Goal: Information Seeking & Learning: Learn about a topic

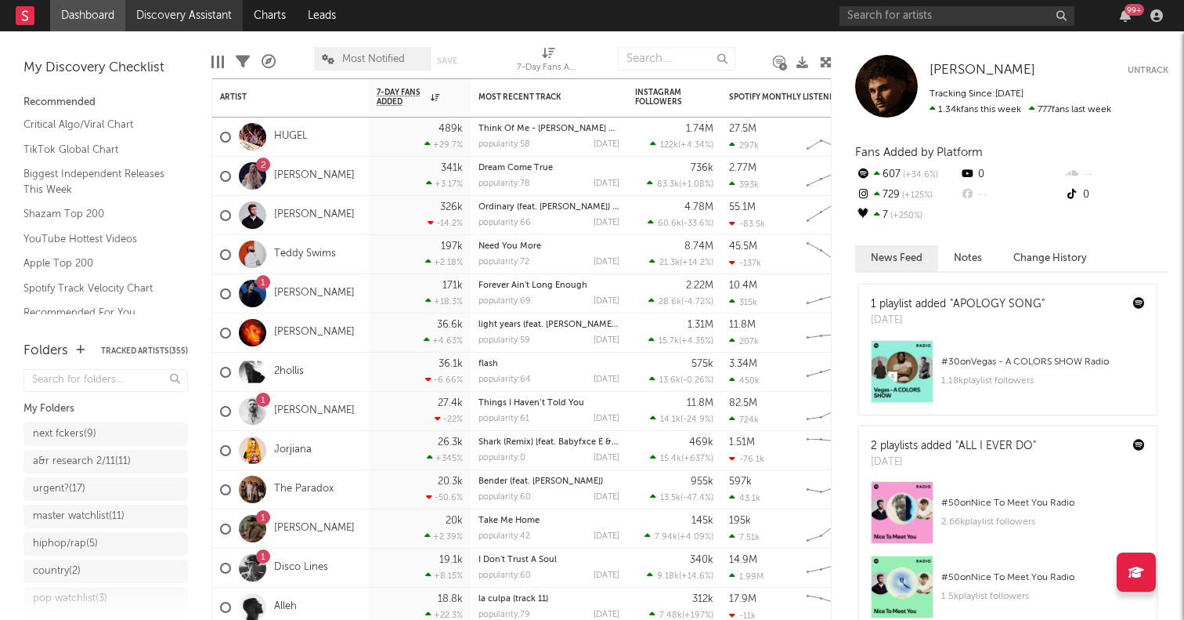
click at [175, 5] on link "Discovery Assistant" at bounding box center [183, 15] width 117 height 31
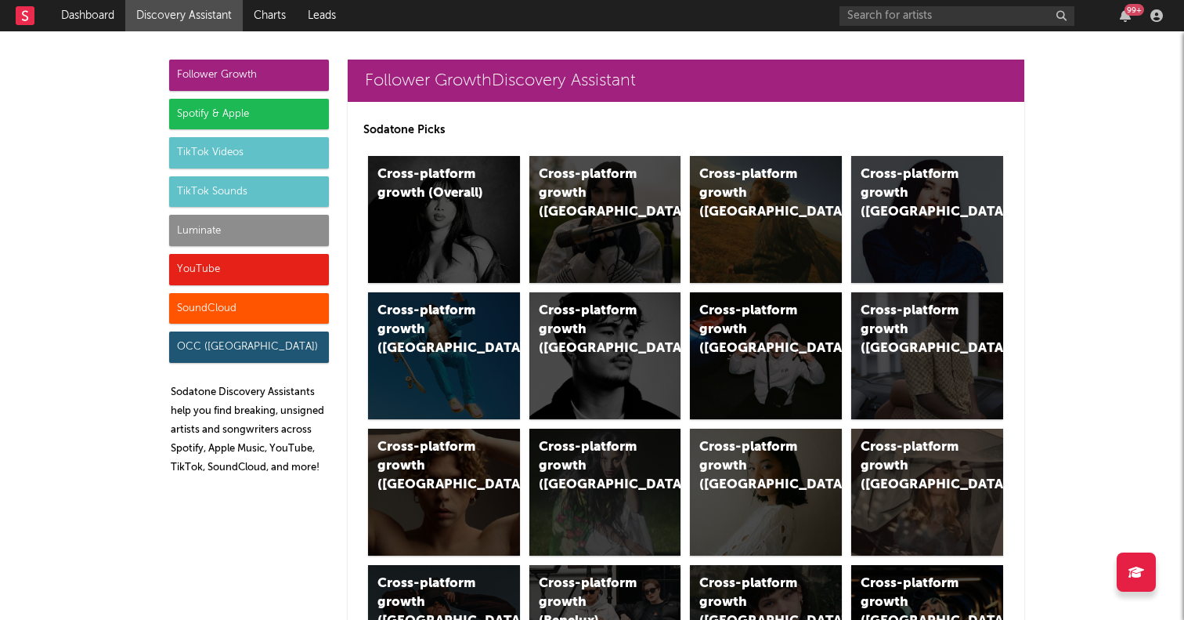
click at [233, 150] on div "TikTok Videos" at bounding box center [249, 152] width 160 height 31
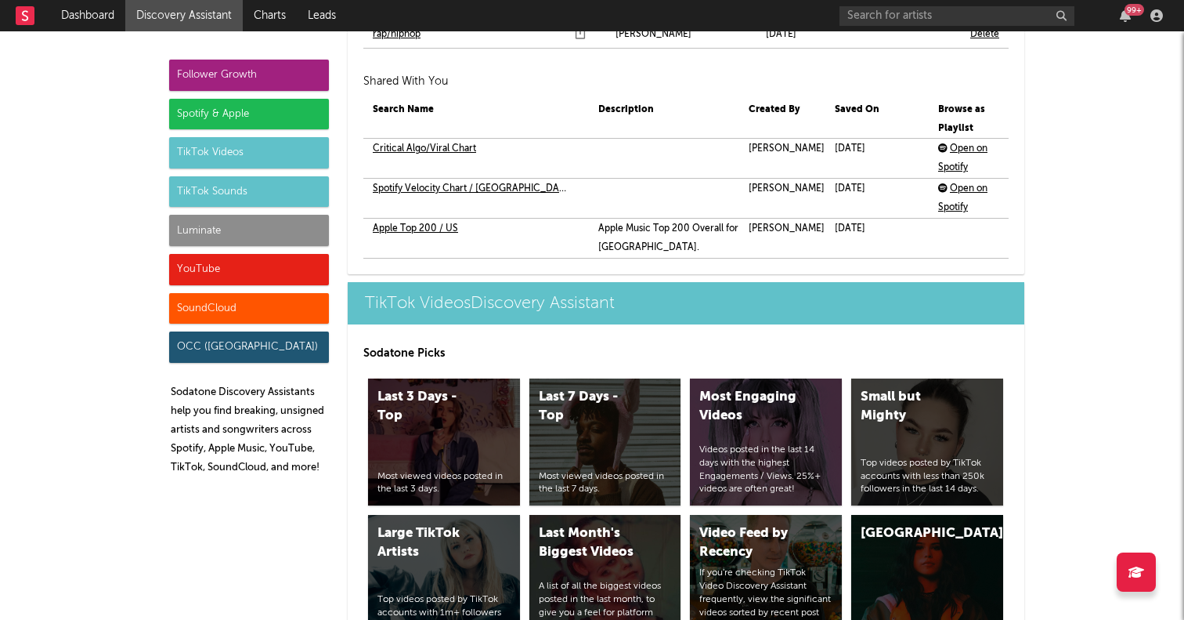
scroll to position [3962, 0]
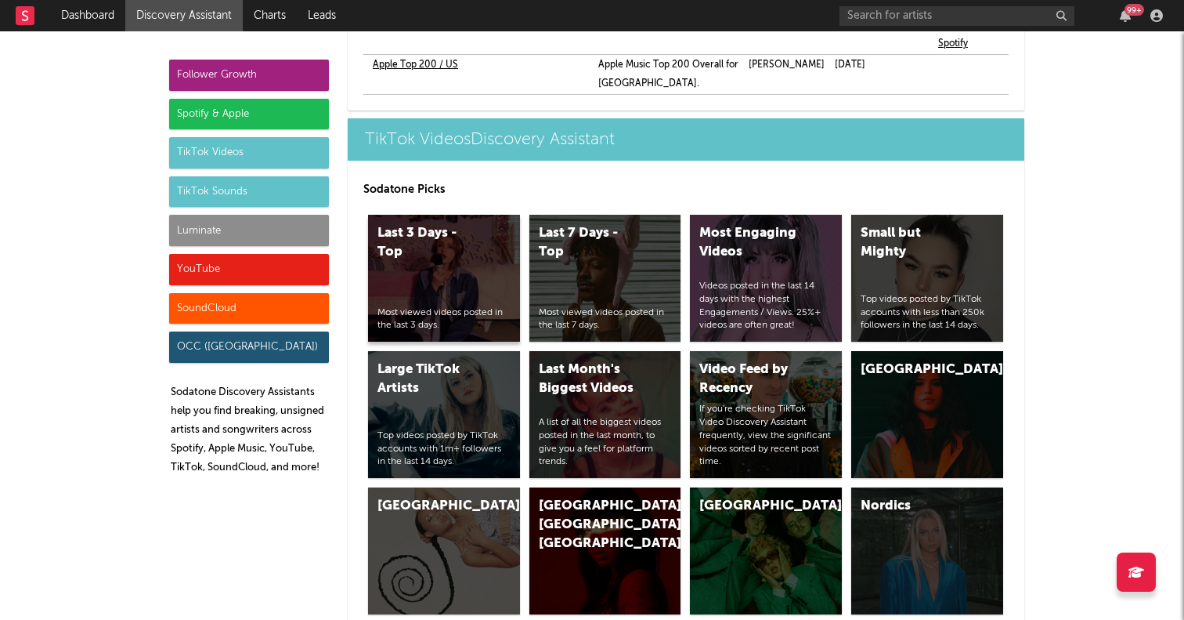
click at [444, 224] on div "Last 3 Days - Top" at bounding box center [431, 243] width 107 height 38
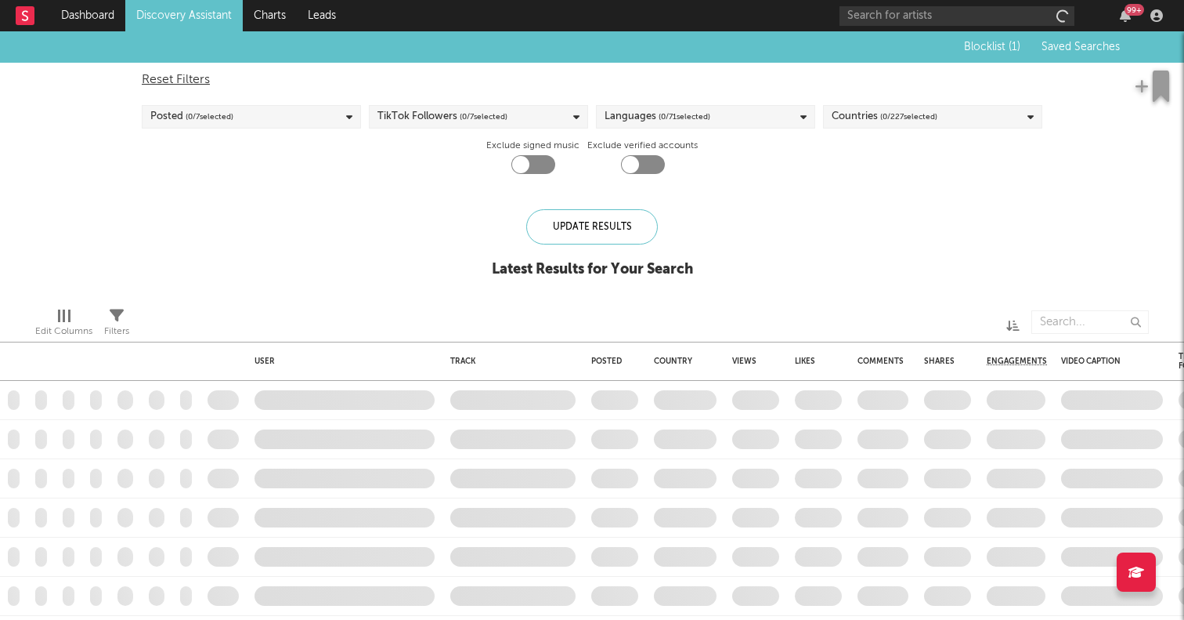
checkbox input "true"
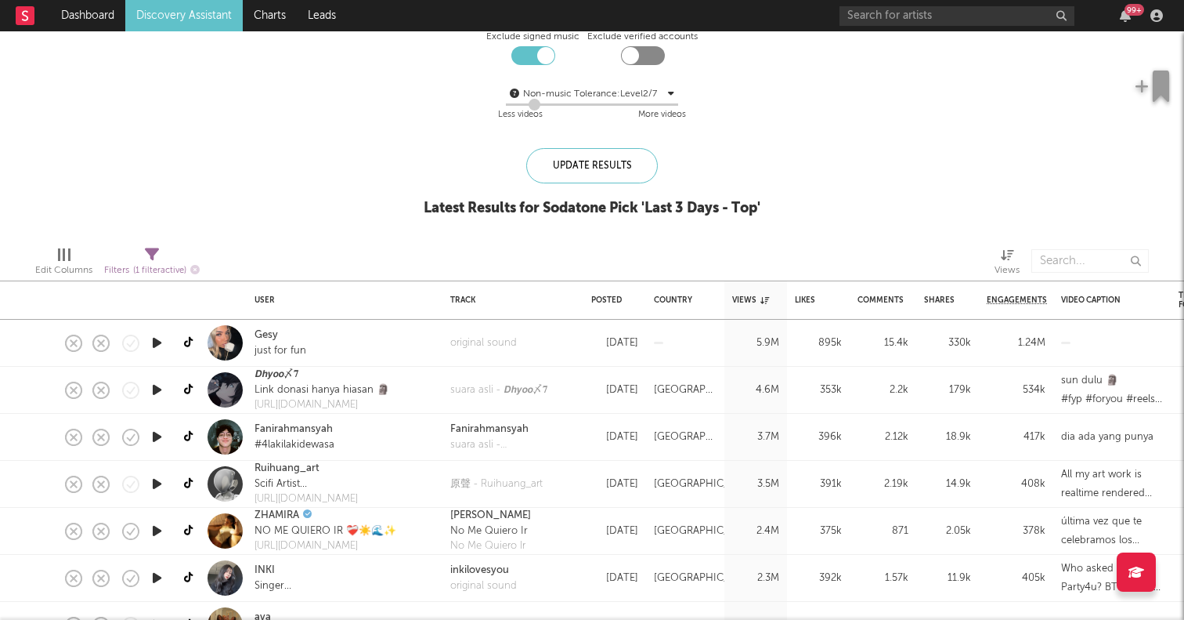
click at [154, 340] on icon "button" at bounding box center [157, 343] width 16 height 20
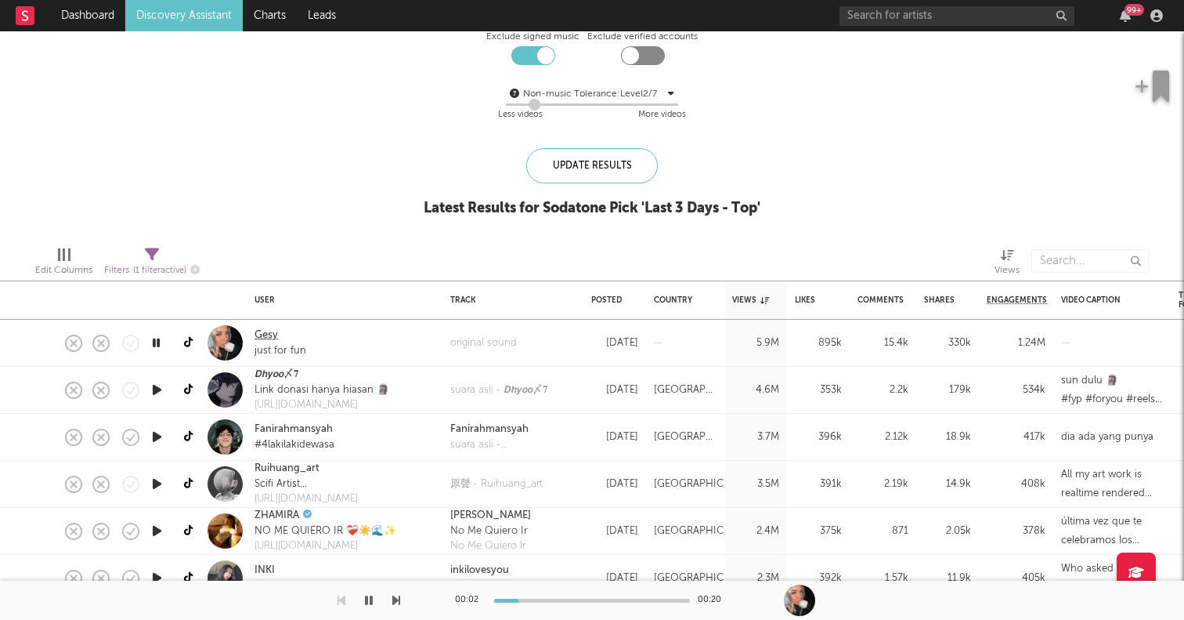
click at [273, 330] on link "Gesy" at bounding box center [266, 335] width 23 height 16
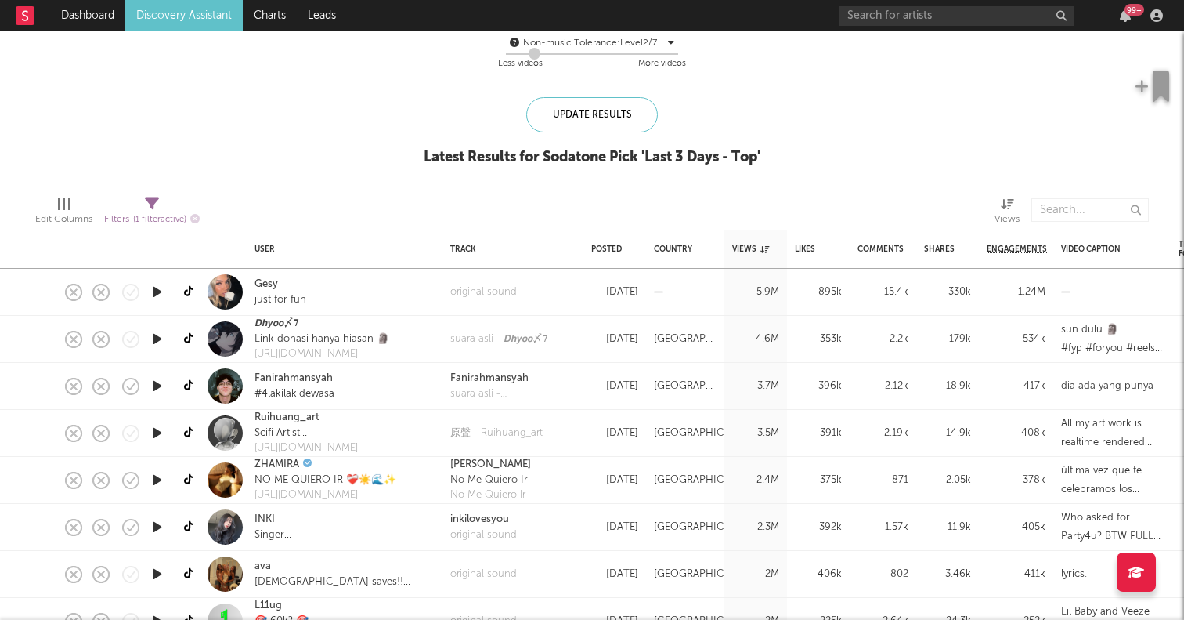
click at [156, 334] on icon "button" at bounding box center [157, 339] width 16 height 20
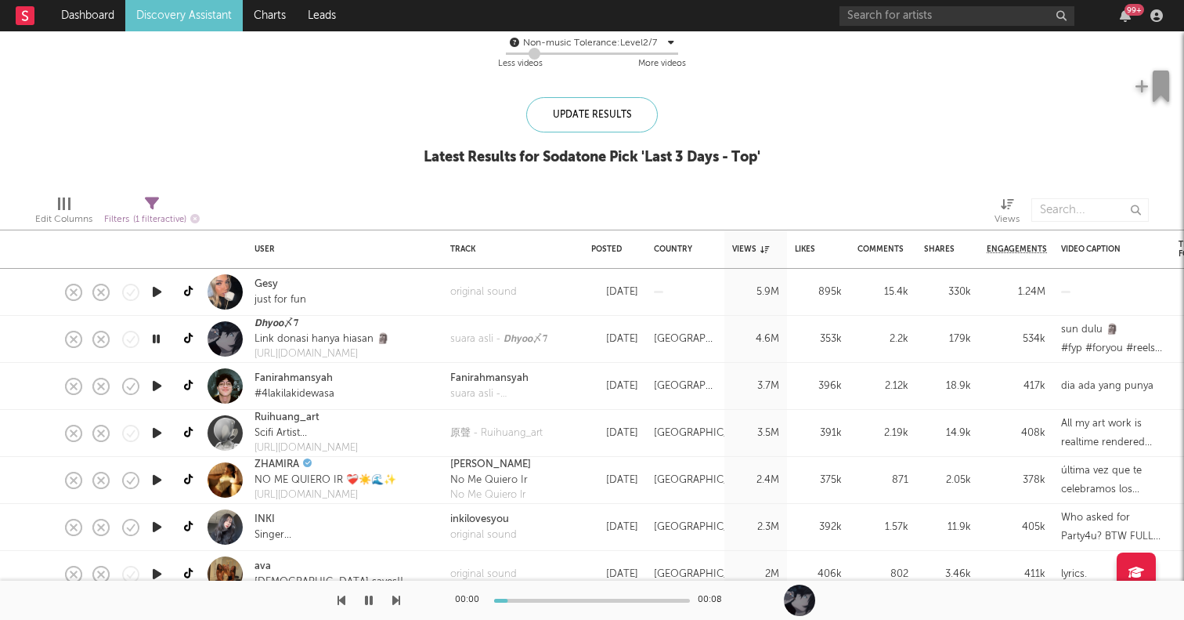
click at [158, 382] on icon "button" at bounding box center [157, 386] width 16 height 20
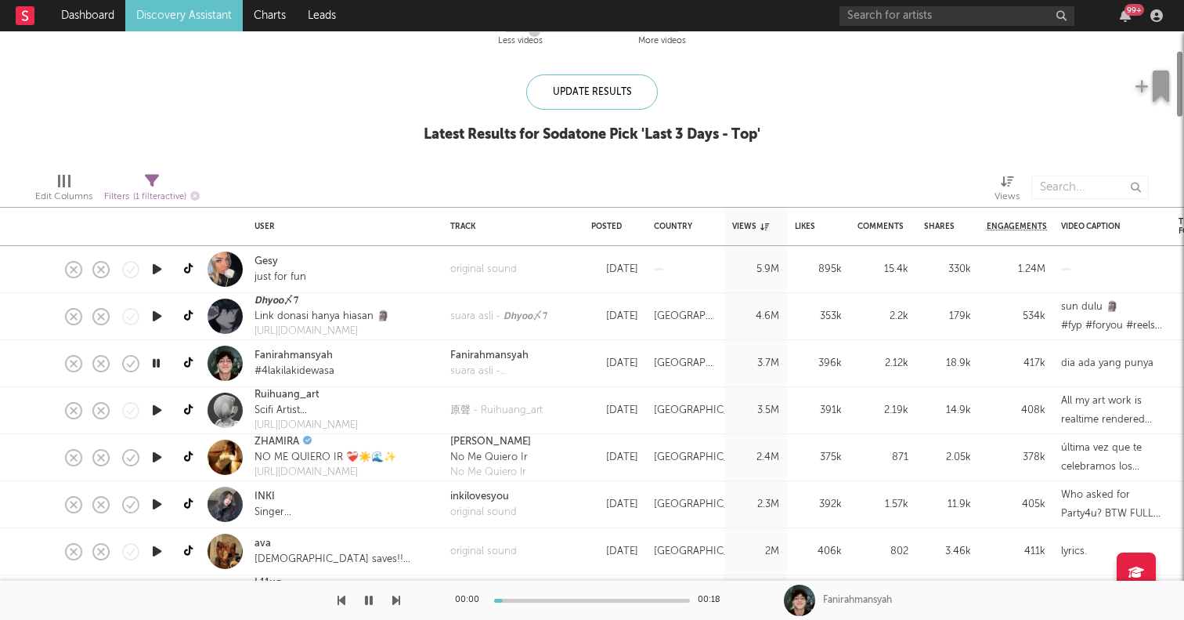
click at [158, 403] on icon "button" at bounding box center [157, 410] width 16 height 20
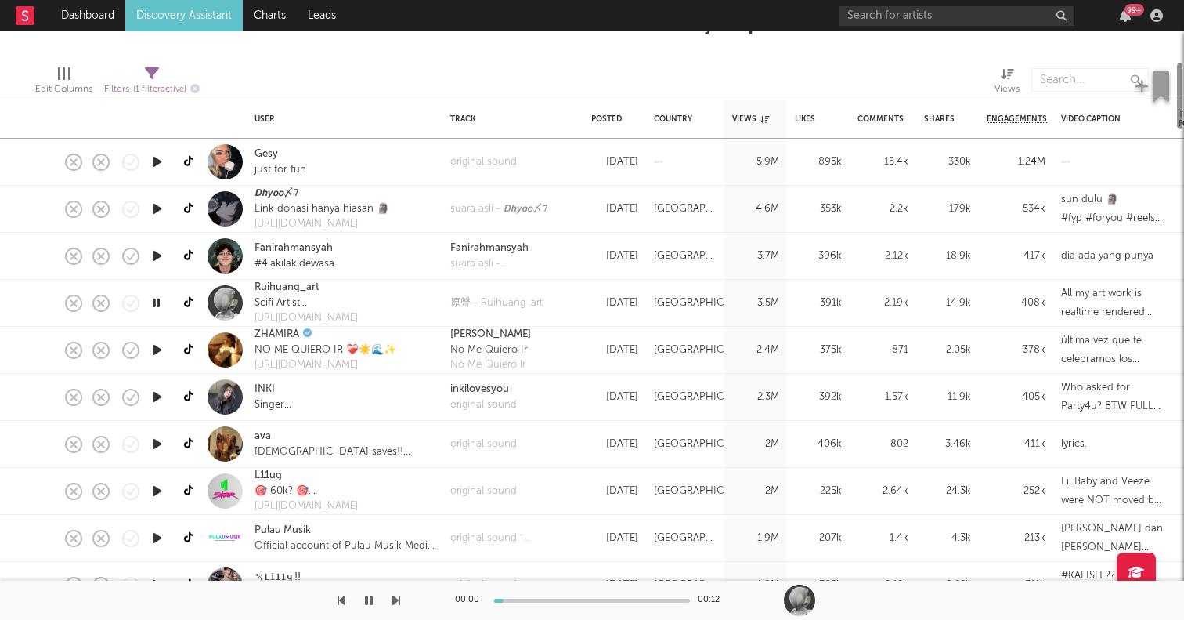
click at [158, 403] on icon "button" at bounding box center [157, 397] width 16 height 20
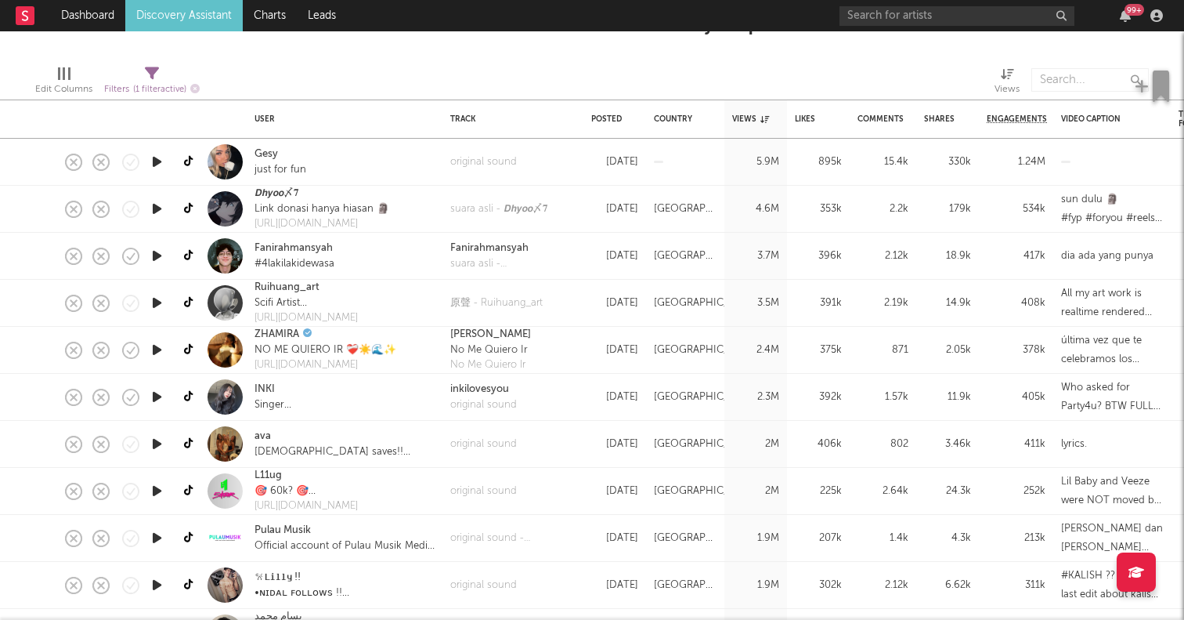
click at [159, 435] on icon "button" at bounding box center [157, 444] width 16 height 20
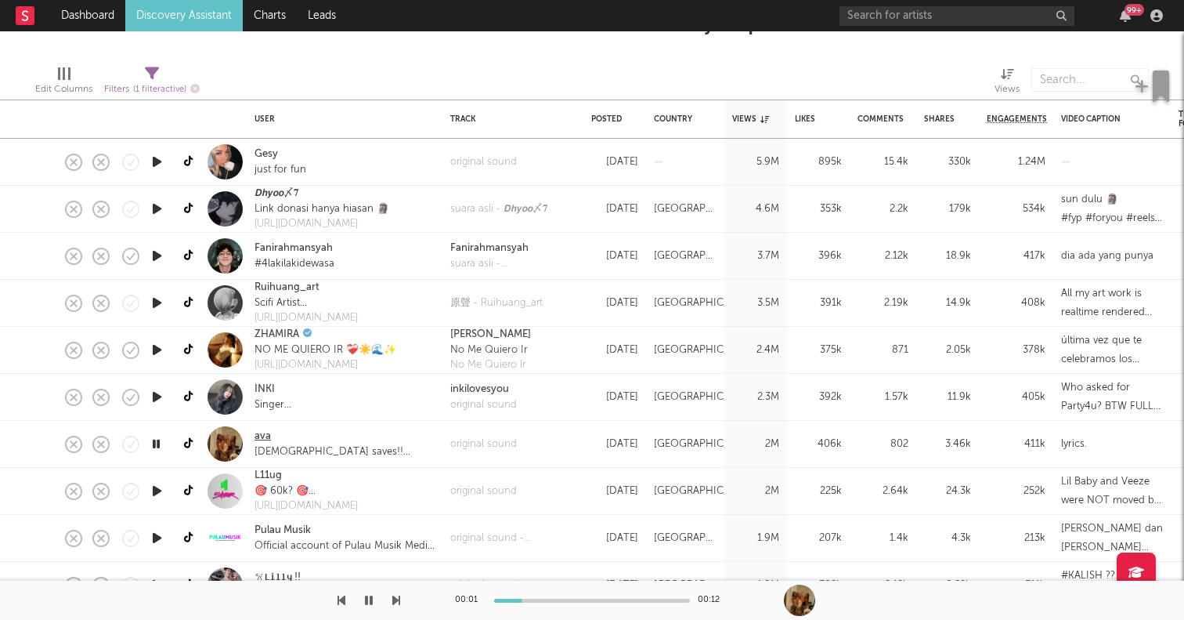
click at [265, 435] on link "ava" at bounding box center [263, 436] width 16 height 16
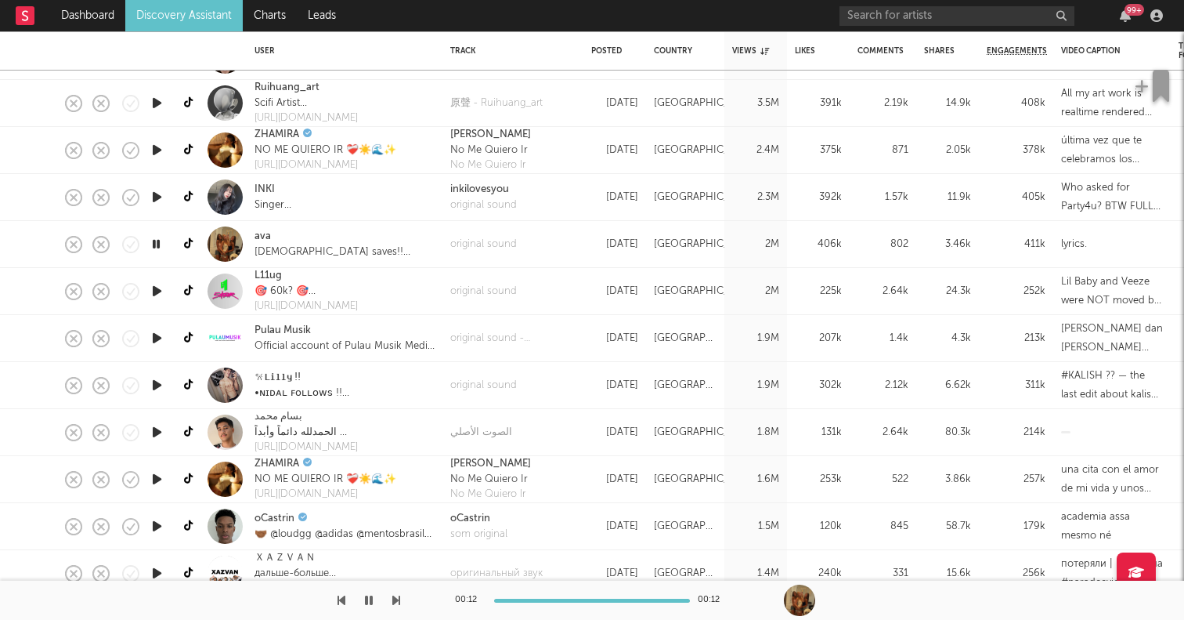
click at [161, 432] on icon "button" at bounding box center [157, 432] width 16 height 20
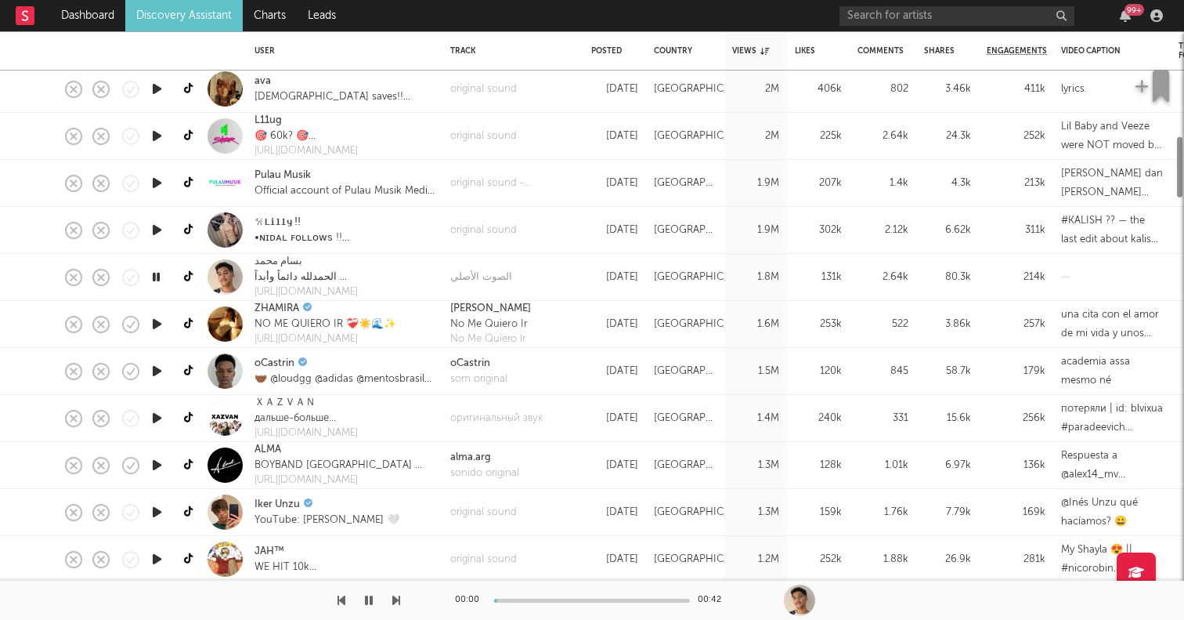
click at [159, 367] on icon "button" at bounding box center [157, 371] width 16 height 20
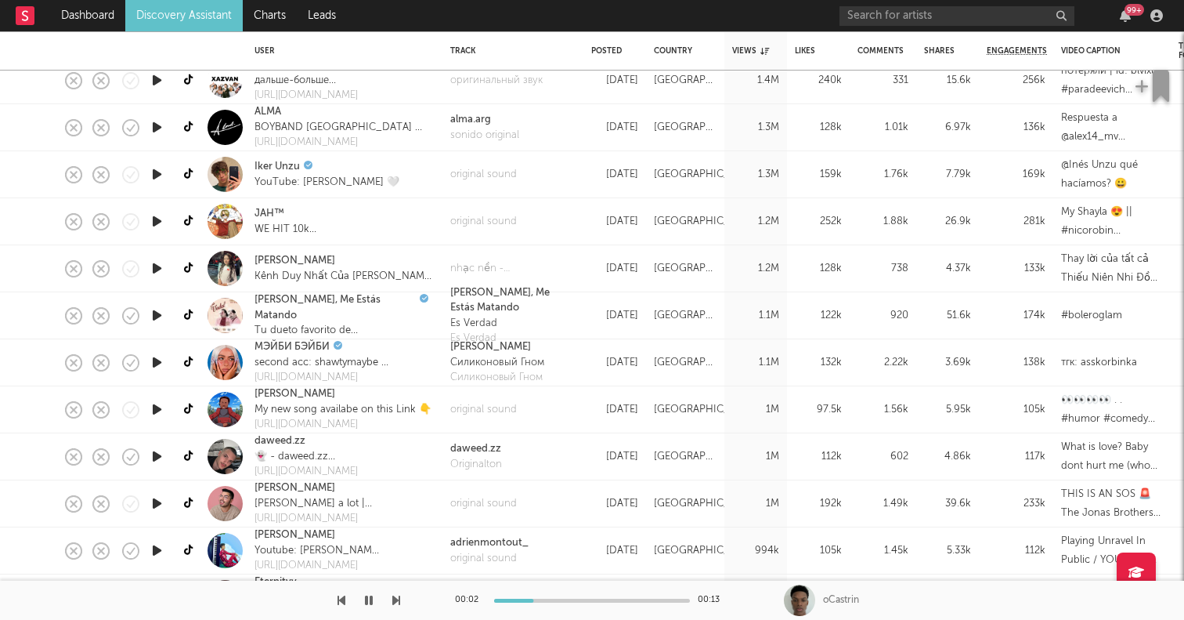
click at [154, 405] on icon "button" at bounding box center [157, 409] width 16 height 20
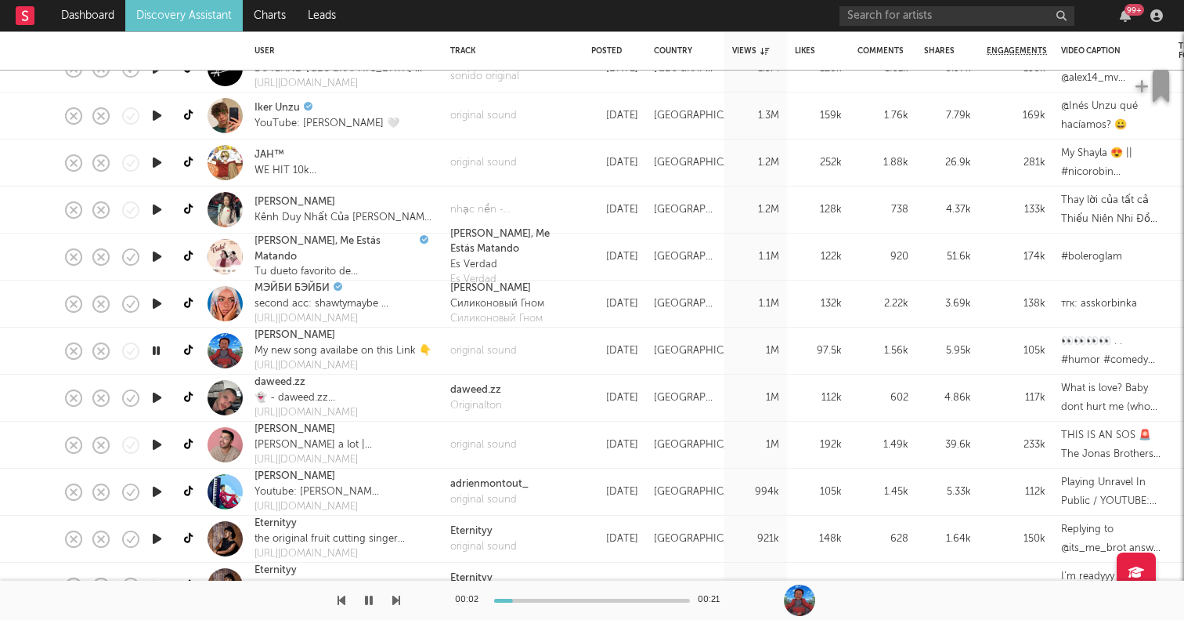
click at [161, 393] on icon "button" at bounding box center [157, 398] width 16 height 20
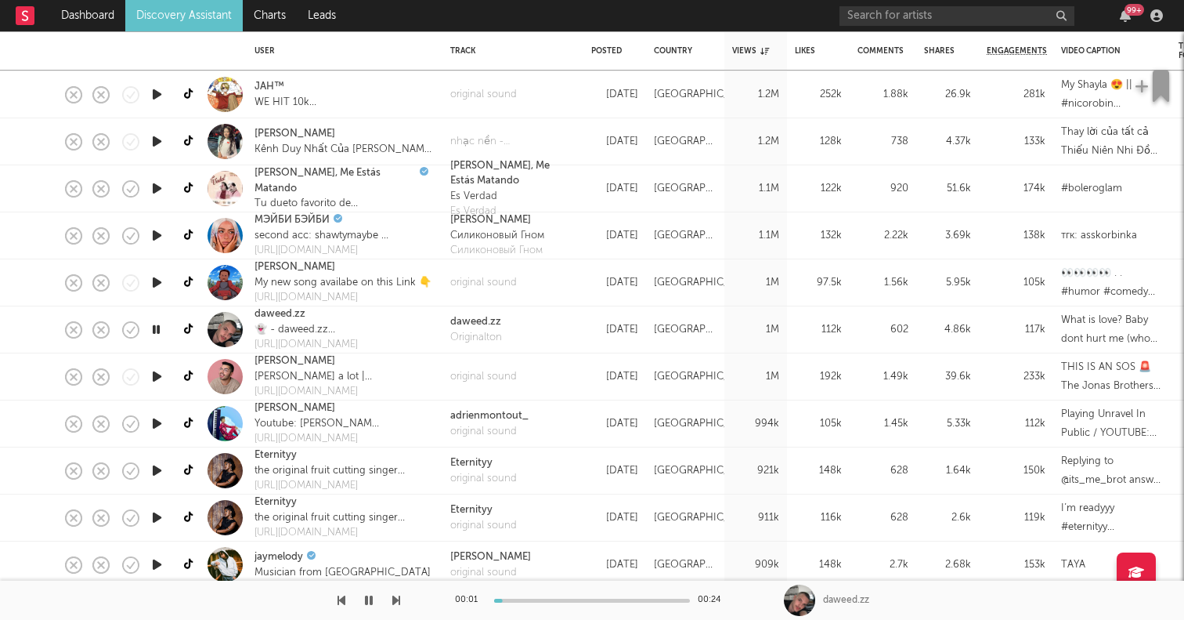
click at [157, 423] on icon "button" at bounding box center [157, 424] width 16 height 20
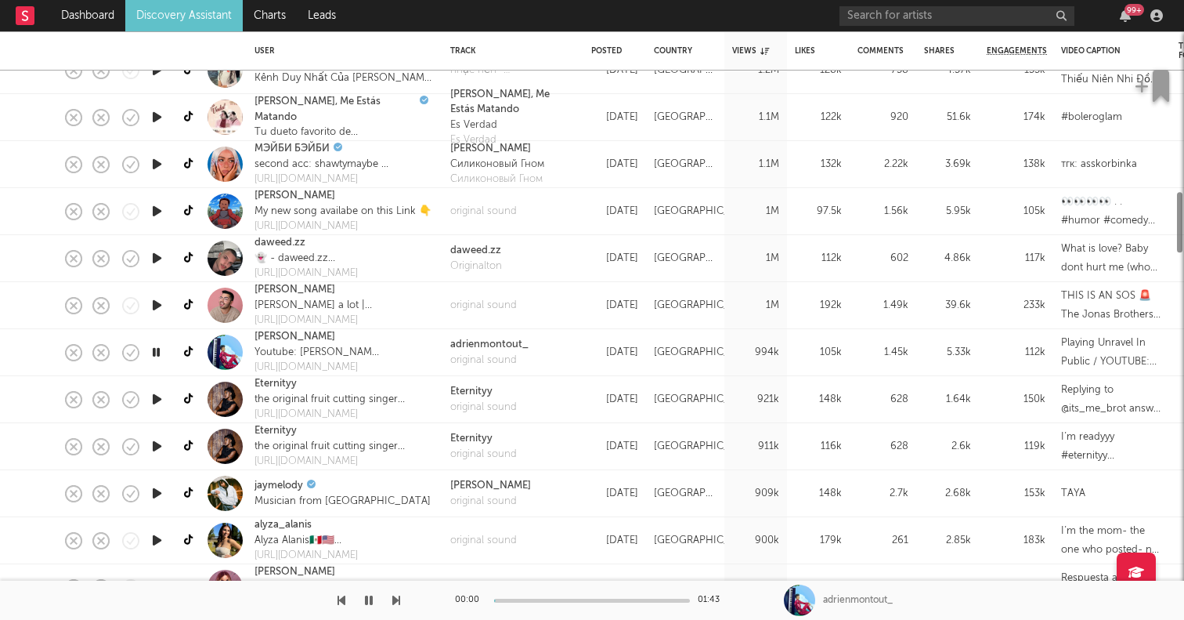
click at [157, 399] on icon "button" at bounding box center [157, 399] width 16 height 20
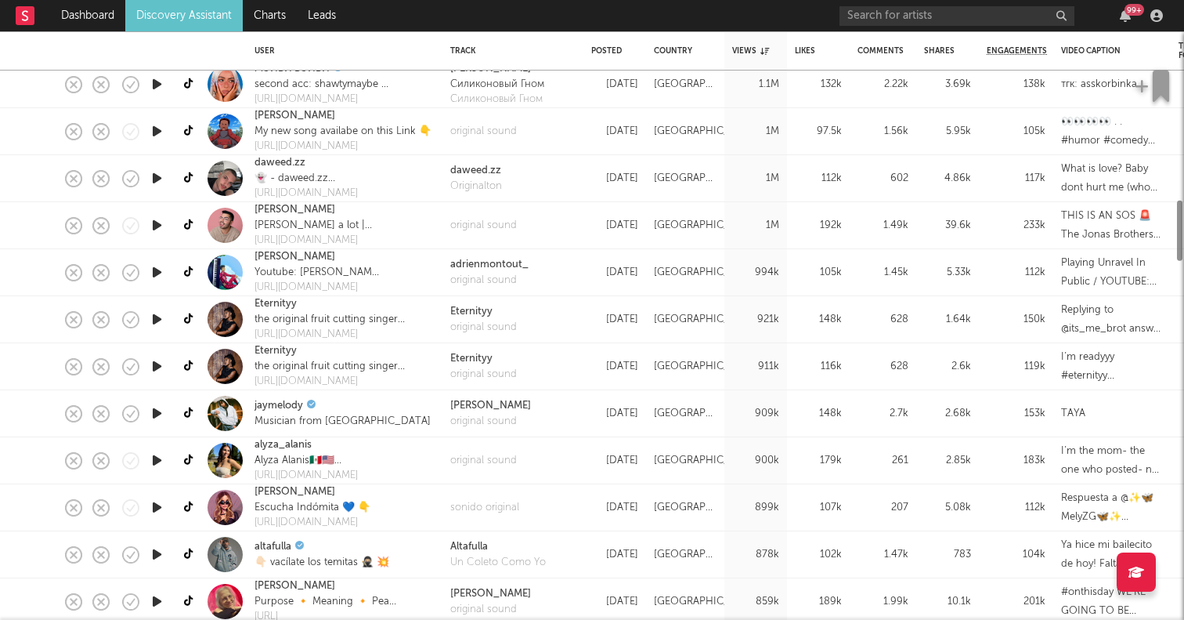
click at [157, 413] on icon "button" at bounding box center [157, 413] width 16 height 20
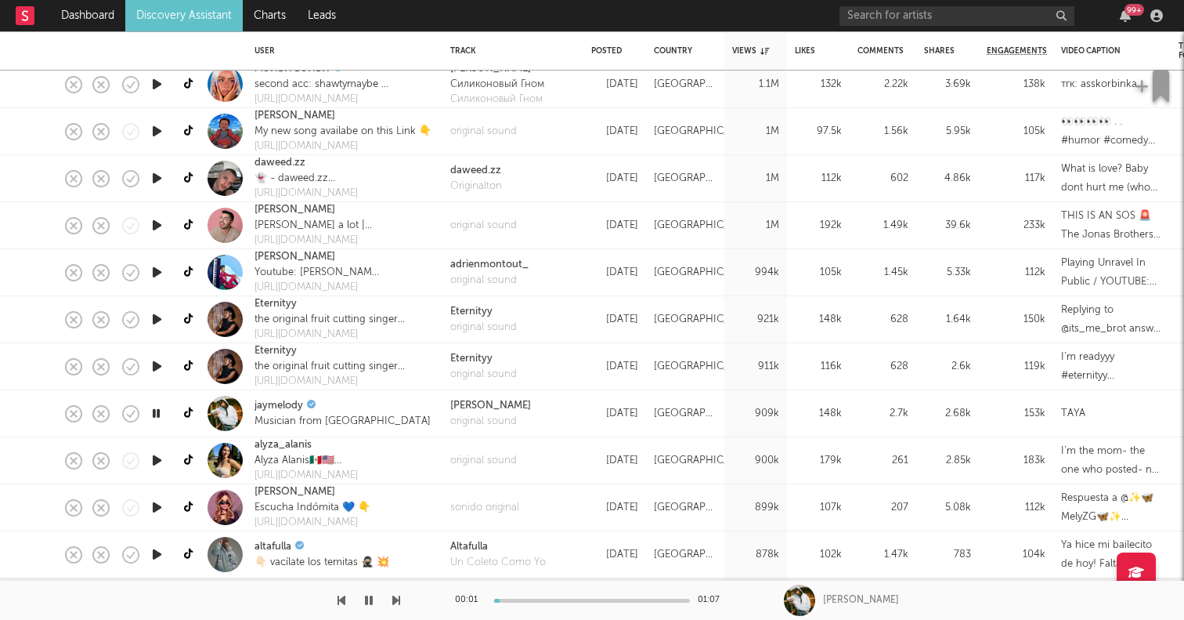
click at [157, 454] on icon "button" at bounding box center [157, 460] width 16 height 20
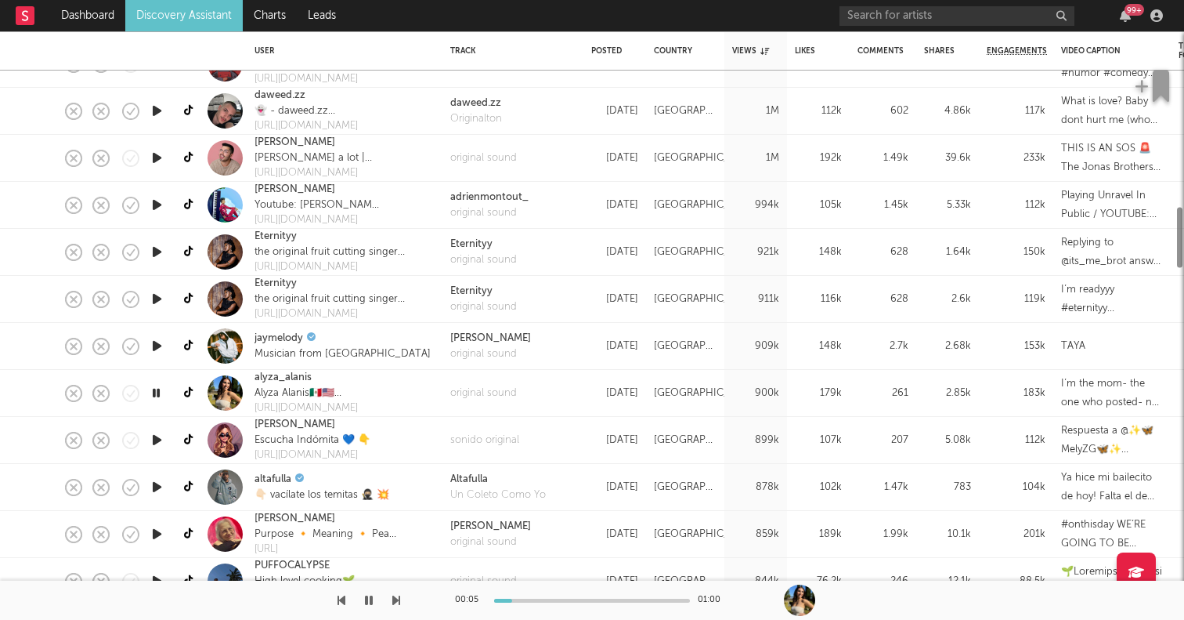
click at [157, 436] on icon "button" at bounding box center [157, 440] width 16 height 20
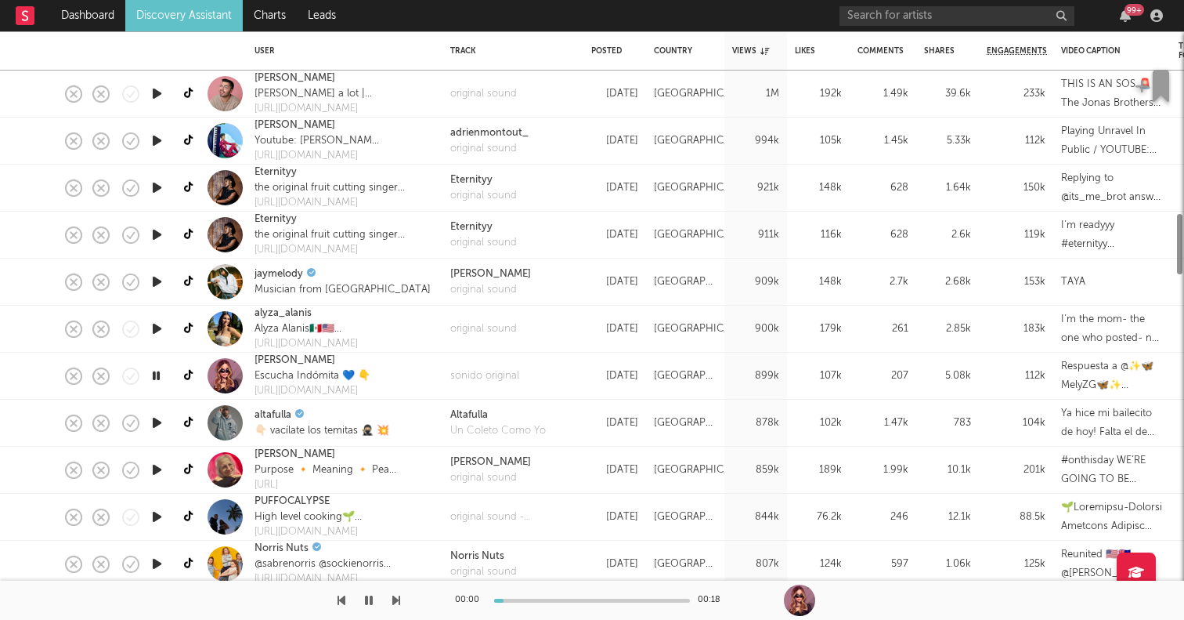
click at [156, 424] on icon "button" at bounding box center [157, 423] width 16 height 20
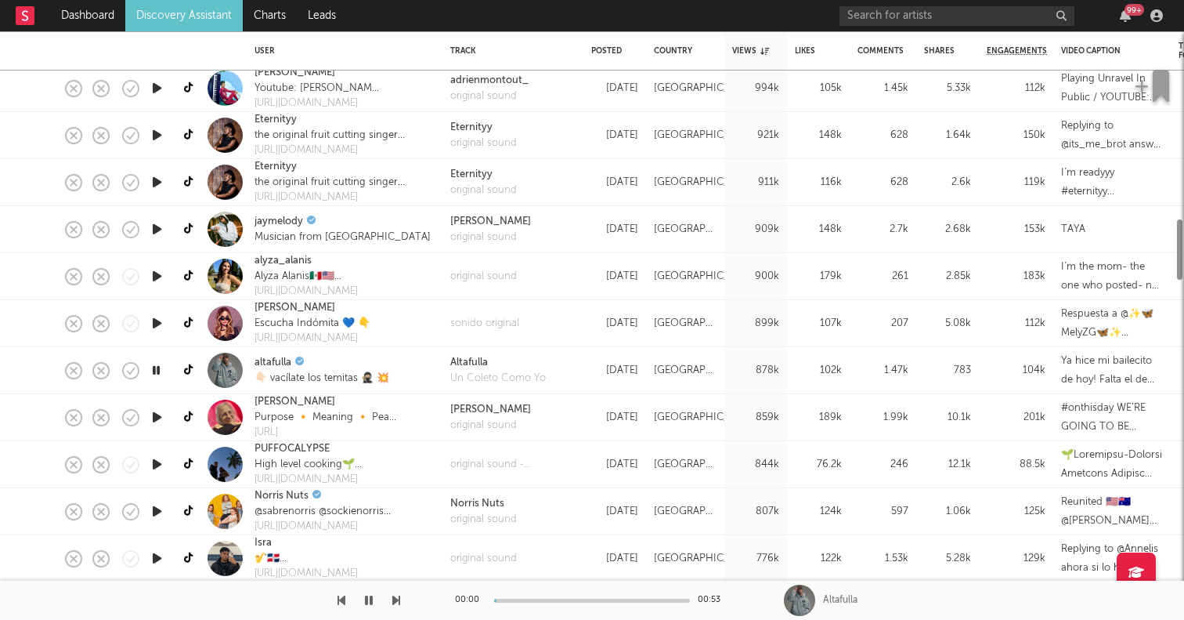
click at [156, 424] on icon "button" at bounding box center [157, 417] width 16 height 20
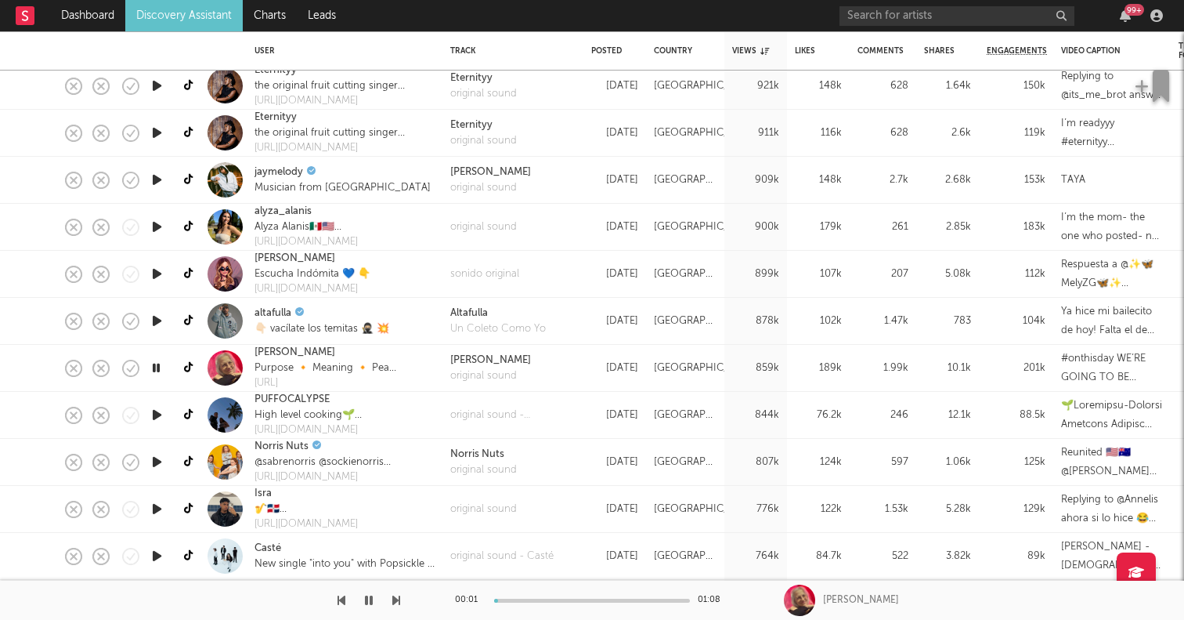
click at [156, 403] on div at bounding box center [156, 415] width 31 height 47
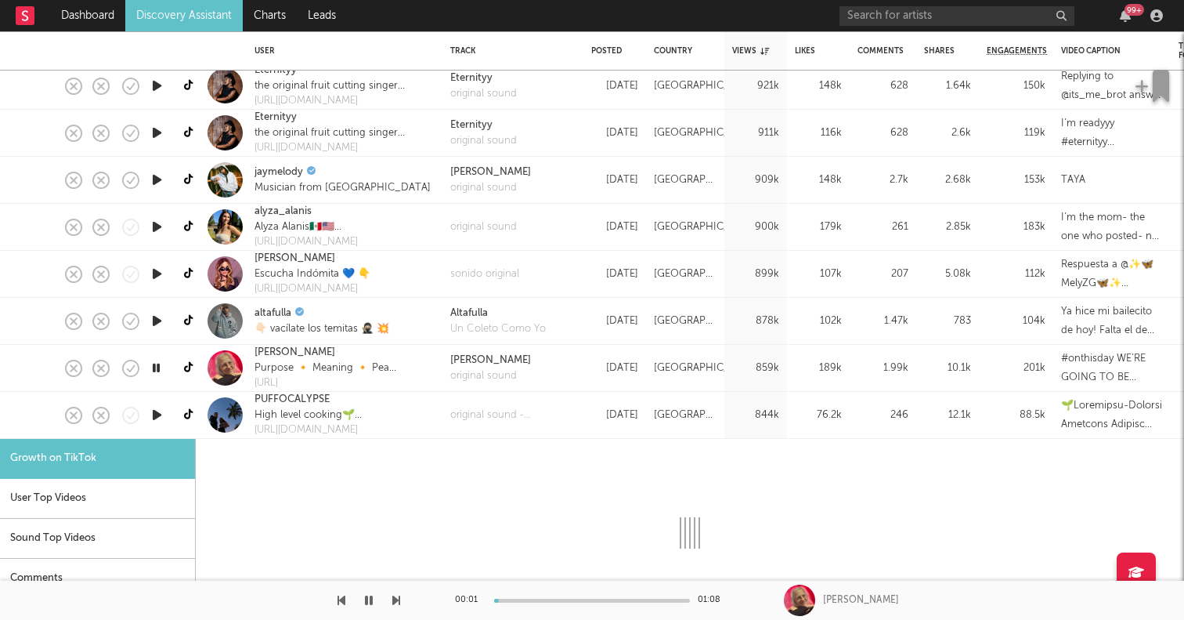
select select "1m"
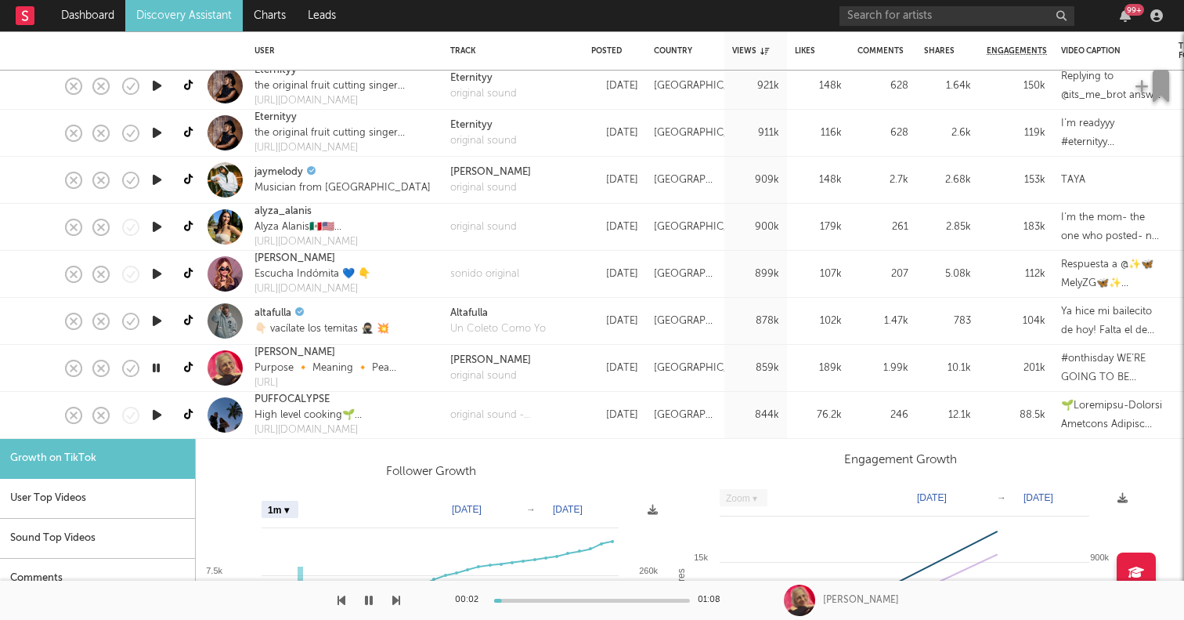
click at [157, 410] on icon "button" at bounding box center [157, 415] width 16 height 20
click at [376, 402] on div "PUFFOCALYPSE" at bounding box center [330, 400] width 150 height 16
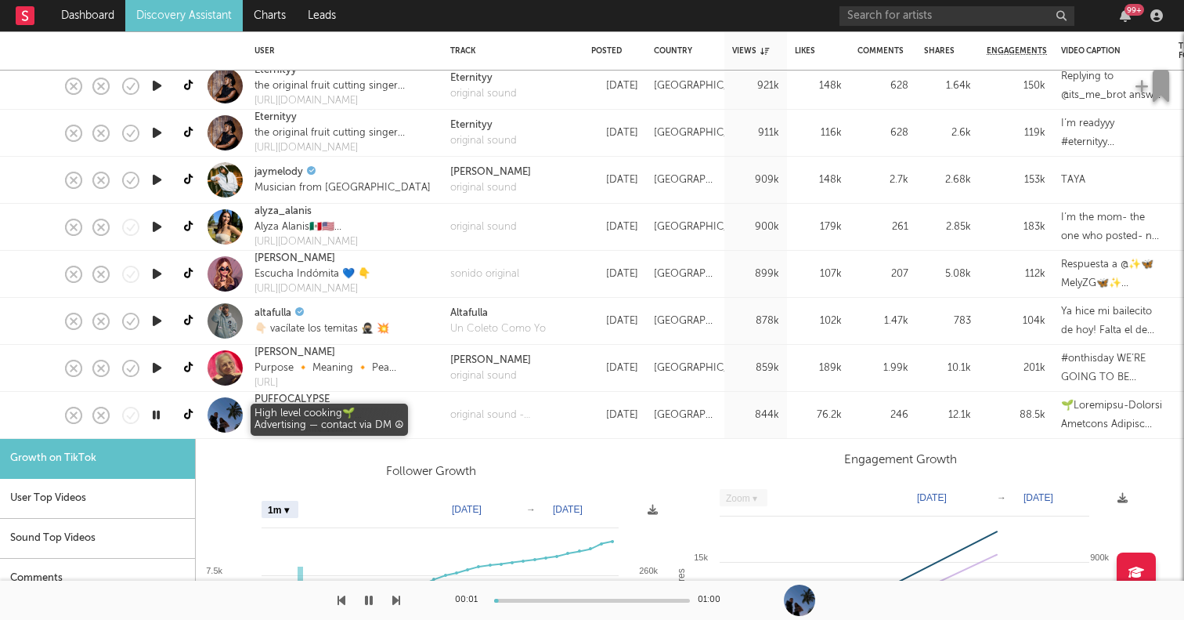
click at [397, 412] on div "High level cooking🌱 Advertising — contact via DM ☮" at bounding box center [330, 415] width 150 height 16
click at [404, 404] on div "PUFFOCALYPSE" at bounding box center [330, 400] width 150 height 16
click at [389, 404] on div "PUFFOCALYPSE" at bounding box center [330, 400] width 150 height 16
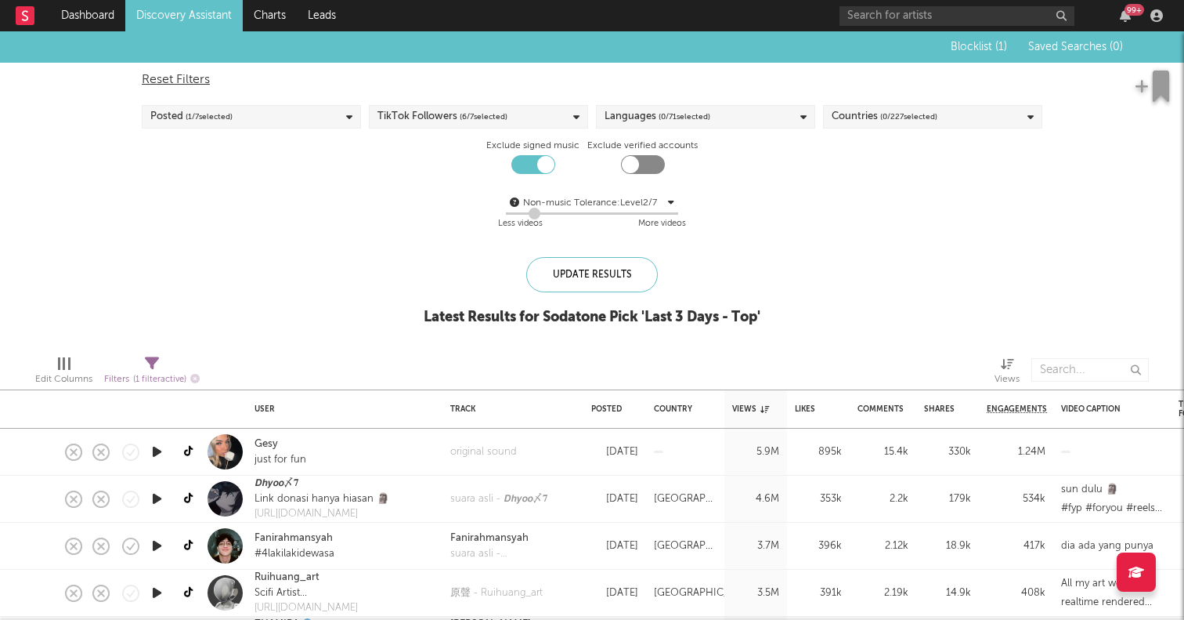
click at [840, 118] on div "Countries ( 0 / 227 selected)" at bounding box center [885, 116] width 106 height 19
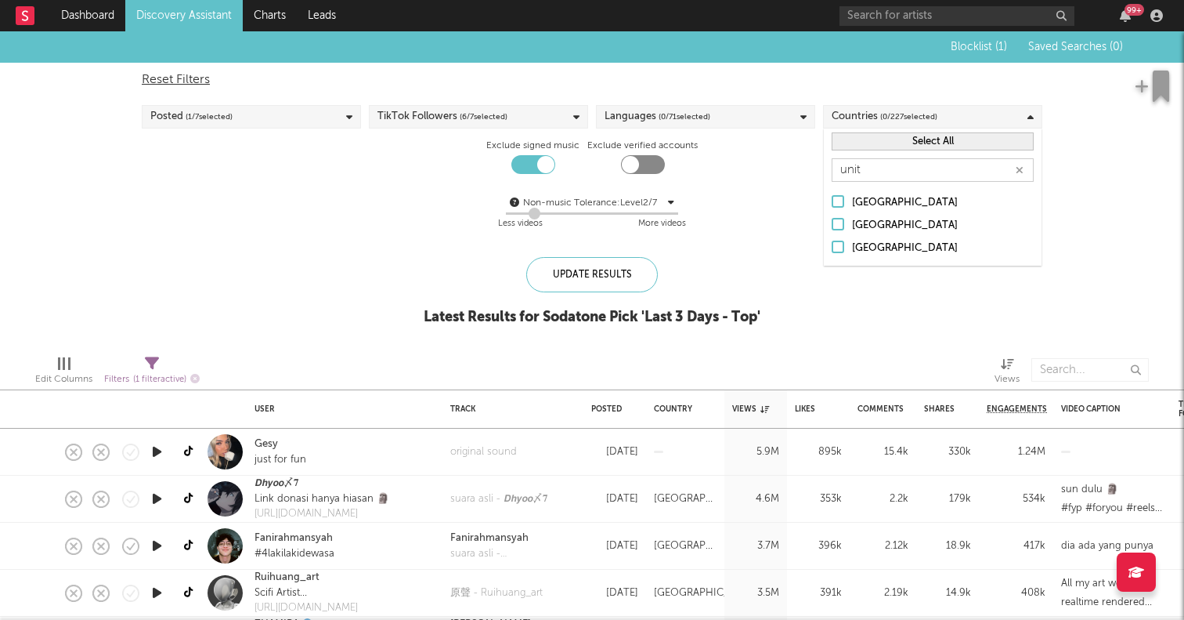
type input "unit"
click at [833, 244] on div at bounding box center [838, 246] width 13 height 13
click at [832, 244] on input "[GEOGRAPHIC_DATA]" at bounding box center [832, 248] width 0 height 19
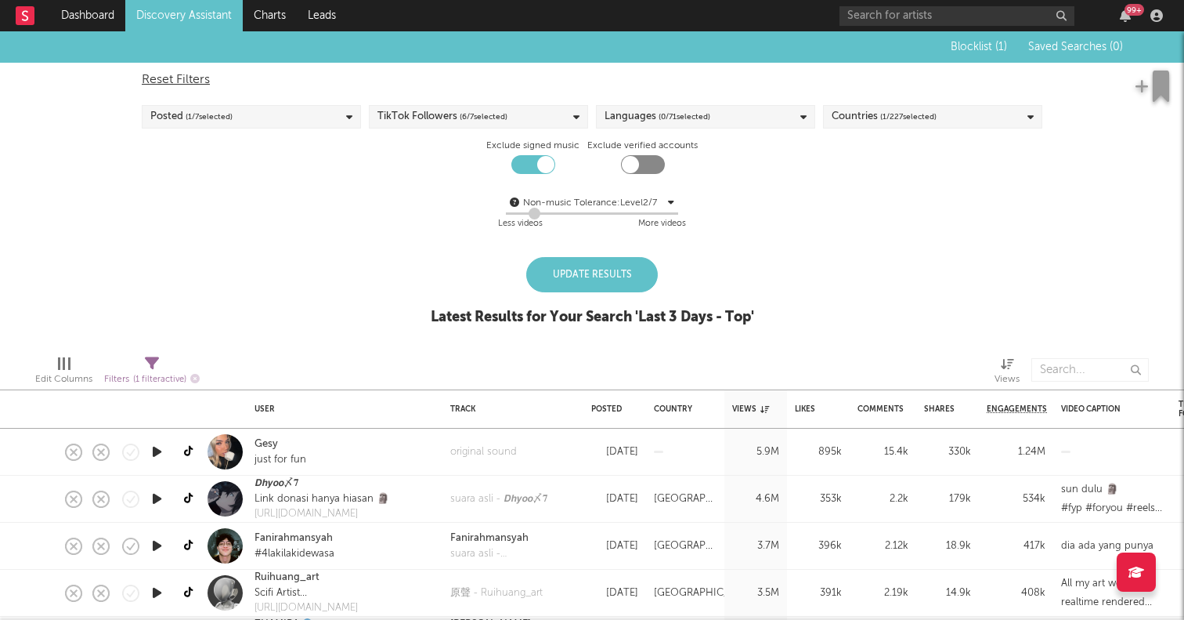
click at [617, 278] on div "Update Results" at bounding box center [592, 274] width 132 height 35
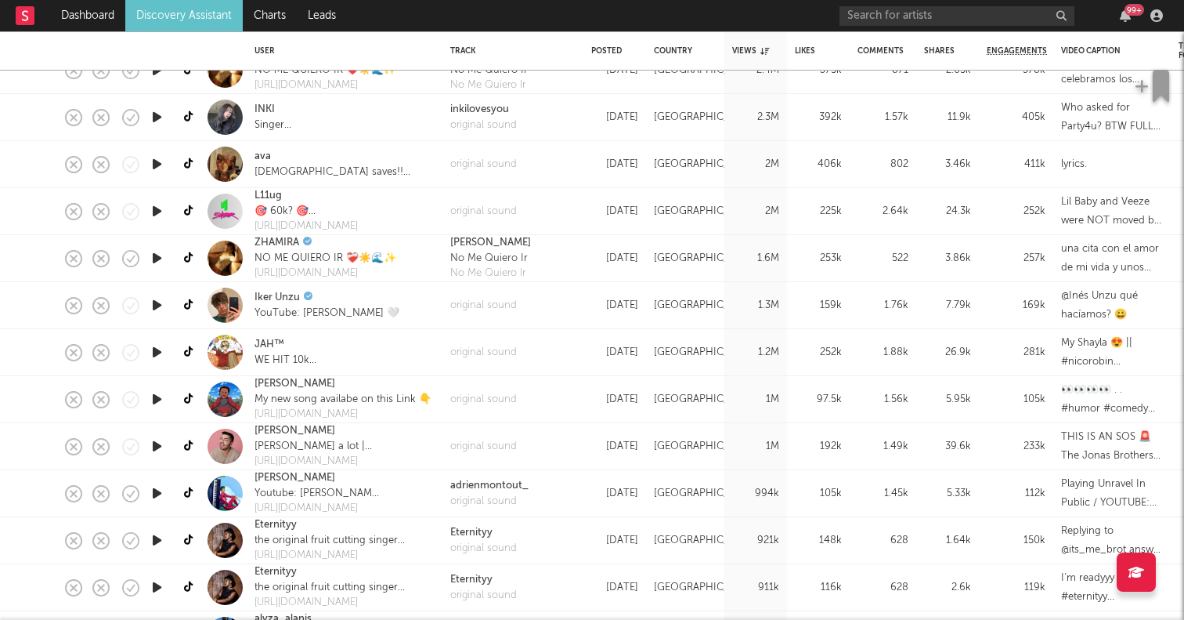
click at [153, 443] on icon "button" at bounding box center [157, 446] width 16 height 20
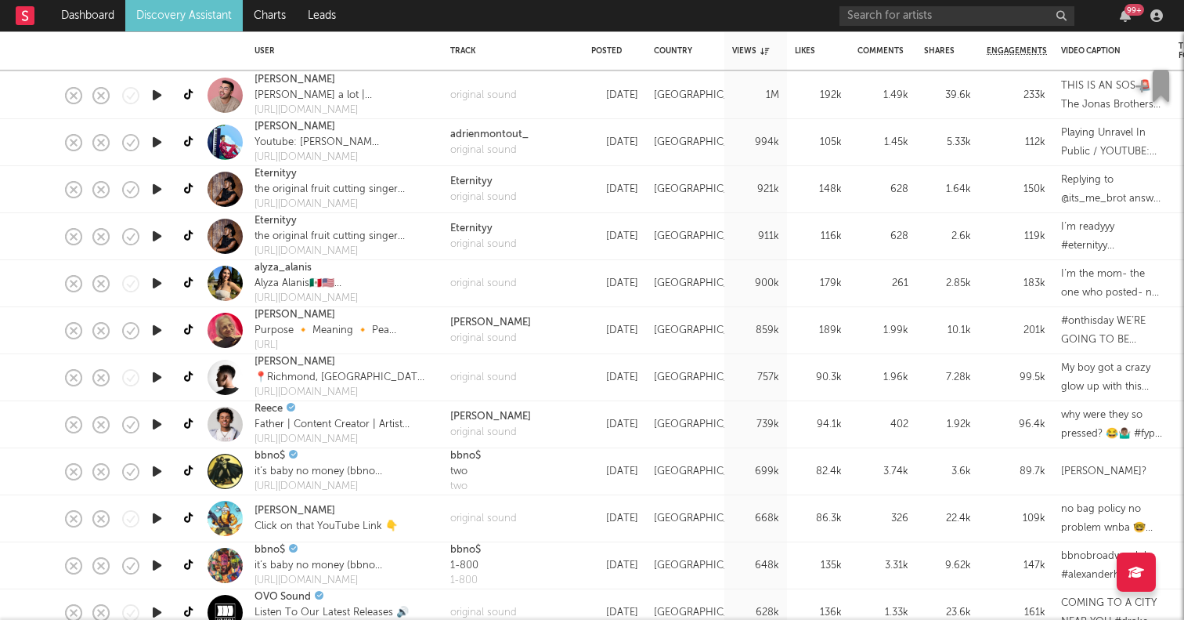
click at [156, 511] on icon "button" at bounding box center [157, 518] width 16 height 20
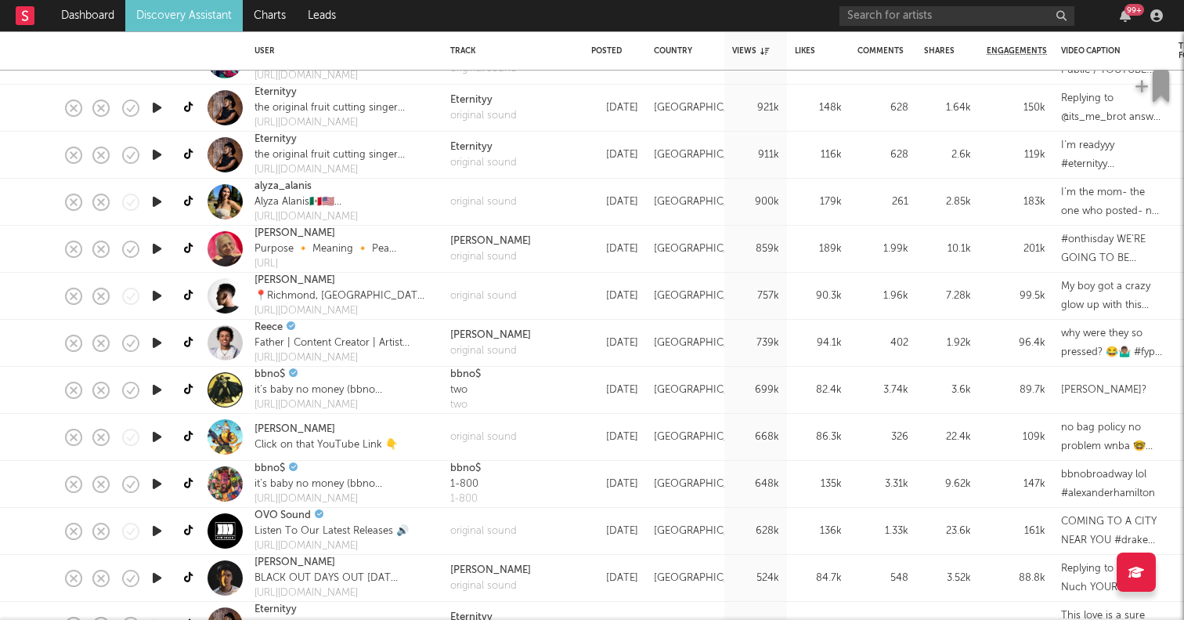
click at [157, 482] on icon "button" at bounding box center [157, 484] width 16 height 20
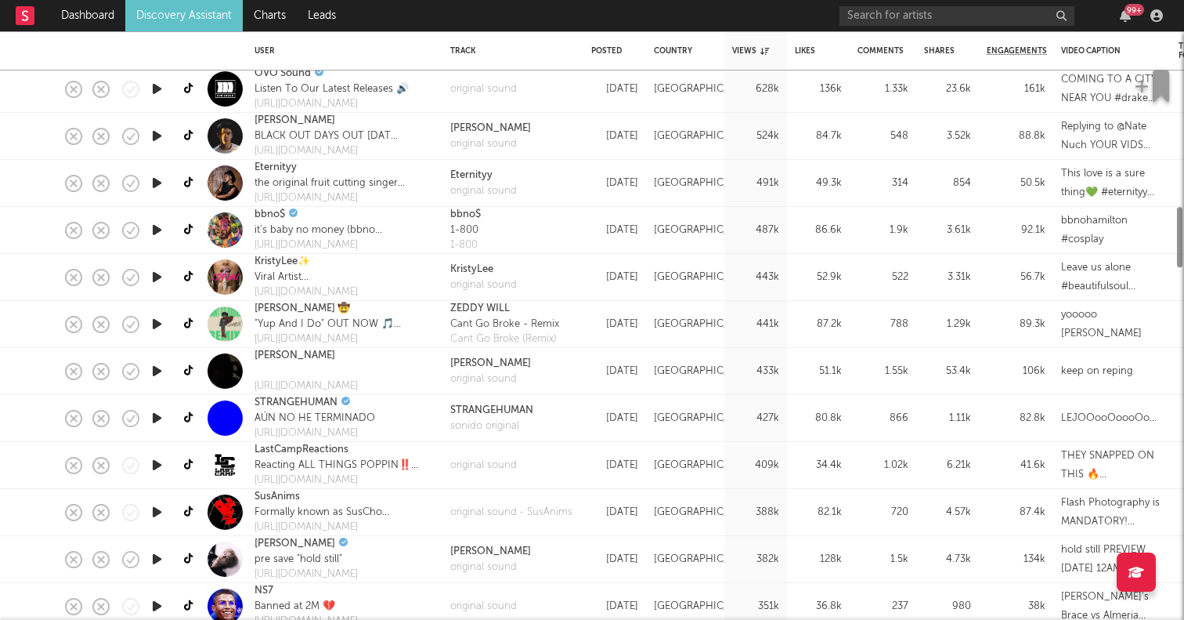
click at [157, 511] on icon "button" at bounding box center [157, 512] width 16 height 20
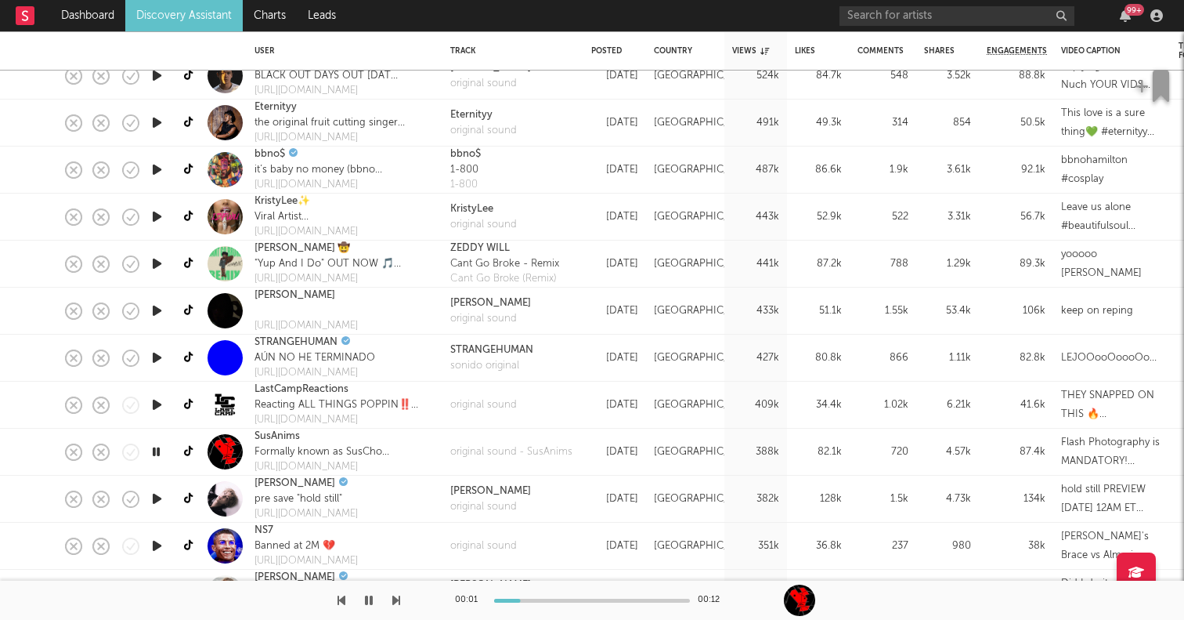
click at [156, 497] on icon "button" at bounding box center [157, 499] width 16 height 20
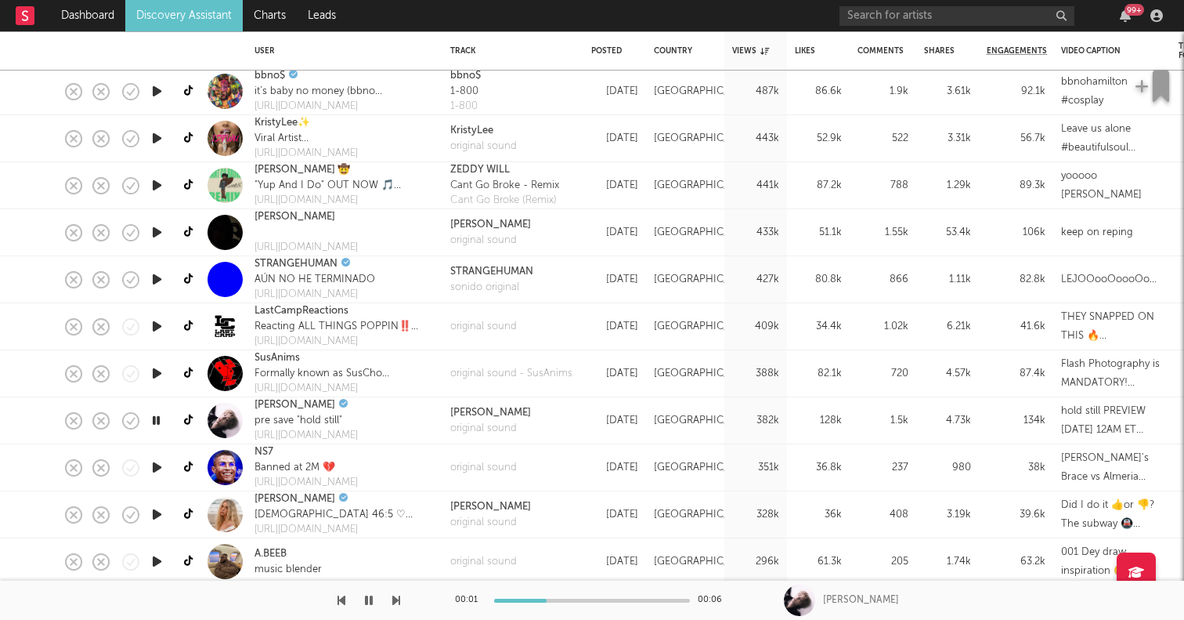
click at [157, 515] on icon "button" at bounding box center [157, 514] width 16 height 20
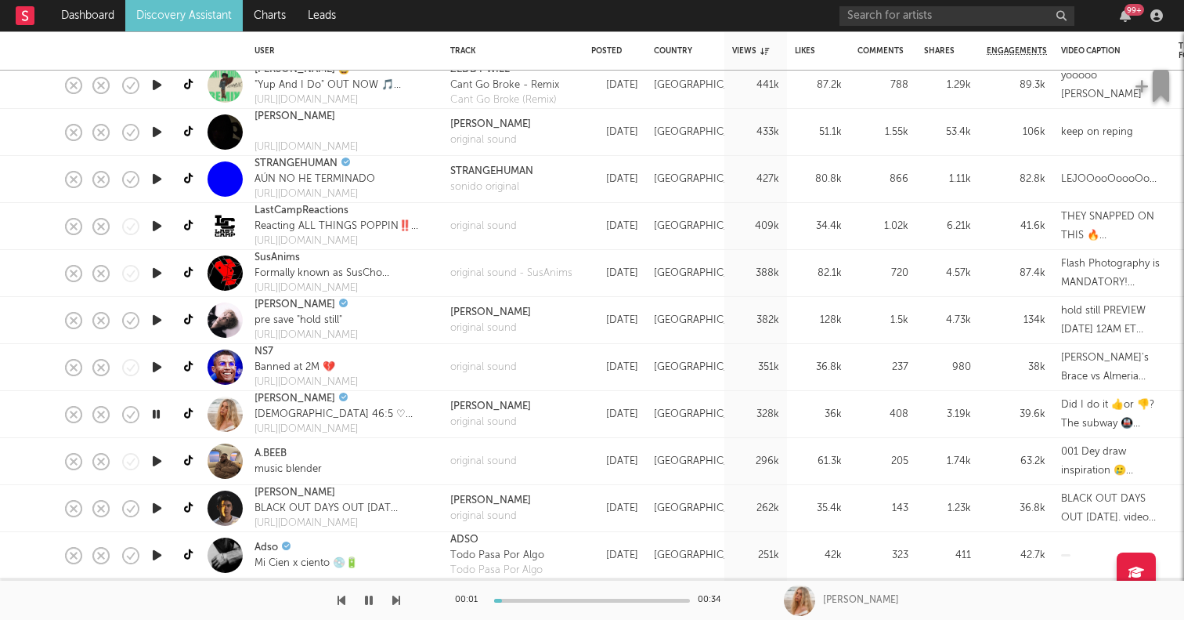
click at [153, 457] on icon "button" at bounding box center [157, 461] width 16 height 20
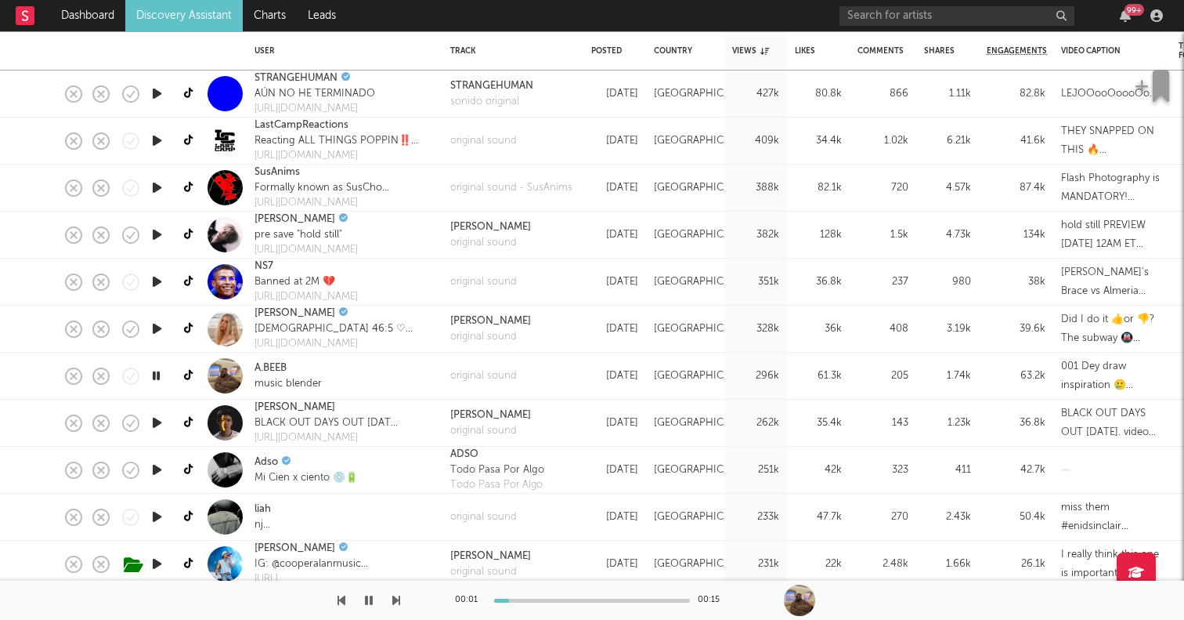
click at [156, 466] on icon "button" at bounding box center [157, 470] width 16 height 20
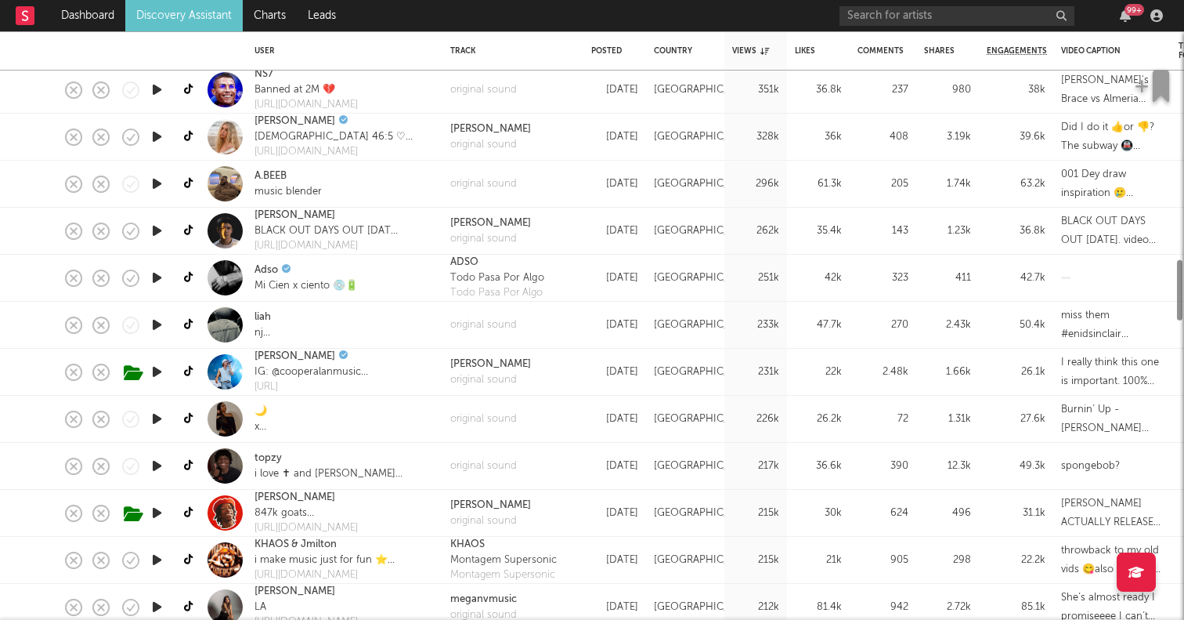
click at [155, 425] on icon "button" at bounding box center [157, 419] width 16 height 20
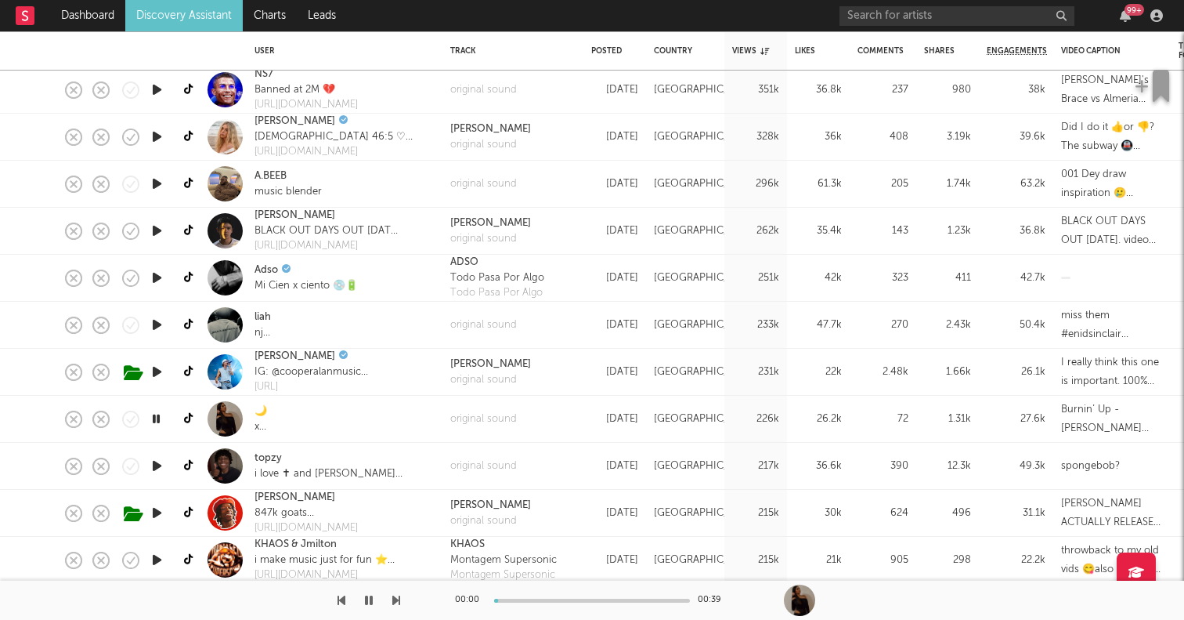
click at [159, 461] on icon "button" at bounding box center [157, 466] width 16 height 20
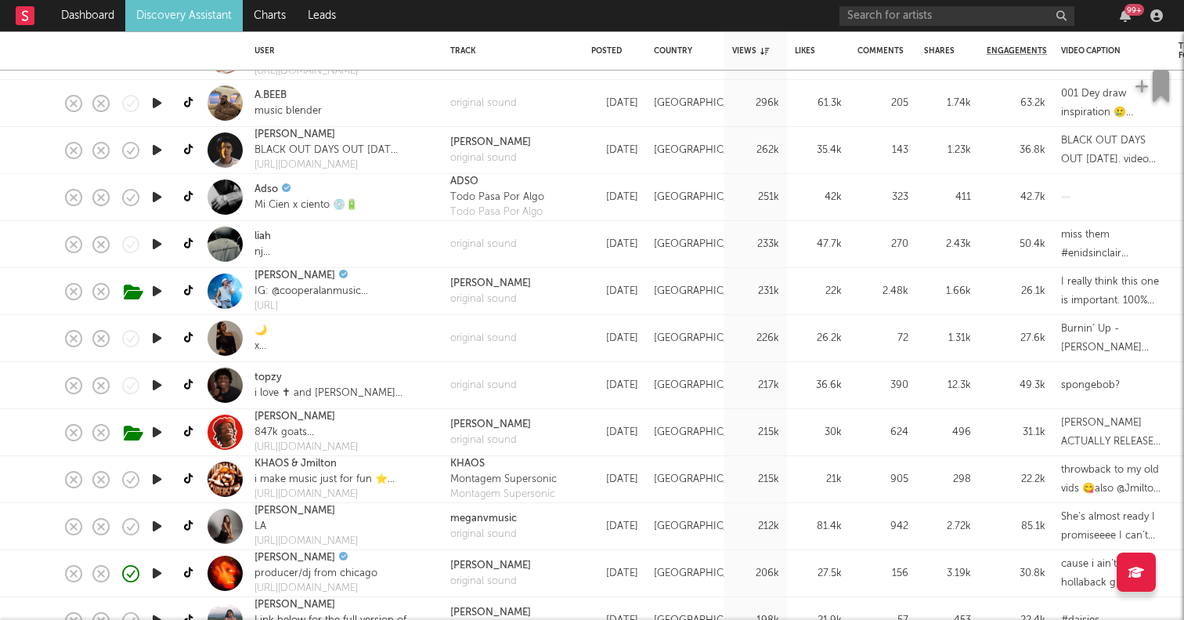
click at [155, 519] on icon "button" at bounding box center [157, 526] width 16 height 20
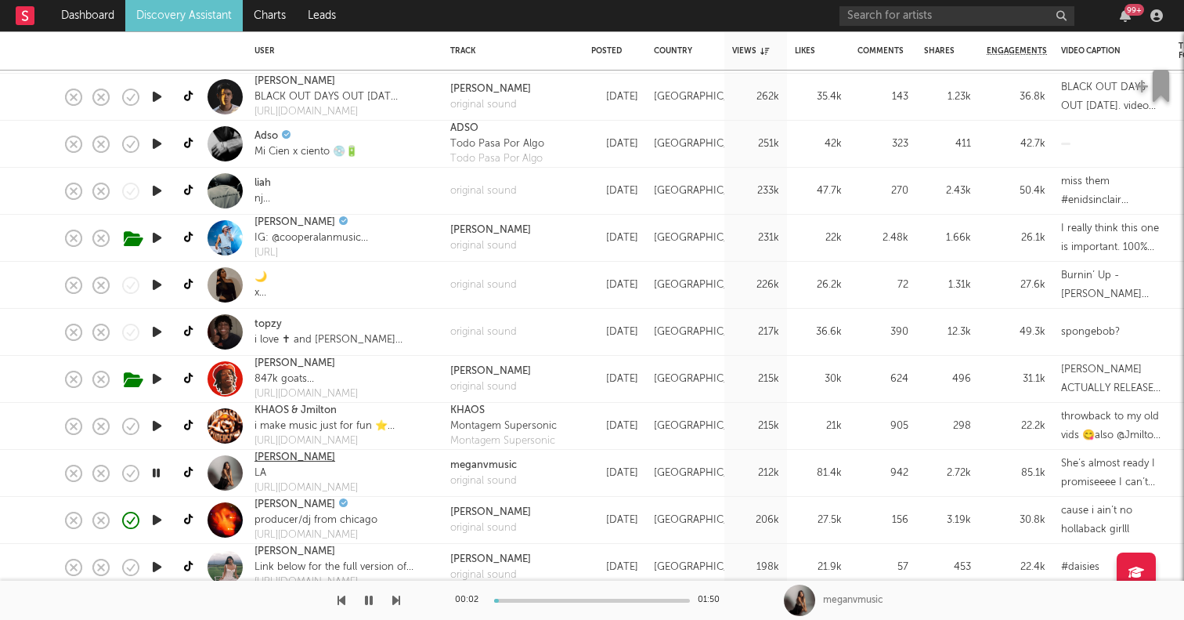
click at [272, 457] on link "Megan Villareal" at bounding box center [295, 458] width 81 height 16
click at [154, 473] on icon "button" at bounding box center [156, 473] width 15 height 20
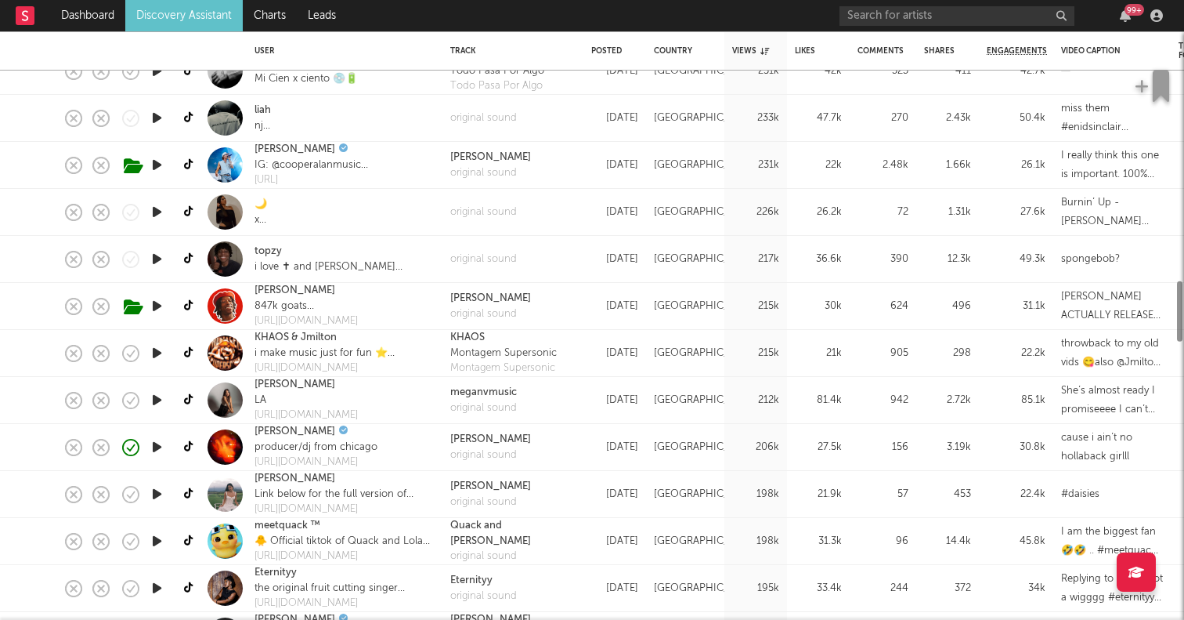
click at [154, 490] on icon "button" at bounding box center [157, 494] width 16 height 20
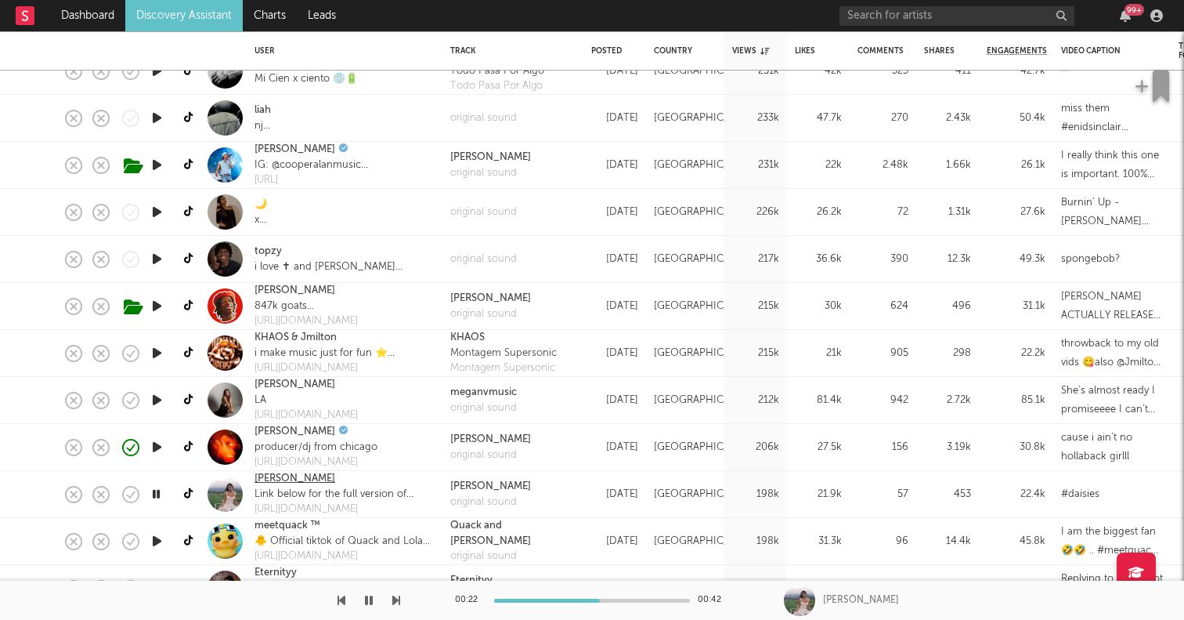
click at [275, 472] on link "Ally Rendall" at bounding box center [295, 479] width 81 height 16
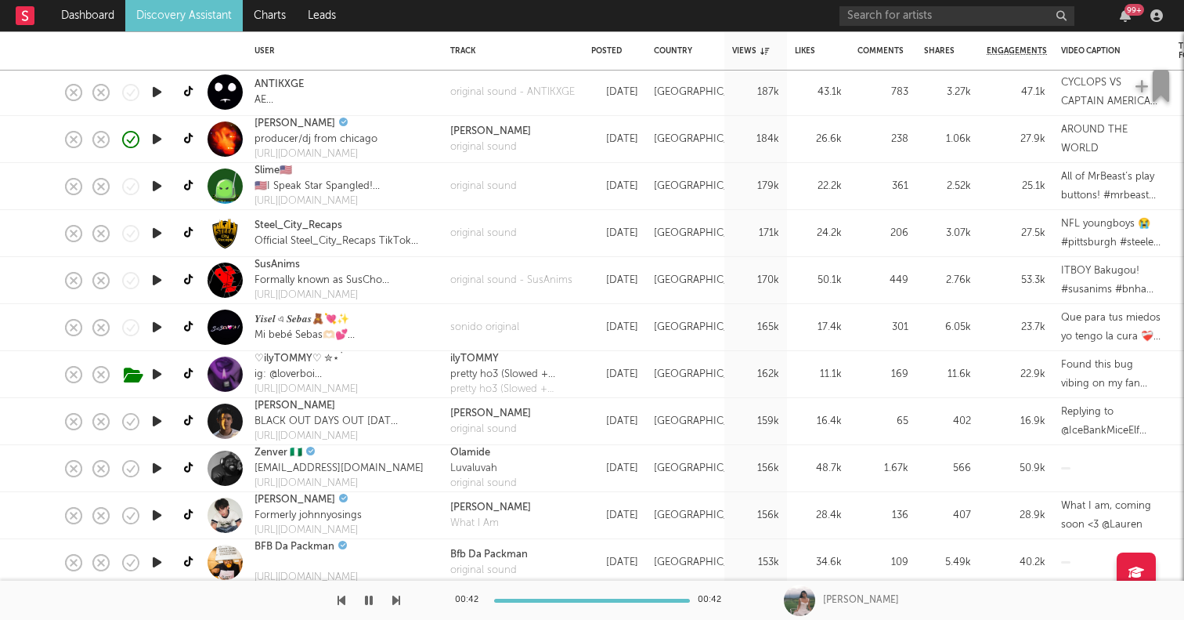
click at [154, 463] on icon "button" at bounding box center [157, 468] width 16 height 20
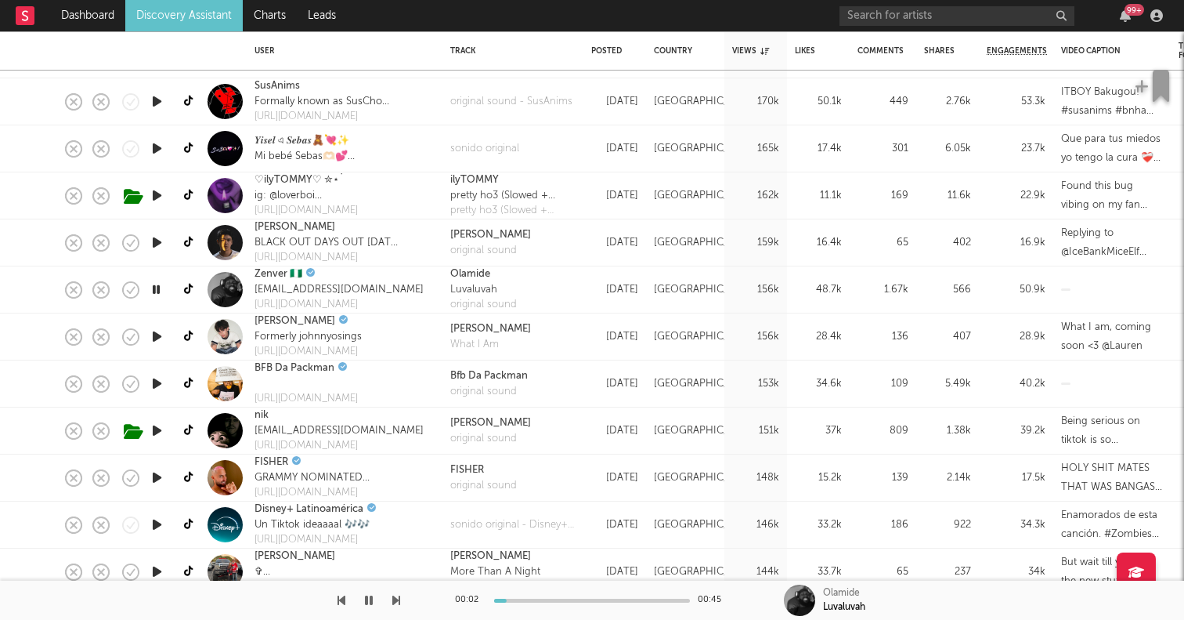
click at [154, 476] on icon "button" at bounding box center [157, 478] width 16 height 20
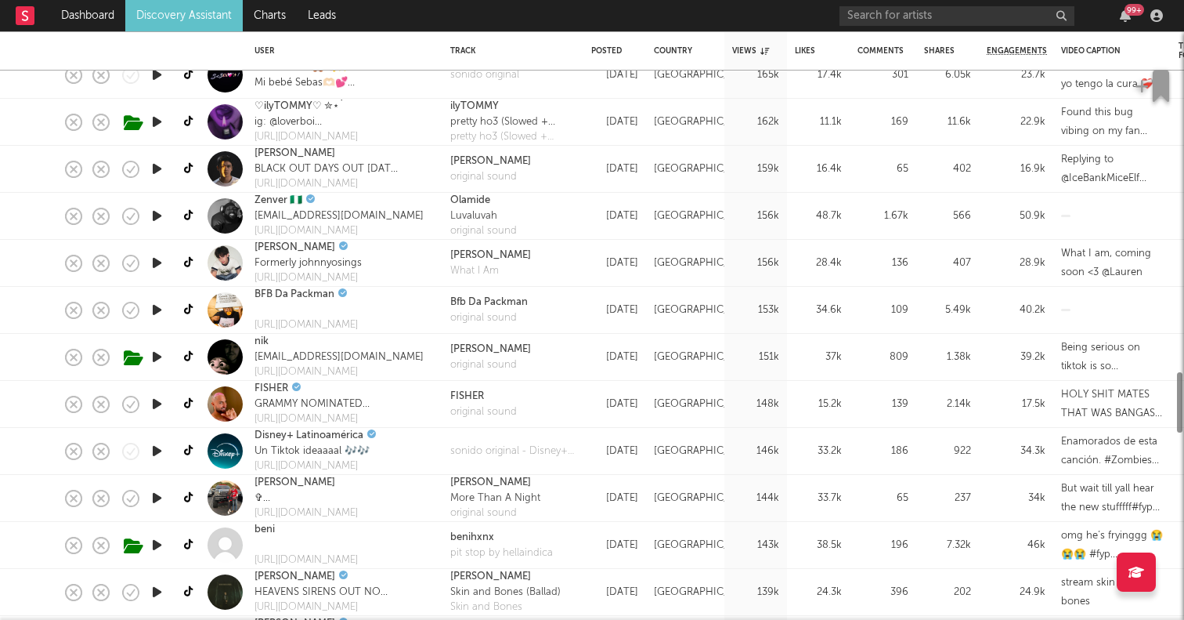
click at [159, 506] on icon "button" at bounding box center [157, 498] width 16 height 20
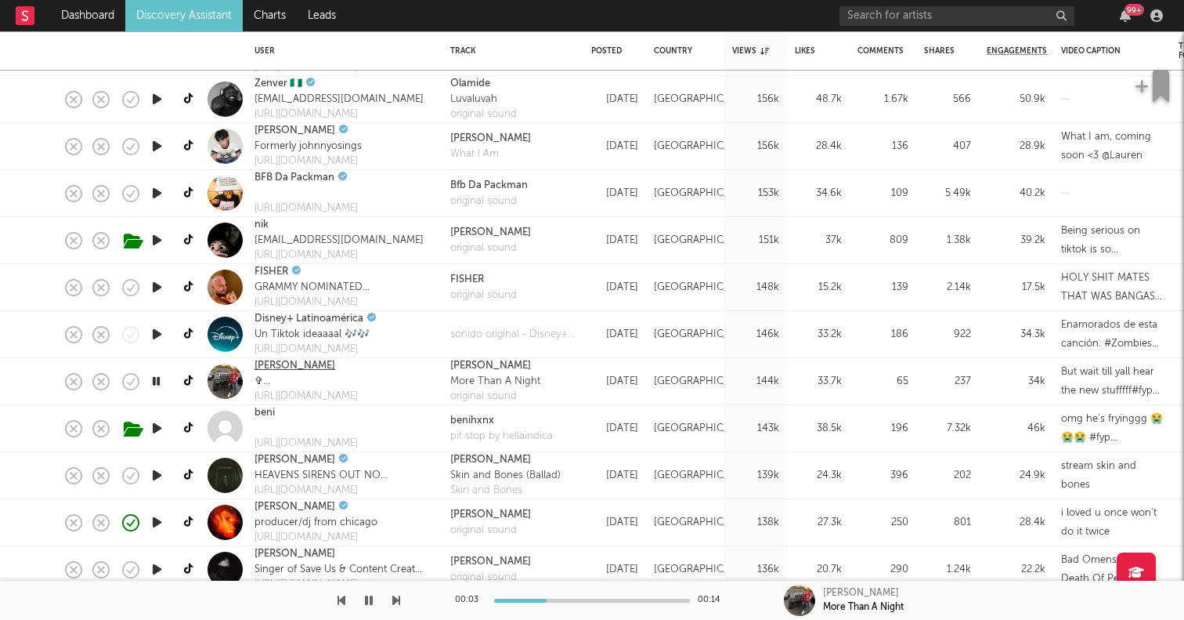
click at [294, 363] on link "Hayden Crump" at bounding box center [295, 366] width 81 height 16
click at [157, 381] on icon "button" at bounding box center [156, 381] width 15 height 20
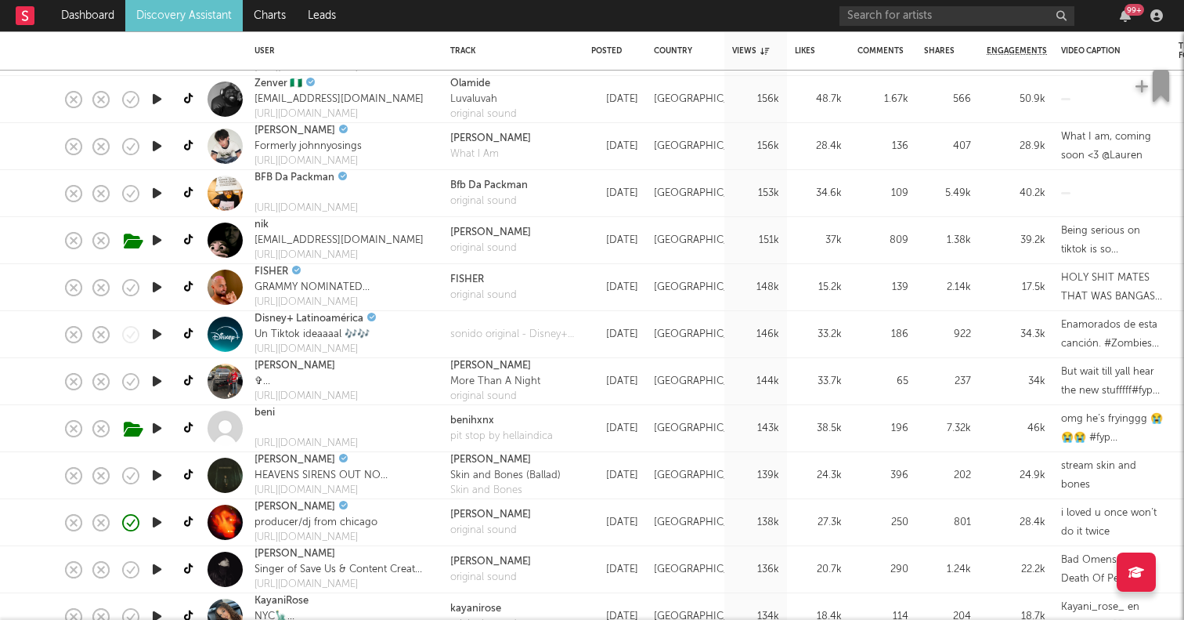
click at [157, 381] on icon "button" at bounding box center [157, 381] width 16 height 20
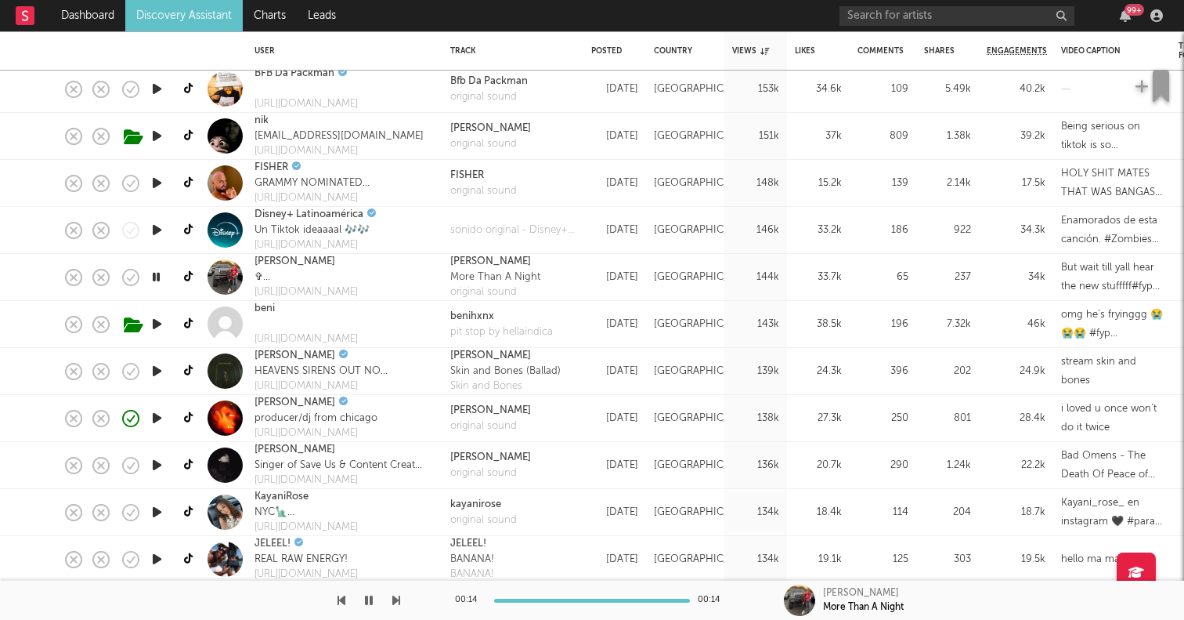
click at [157, 466] on icon "button" at bounding box center [157, 465] width 16 height 20
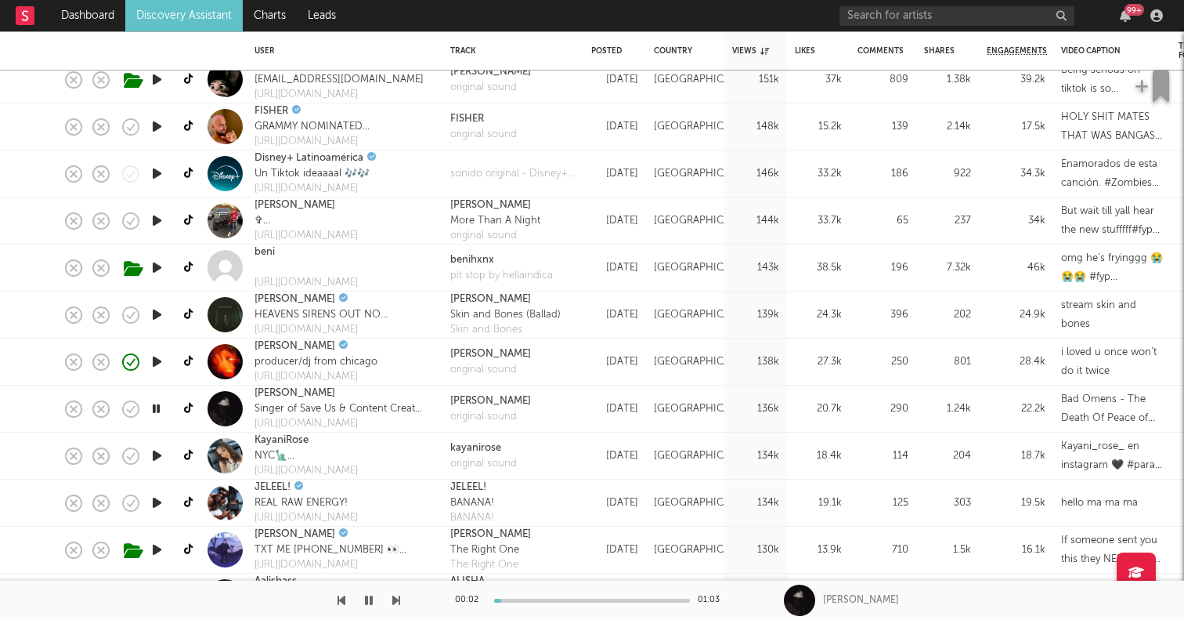
click at [156, 453] on icon "button" at bounding box center [157, 456] width 16 height 20
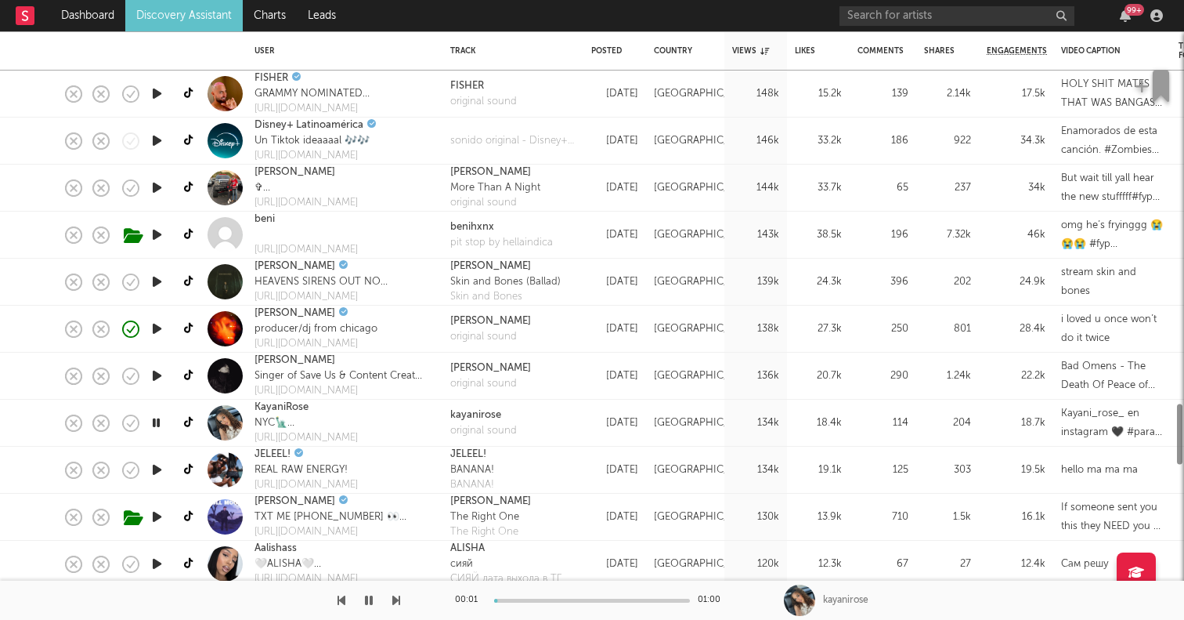
click at [154, 464] on icon "button" at bounding box center [157, 470] width 16 height 20
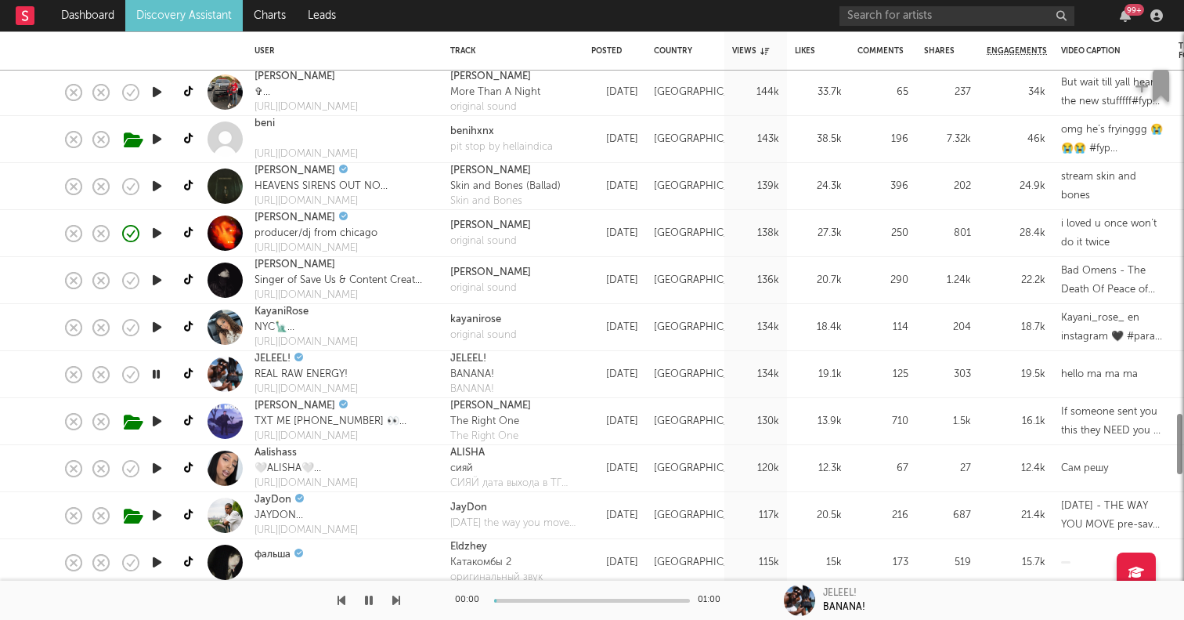
click at [154, 468] on icon "button" at bounding box center [157, 468] width 16 height 20
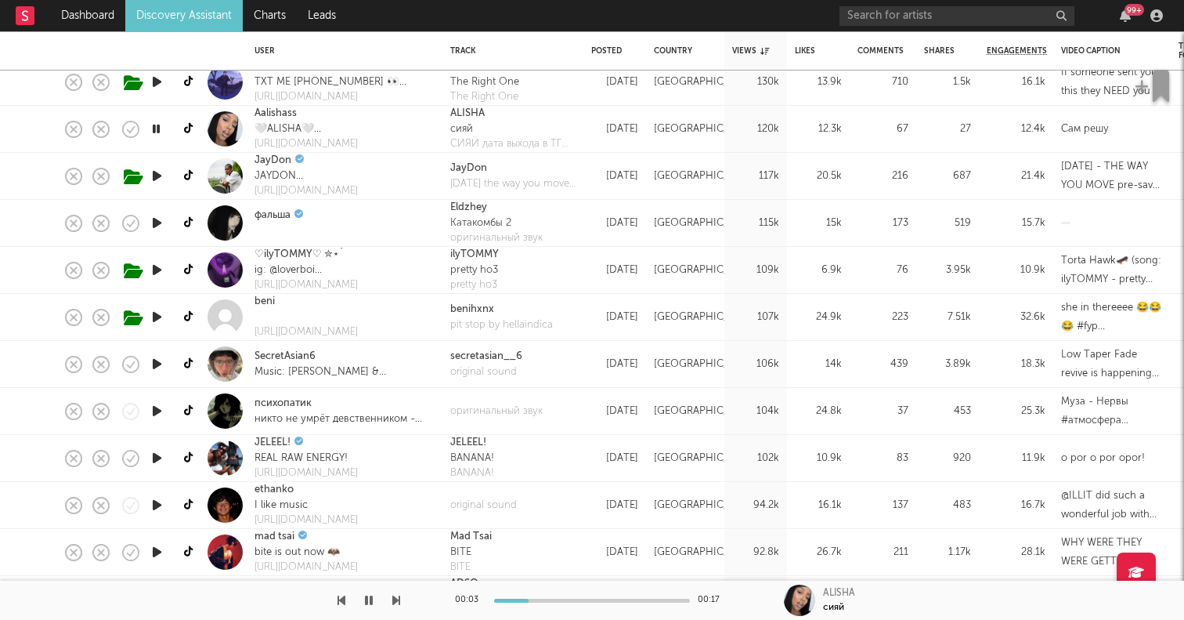
click at [158, 455] on icon "button" at bounding box center [157, 458] width 16 height 20
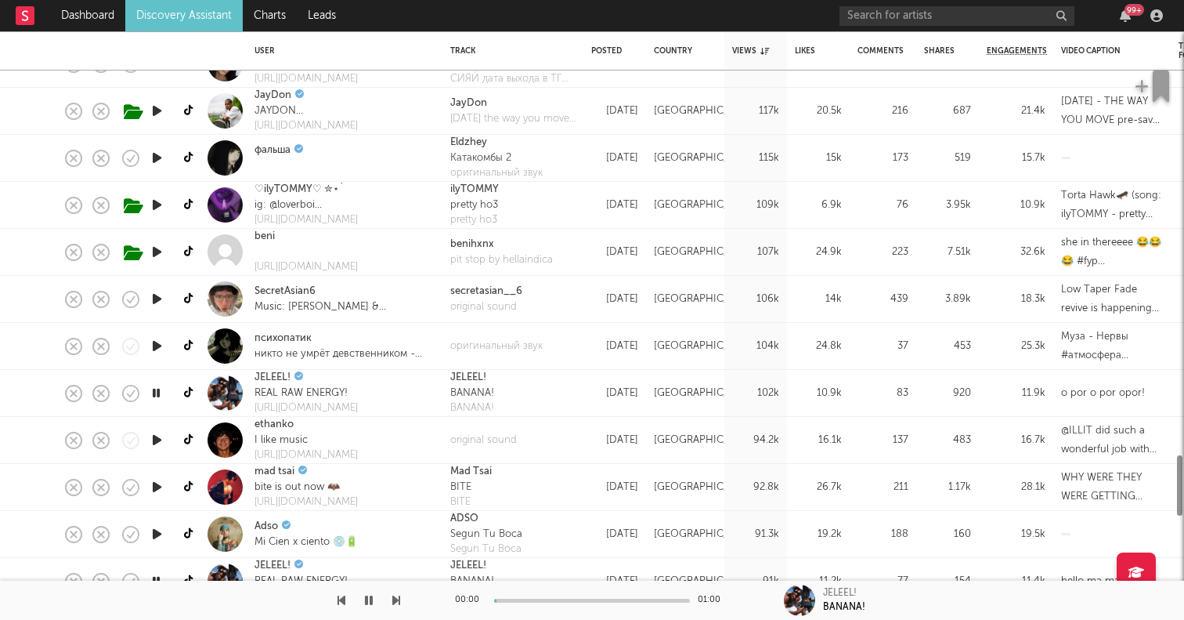
click at [158, 439] on icon "button" at bounding box center [157, 440] width 16 height 20
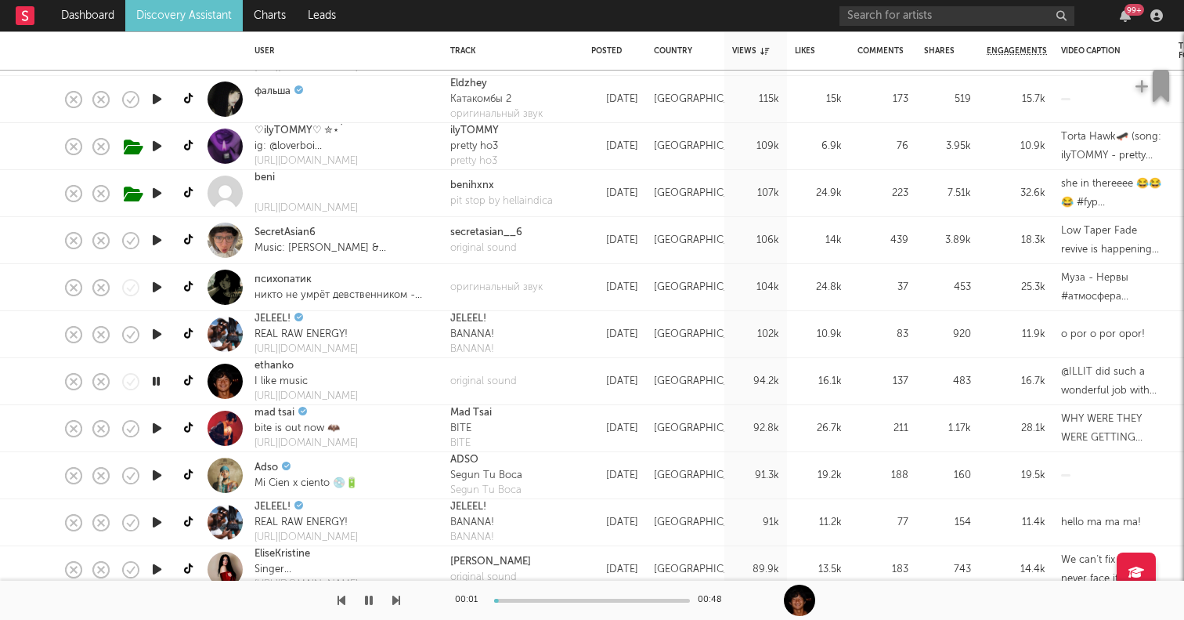
click at [157, 425] on icon "button" at bounding box center [157, 428] width 16 height 20
click at [159, 469] on icon "button" at bounding box center [157, 475] width 16 height 20
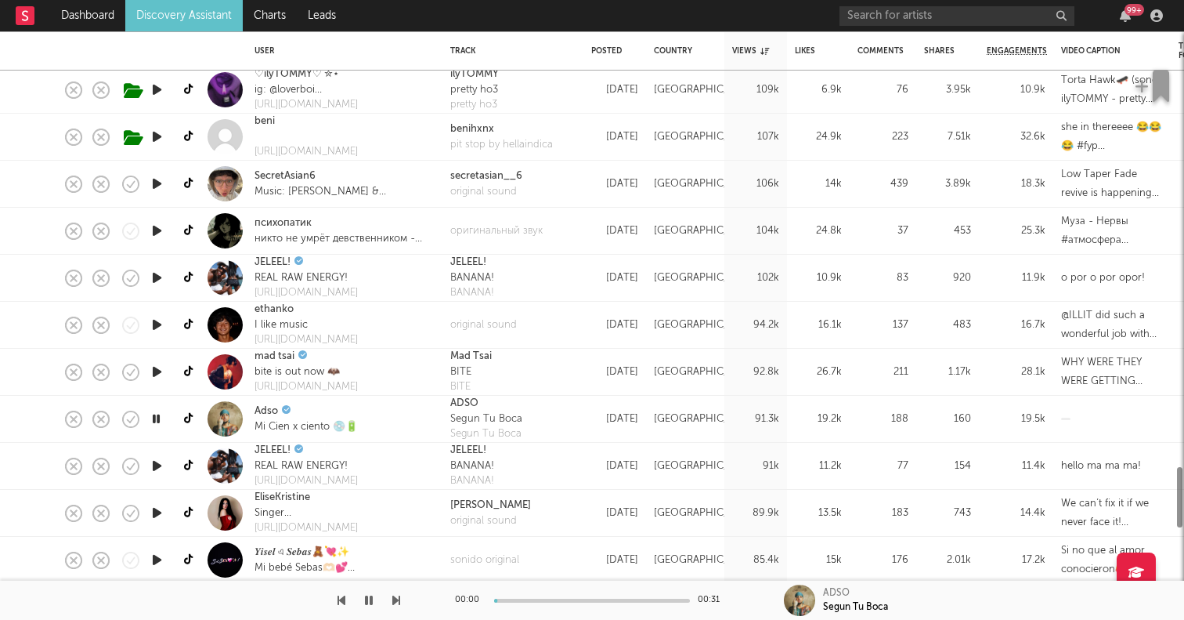
click at [159, 469] on icon "button" at bounding box center [157, 466] width 16 height 20
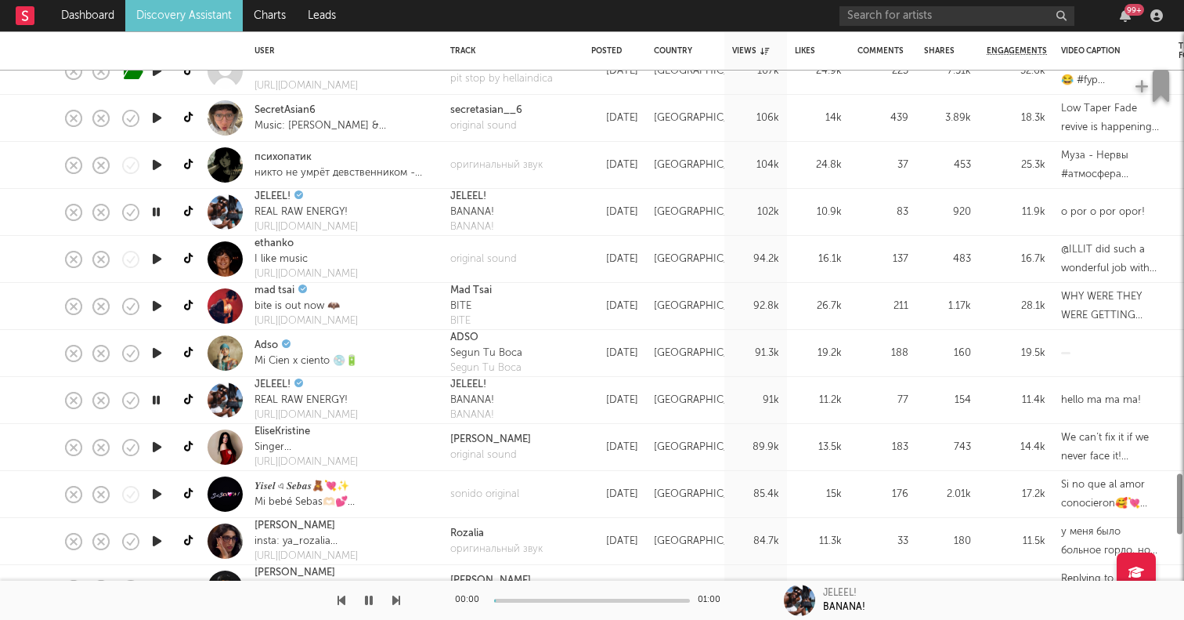
click at [157, 454] on icon "button" at bounding box center [157, 447] width 16 height 20
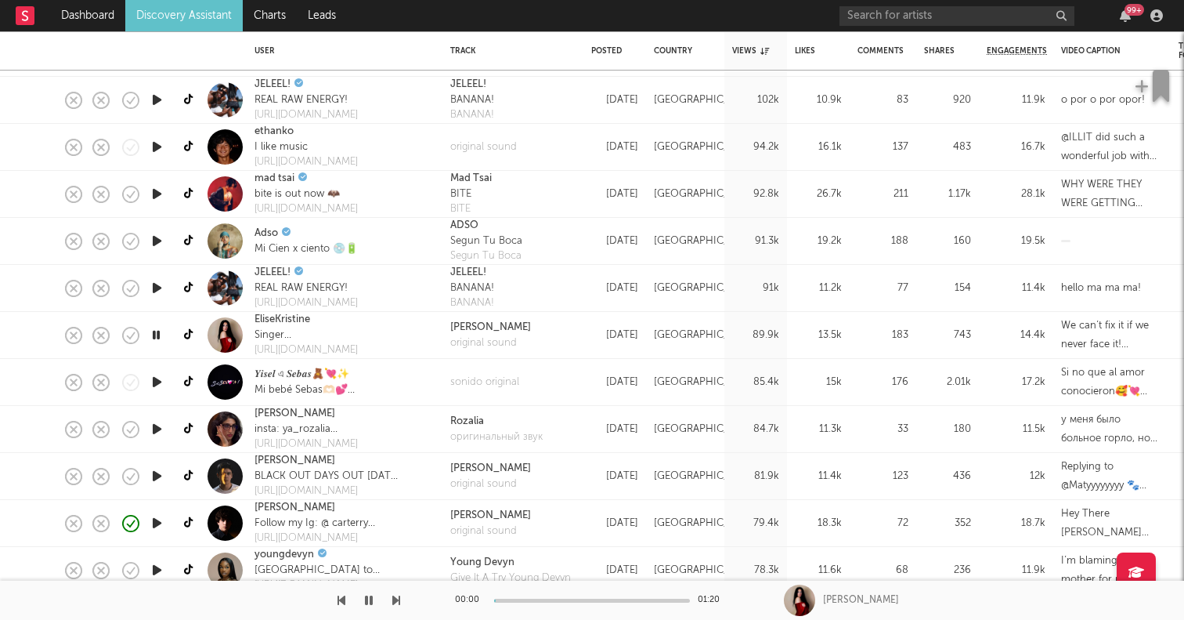
click at [157, 433] on icon "button" at bounding box center [157, 429] width 16 height 20
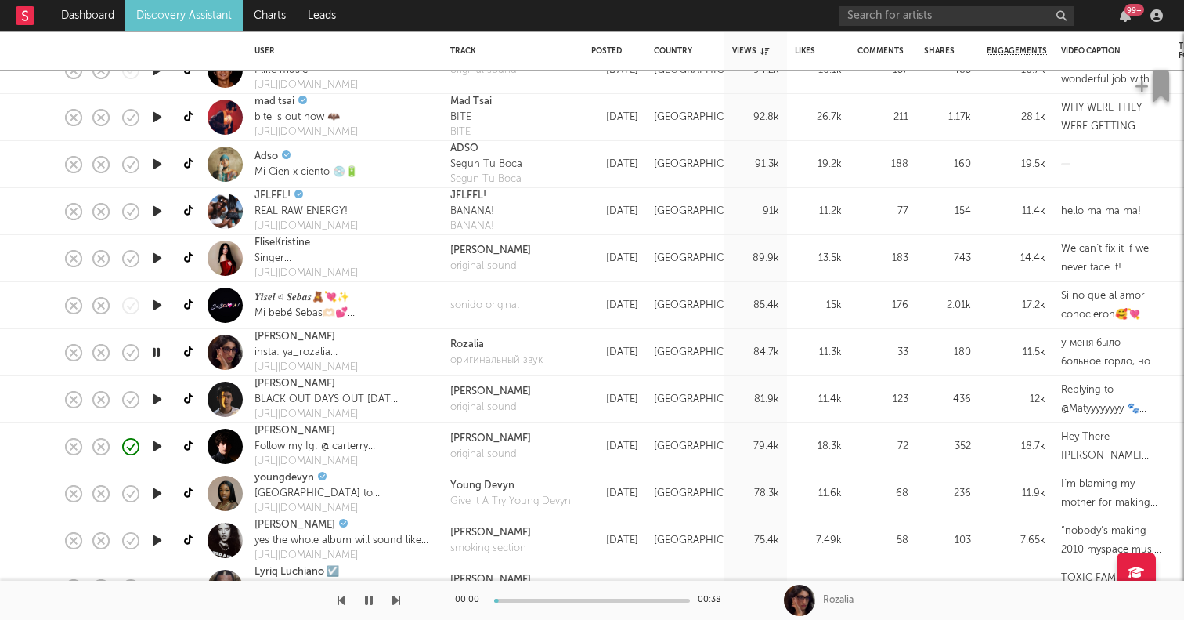
click at [159, 486] on icon "button" at bounding box center [157, 493] width 16 height 20
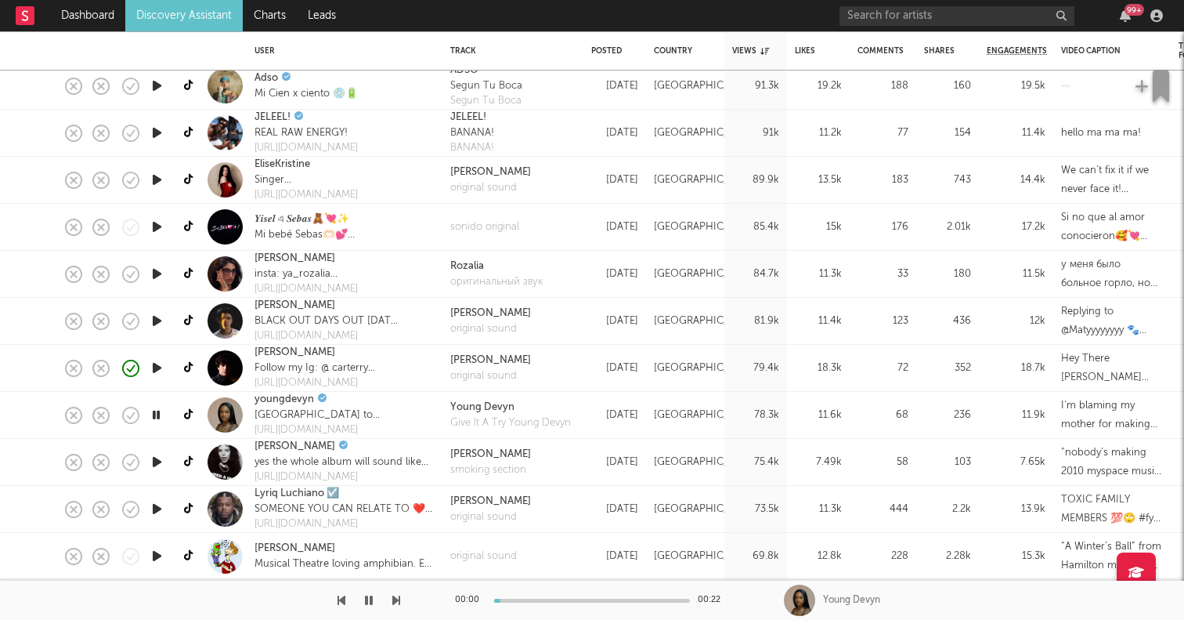
click at [159, 459] on icon "button" at bounding box center [157, 462] width 16 height 20
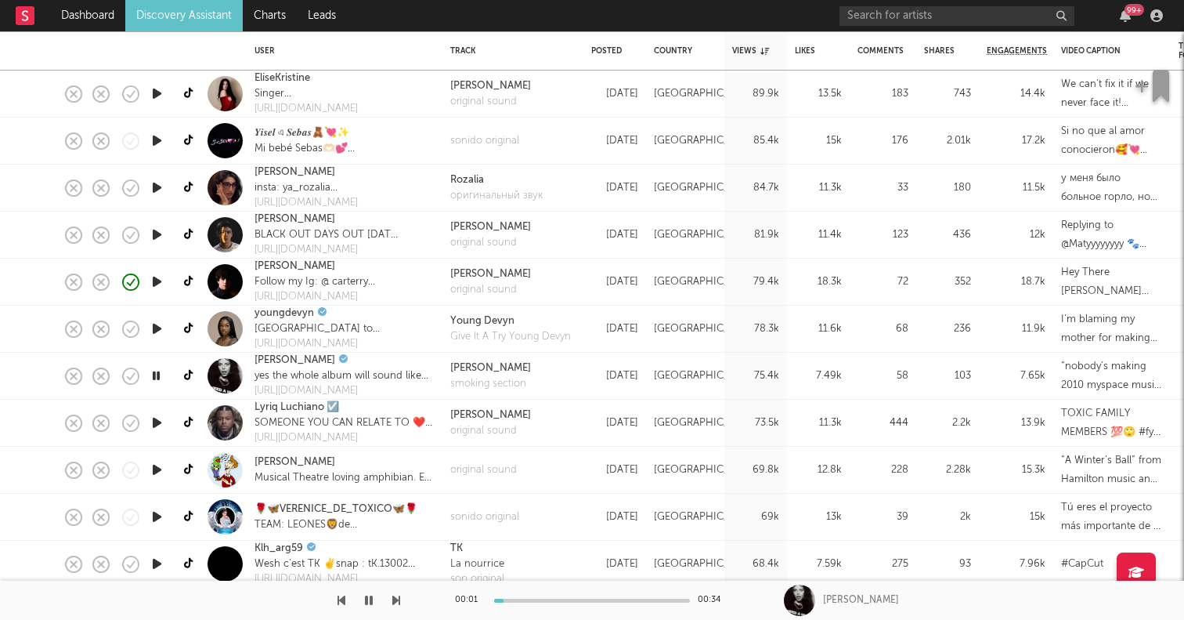
click at [159, 417] on icon "button" at bounding box center [157, 423] width 16 height 20
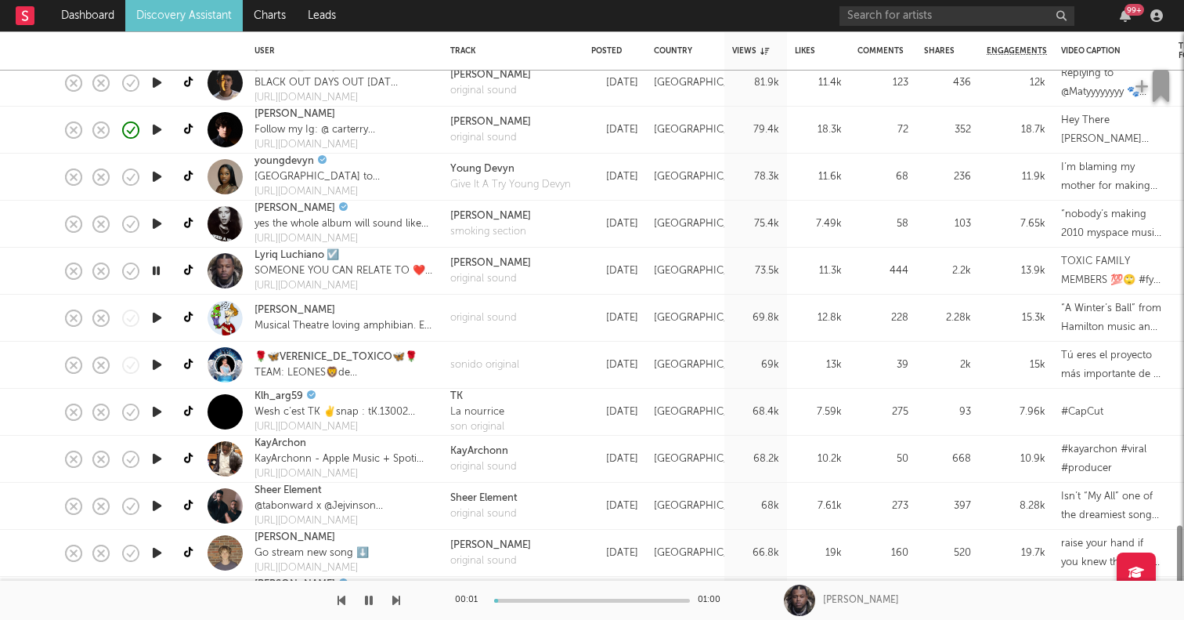
click at [157, 457] on icon "button" at bounding box center [157, 459] width 16 height 20
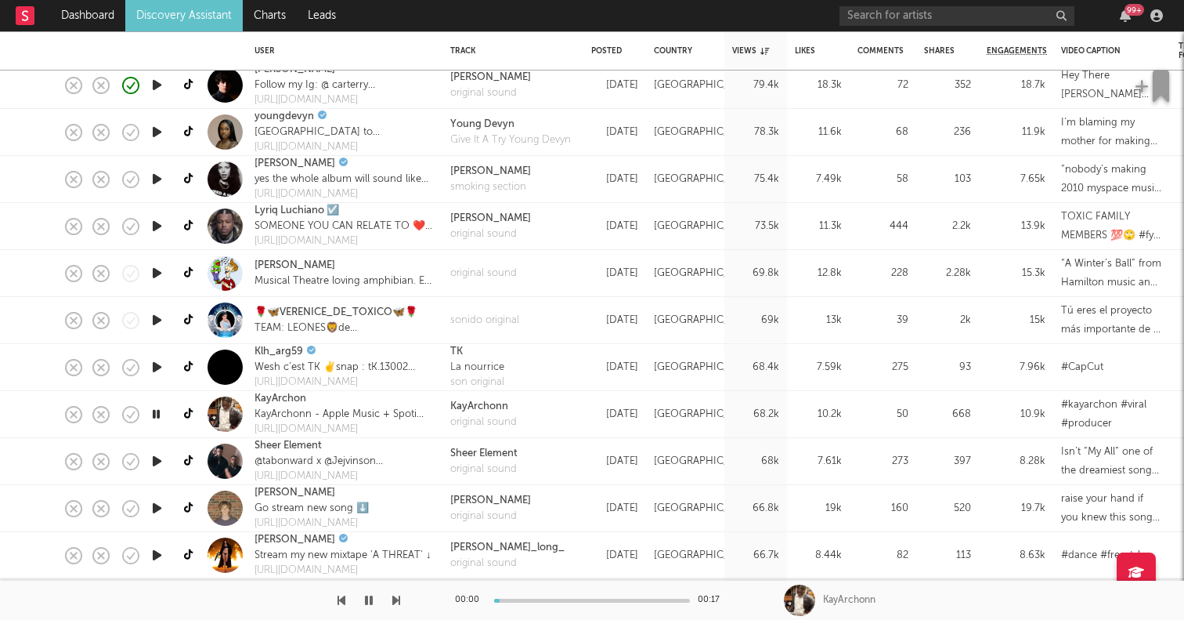
click at [155, 458] on icon "button" at bounding box center [157, 461] width 16 height 20
click at [157, 507] on icon "button" at bounding box center [157, 508] width 16 height 20
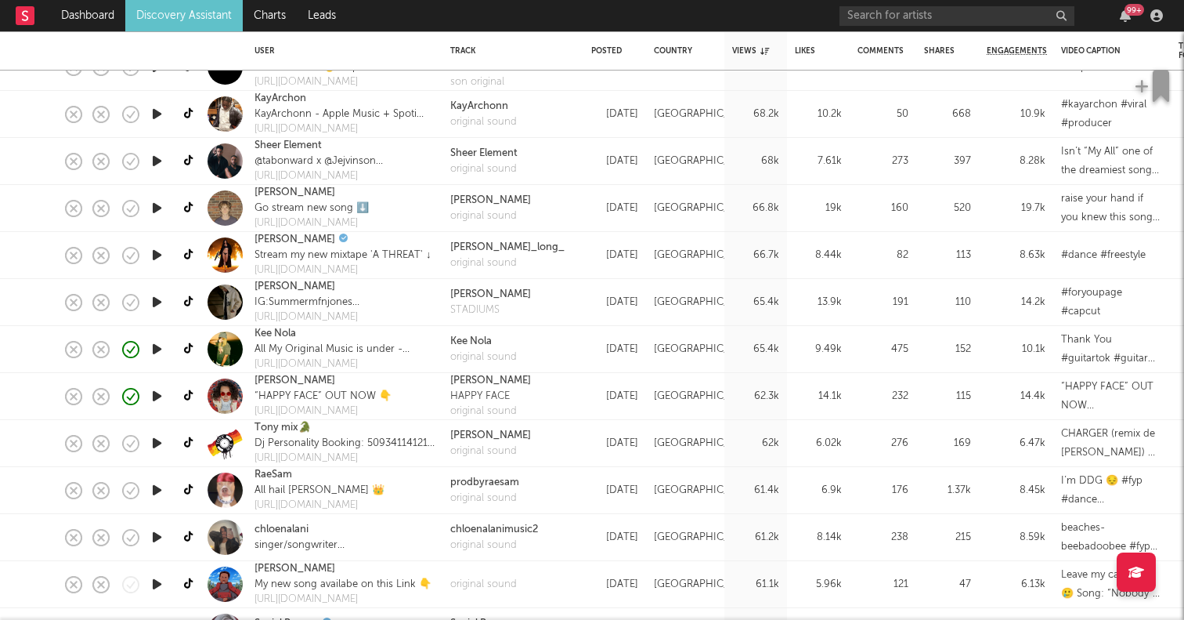
click at [158, 534] on icon "button" at bounding box center [157, 537] width 16 height 20
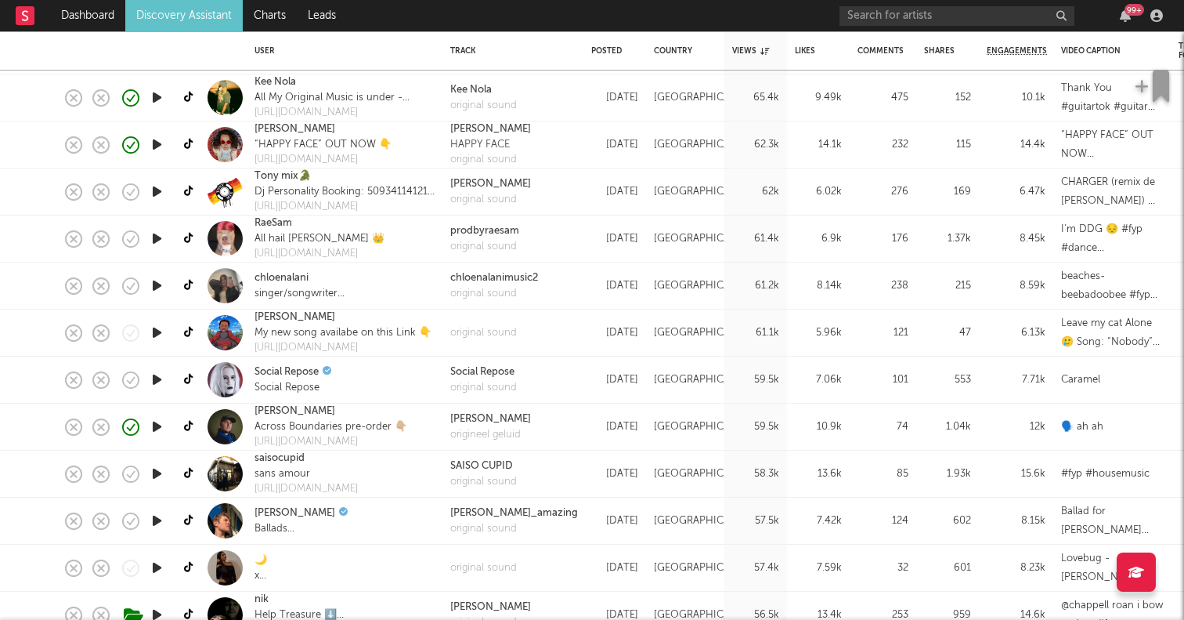
click at [153, 469] on icon "button" at bounding box center [157, 474] width 16 height 20
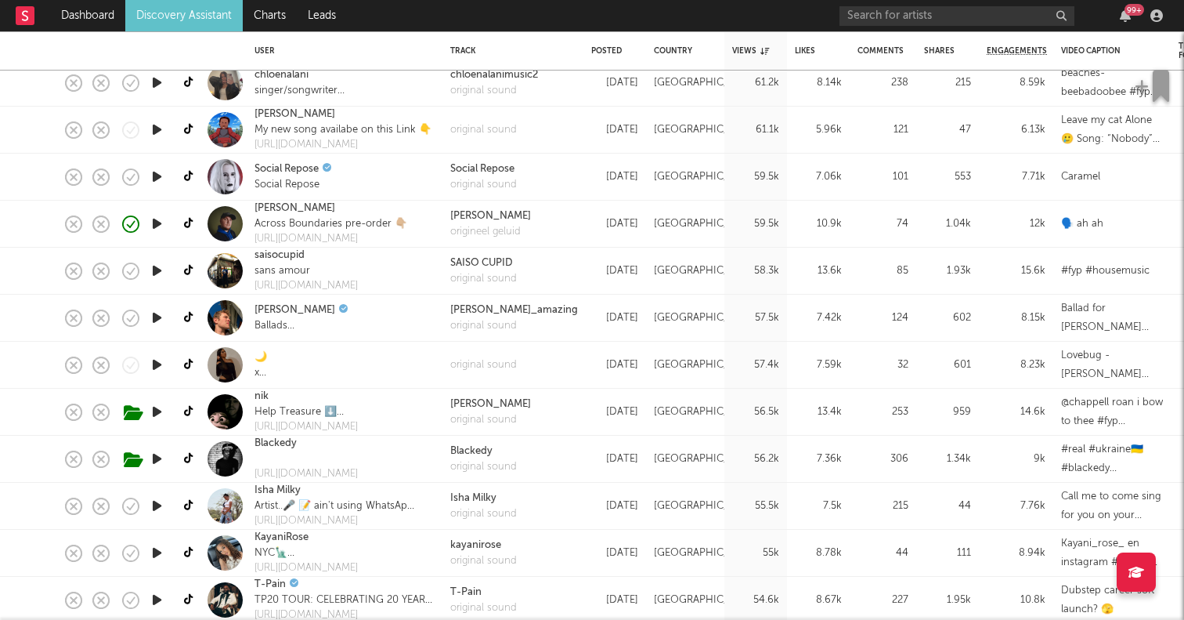
click at [157, 499] on icon "button" at bounding box center [157, 506] width 16 height 20
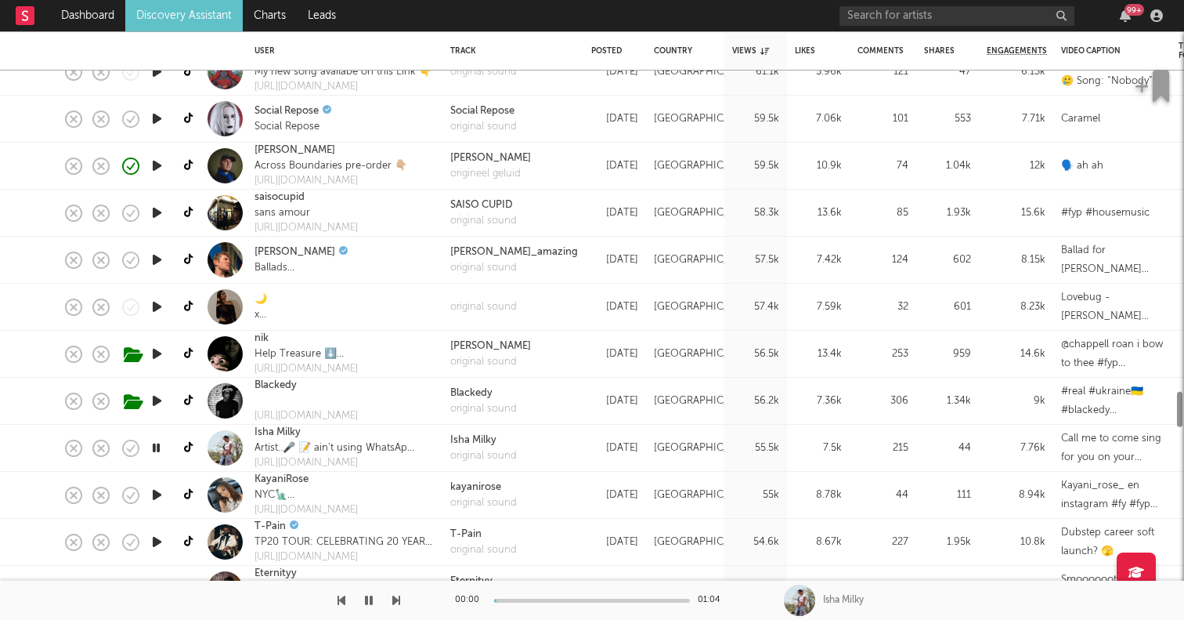
click at [156, 497] on icon "button" at bounding box center [157, 495] width 16 height 20
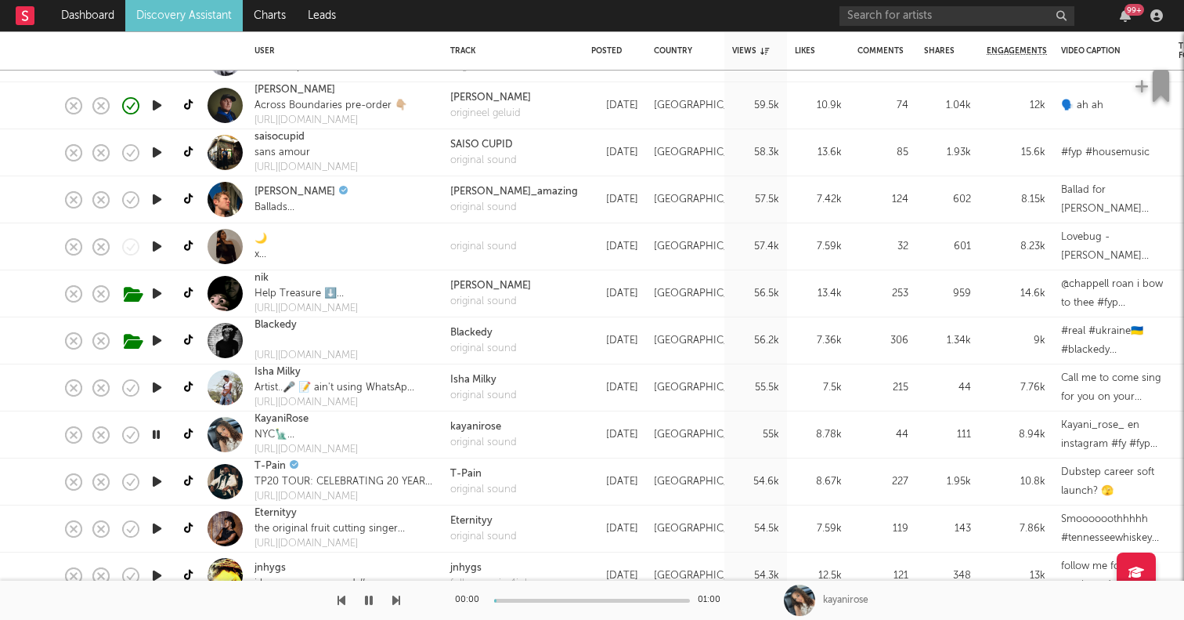
click at [154, 487] on icon "button" at bounding box center [157, 482] width 16 height 20
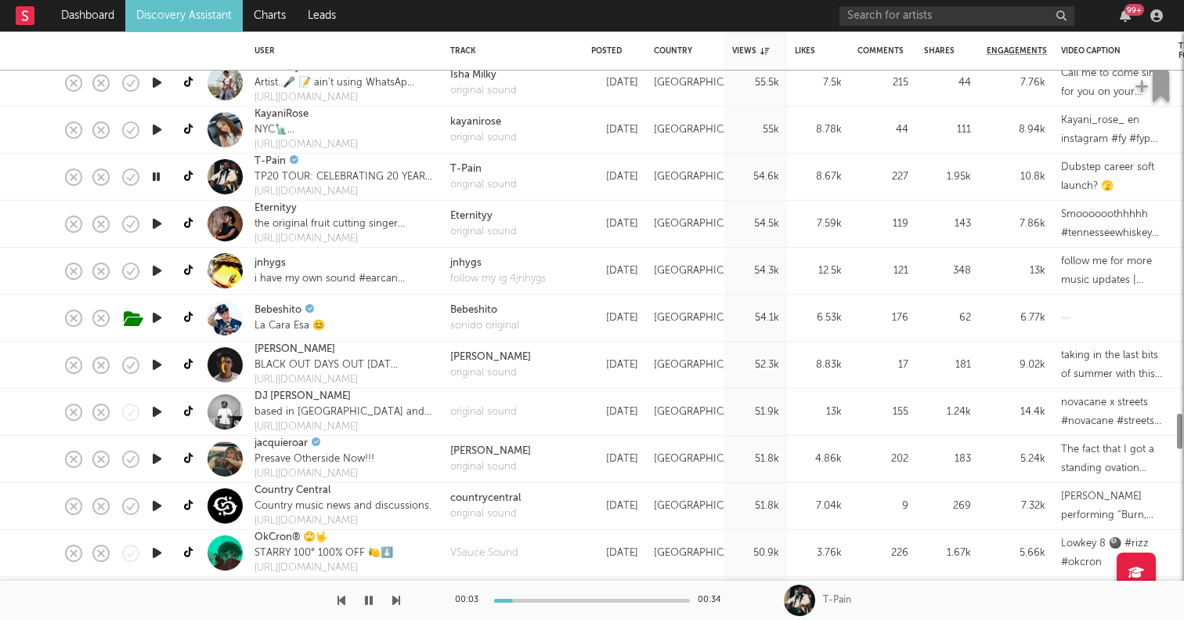
click at [154, 464] on icon "button" at bounding box center [157, 459] width 16 height 20
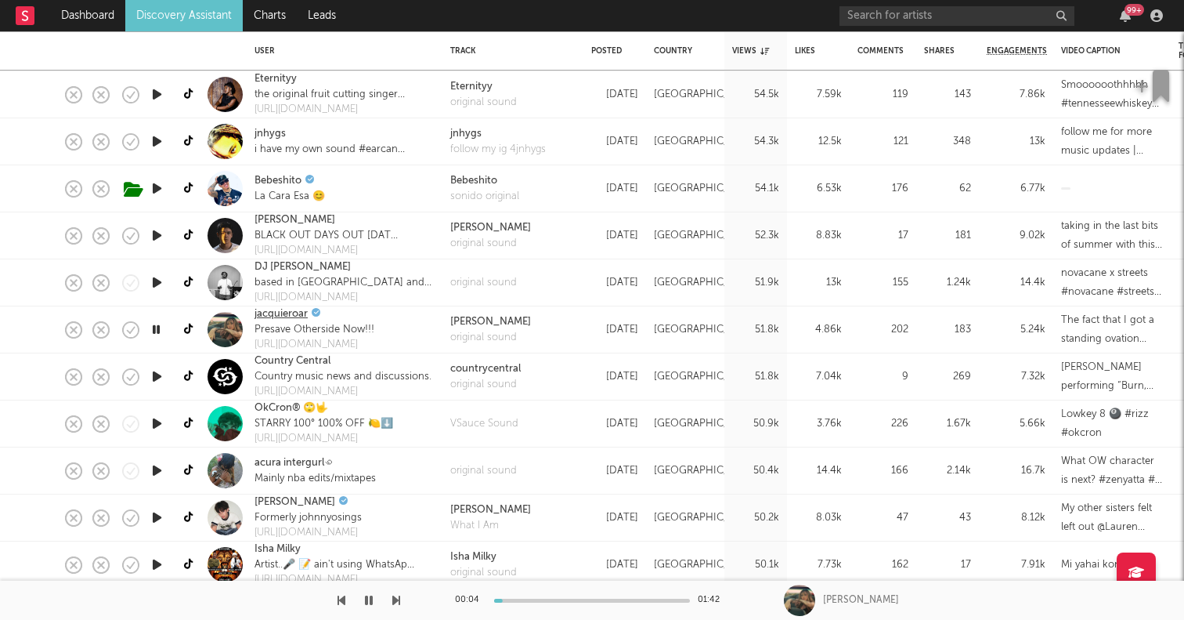
click at [269, 316] on link "jacquieroar" at bounding box center [281, 314] width 53 height 16
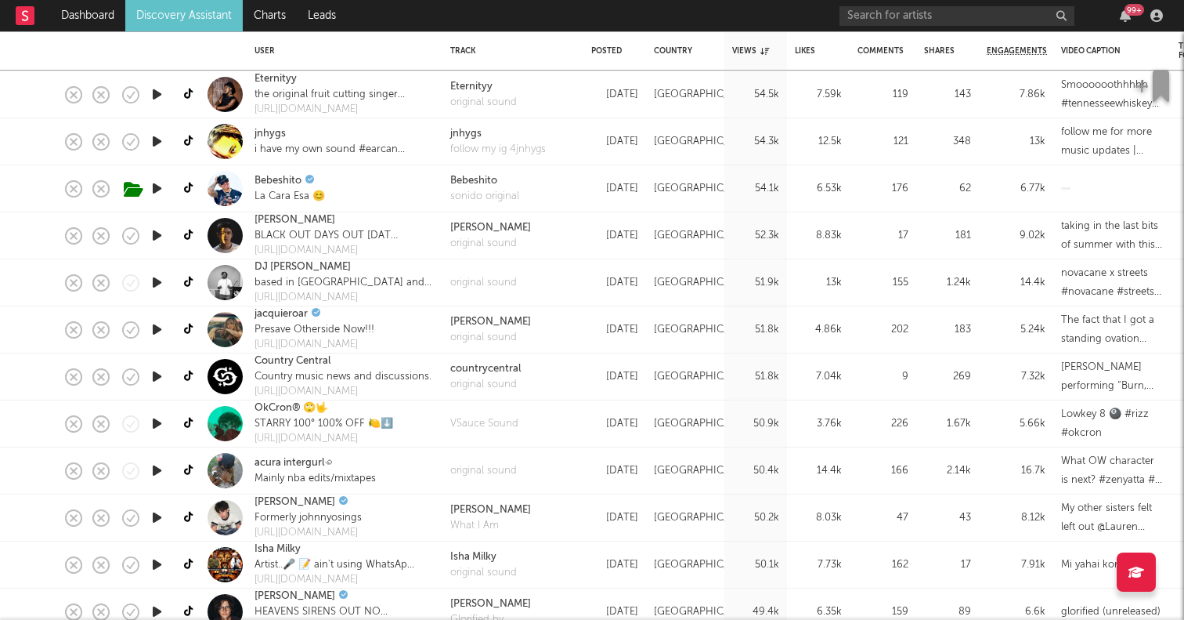
click at [160, 468] on icon "button" at bounding box center [157, 471] width 16 height 20
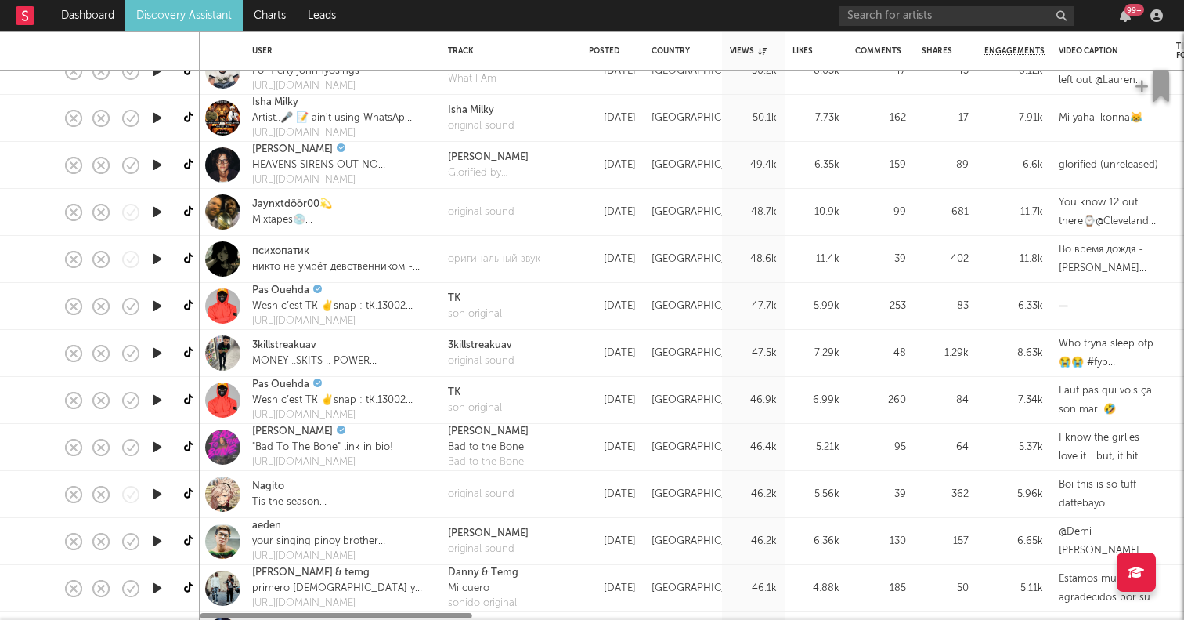
click at [161, 493] on icon "button" at bounding box center [157, 494] width 16 height 20
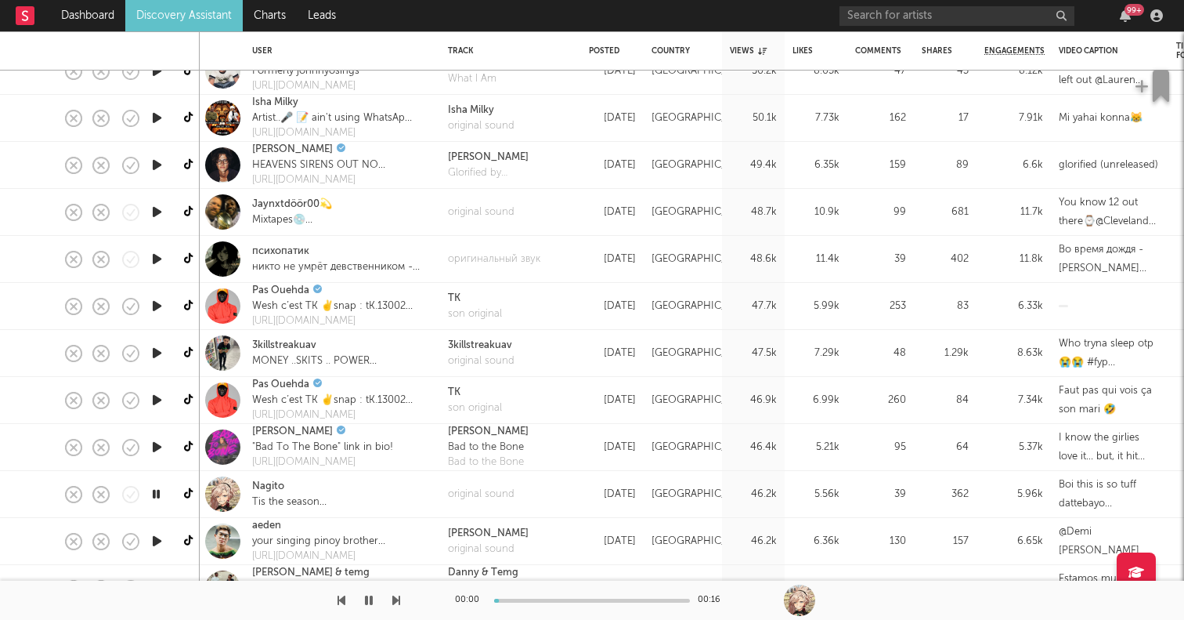
click at [157, 531] on icon "button" at bounding box center [157, 541] width 16 height 20
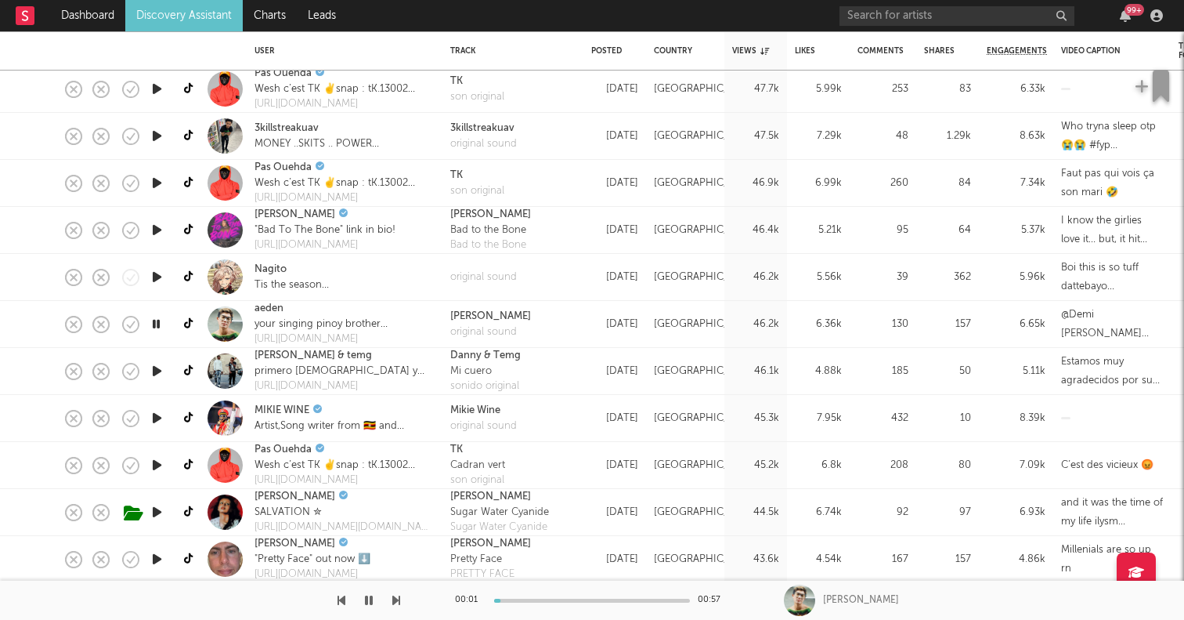
click at [157, 416] on icon "button" at bounding box center [157, 418] width 16 height 20
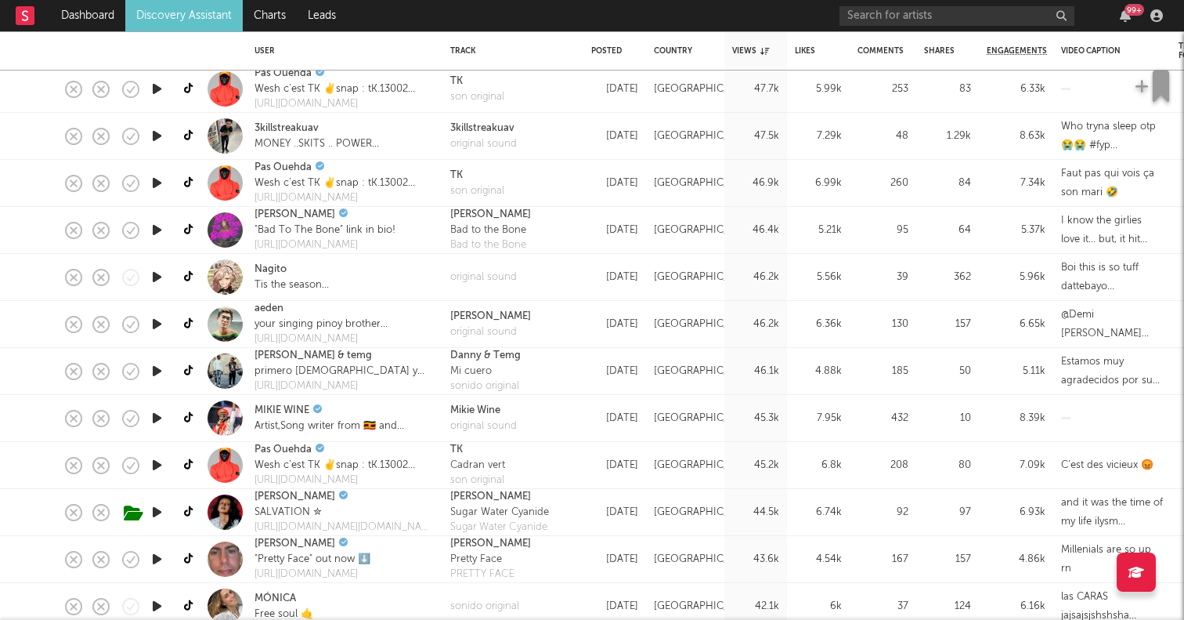
click at [154, 472] on icon "button" at bounding box center [157, 465] width 16 height 20
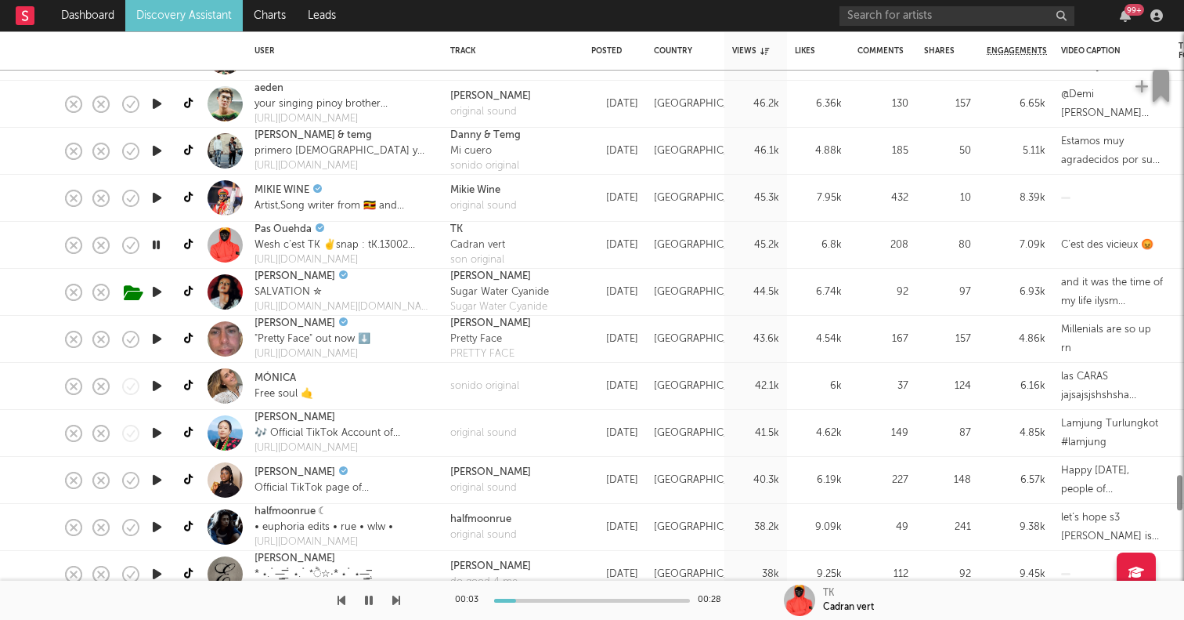
click at [157, 439] on icon "button" at bounding box center [157, 433] width 16 height 20
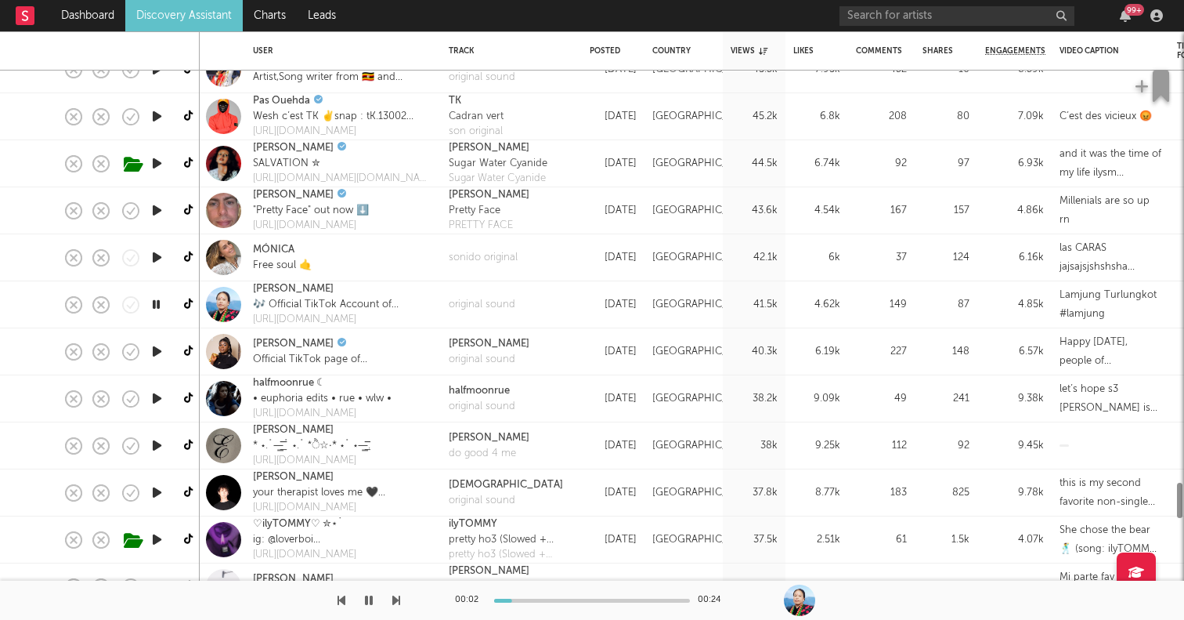
click at [154, 441] on icon "button" at bounding box center [157, 445] width 16 height 20
click at [154, 490] on icon "button" at bounding box center [157, 492] width 16 height 20
click at [279, 471] on link "thomas parrish" at bounding box center [293, 477] width 81 height 16
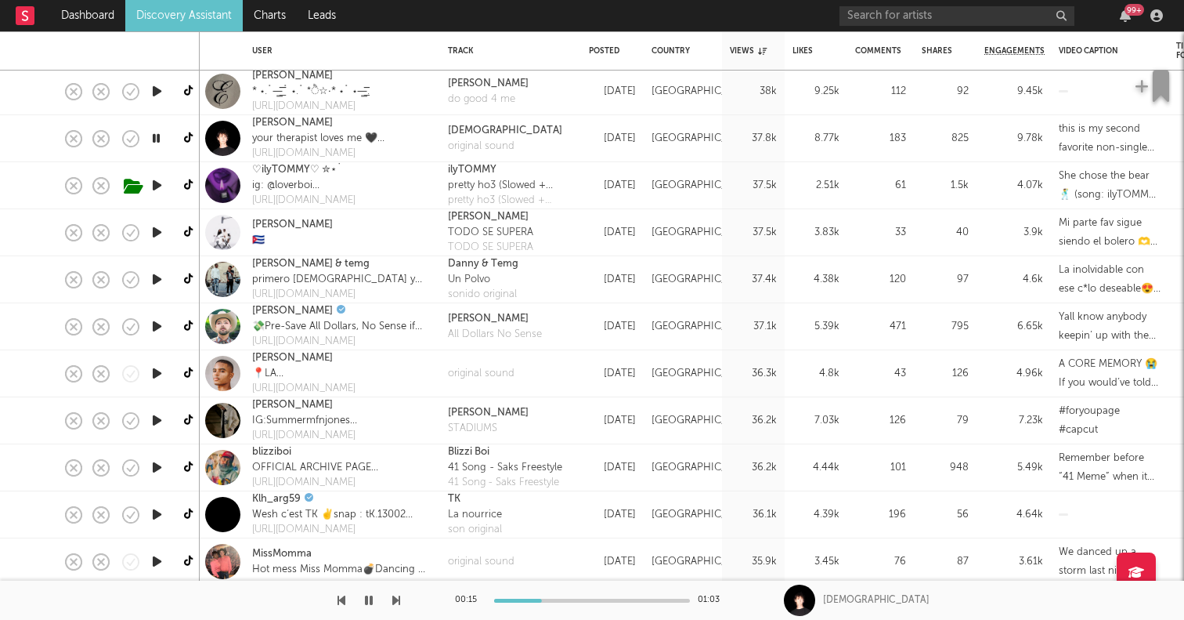
click at [162, 467] on icon "button" at bounding box center [157, 467] width 16 height 20
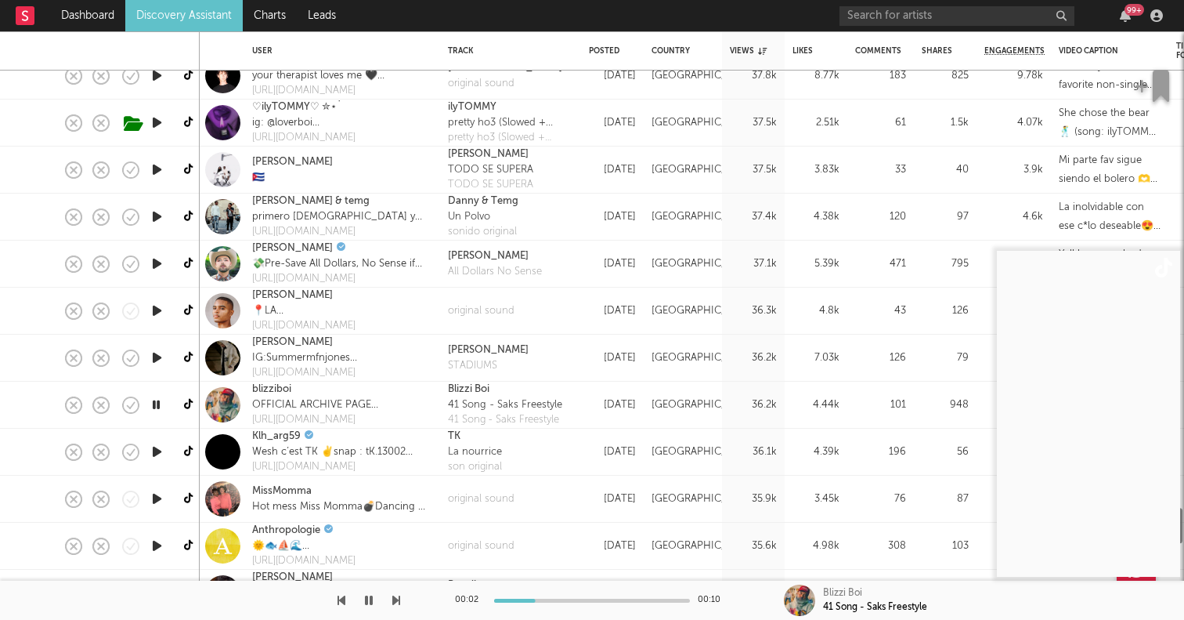
click at [157, 449] on icon "button" at bounding box center [157, 452] width 16 height 20
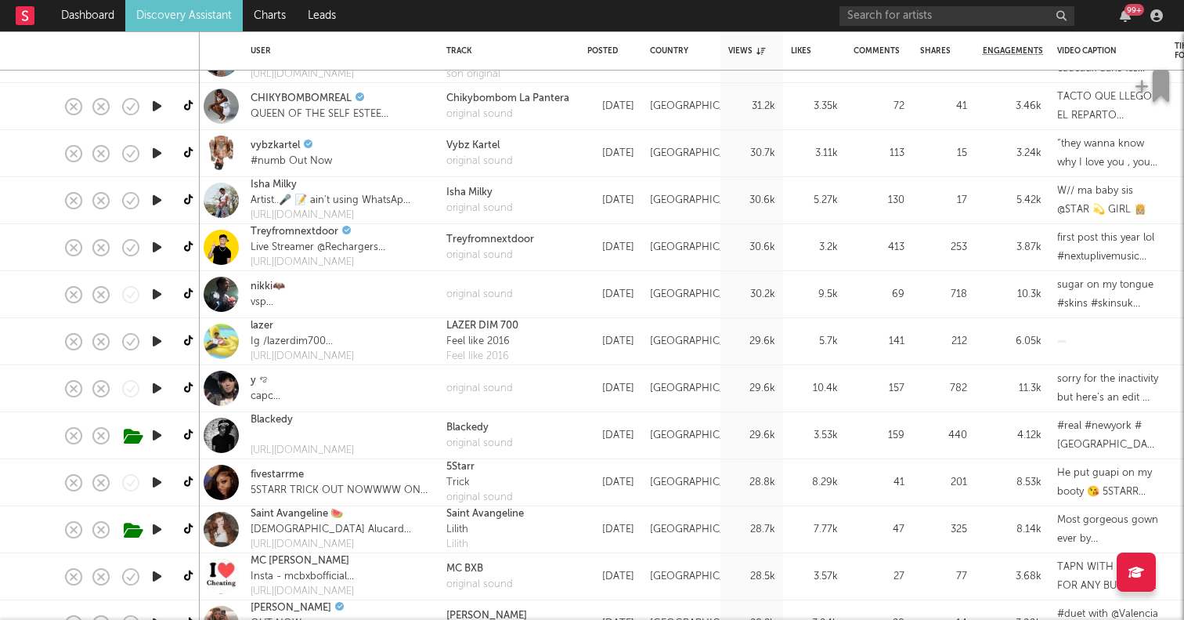
click at [160, 432] on icon "button" at bounding box center [157, 435] width 16 height 20
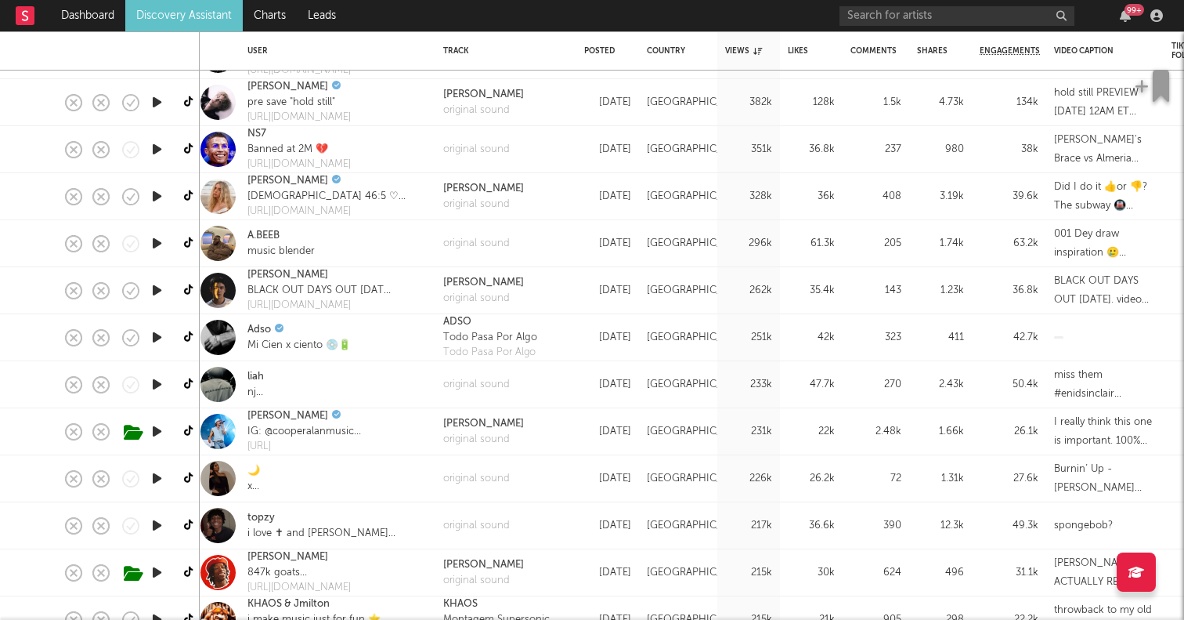
click at [230, 9] on link "Discovery Assistant" at bounding box center [183, 15] width 117 height 31
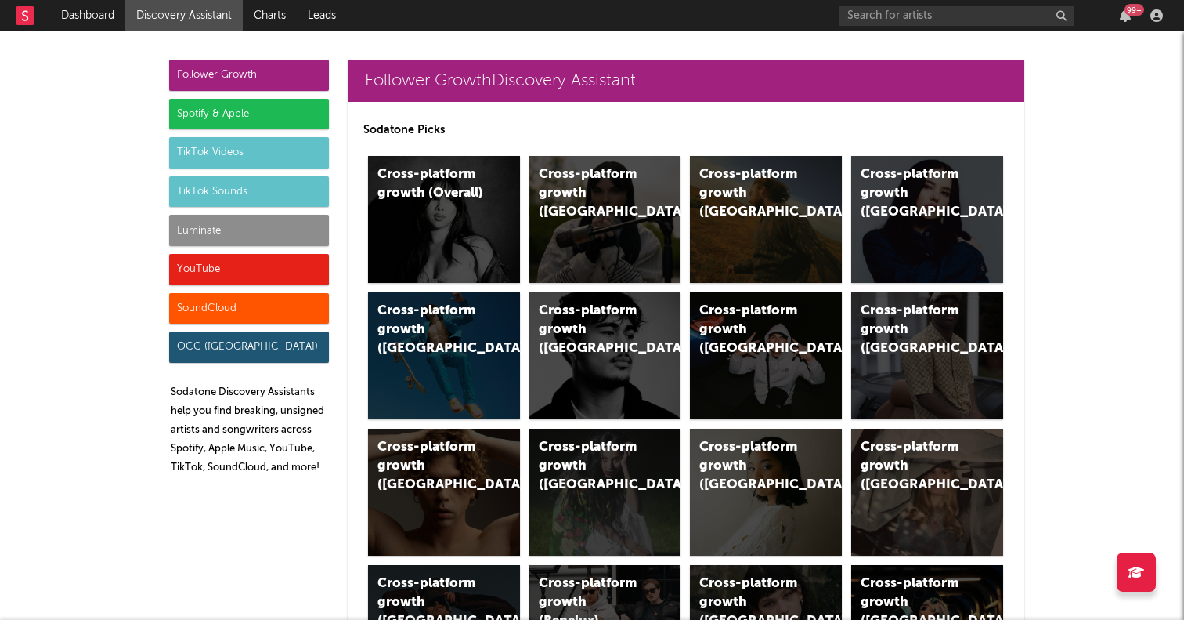
click at [266, 151] on div "TikTok Videos" at bounding box center [249, 152] width 160 height 31
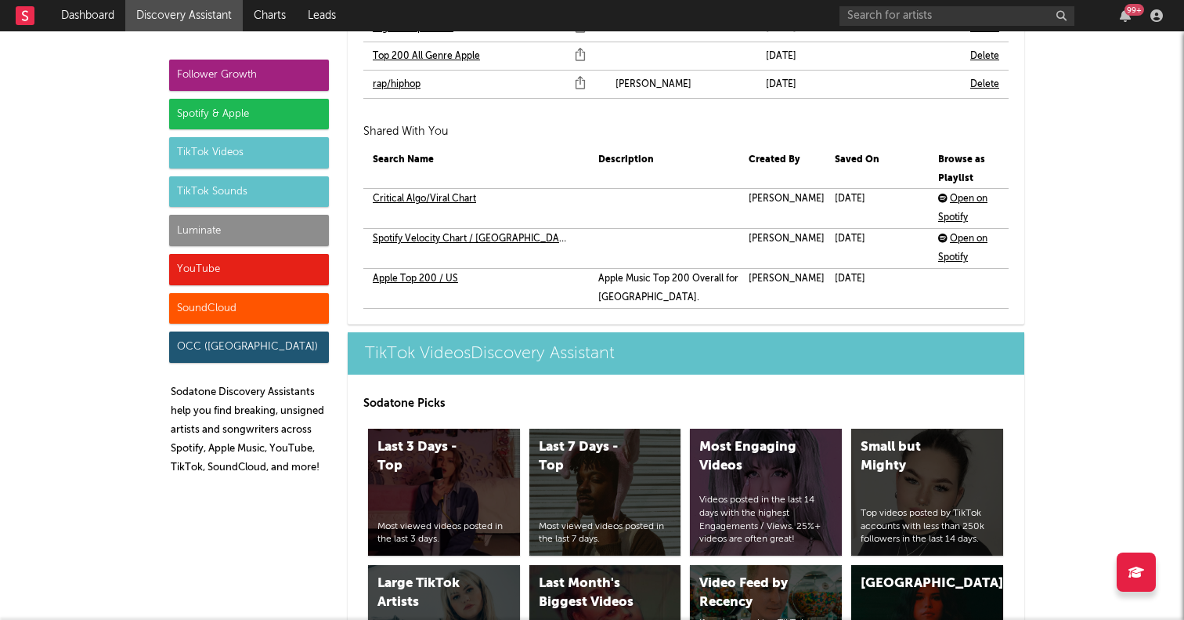
scroll to position [3962, 0]
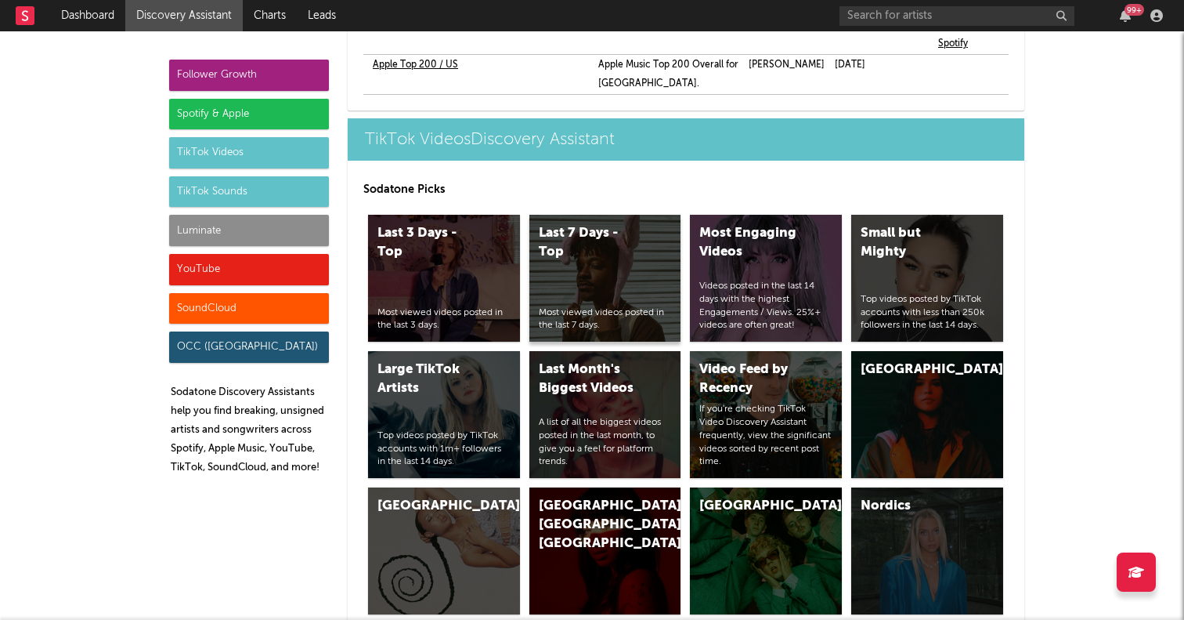
click at [573, 215] on div "Last 7 Days - Top Most viewed videos posted in the last 7 days." at bounding box center [605, 278] width 152 height 127
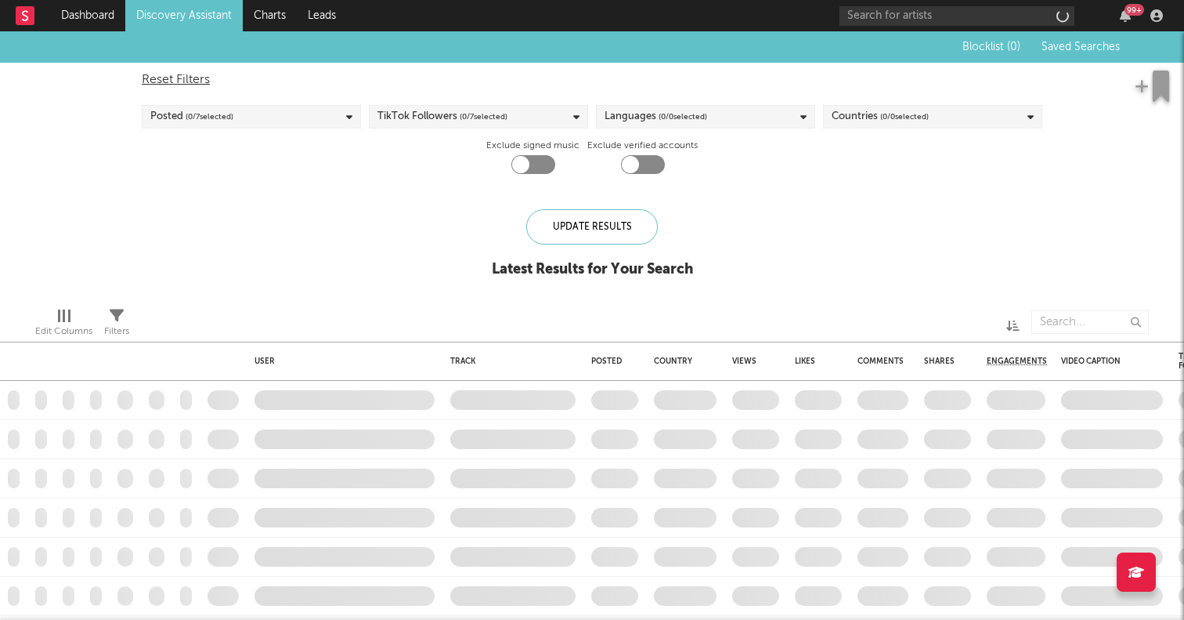
checkbox input "true"
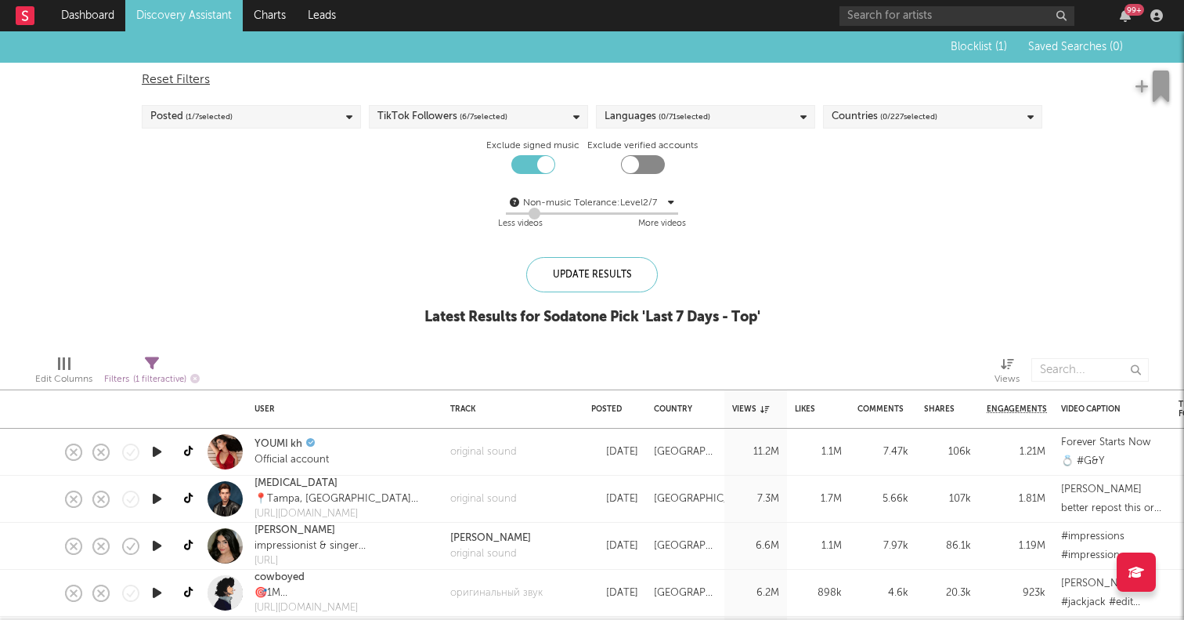
click at [846, 133] on div "Reset Filters Posted ( 1 / 7 selected) TikTok Followers ( 6 / 7 selected) Langu…" at bounding box center [592, 152] width 916 height 179
click at [856, 129] on div "Reset Filters Posted ( 1 / 7 selected) TikTok Followers ( 6 / 7 selected) Langu…" at bounding box center [592, 152] width 916 height 179
click at [958, 114] on div "Countries ( 0 / 227 selected)" at bounding box center [932, 116] width 219 height 23
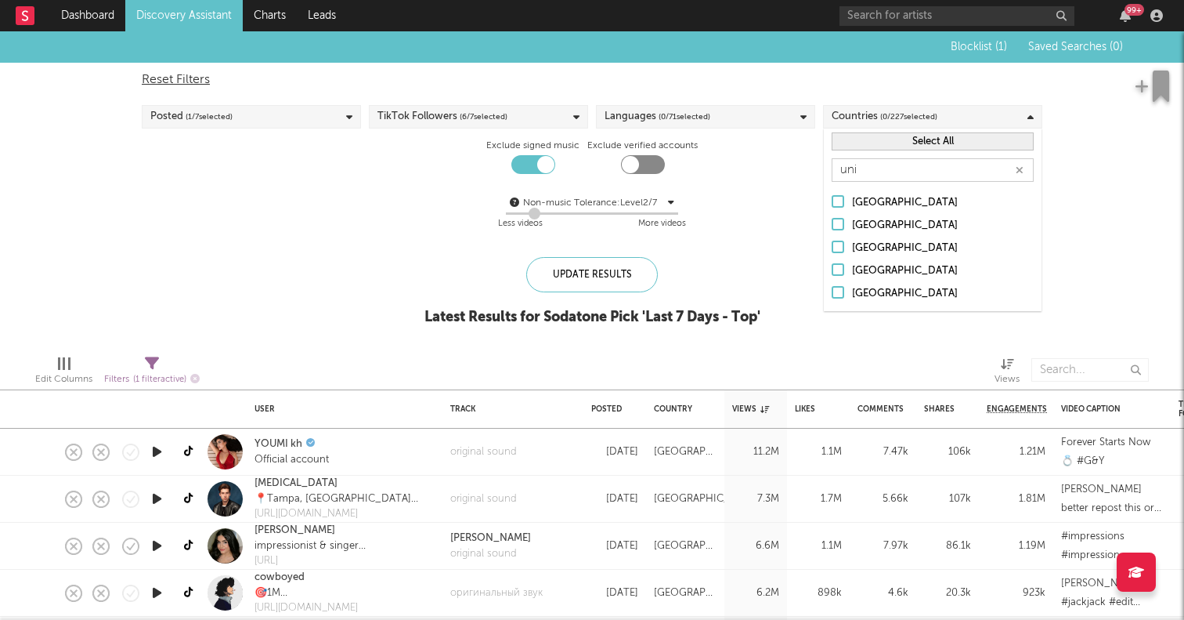
type input "uni"
click at [853, 296] on div "[GEOGRAPHIC_DATA]" at bounding box center [943, 293] width 182 height 19
click at [832, 296] on input "[GEOGRAPHIC_DATA]" at bounding box center [832, 293] width 0 height 19
click at [643, 289] on div "Update Results" at bounding box center [592, 274] width 132 height 35
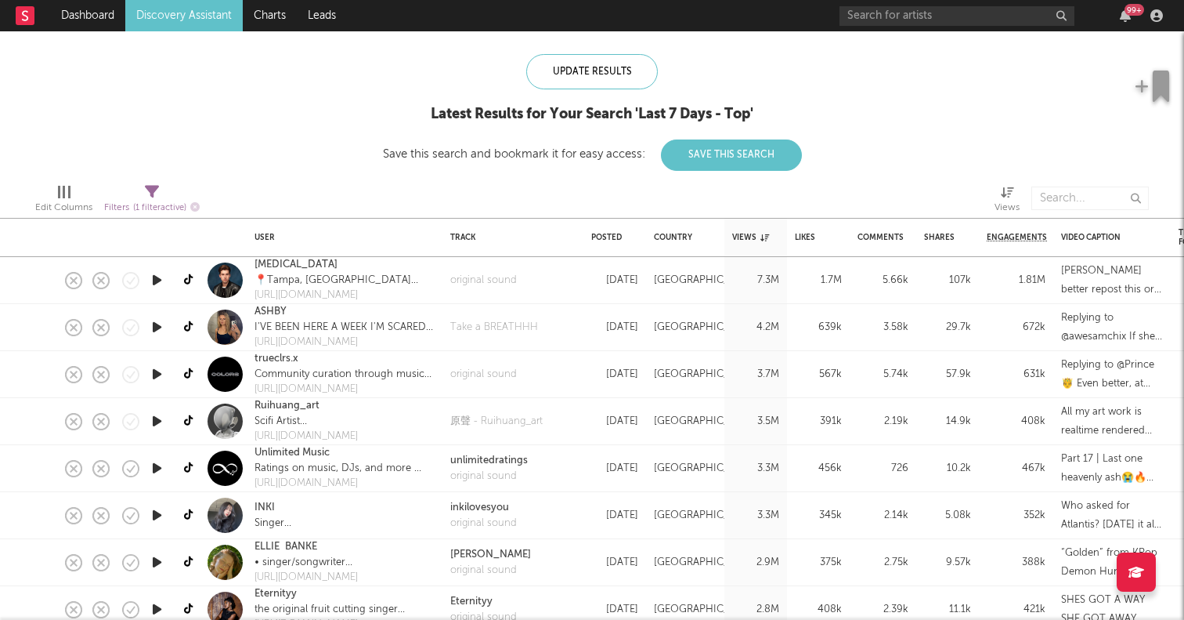
click at [161, 507] on icon "button" at bounding box center [157, 515] width 16 height 20
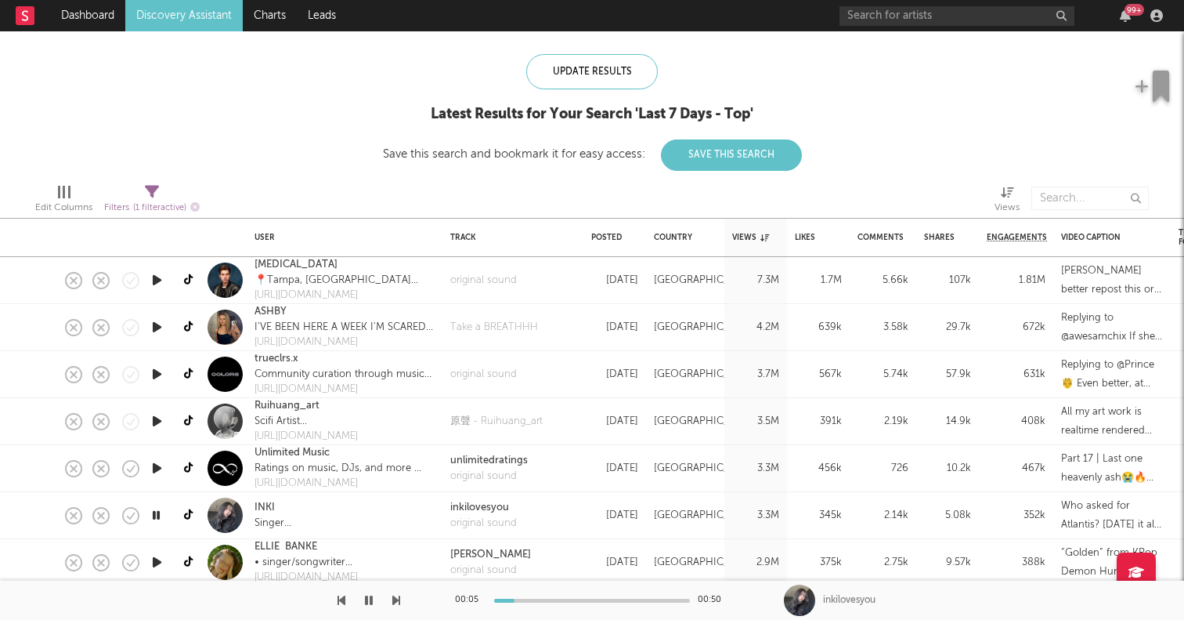
click at [156, 282] on icon "button" at bounding box center [157, 280] width 16 height 20
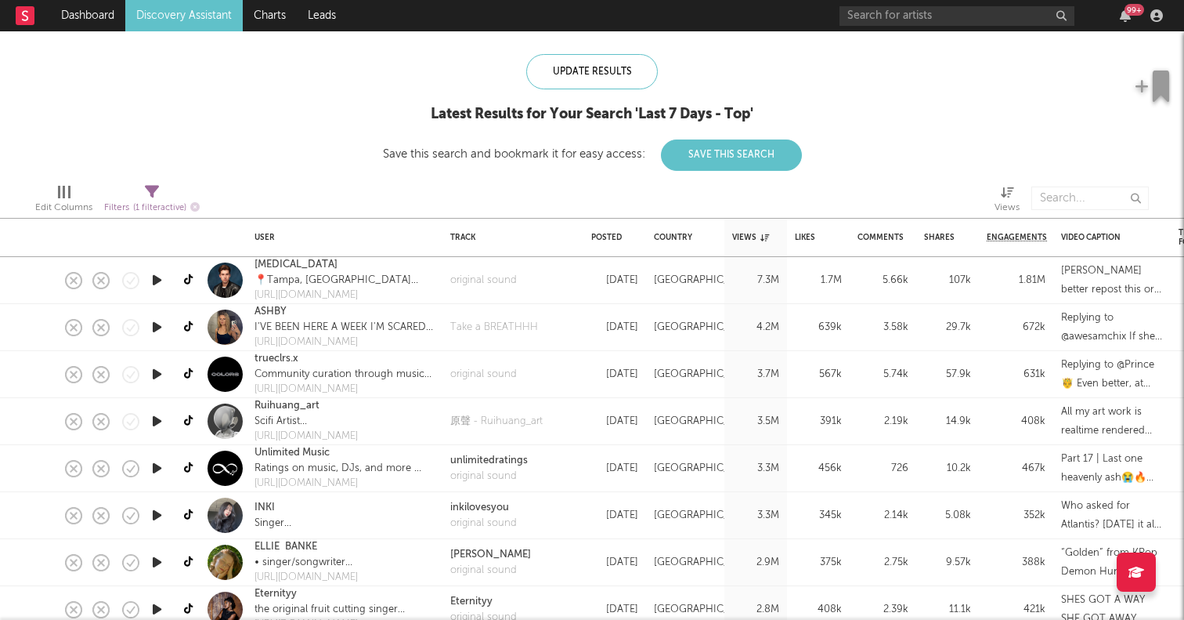
click at [158, 323] on icon "button" at bounding box center [157, 327] width 16 height 20
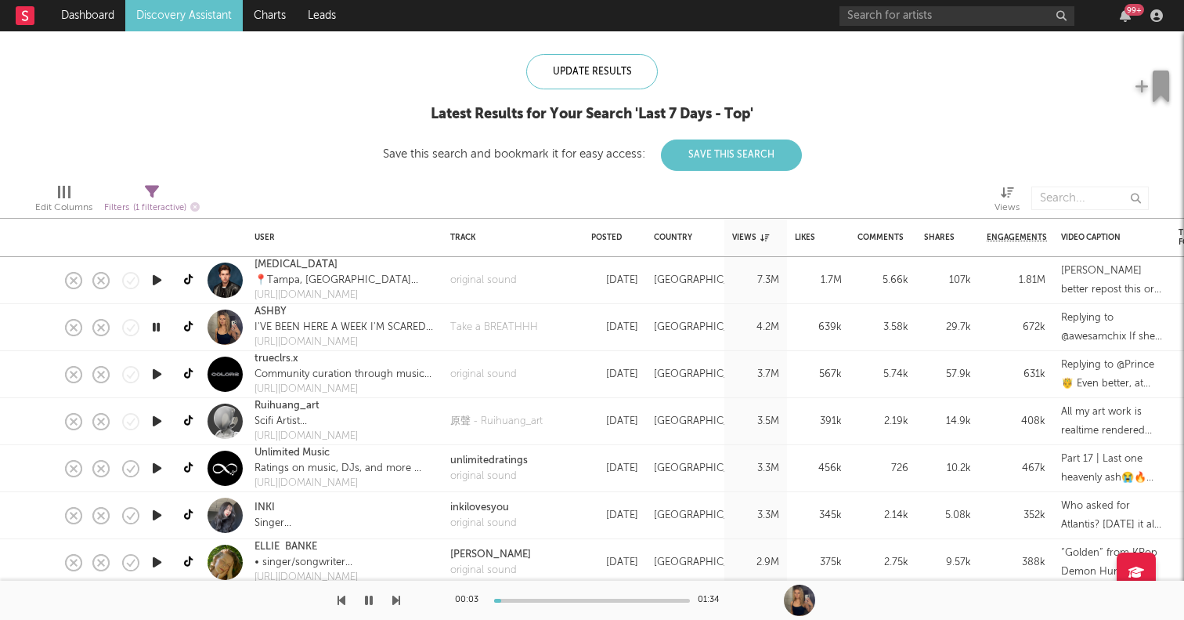
click at [157, 329] on icon "button" at bounding box center [156, 327] width 15 height 20
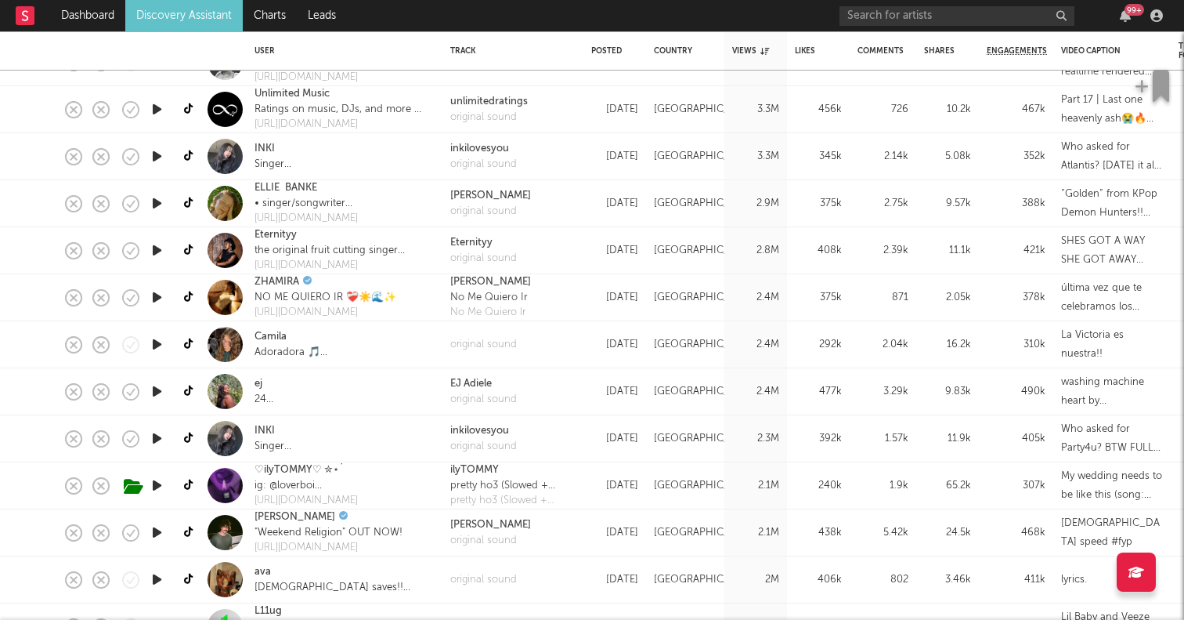
click at [156, 393] on icon "button" at bounding box center [157, 391] width 16 height 20
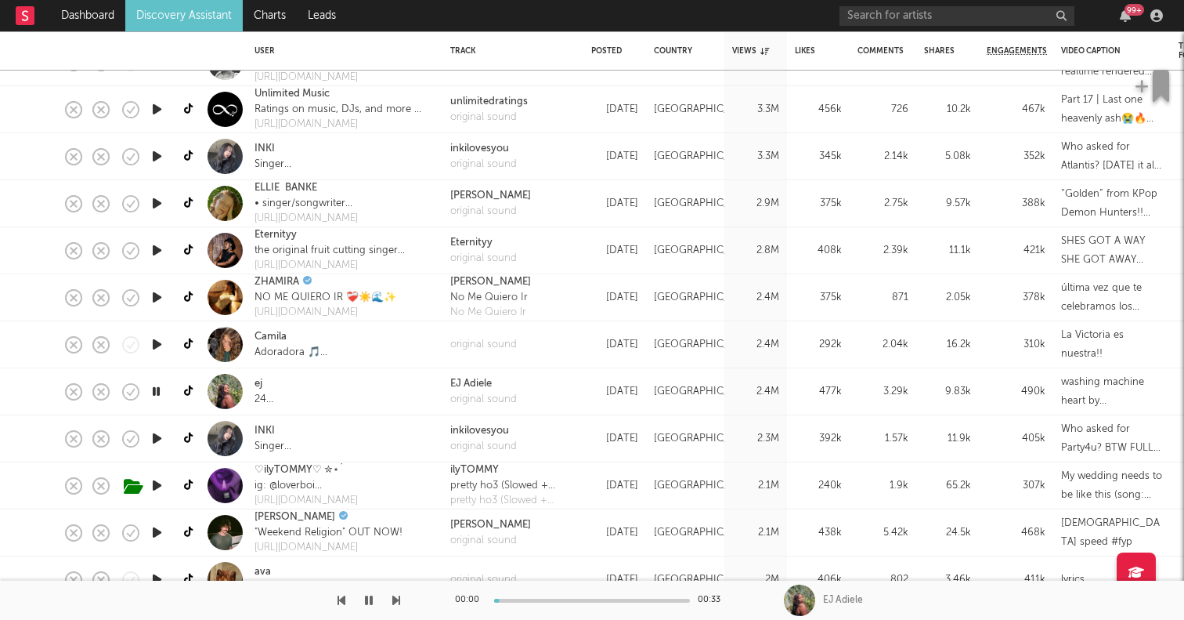
click at [156, 393] on icon "button" at bounding box center [156, 391] width 15 height 20
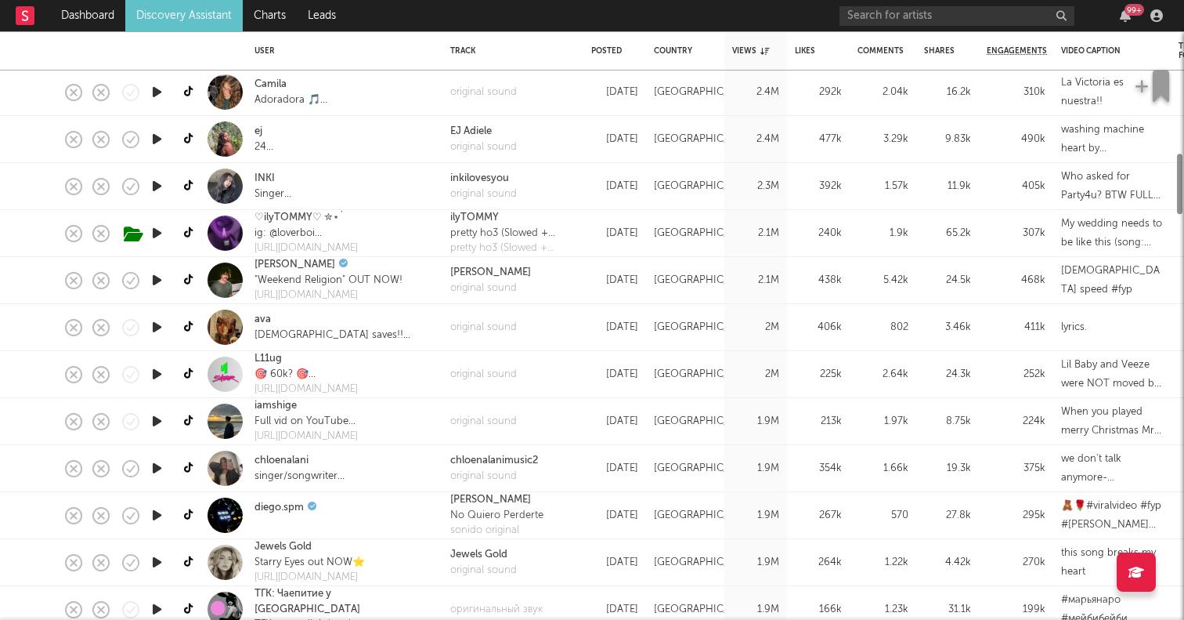
click at [156, 427] on icon "button" at bounding box center [157, 421] width 16 height 20
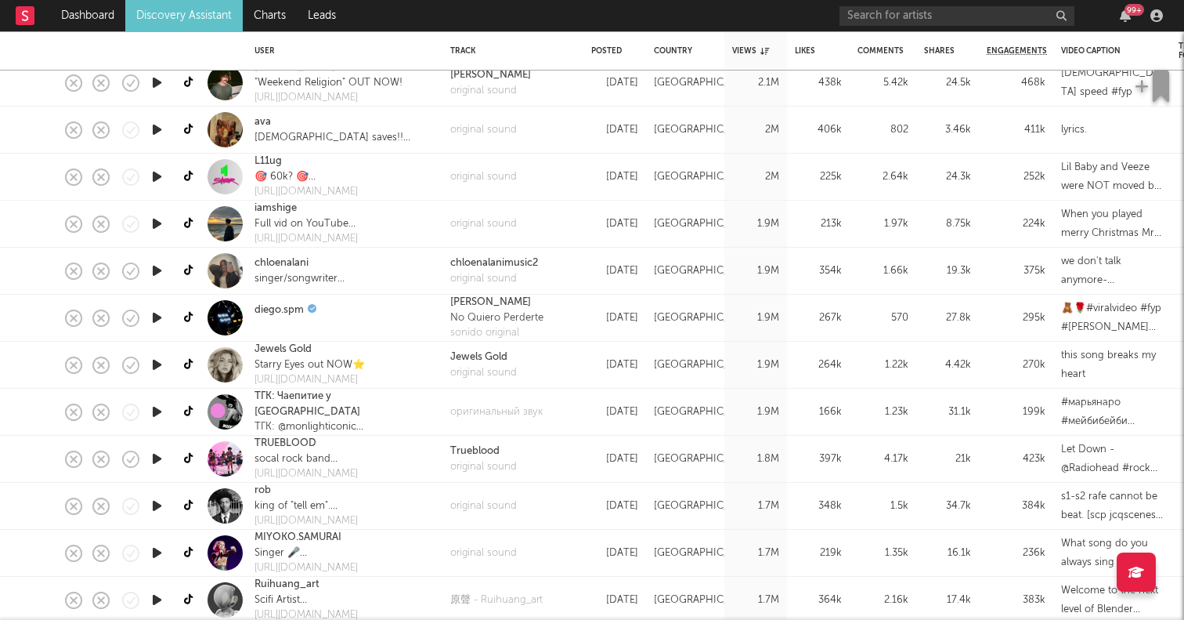
click at [161, 471] on div at bounding box center [156, 458] width 31 height 47
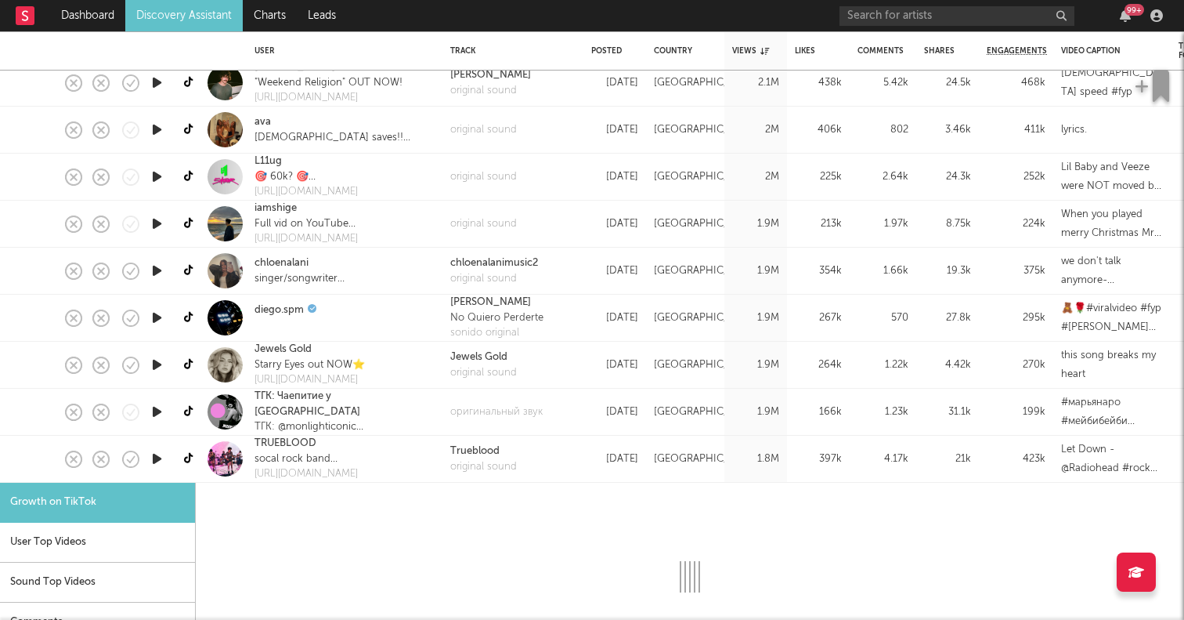
select select "1m"
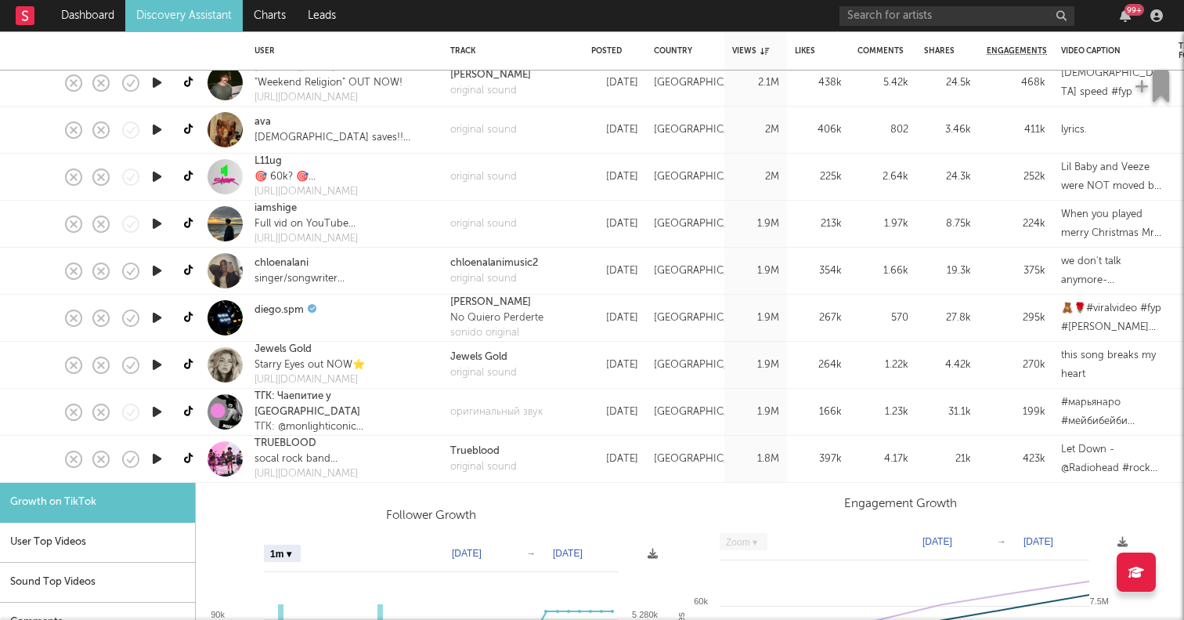
click at [161, 471] on div at bounding box center [156, 458] width 31 height 47
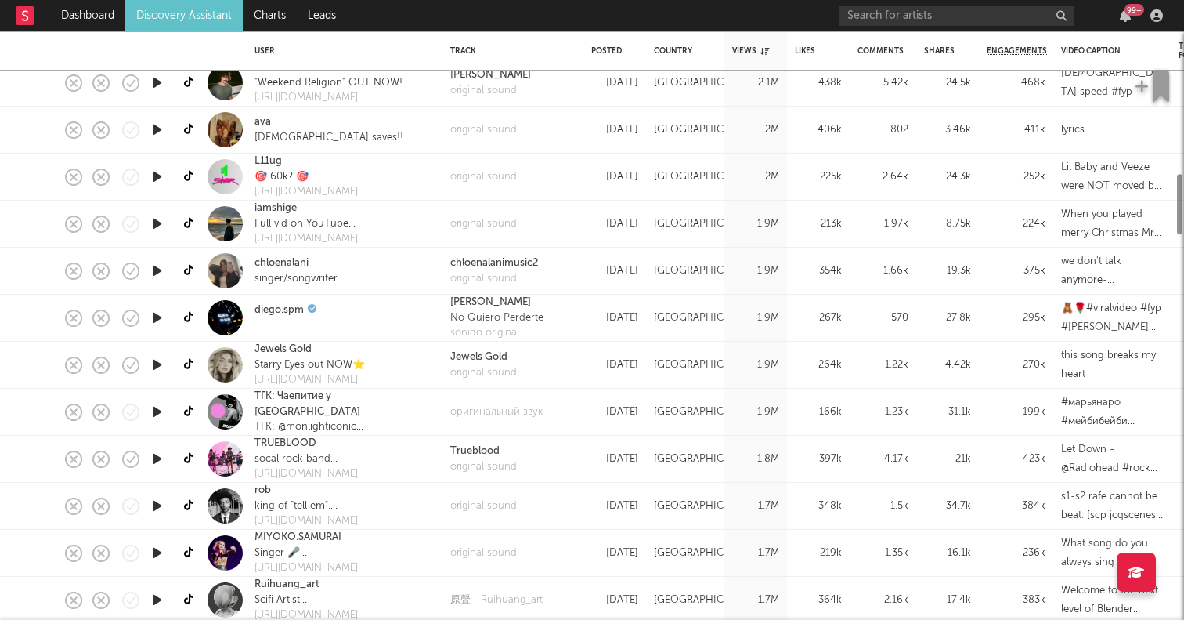
click at [154, 450] on icon "button" at bounding box center [157, 459] width 16 height 20
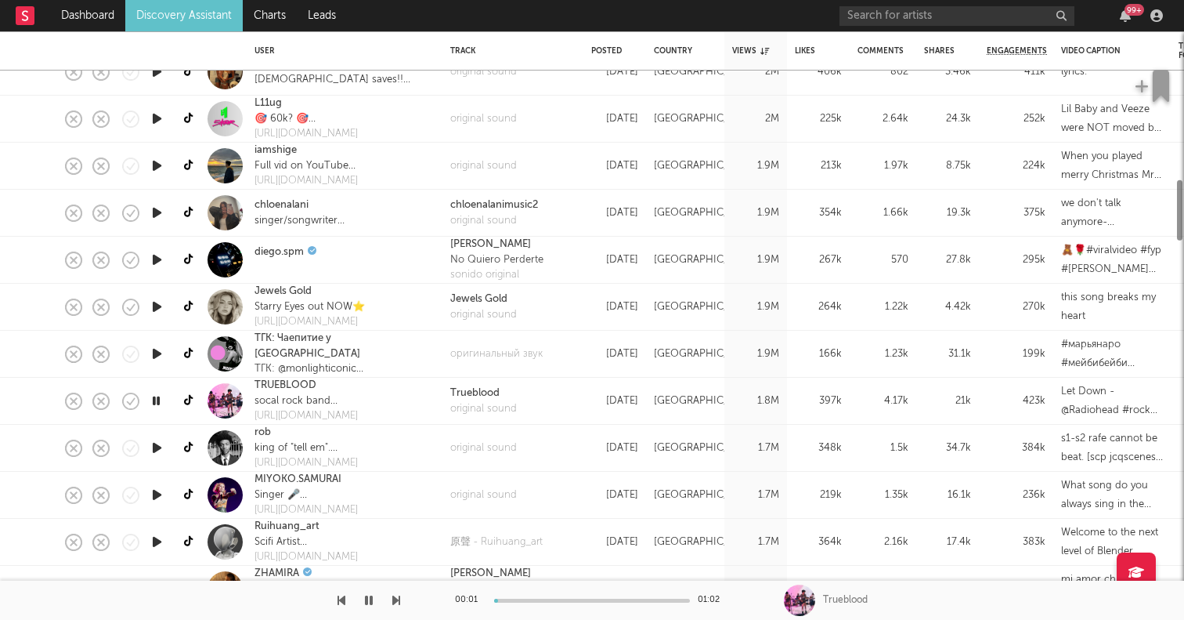
click at [156, 451] on icon "button" at bounding box center [157, 448] width 16 height 20
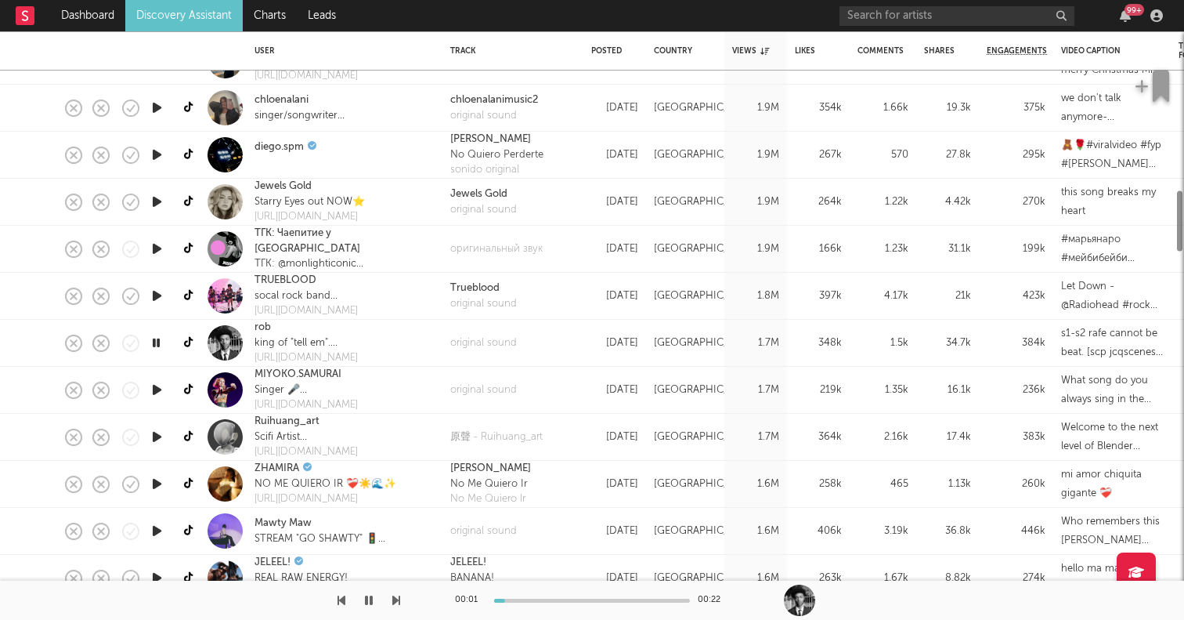
click at [155, 434] on icon "button" at bounding box center [157, 437] width 16 height 20
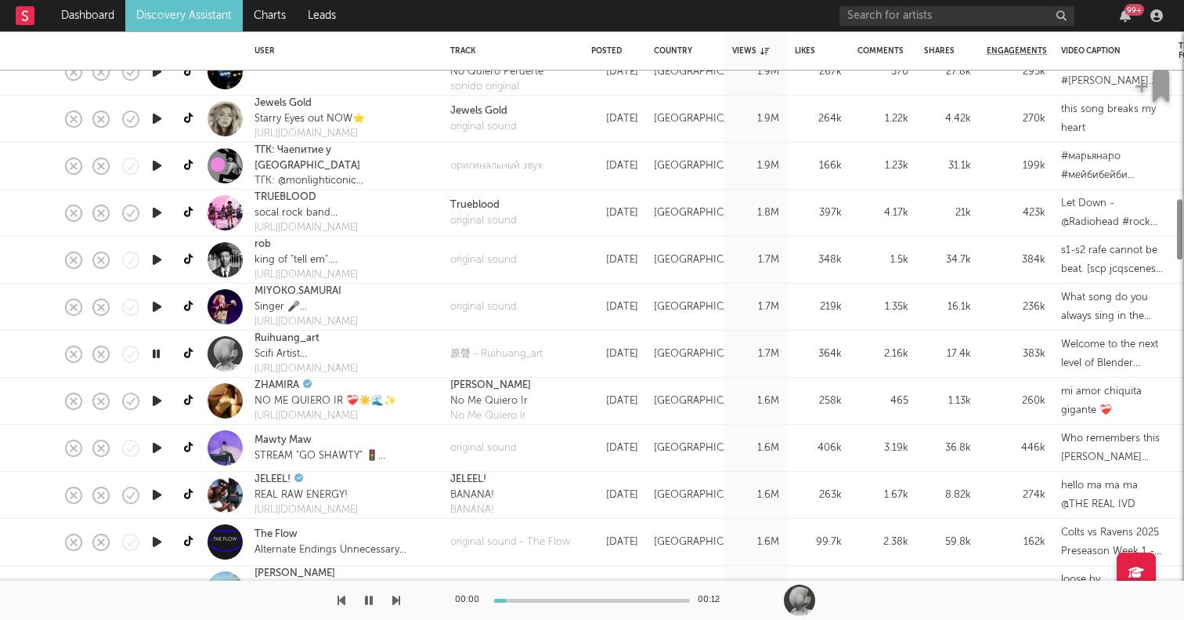
click at [151, 445] on icon "button" at bounding box center [157, 448] width 16 height 20
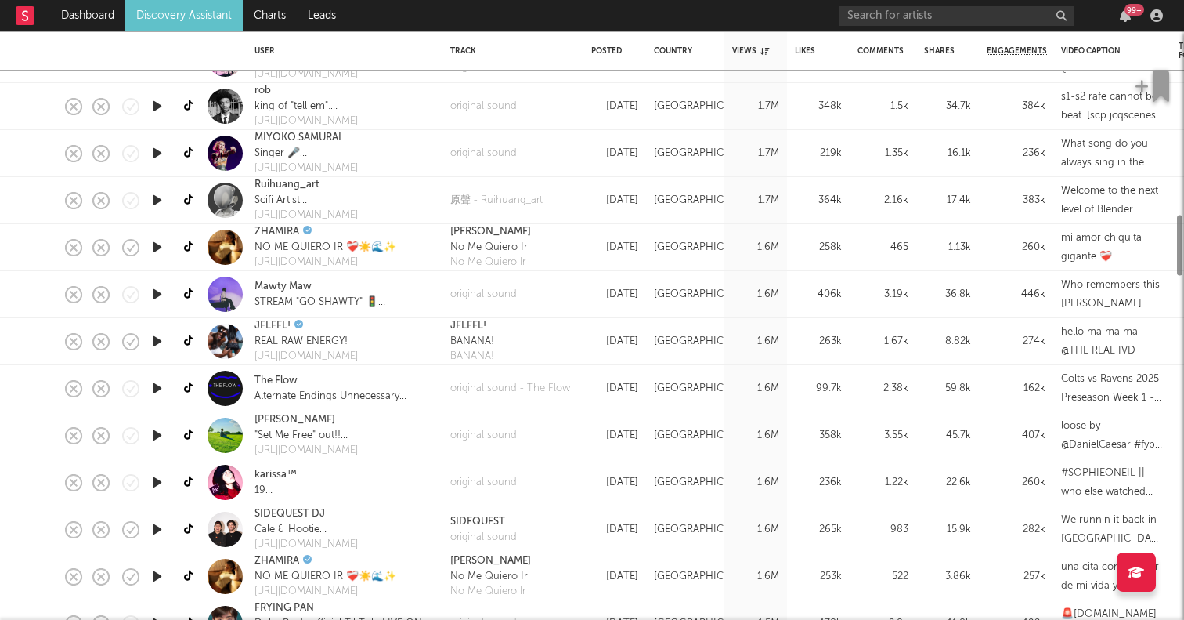
click at [153, 441] on icon "button" at bounding box center [157, 435] width 16 height 20
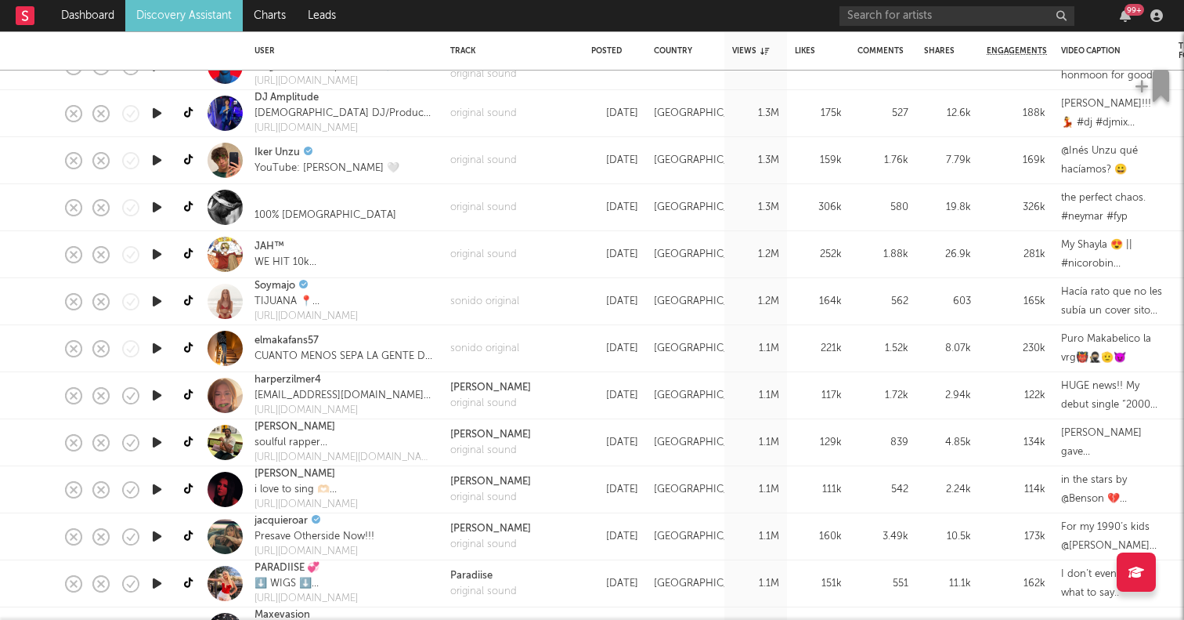
click at [160, 446] on icon "button" at bounding box center [157, 442] width 16 height 20
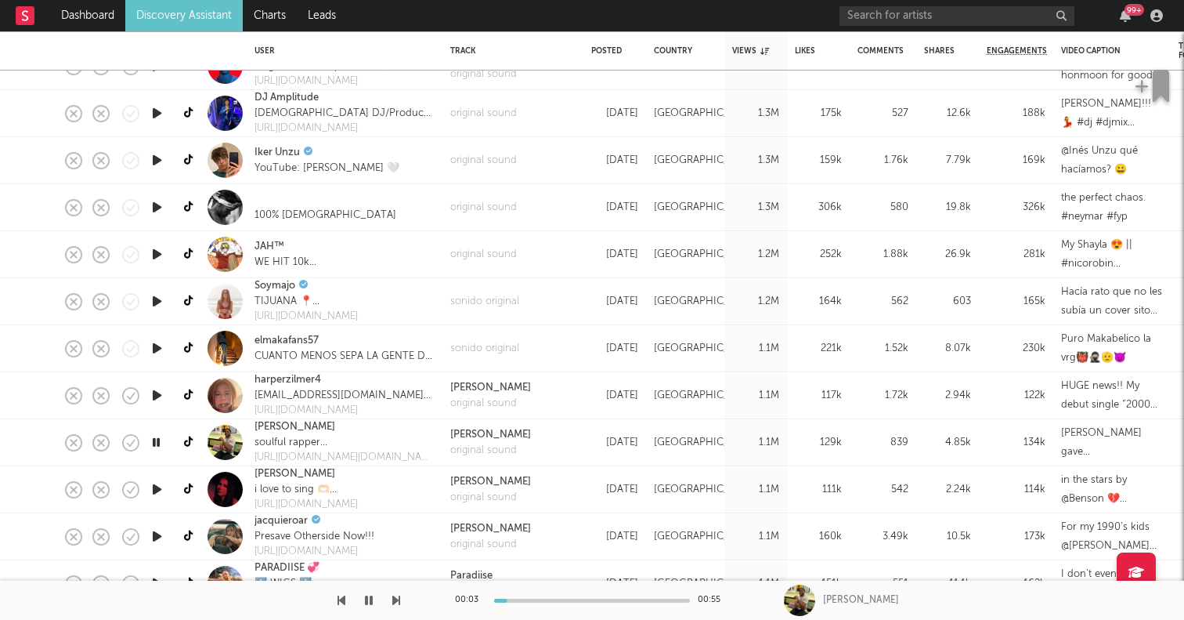
click at [157, 485] on icon "button" at bounding box center [157, 489] width 16 height 20
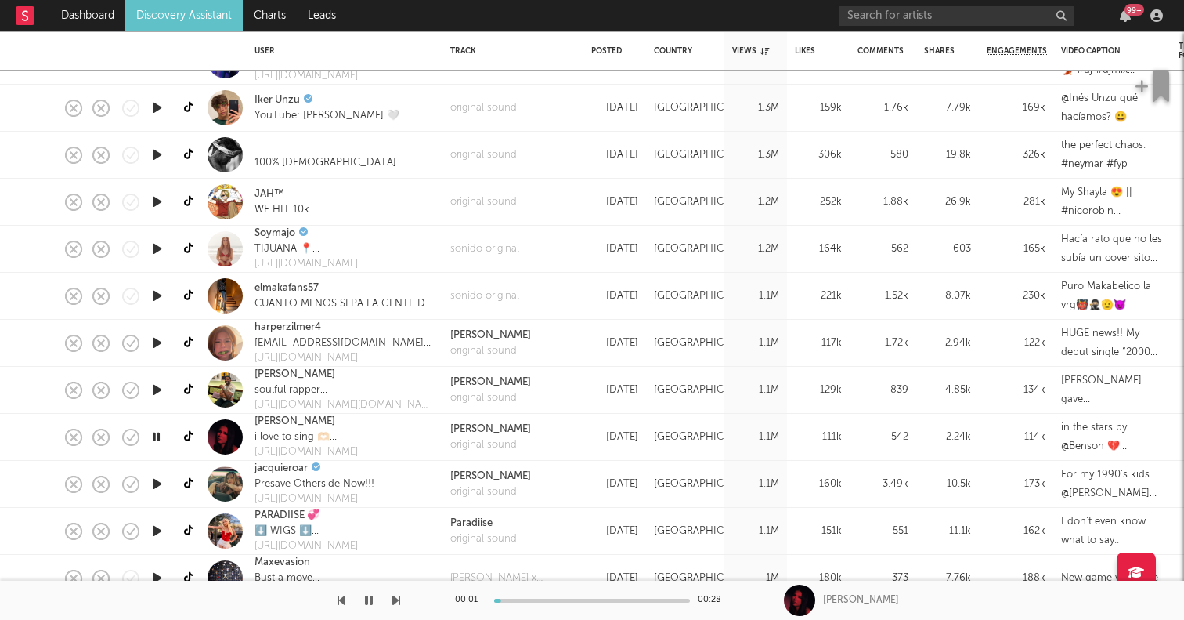
click at [155, 493] on icon "button" at bounding box center [157, 484] width 16 height 20
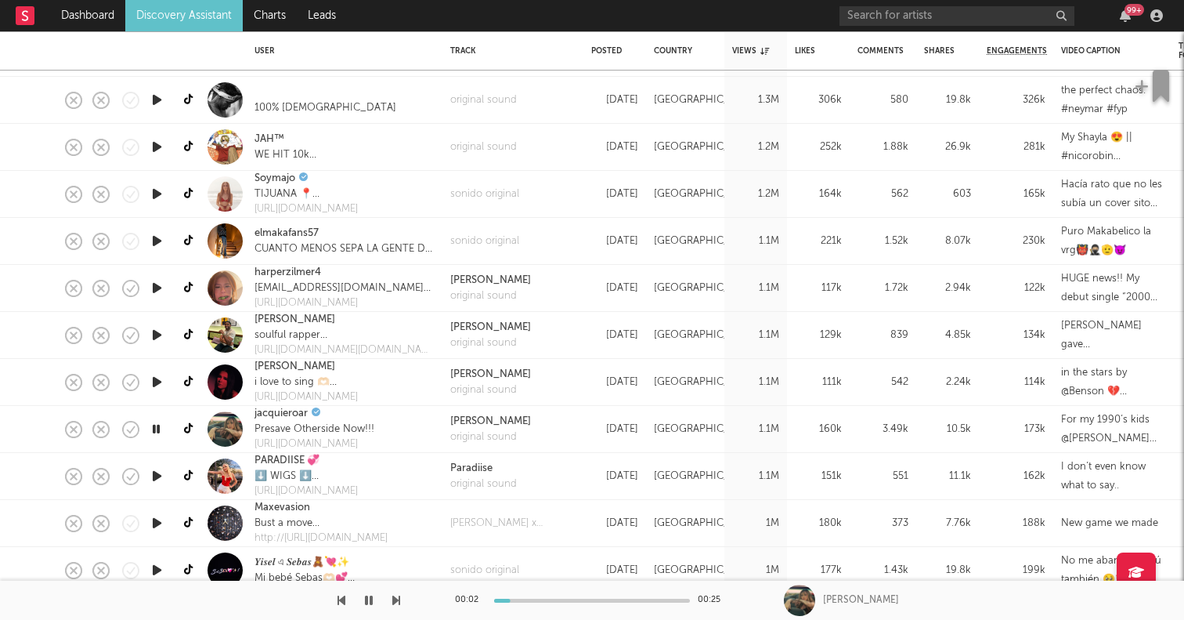
click at [158, 477] on icon "button" at bounding box center [157, 476] width 16 height 20
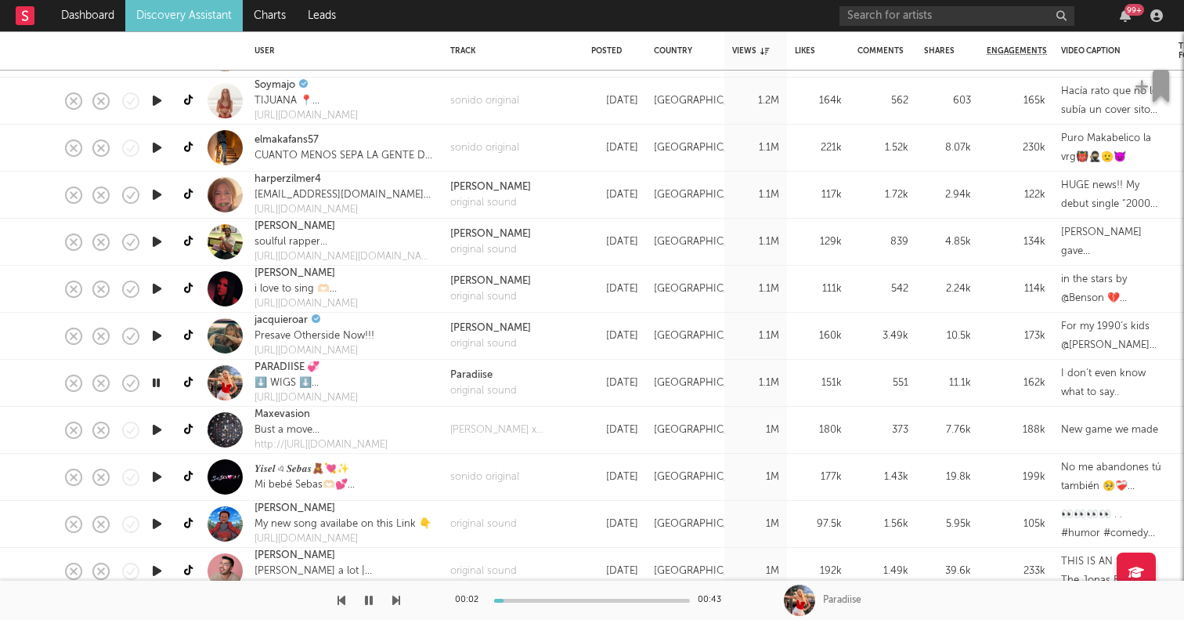
click at [157, 443] on div at bounding box center [156, 430] width 31 height 47
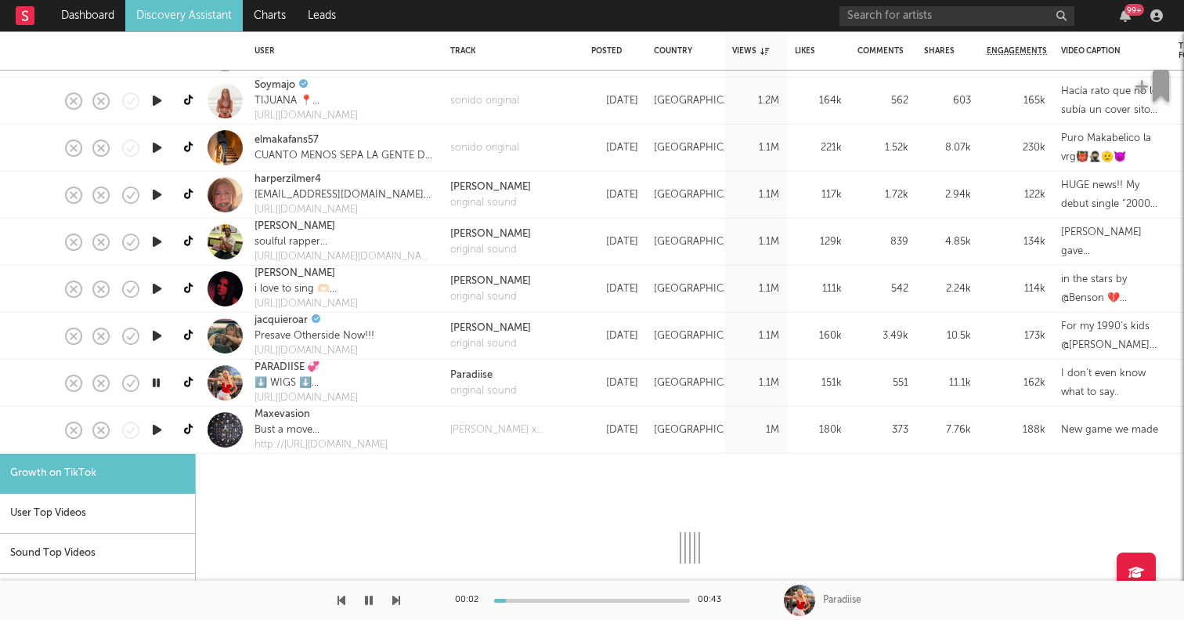
click at [157, 437] on icon "button" at bounding box center [157, 430] width 16 height 20
click at [361, 417] on div "Maxevasion" at bounding box center [345, 415] width 180 height 16
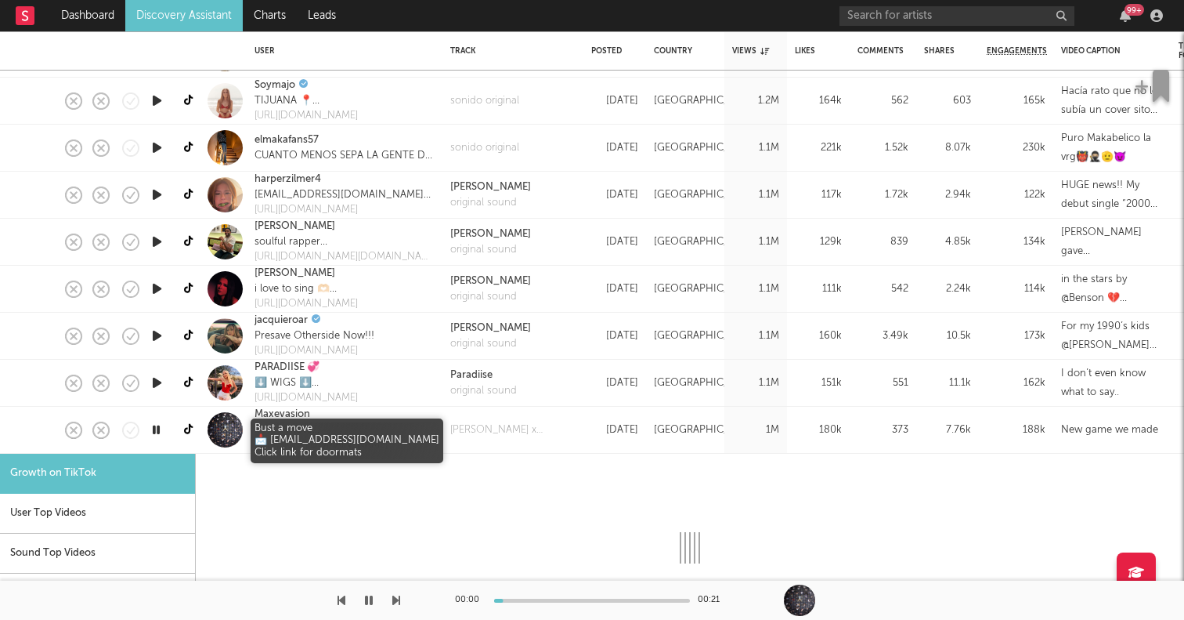
click at [373, 414] on div "Maxevasion" at bounding box center [345, 415] width 180 height 16
select select "1m"
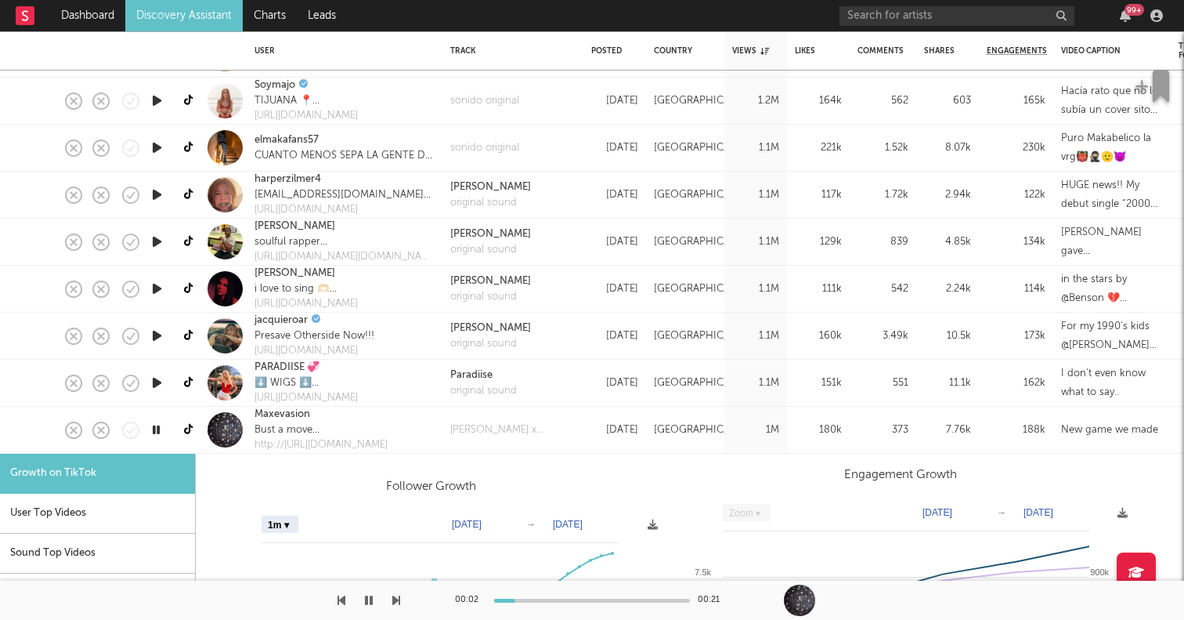
click at [28, 424] on div at bounding box center [40, 430] width 27 height 47
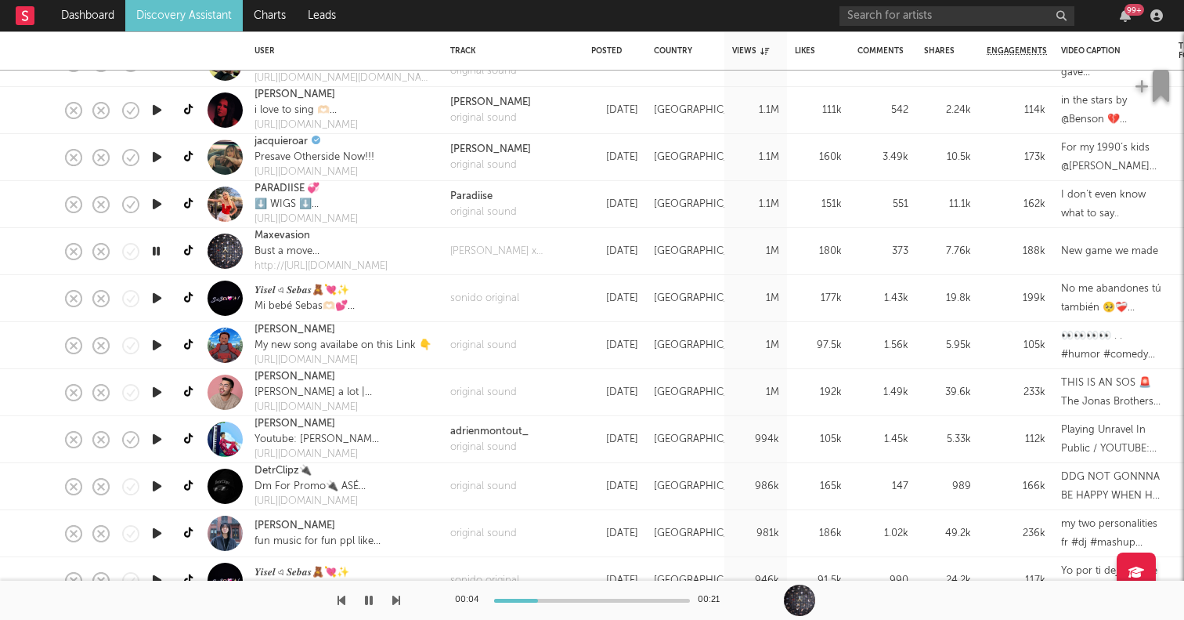
click at [158, 436] on icon "button" at bounding box center [157, 439] width 16 height 20
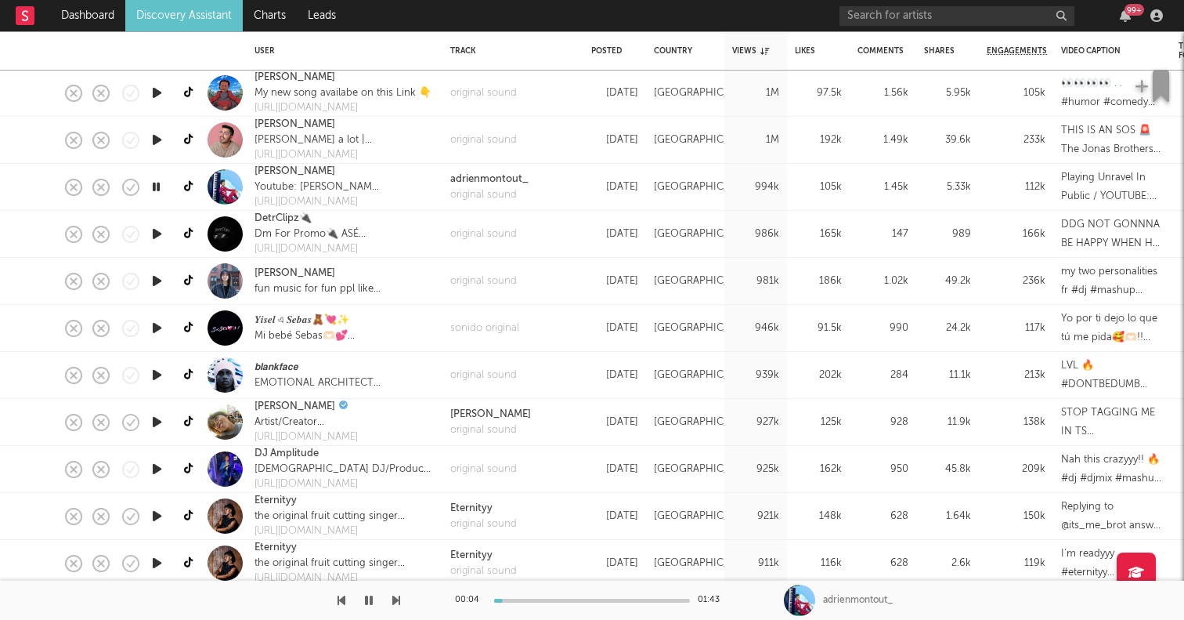
click at [157, 421] on icon "button" at bounding box center [157, 422] width 16 height 20
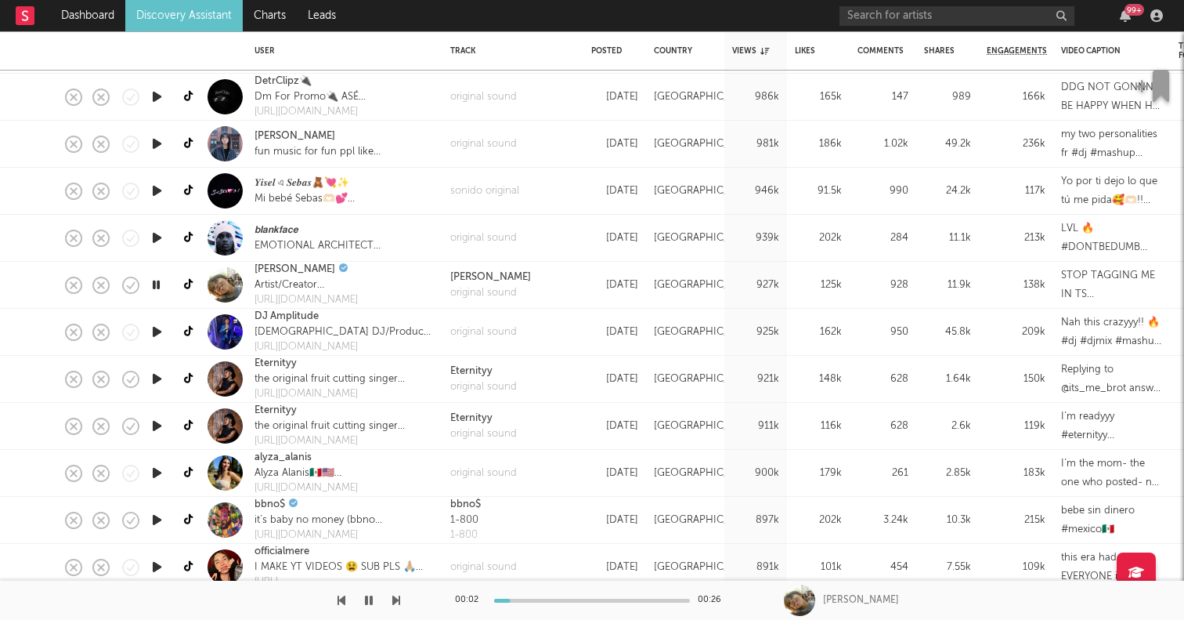
click at [163, 466] on icon "button" at bounding box center [157, 473] width 16 height 20
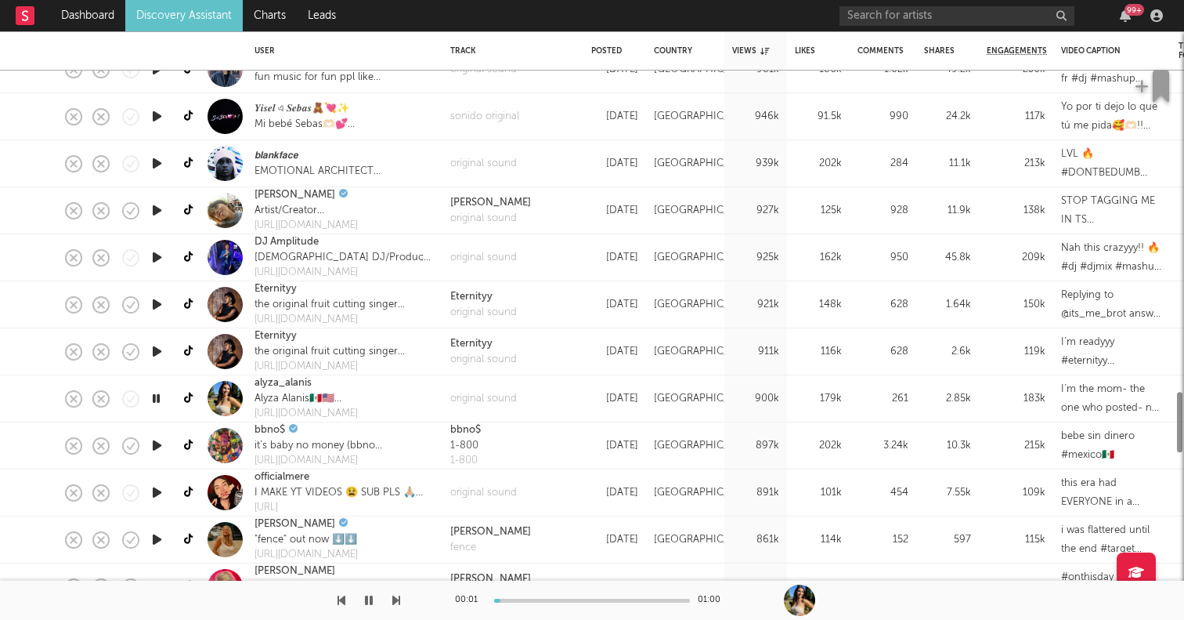
click at [156, 492] on icon "button" at bounding box center [157, 492] width 16 height 20
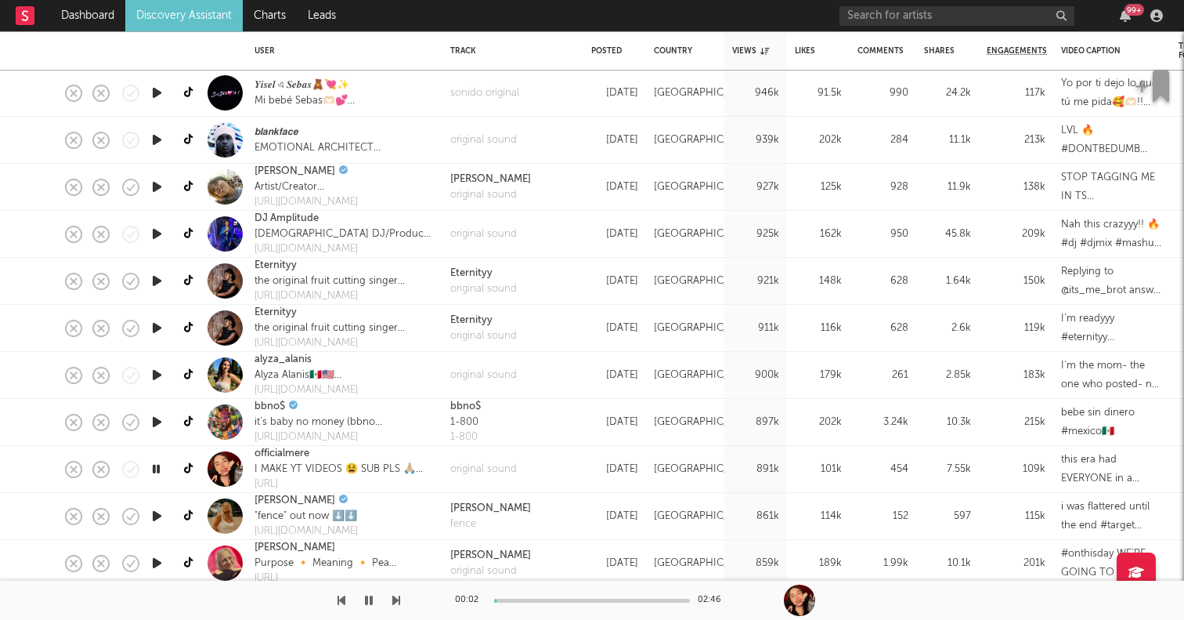
click at [154, 512] on icon "button" at bounding box center [157, 516] width 16 height 20
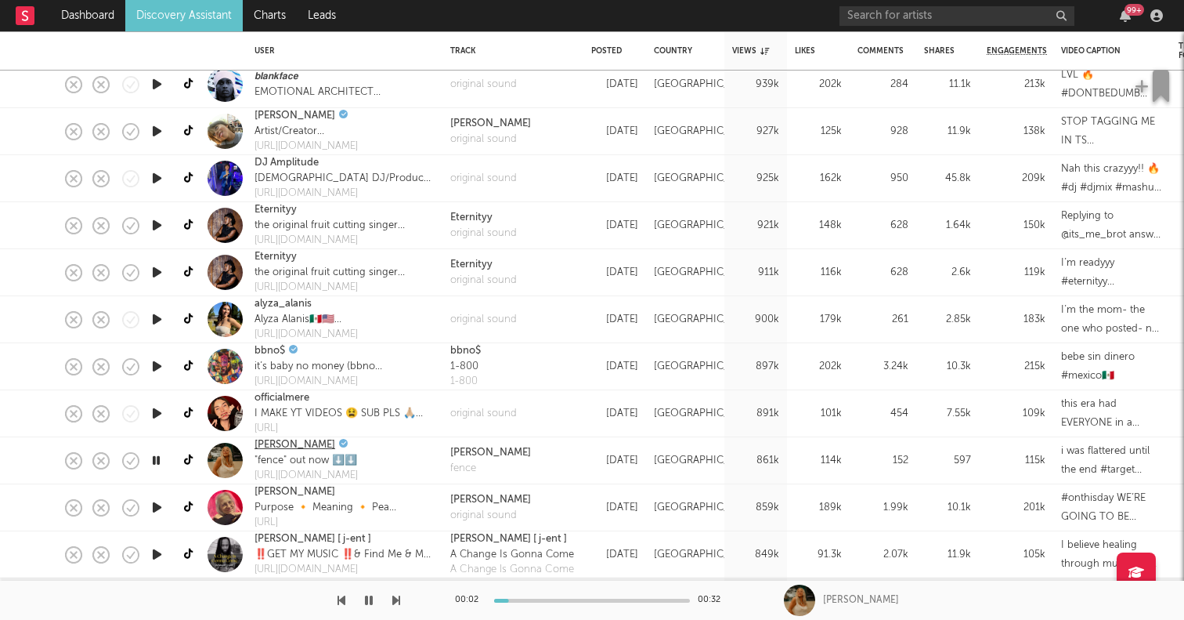
click at [276, 446] on link "Ashley Anne" at bounding box center [295, 445] width 81 height 16
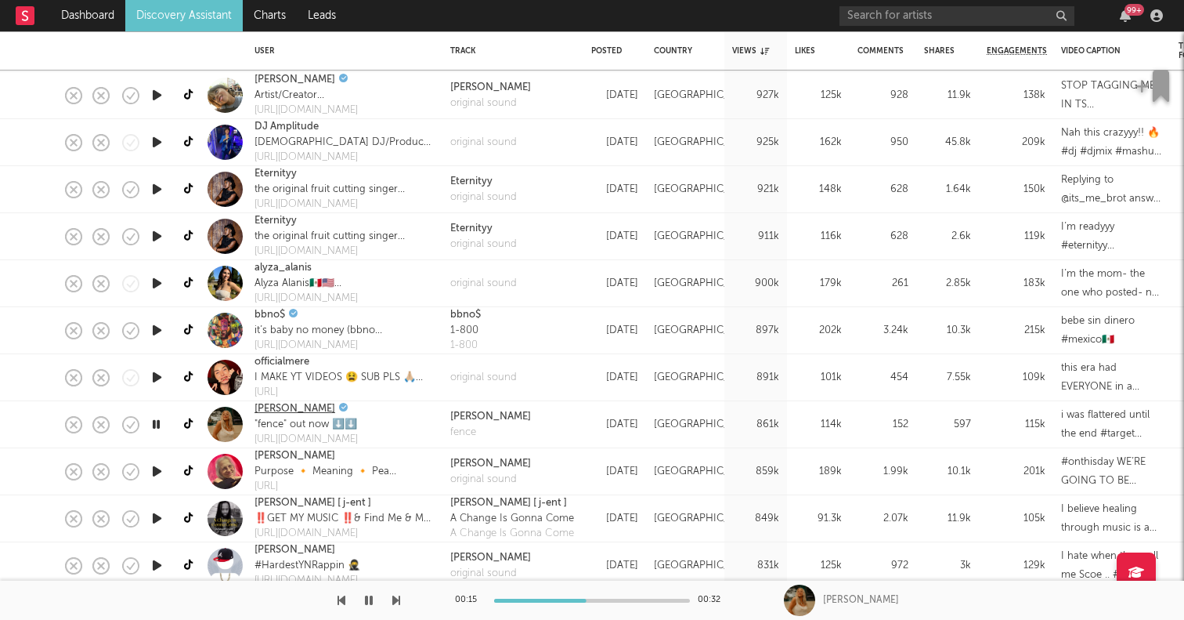
click at [300, 403] on link "Ashley Anne" at bounding box center [295, 409] width 81 height 16
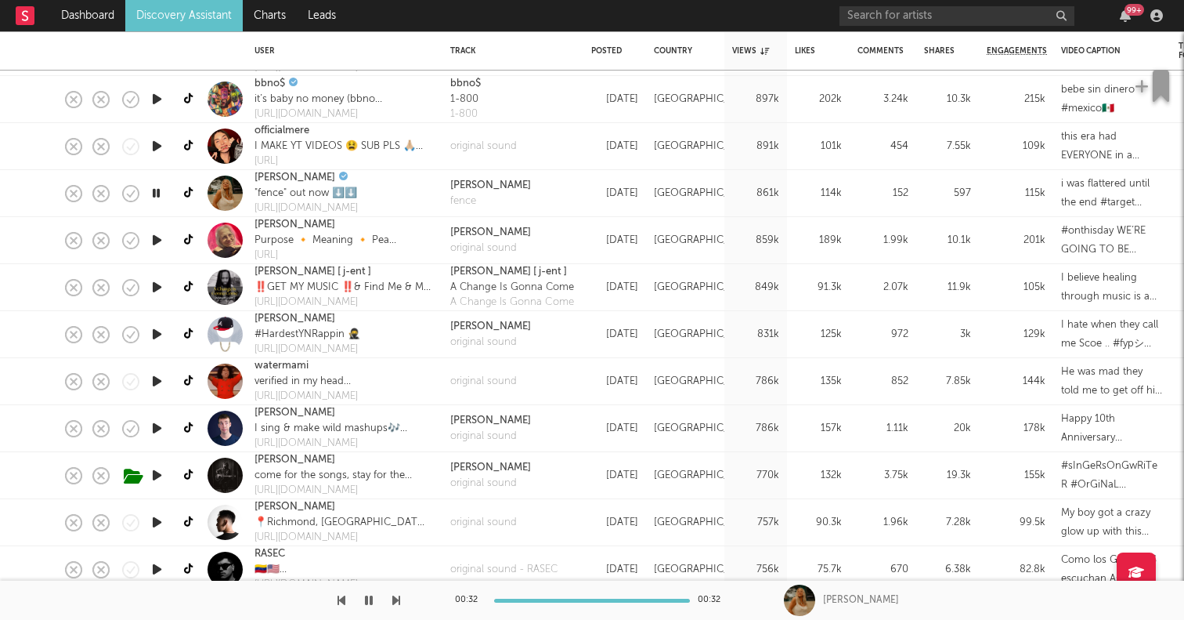
click at [164, 381] on icon "button" at bounding box center [157, 381] width 16 height 20
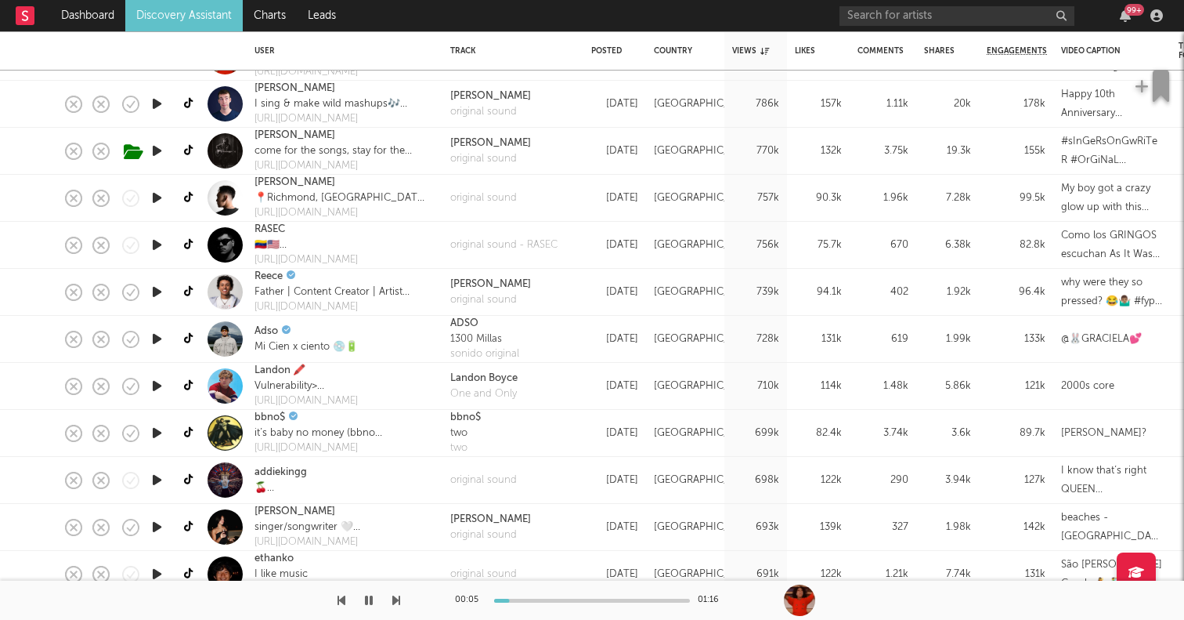
click at [154, 302] on div at bounding box center [156, 292] width 31 height 47
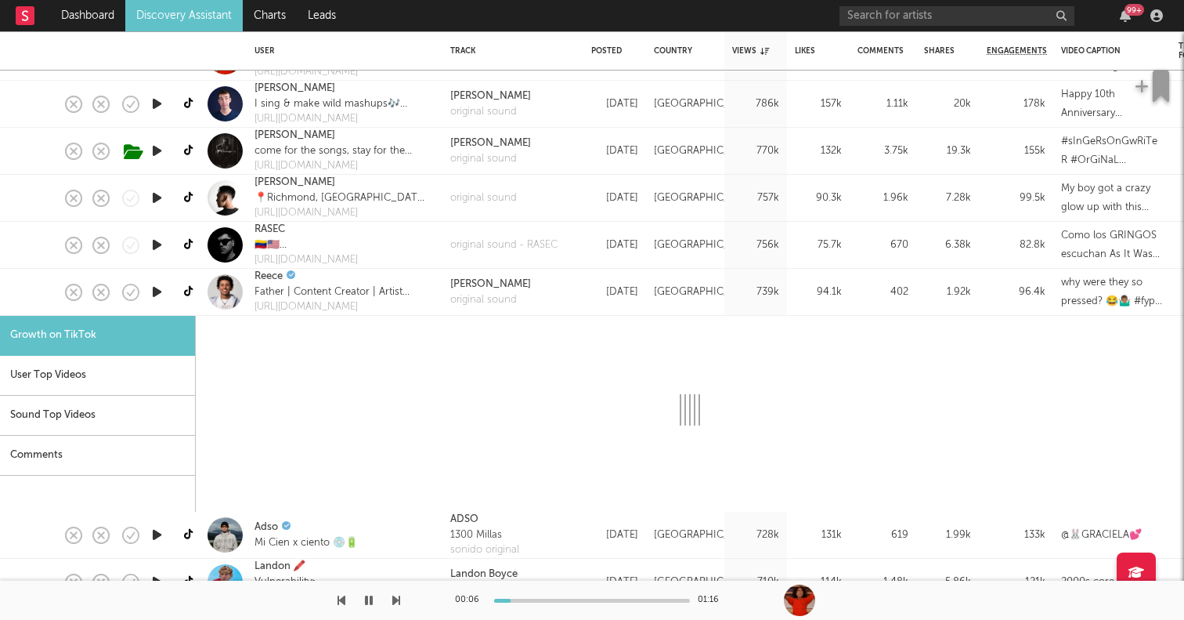
click at [157, 294] on icon "button" at bounding box center [157, 292] width 16 height 20
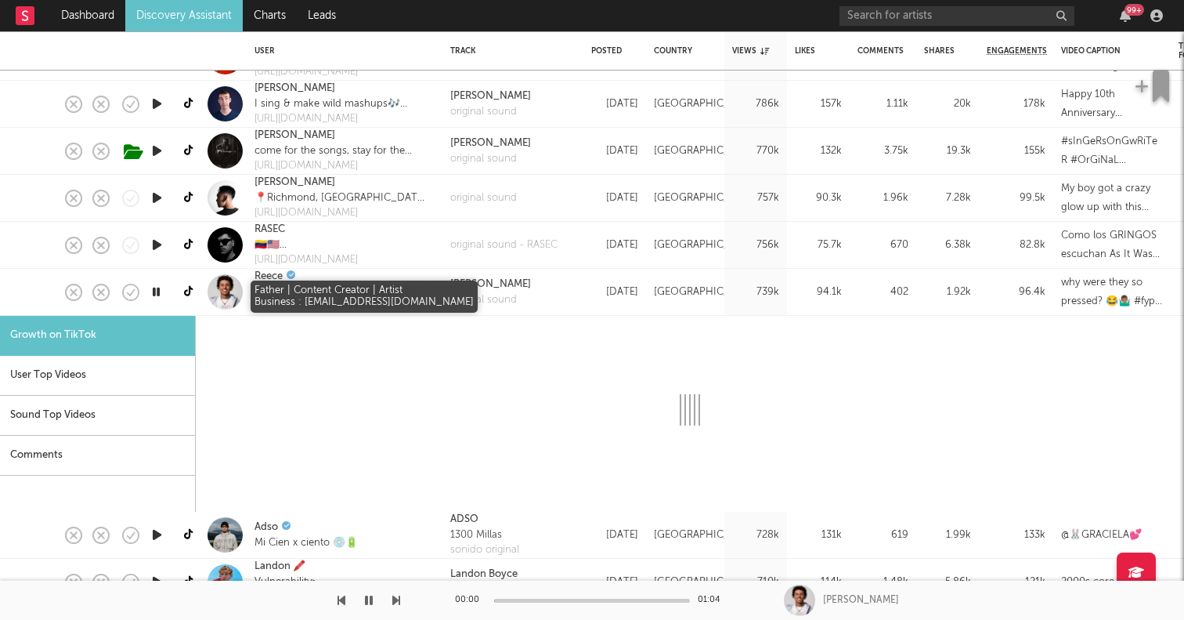
select select "1m"
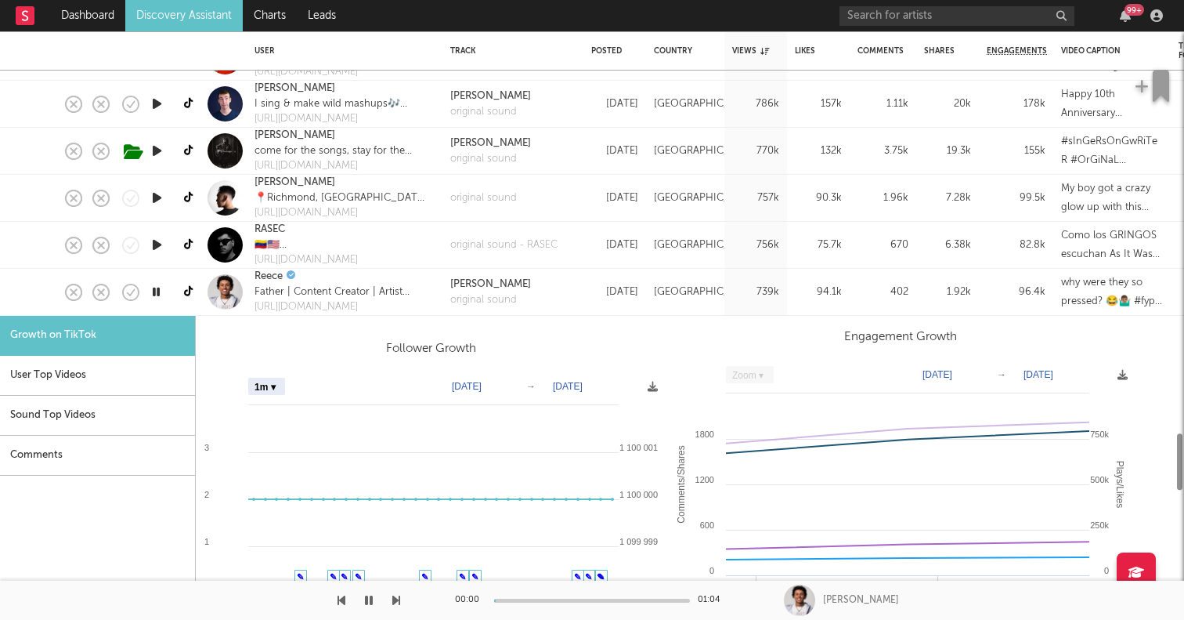
click at [326, 274] on div "Reece" at bounding box center [345, 277] width 180 height 16
click at [34, 284] on div at bounding box center [40, 292] width 27 height 47
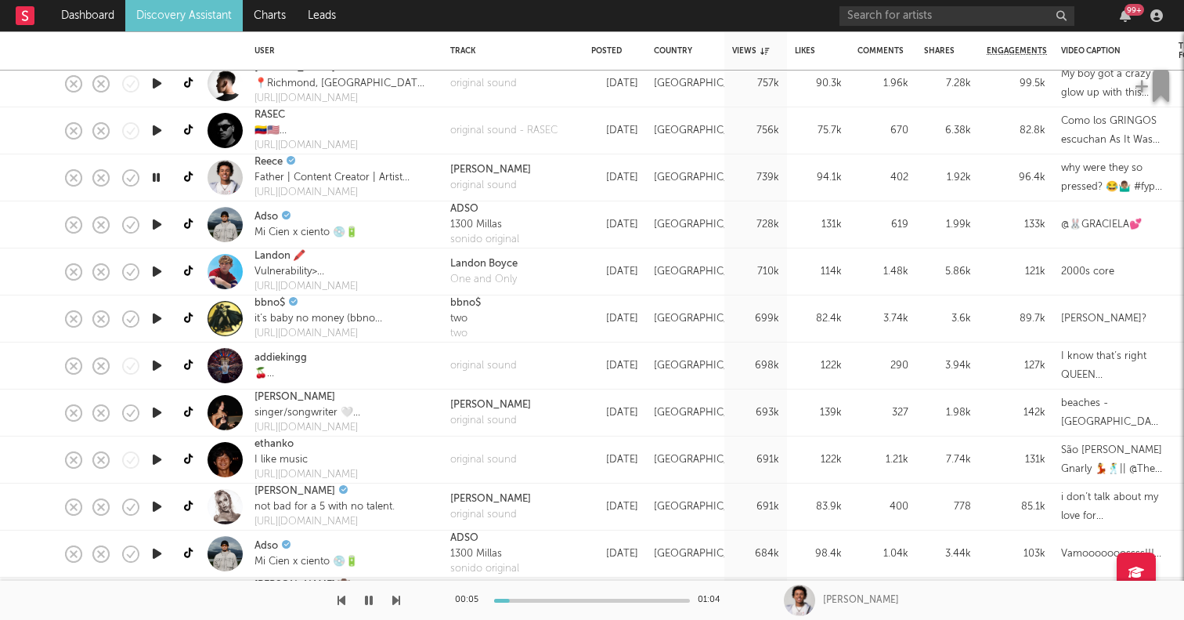
click at [154, 414] on icon "button" at bounding box center [157, 413] width 16 height 20
click at [257, 396] on link "hailey picardi" at bounding box center [295, 397] width 81 height 16
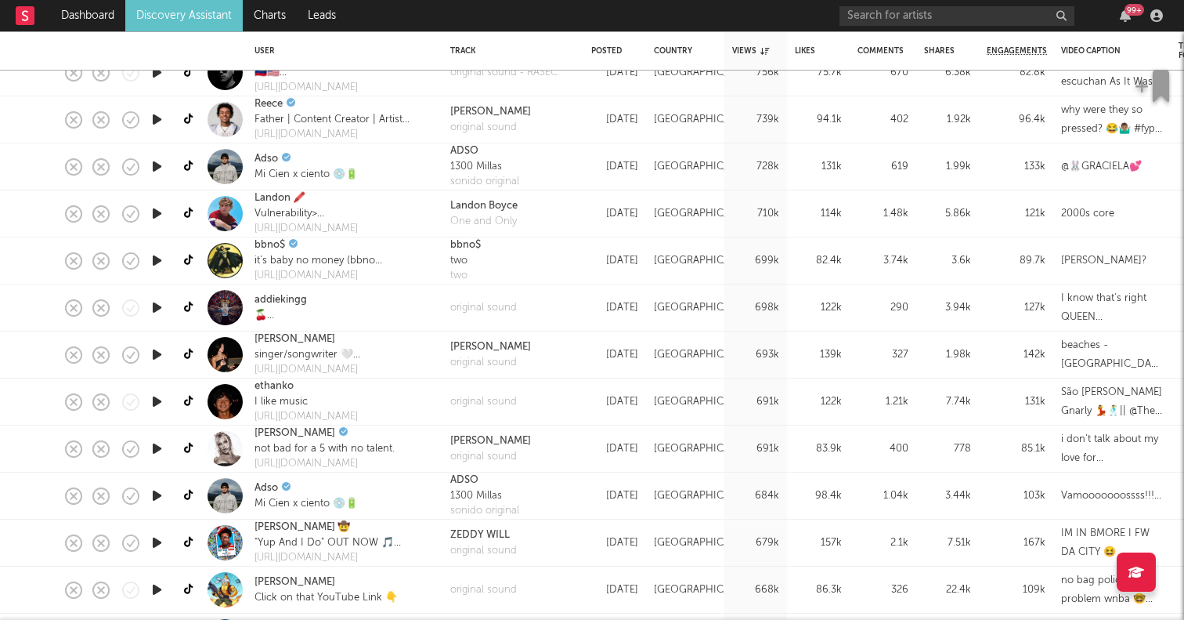
click at [154, 398] on icon "button" at bounding box center [157, 402] width 16 height 20
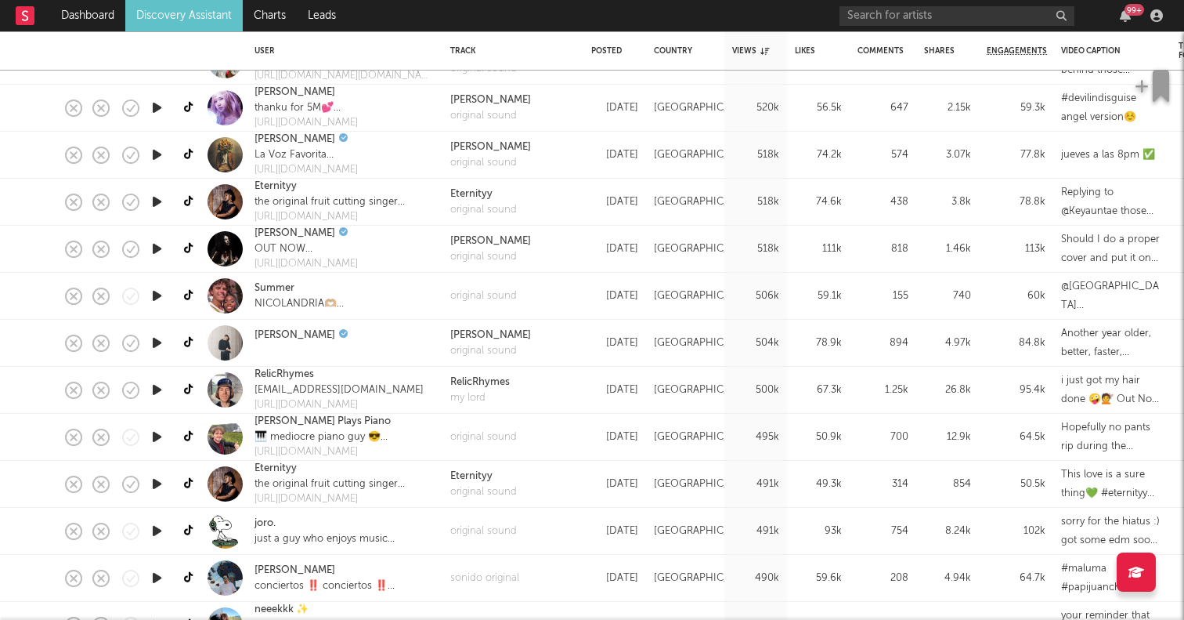
click at [160, 392] on icon "button" at bounding box center [157, 390] width 16 height 20
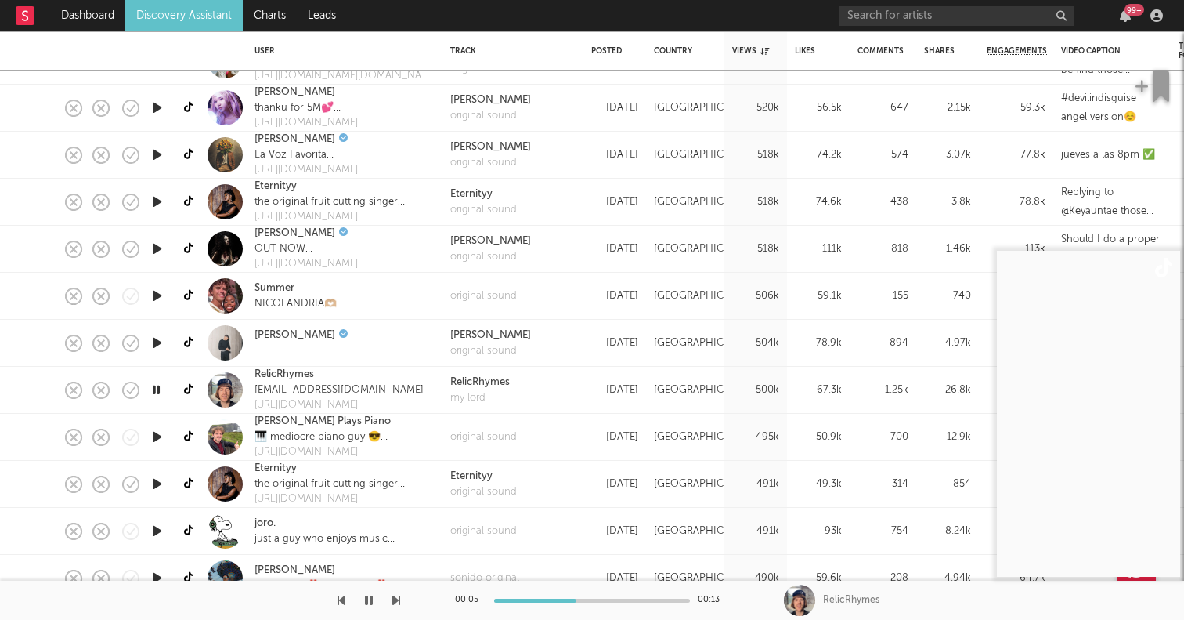
click at [160, 392] on icon "button" at bounding box center [156, 390] width 15 height 20
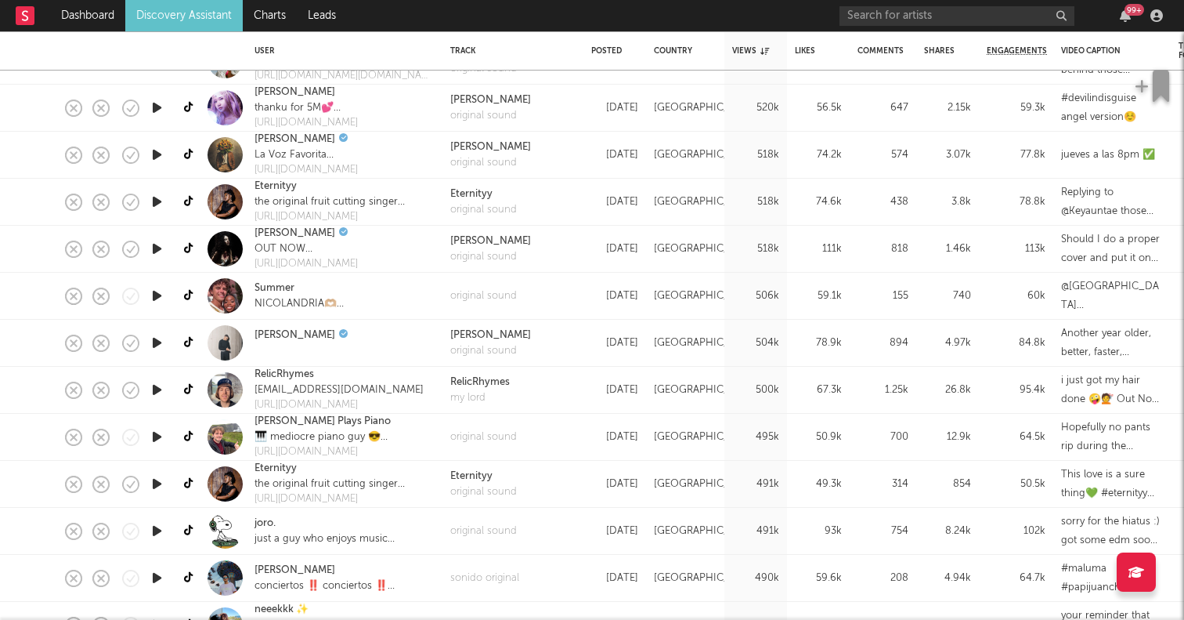
click at [155, 342] on icon "button" at bounding box center [157, 343] width 16 height 20
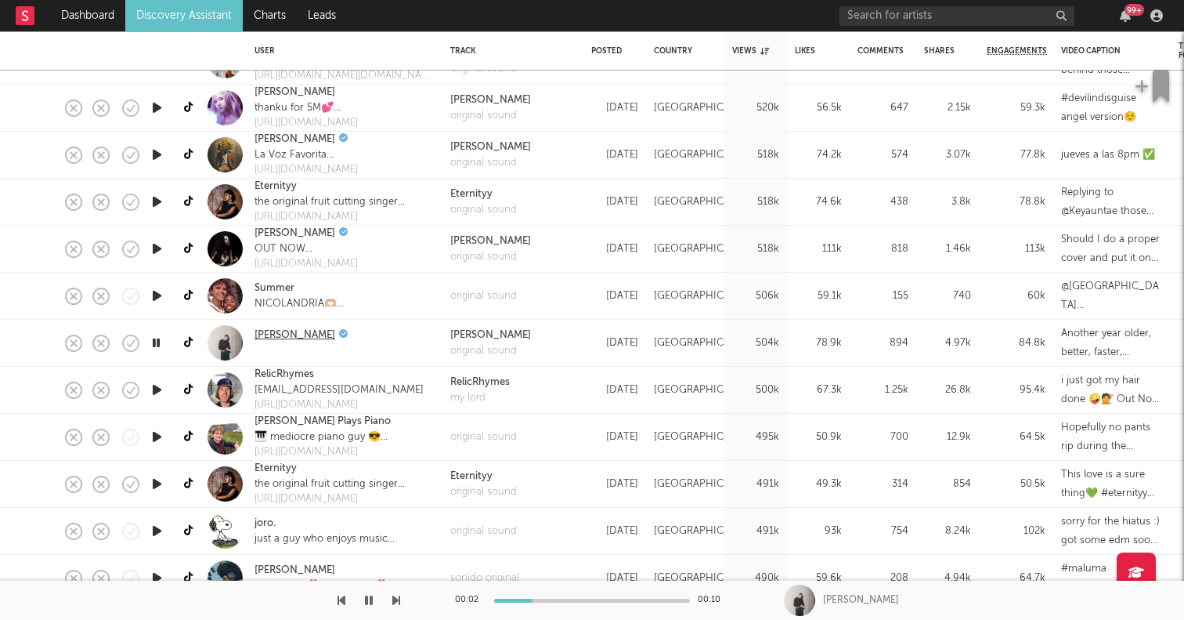
click at [269, 334] on link "Brett Gray" at bounding box center [295, 335] width 81 height 16
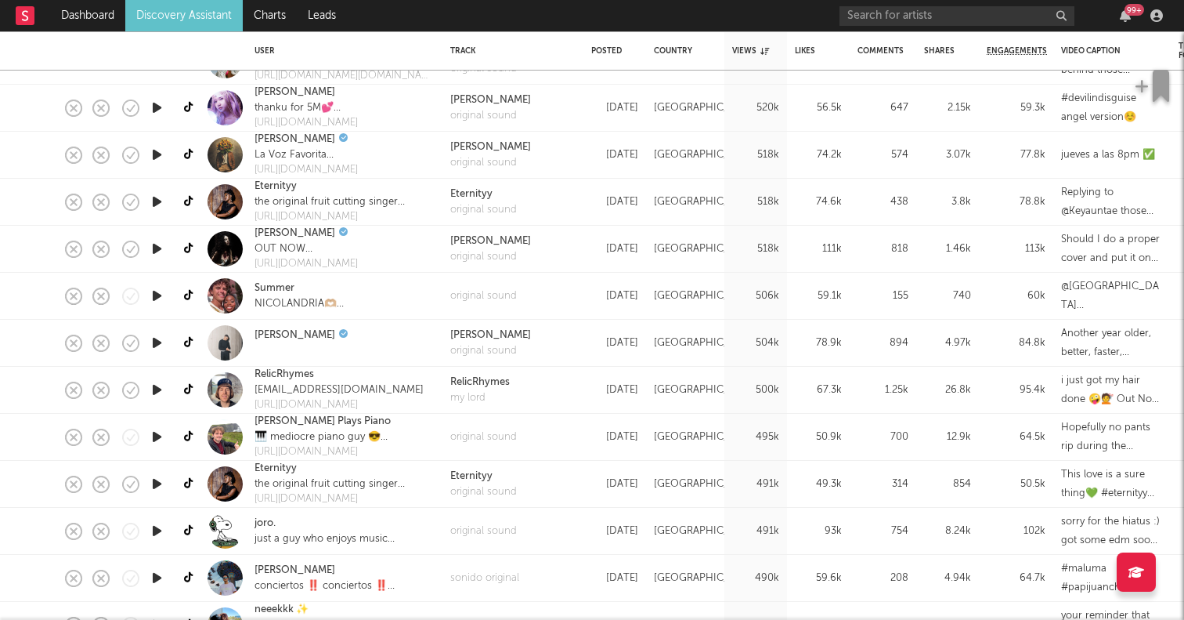
click at [159, 527] on icon "button" at bounding box center [157, 531] width 16 height 20
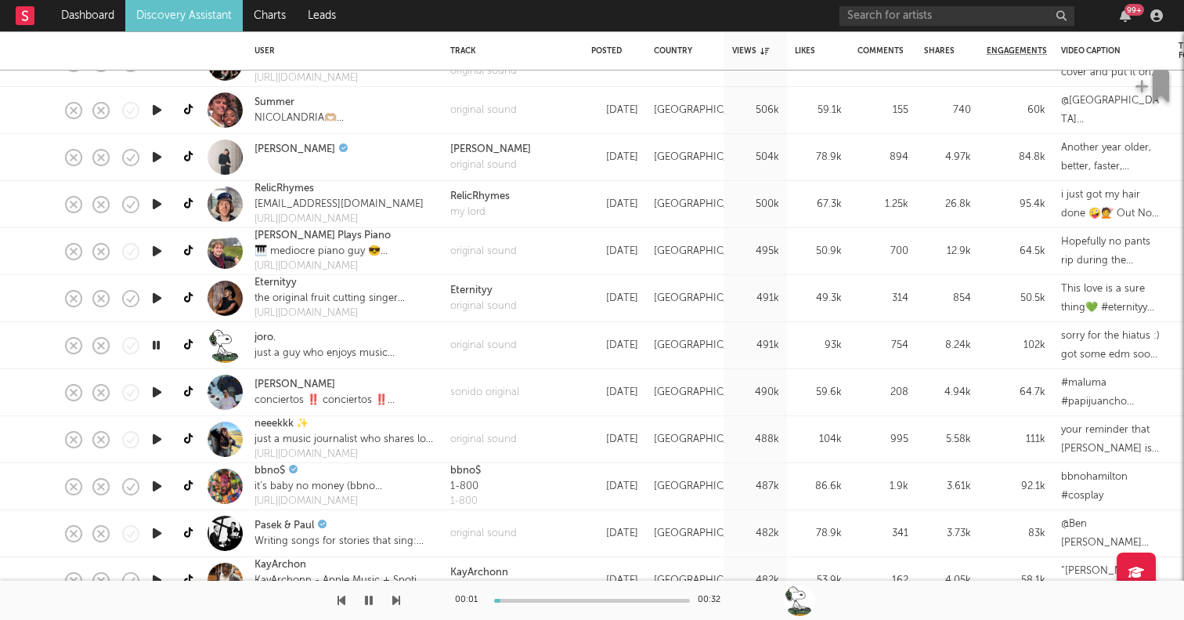
click at [158, 438] on icon "button" at bounding box center [157, 439] width 16 height 20
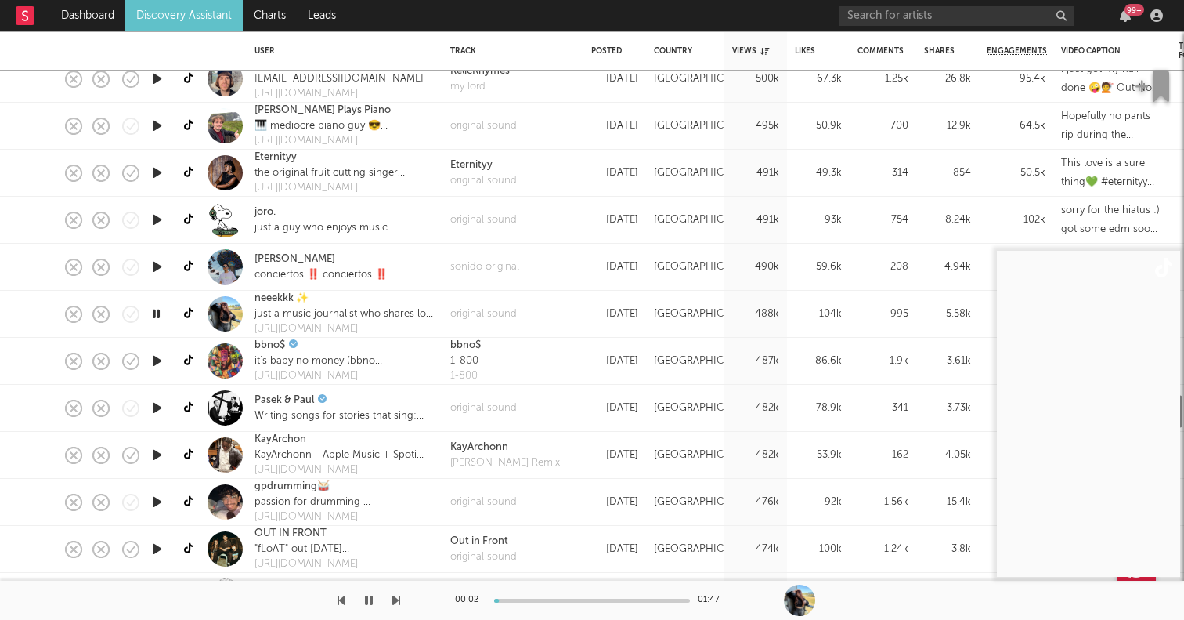
click at [157, 454] on icon "button" at bounding box center [157, 455] width 16 height 20
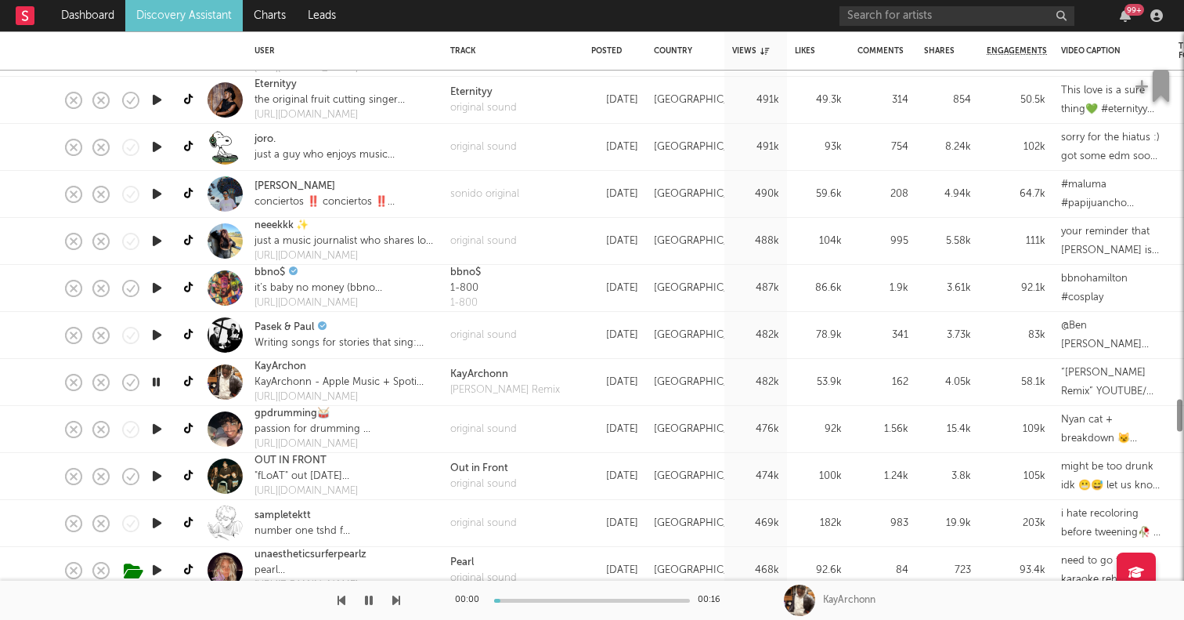
click at [157, 424] on icon "button" at bounding box center [157, 429] width 16 height 20
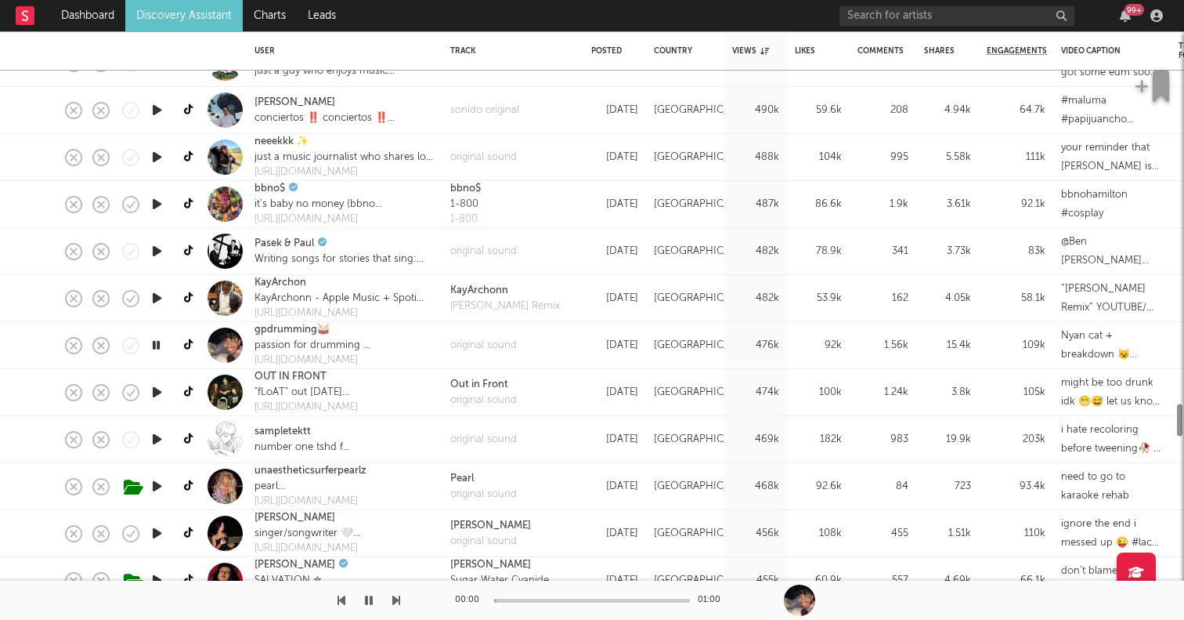
click at [159, 386] on icon "button" at bounding box center [157, 392] width 16 height 20
click at [266, 375] on link "OUT IN FRONT" at bounding box center [291, 377] width 72 height 16
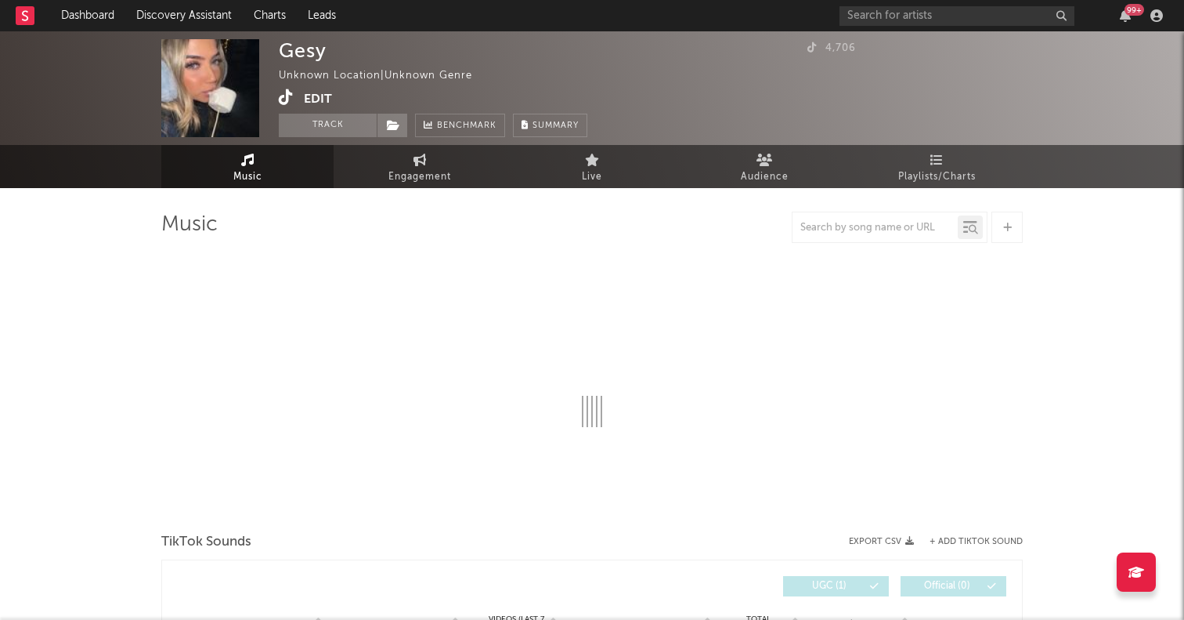
select select "1w"
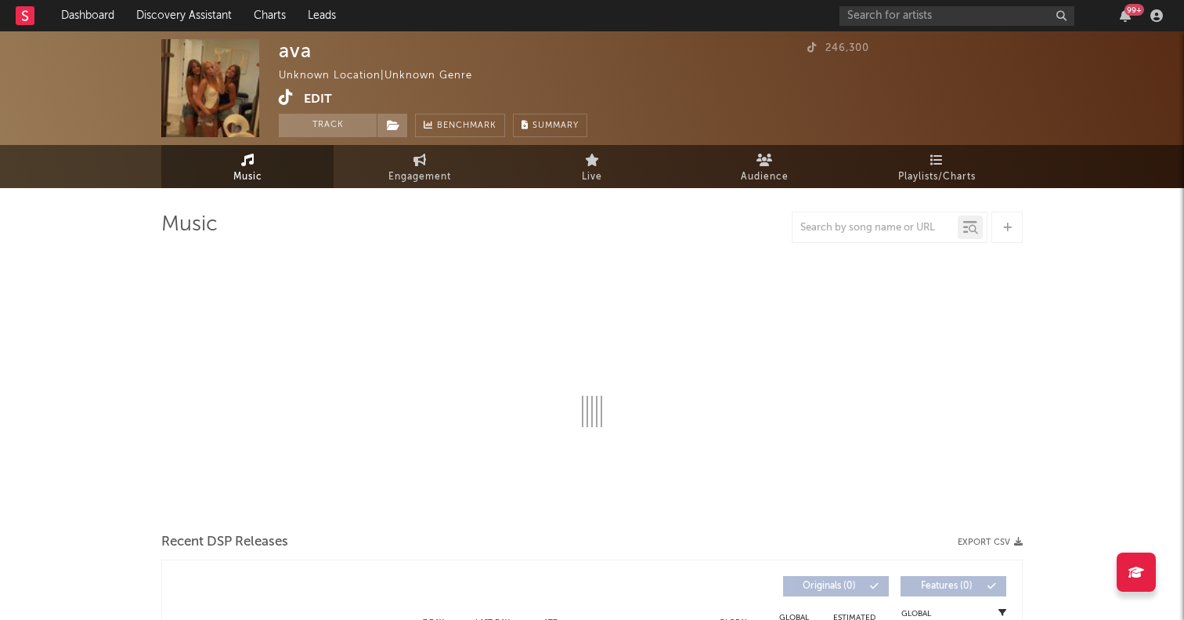
select select "1w"
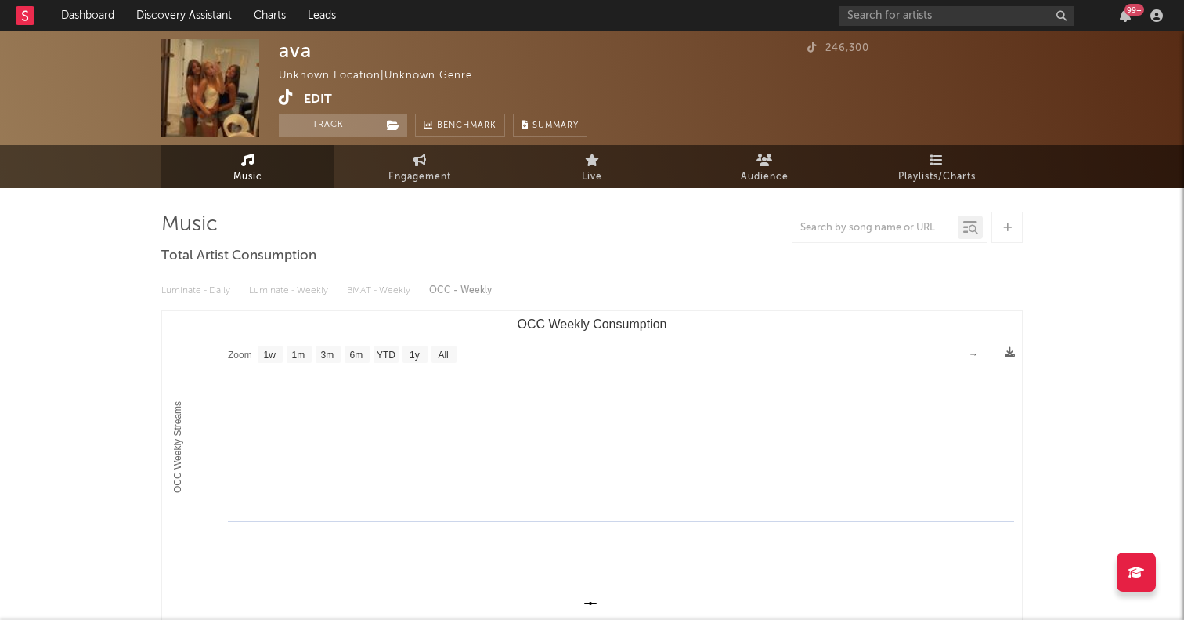
click at [284, 101] on icon at bounding box center [286, 97] width 15 height 16
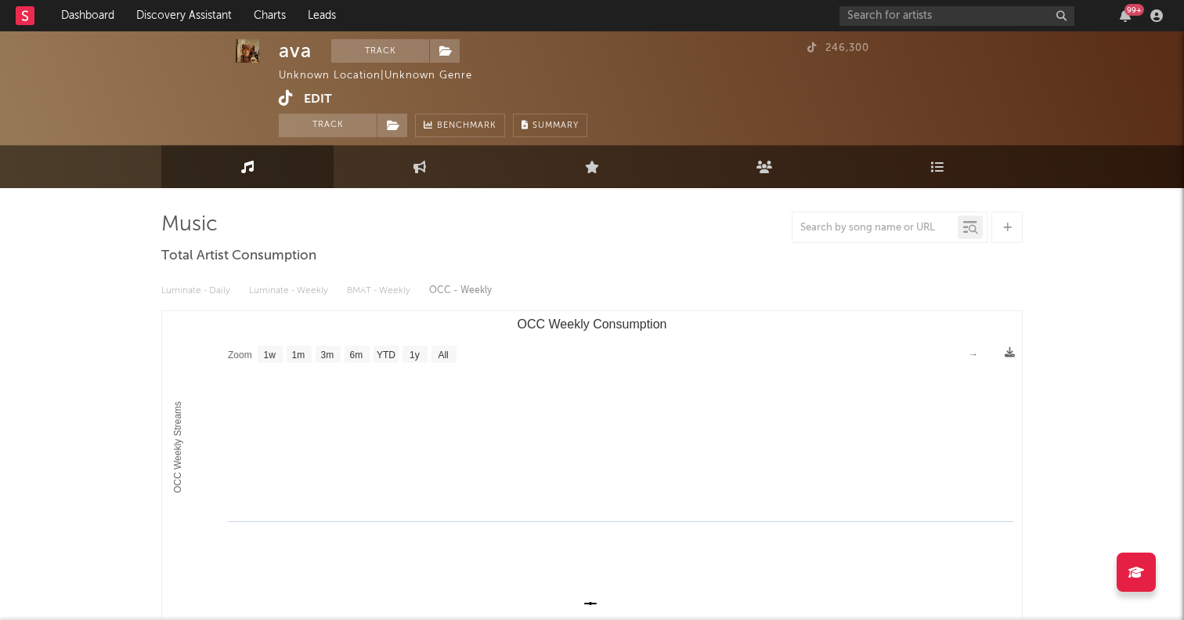
scroll to position [1, 0]
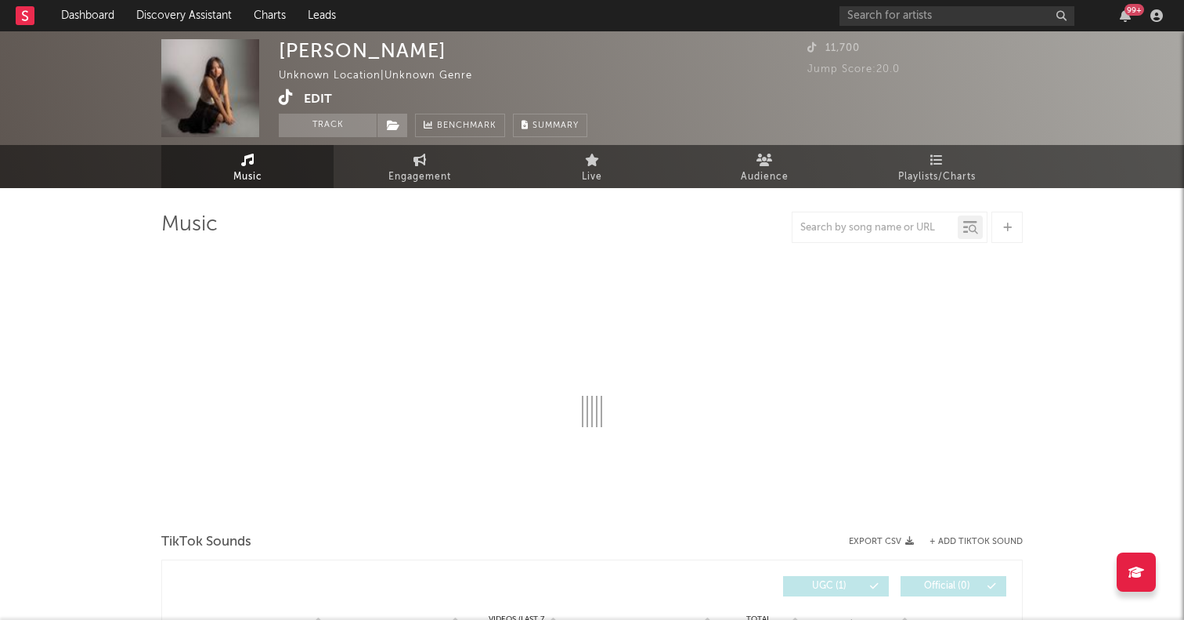
click at [281, 94] on icon at bounding box center [286, 97] width 15 height 16
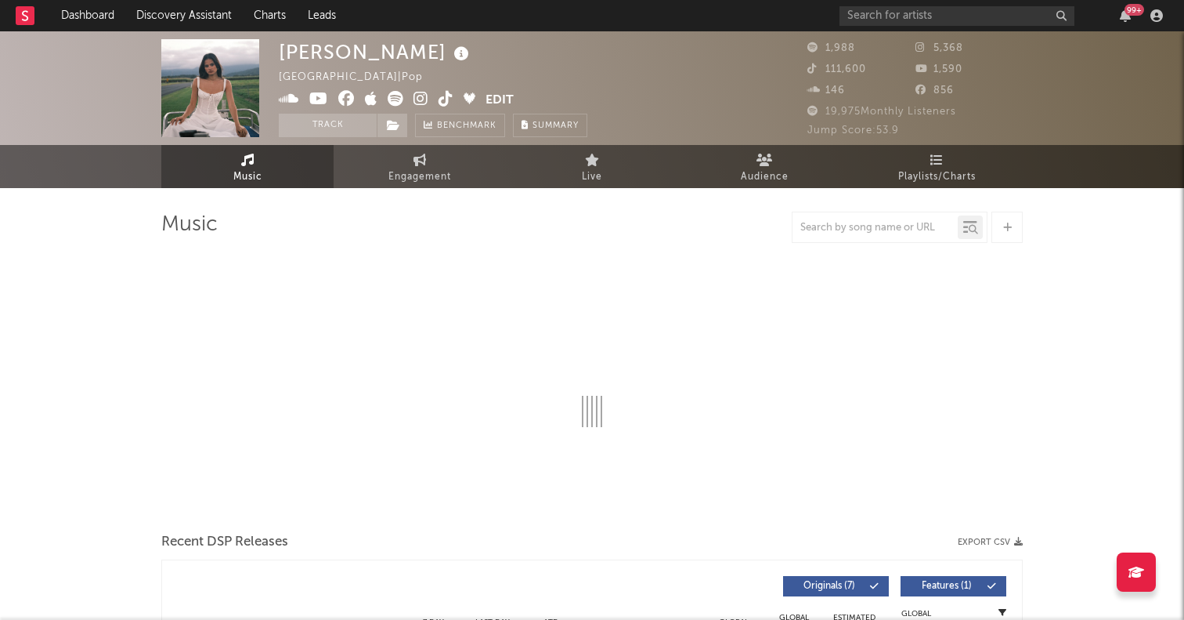
select select "1w"
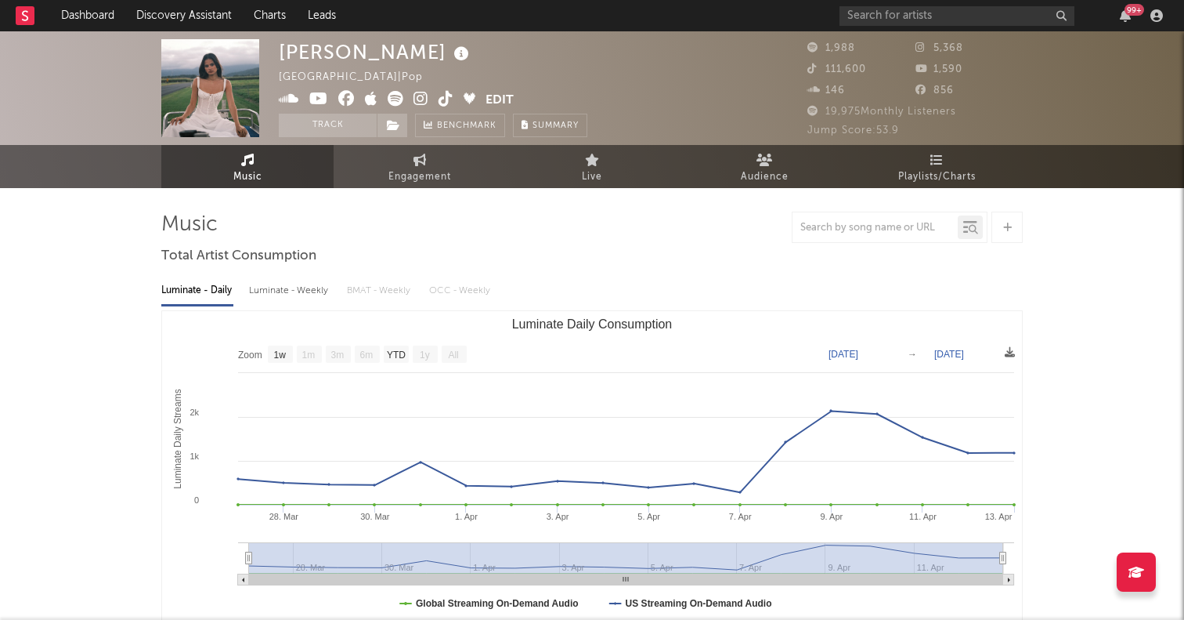
click at [451, 350] on text "All" at bounding box center [453, 354] width 10 height 11
click at [440, 99] on icon at bounding box center [446, 99] width 15 height 16
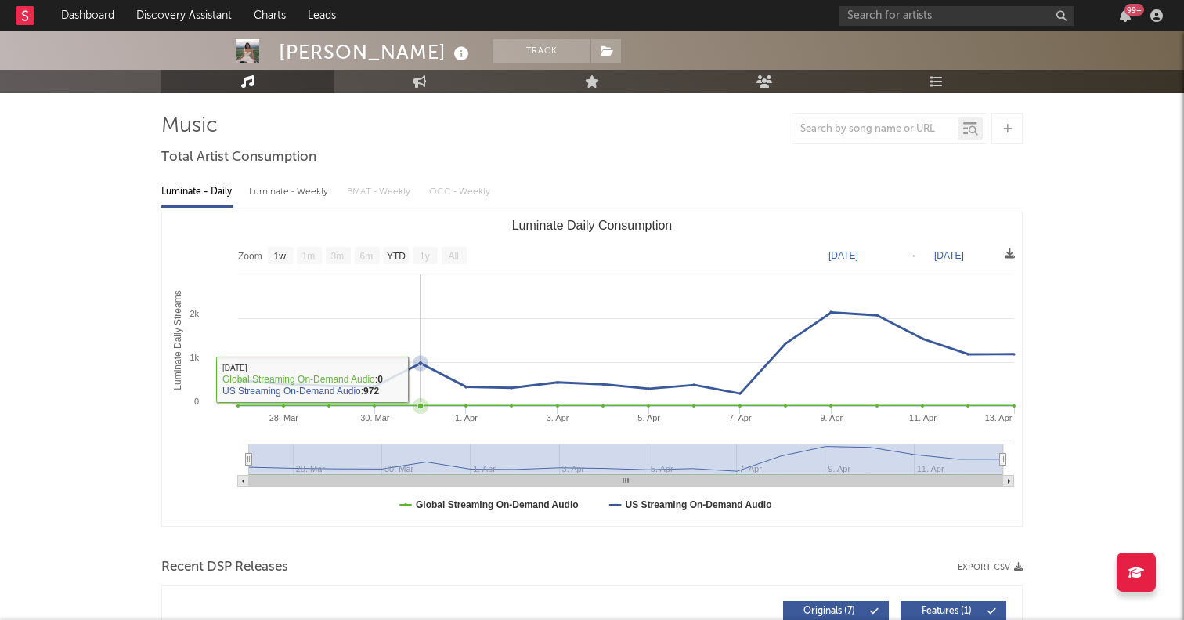
scroll to position [501, 0]
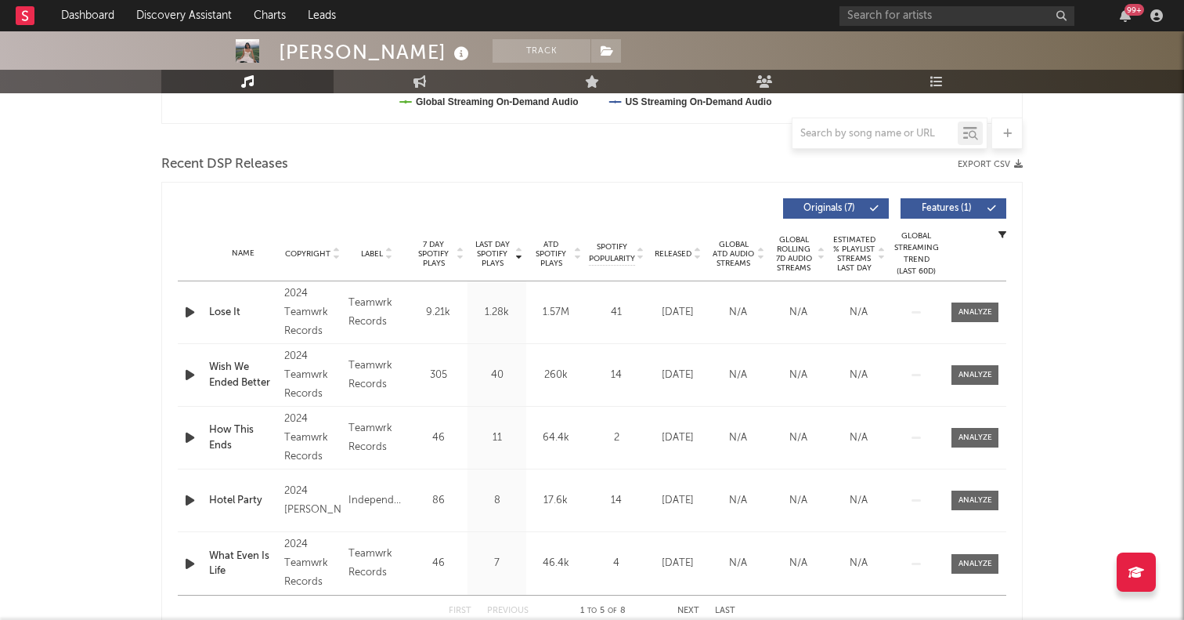
click at [185, 311] on icon "button" at bounding box center [190, 312] width 16 height 20
click at [192, 375] on icon "button" at bounding box center [190, 375] width 16 height 20
click at [189, 308] on icon "button" at bounding box center [190, 312] width 16 height 20
click at [555, 600] on div at bounding box center [592, 600] width 196 height 4
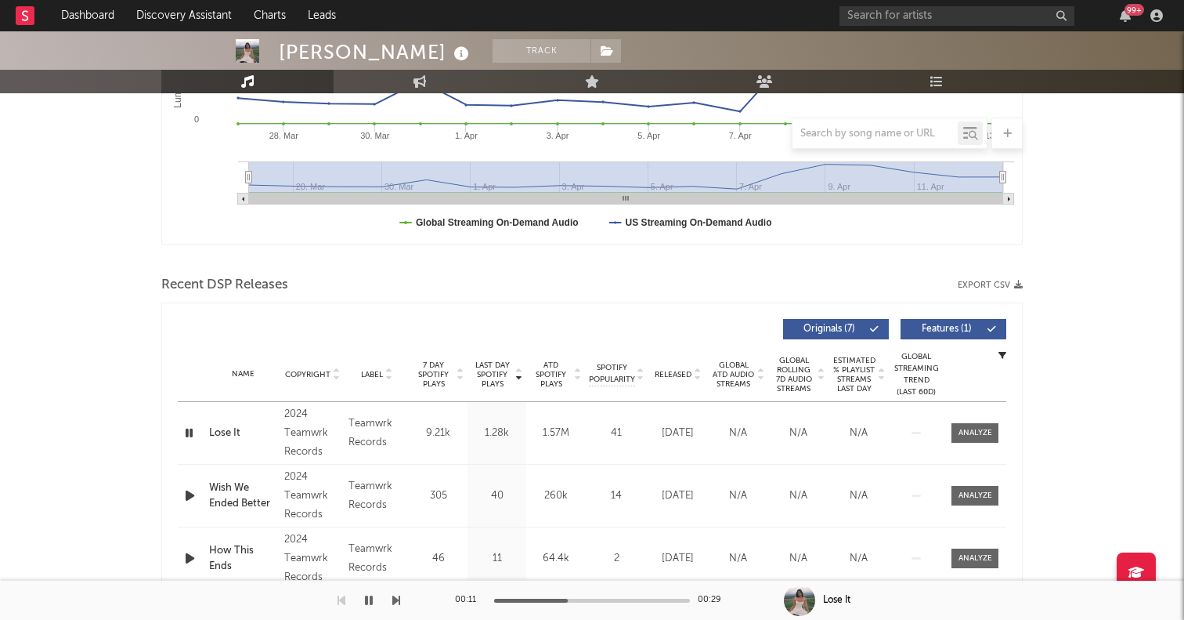
scroll to position [0, 0]
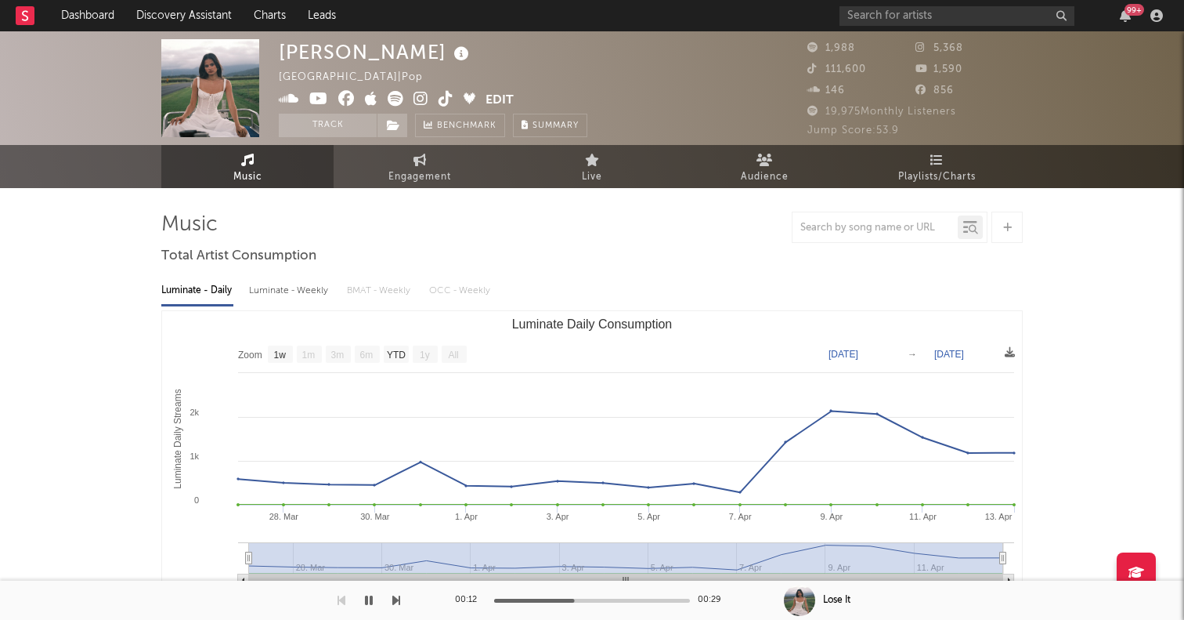
click at [392, 96] on icon at bounding box center [396, 99] width 16 height 16
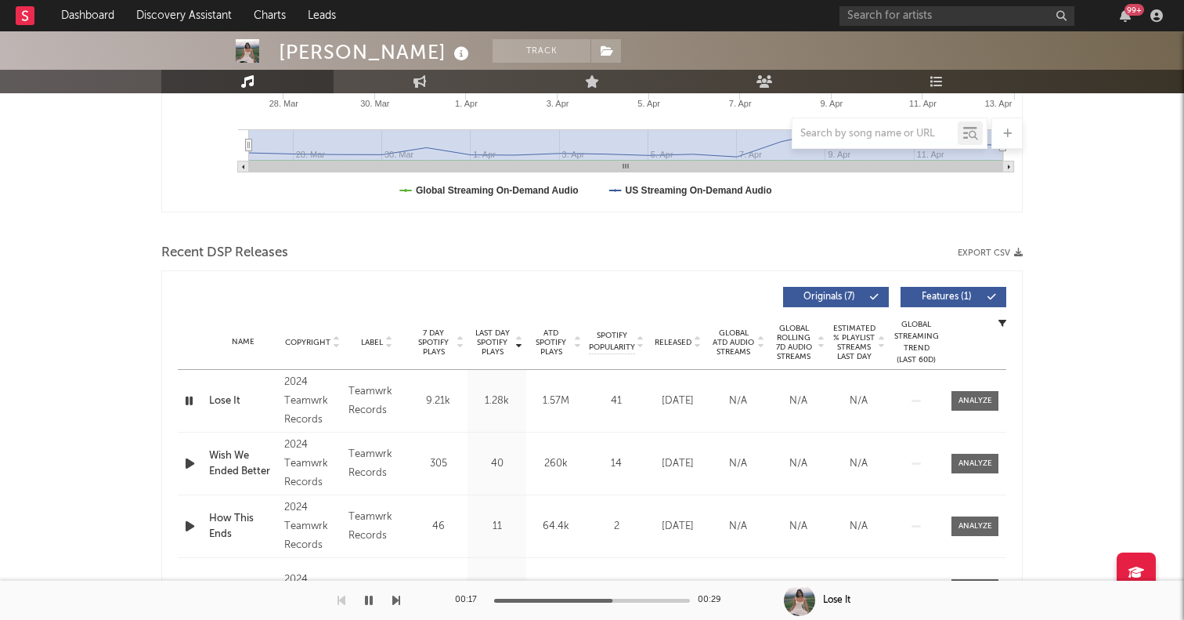
scroll to position [526, 0]
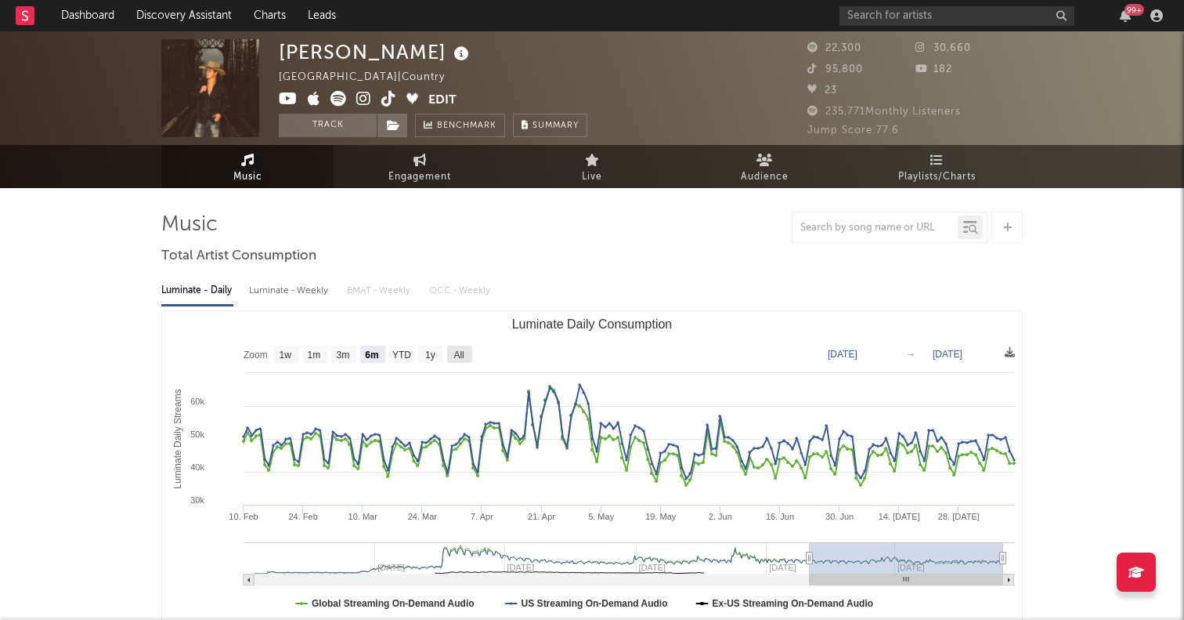
click at [468, 360] on rect "Luminate Daily Consumption" at bounding box center [459, 353] width 25 height 17
select select "All"
type input "2023-09-10"
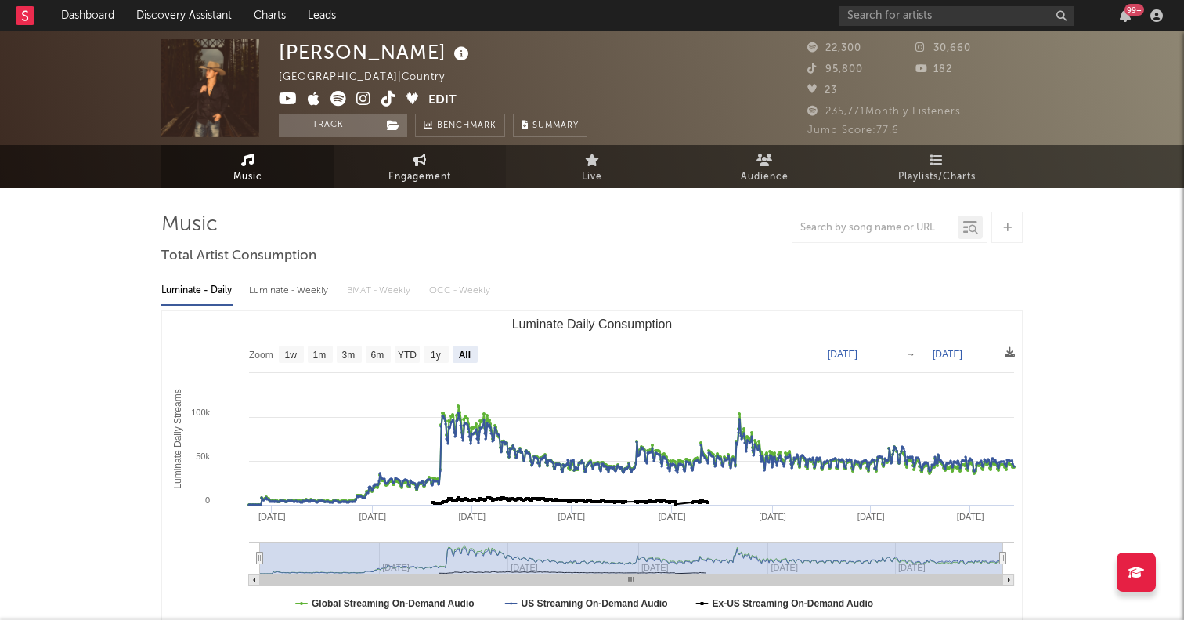
click at [414, 178] on span "Engagement" at bounding box center [420, 177] width 63 height 19
select select "1w"
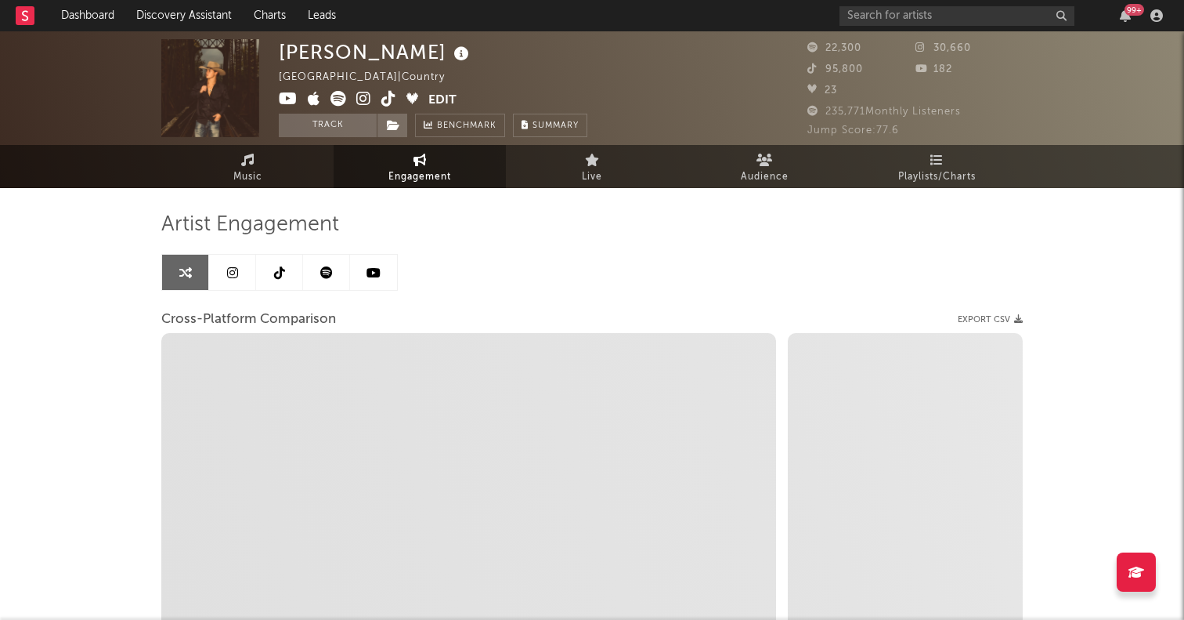
click at [276, 275] on icon at bounding box center [279, 272] width 11 height 13
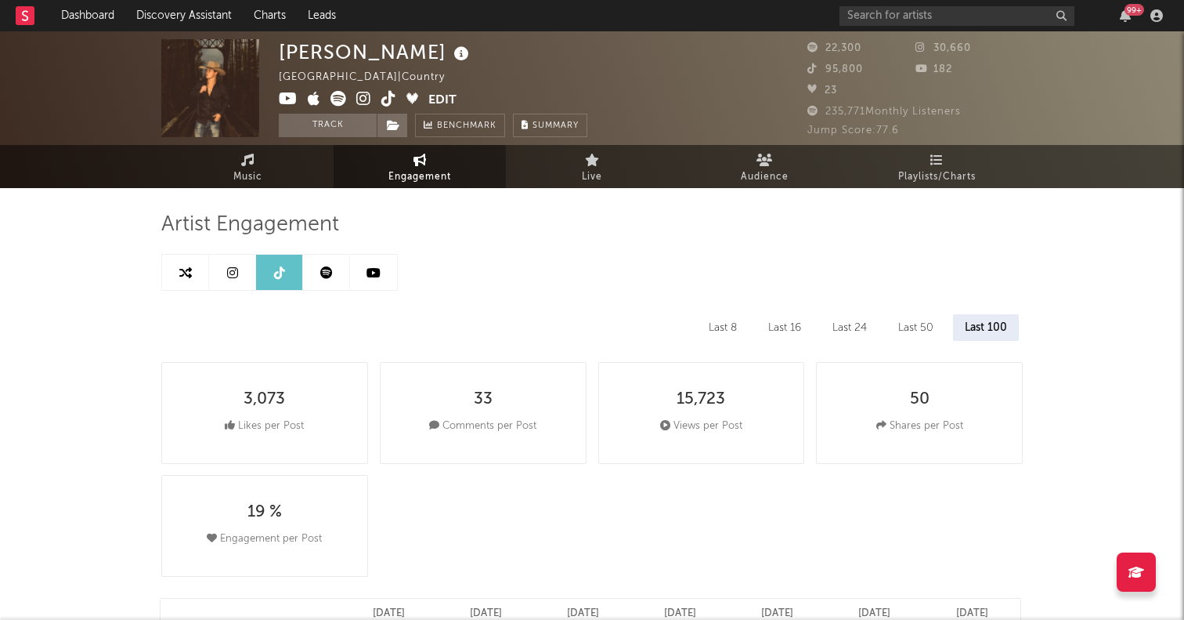
select select "6m"
click at [238, 262] on link at bounding box center [232, 272] width 47 height 35
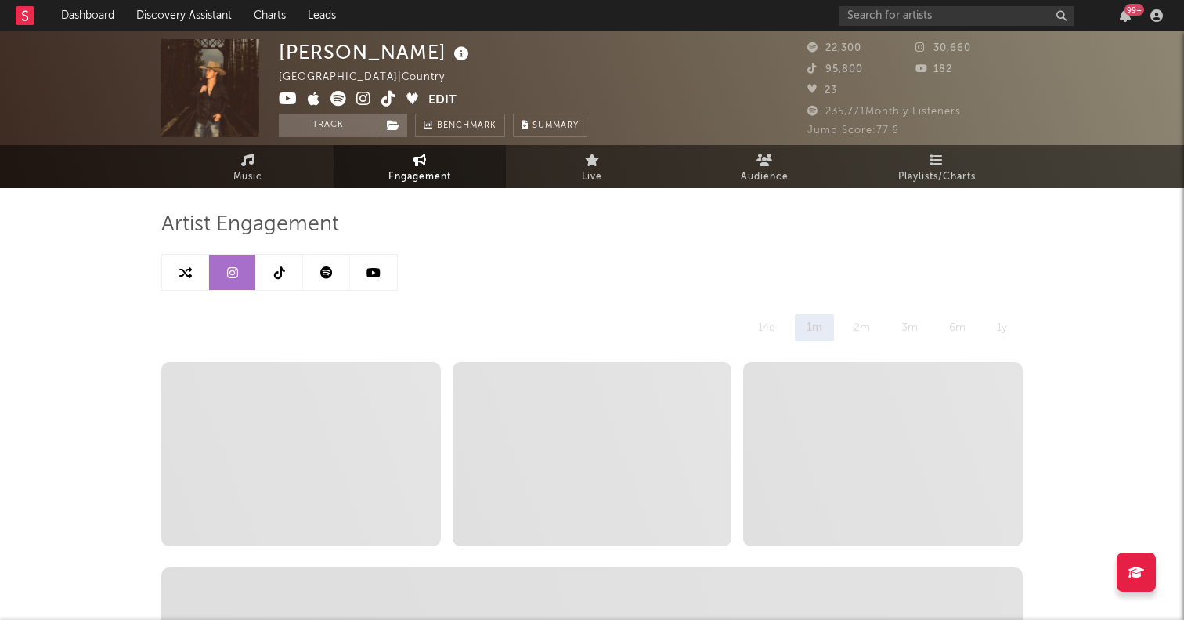
select select "6m"
click at [258, 175] on span "Music" at bounding box center [247, 177] width 29 height 19
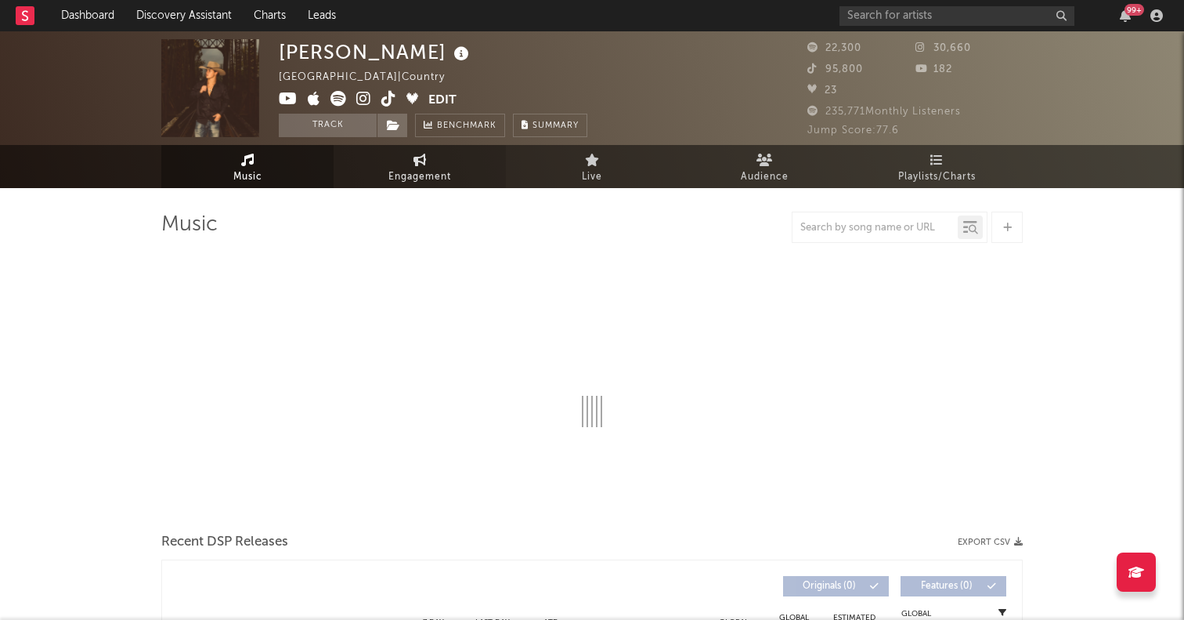
select select "6m"
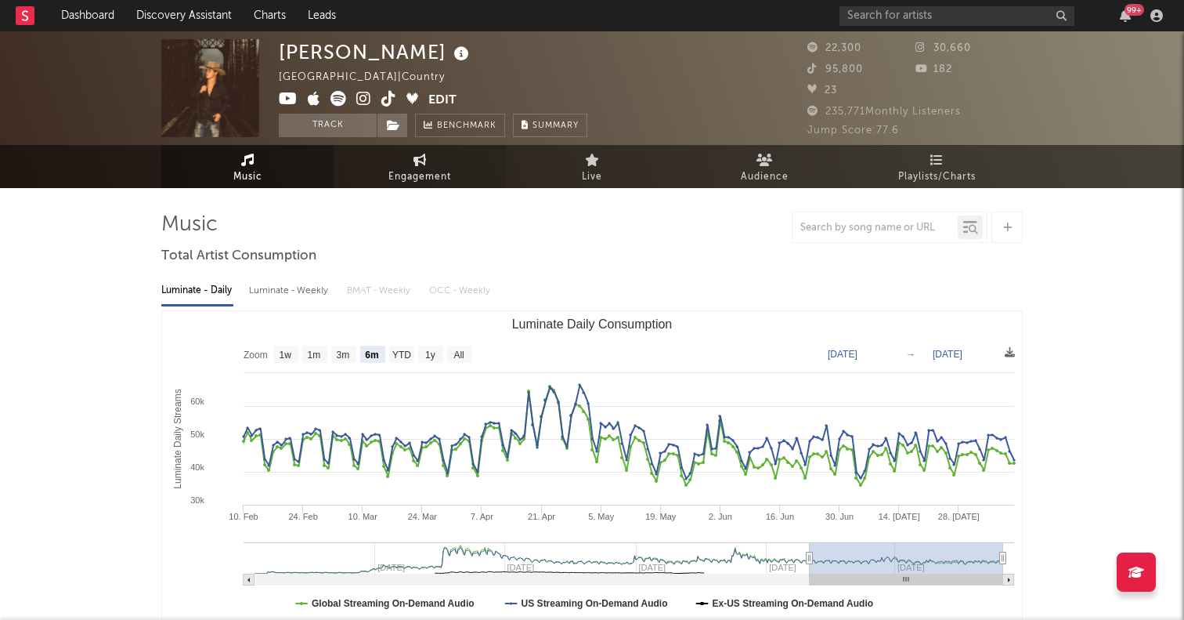
click at [396, 150] on link "Engagement" at bounding box center [420, 166] width 172 height 43
select select "1w"
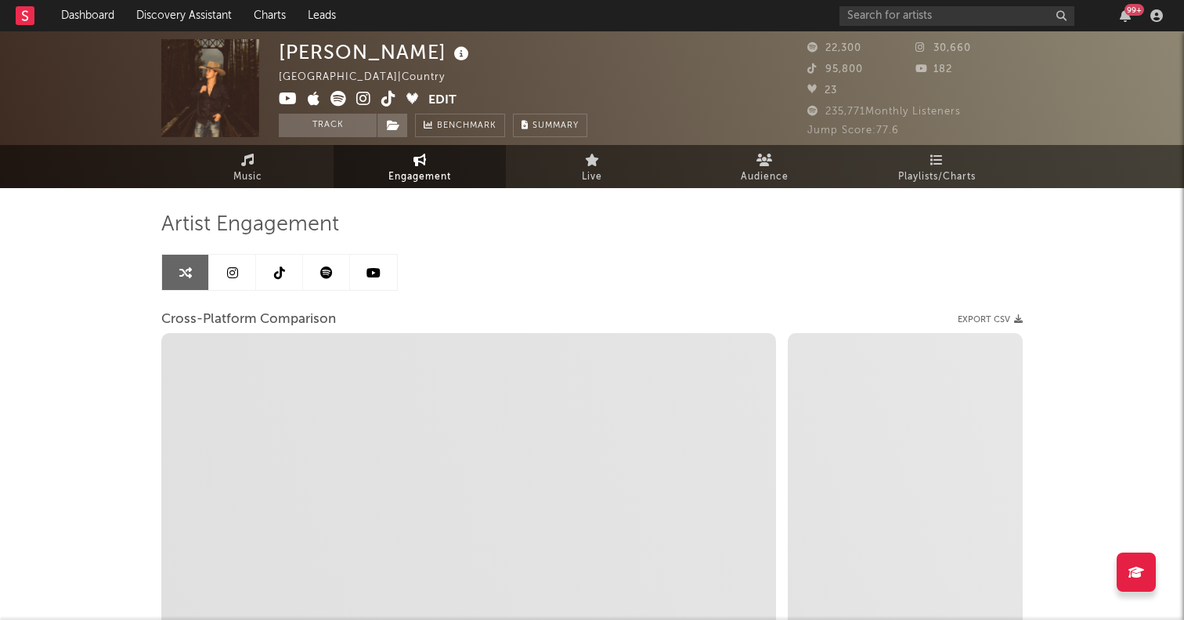
select select "1m"
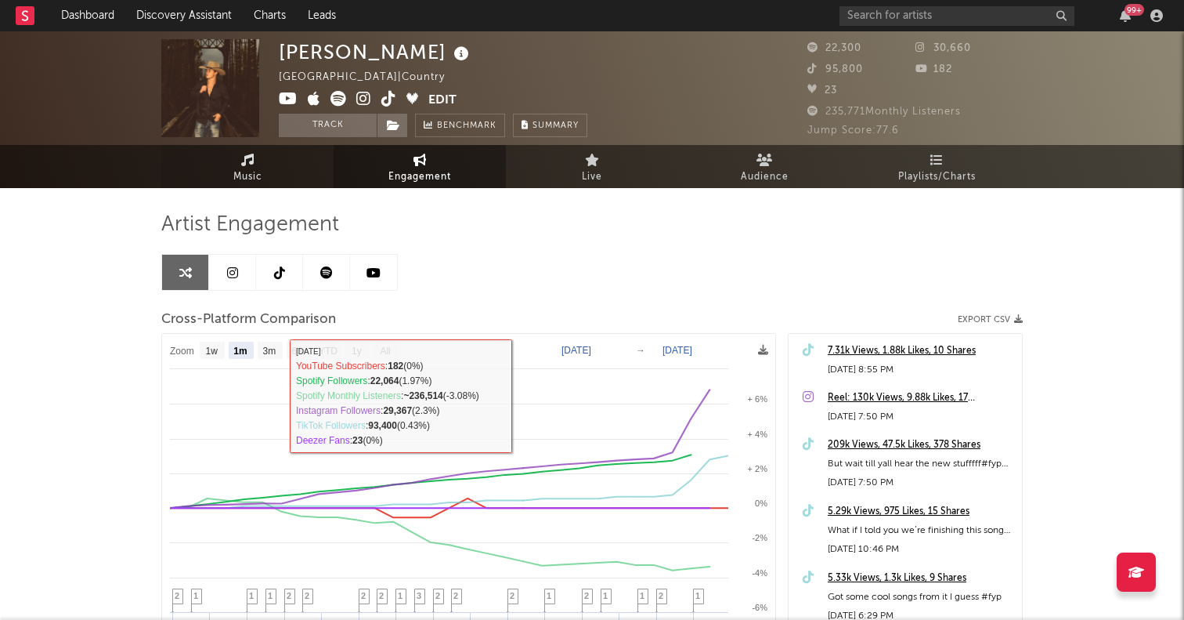
click at [230, 157] on link "Music" at bounding box center [247, 166] width 172 height 43
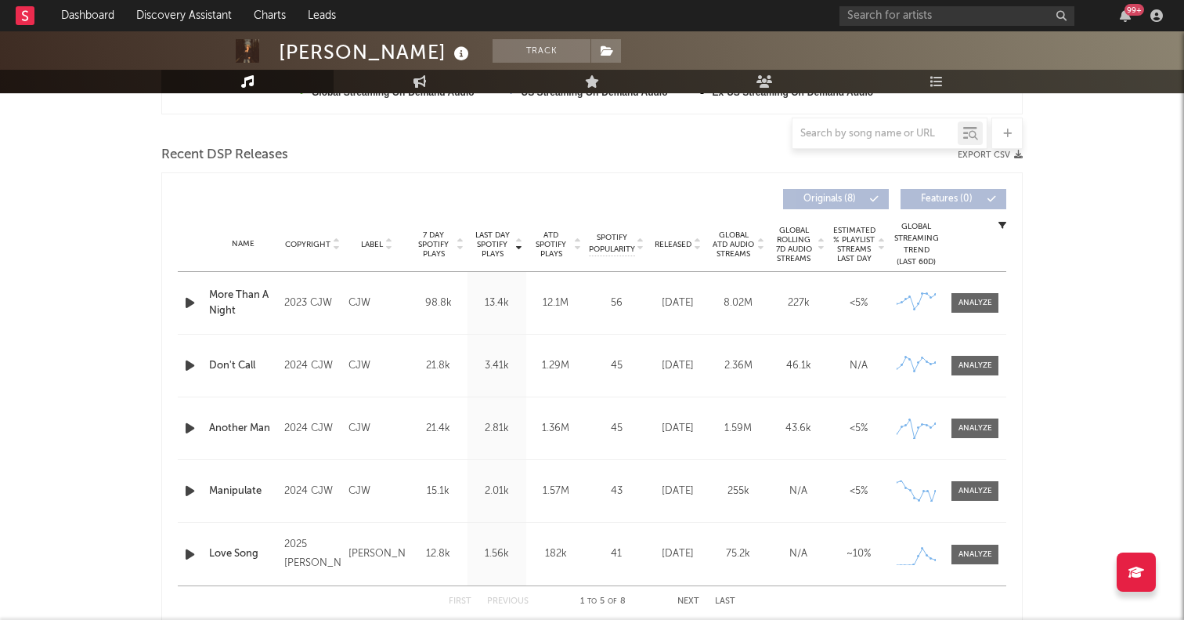
scroll to position [562, 0]
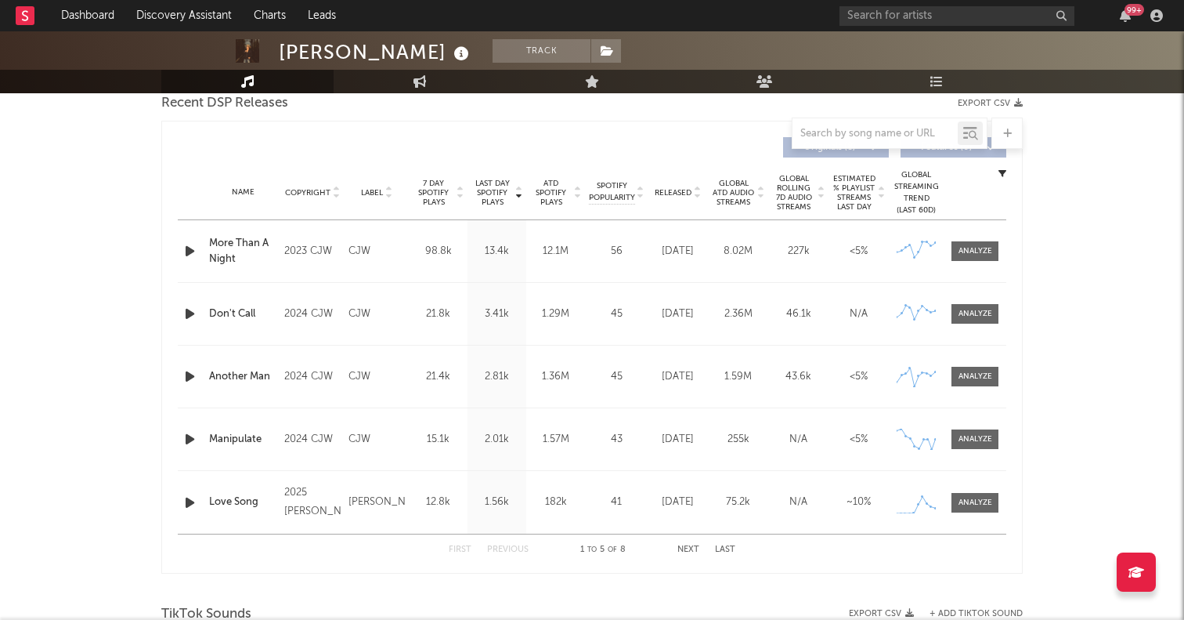
click at [674, 193] on span "Released" at bounding box center [673, 192] width 37 height 9
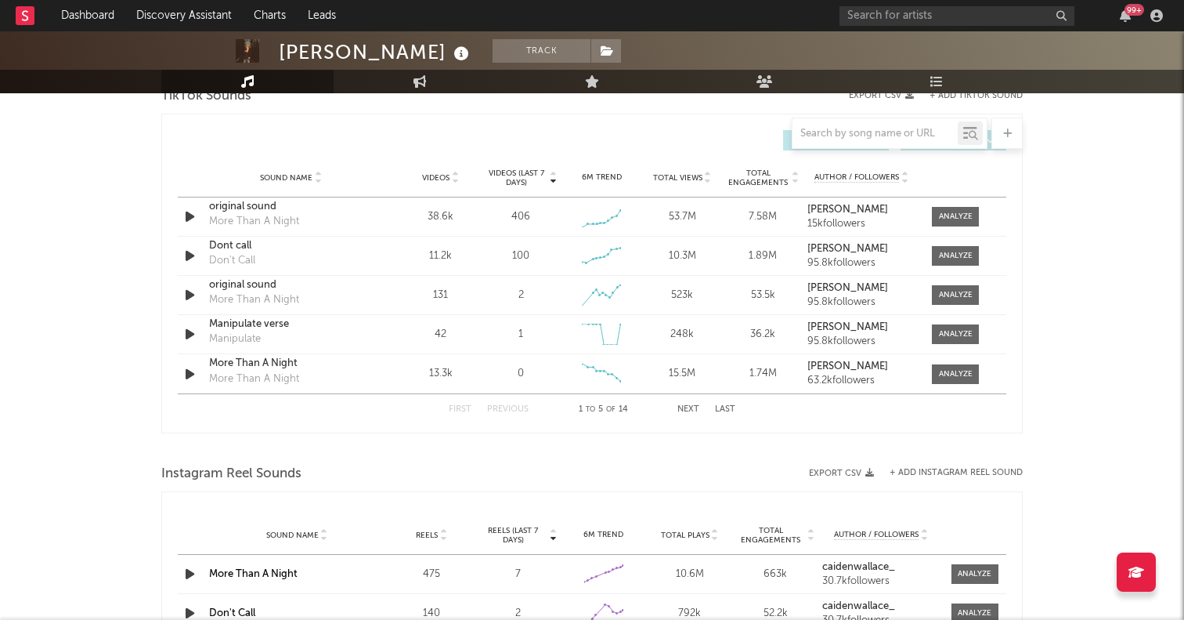
scroll to position [1081, 0]
click at [189, 215] on icon "button" at bounding box center [190, 216] width 16 height 20
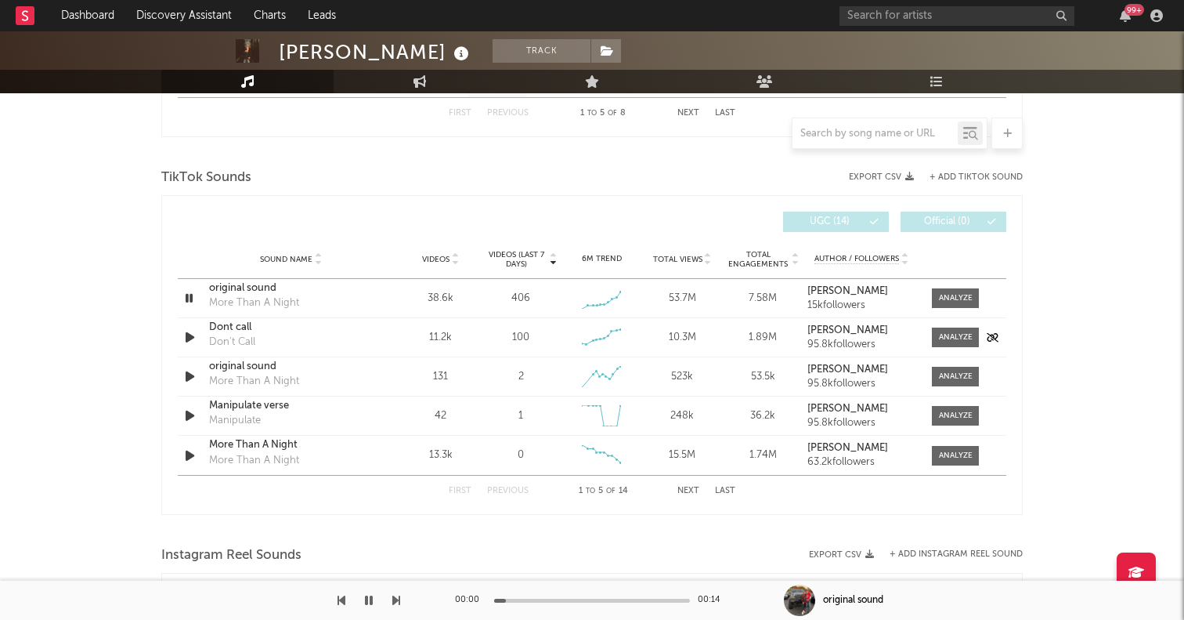
scroll to position [974, 0]
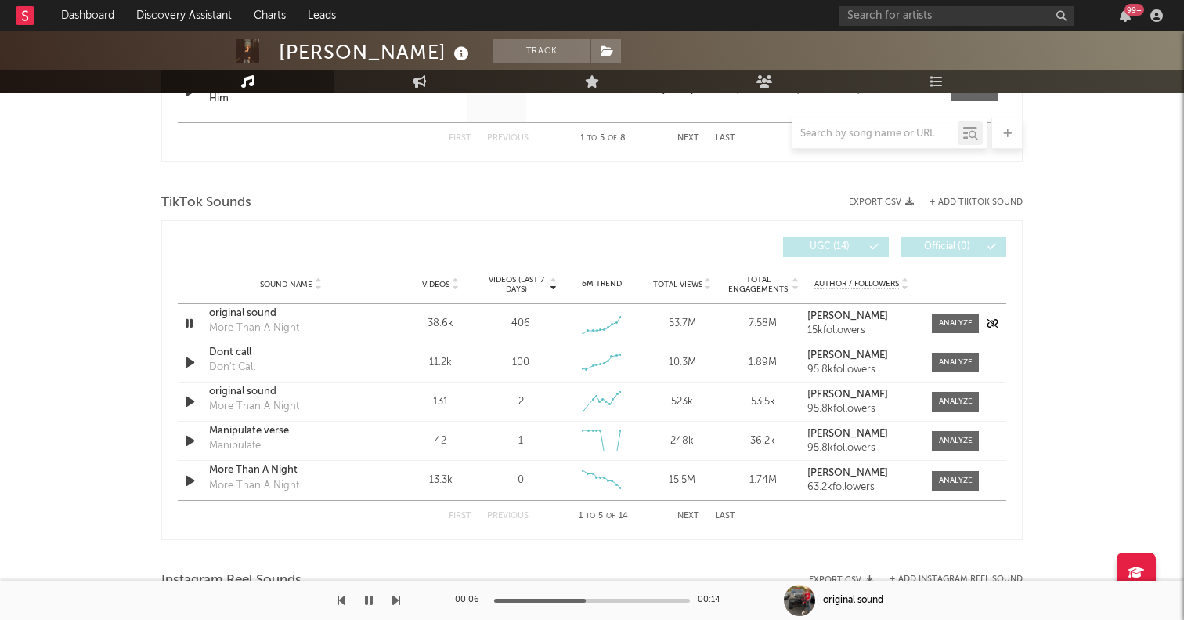
click at [241, 309] on div "original sound" at bounding box center [291, 313] width 164 height 16
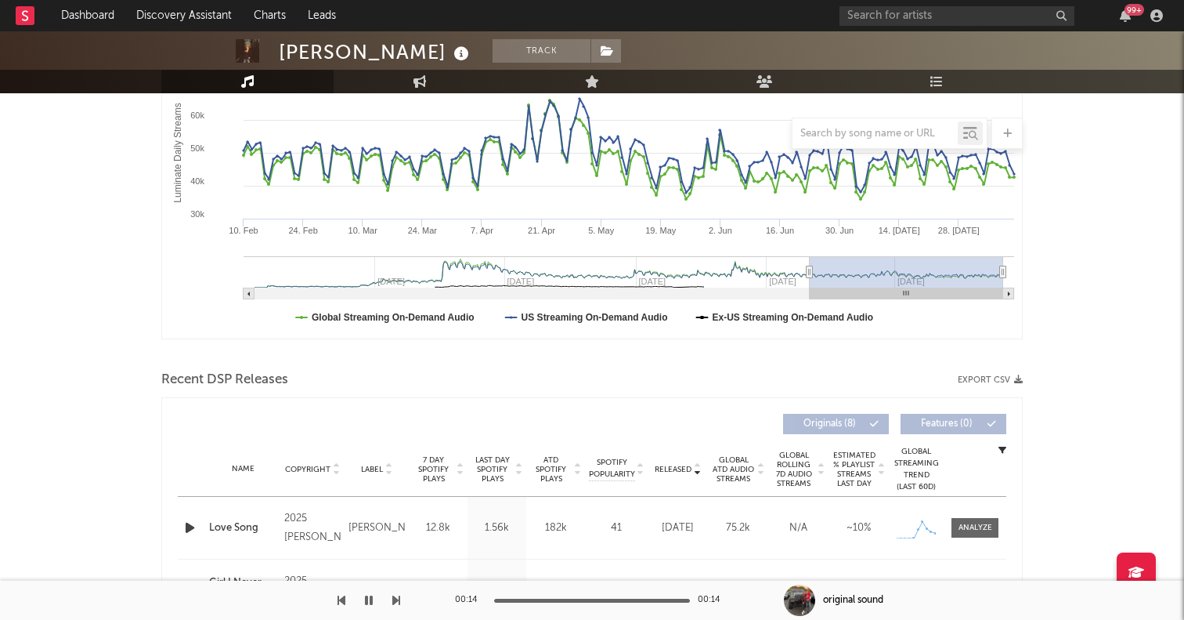
scroll to position [0, 0]
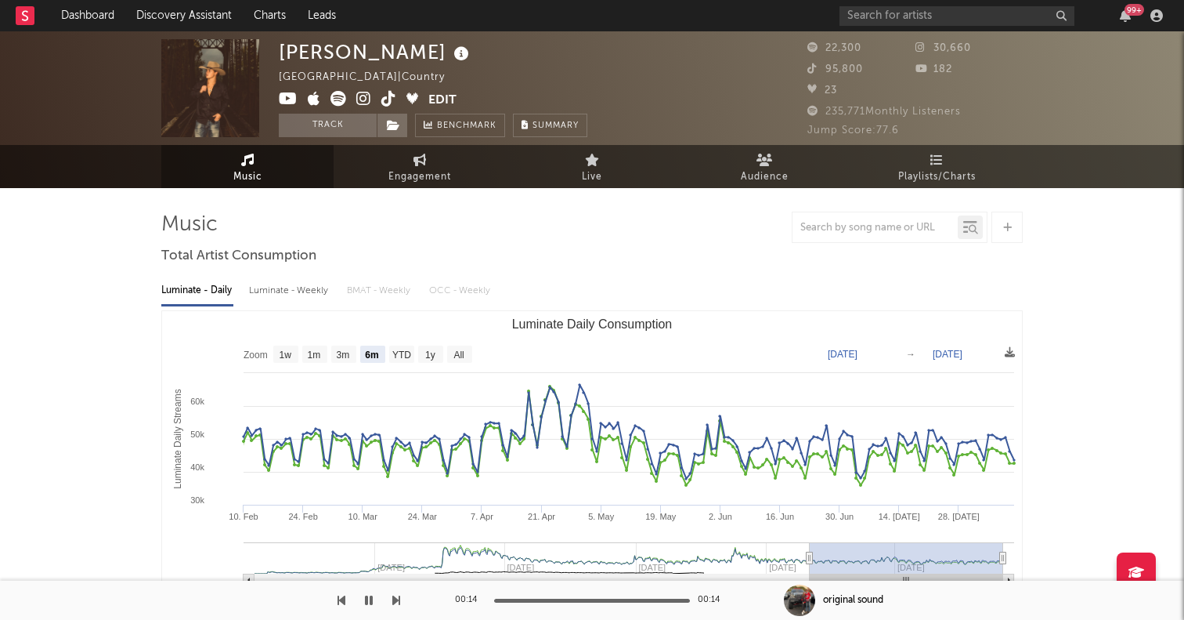
click at [385, 99] on icon at bounding box center [388, 99] width 15 height 16
click at [461, 358] on text "All" at bounding box center [459, 354] width 10 height 11
select select "All"
type input "2023-09-10"
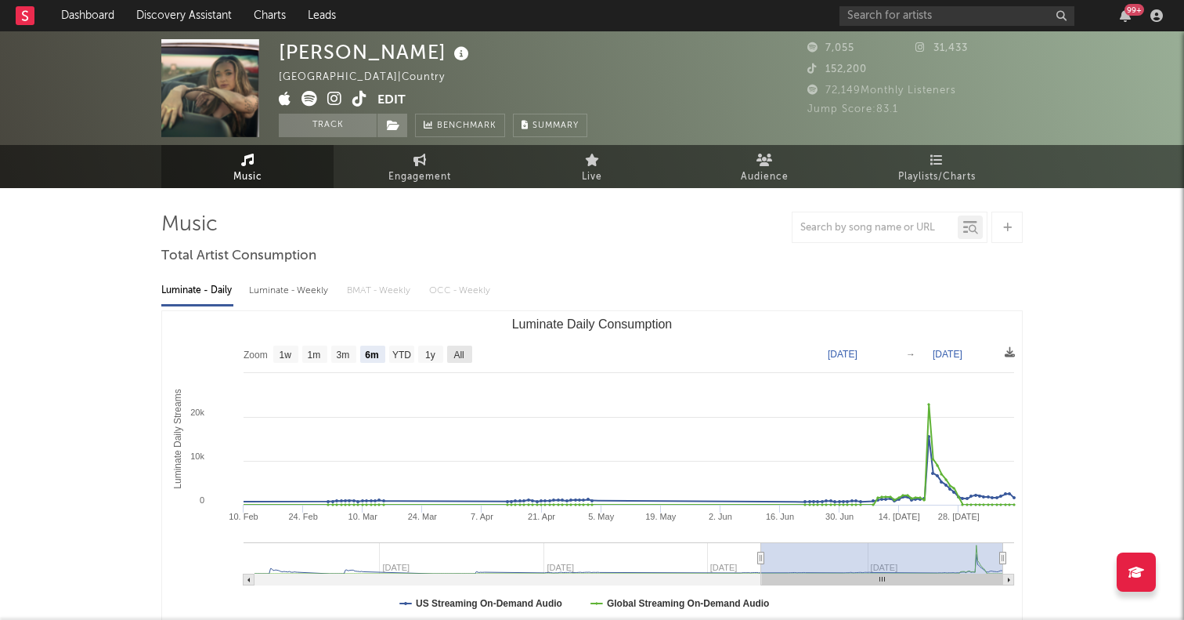
click at [450, 348] on rect "Luminate Daily Consumption" at bounding box center [459, 353] width 25 height 17
select select "All"
type input "2024-01-28"
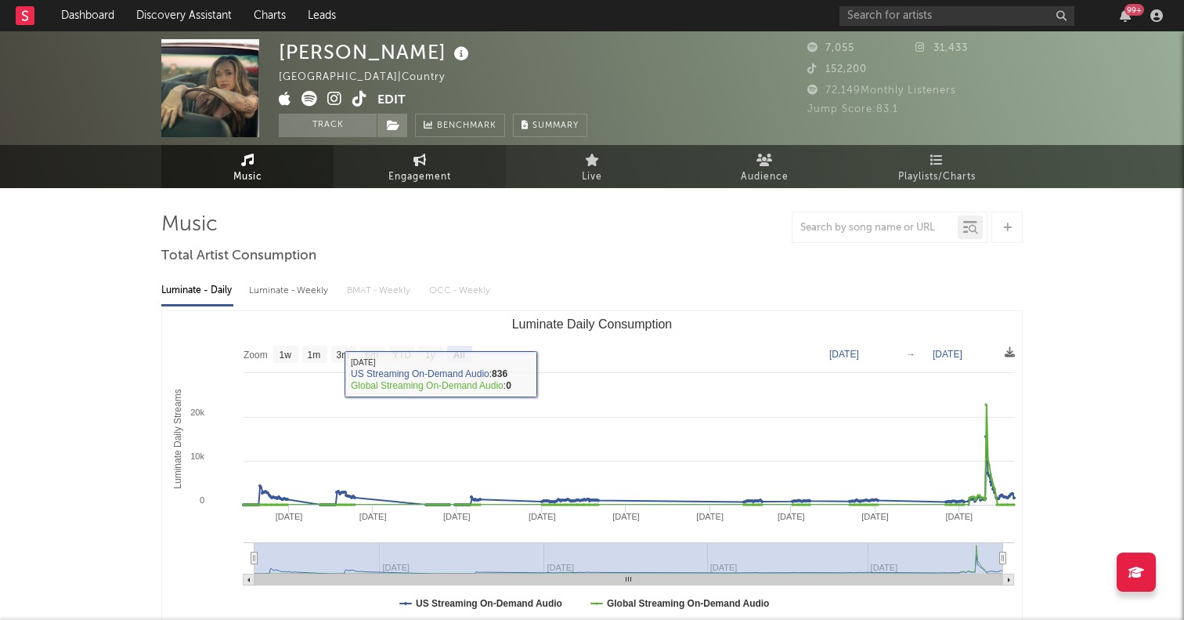
click at [400, 184] on span "Engagement" at bounding box center [420, 177] width 63 height 19
select select "1w"
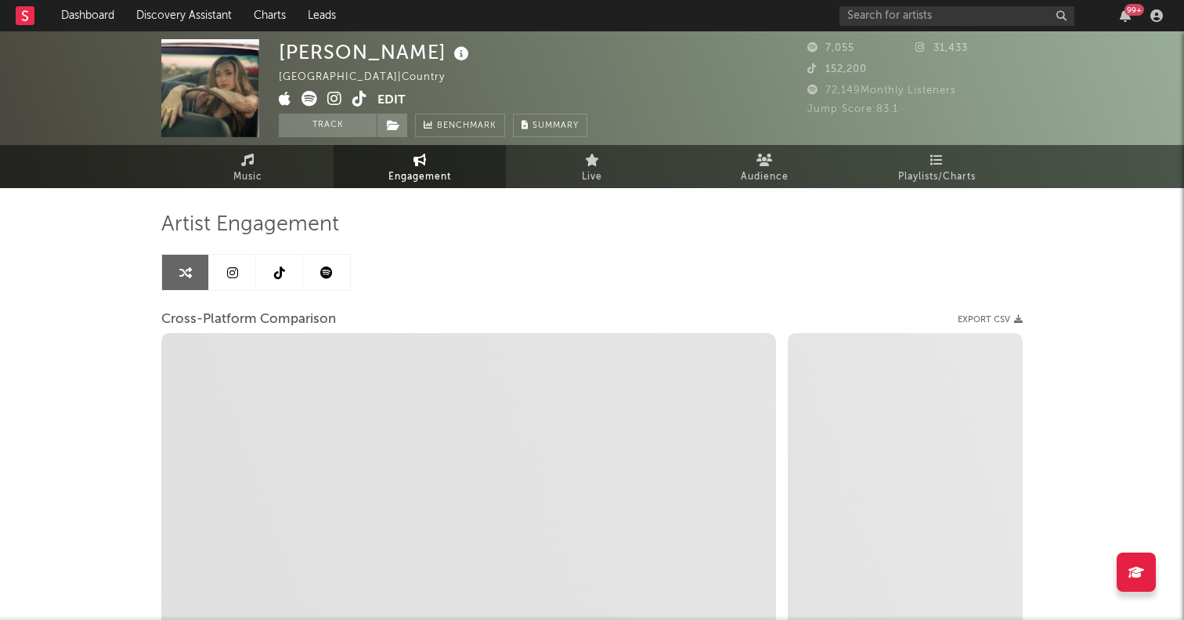
click at [279, 272] on icon at bounding box center [279, 272] width 11 height 13
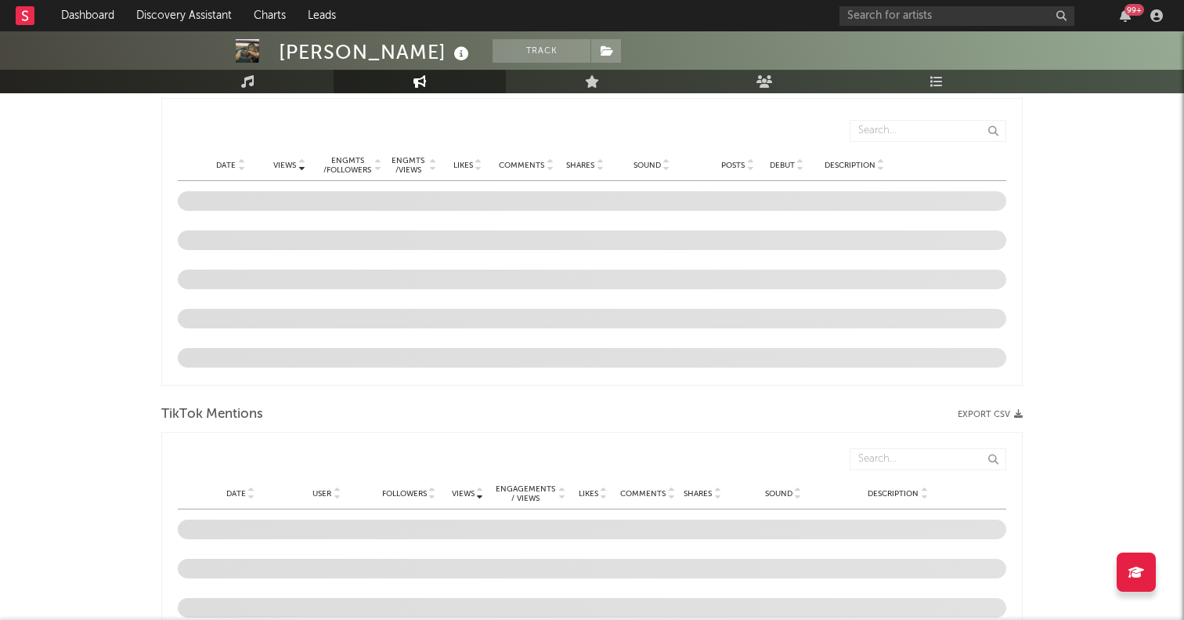
select select "6m"
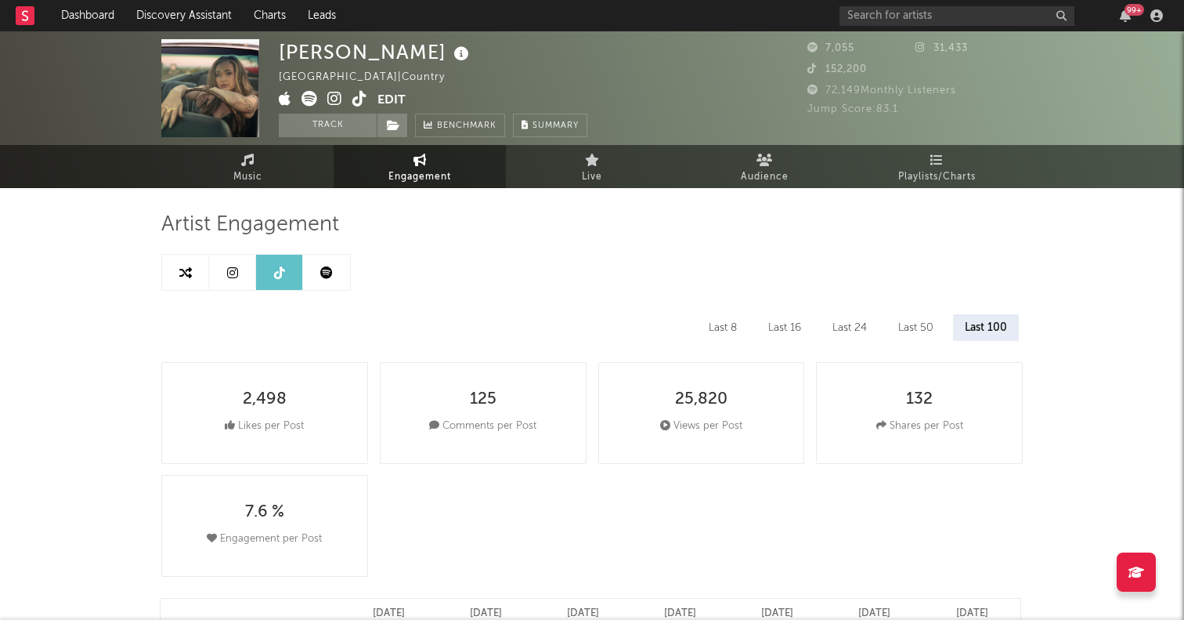
click at [239, 270] on link at bounding box center [232, 272] width 47 height 35
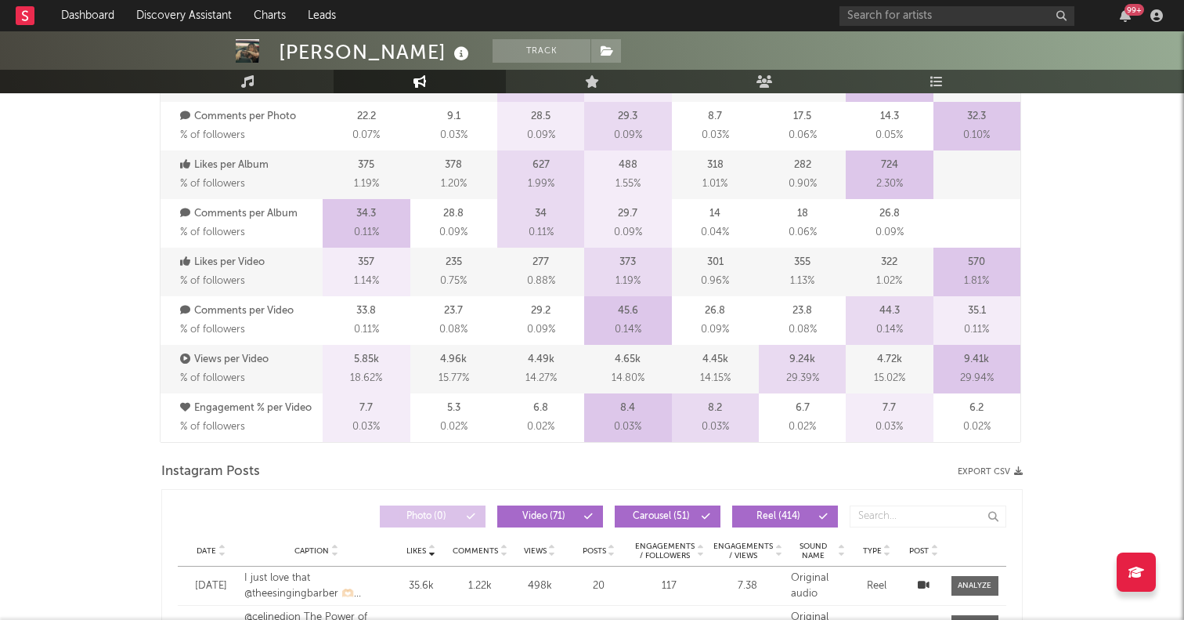
select select "6m"
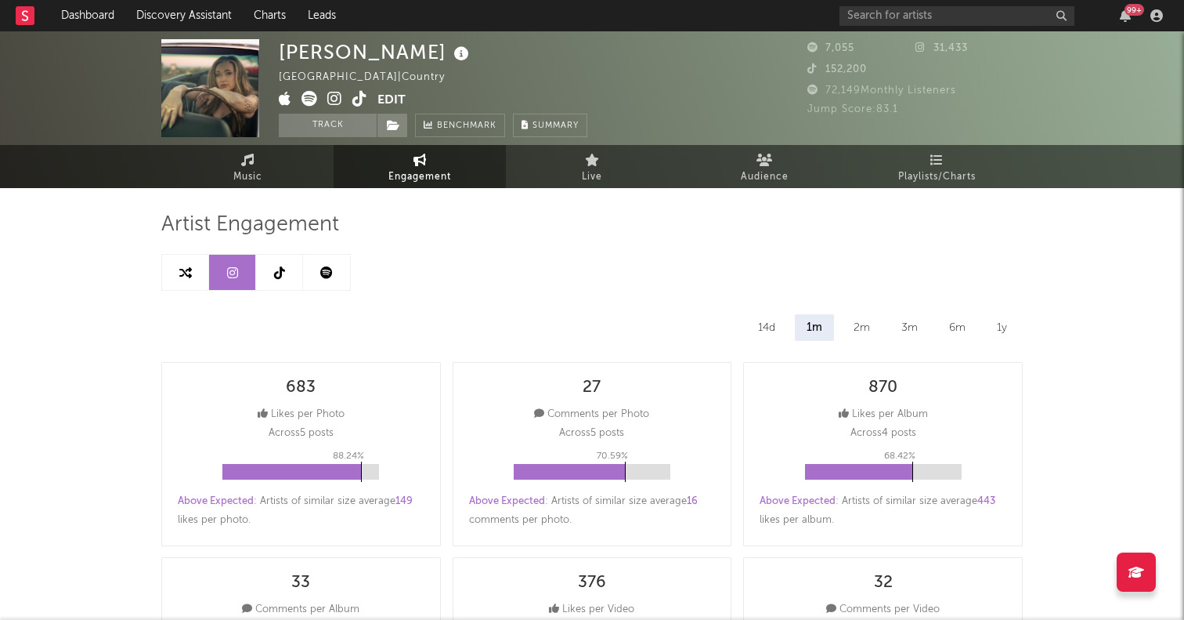
click at [367, 94] on span at bounding box center [328, 101] width 99 height 20
click at [360, 92] on icon at bounding box center [359, 99] width 15 height 16
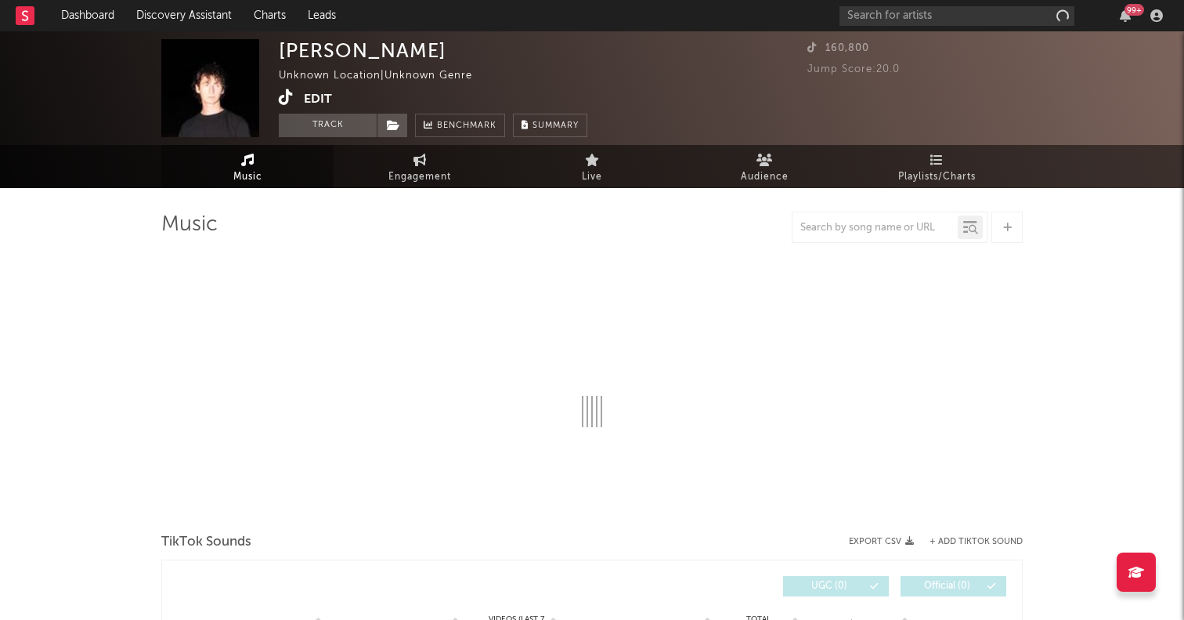
select select "1w"
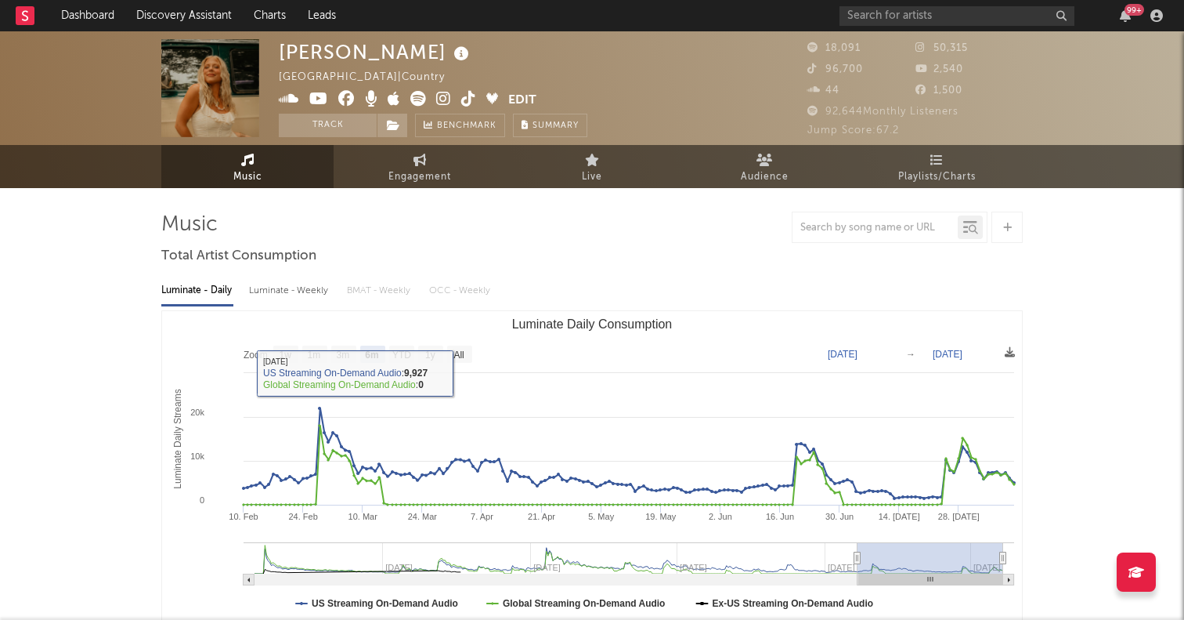
click at [474, 348] on rect "Luminate Daily Consumption" at bounding box center [592, 467] width 860 height 313
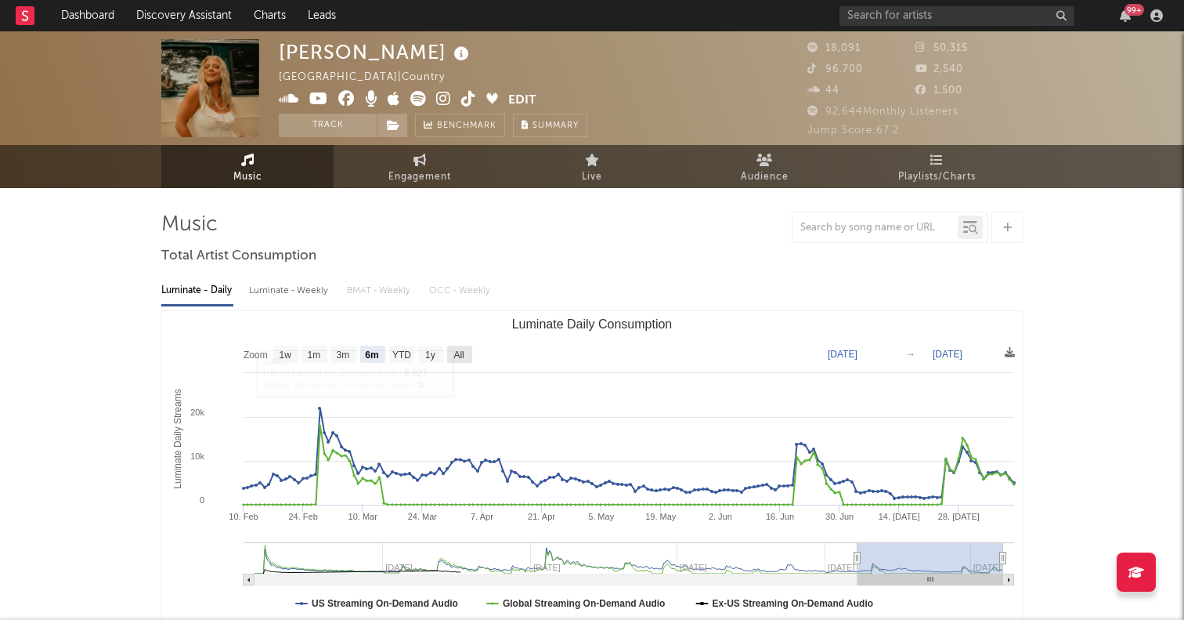
click at [467, 348] on rect "Luminate Daily Consumption" at bounding box center [459, 353] width 25 height 17
select select "All"
type input "[DATE]"
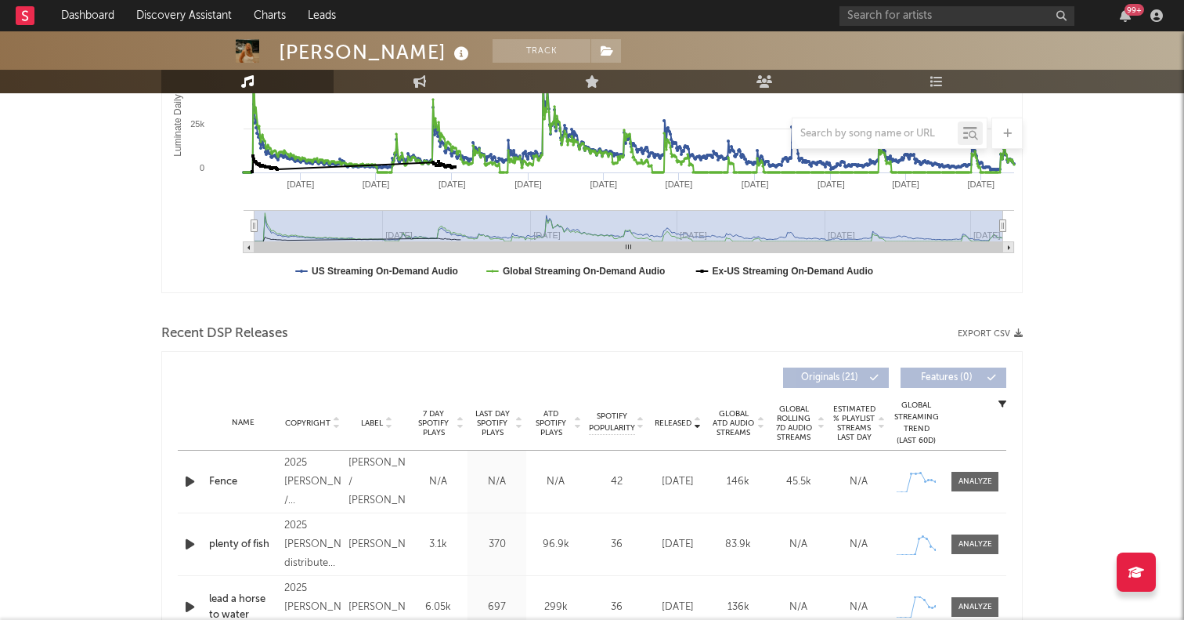
scroll to position [358, 0]
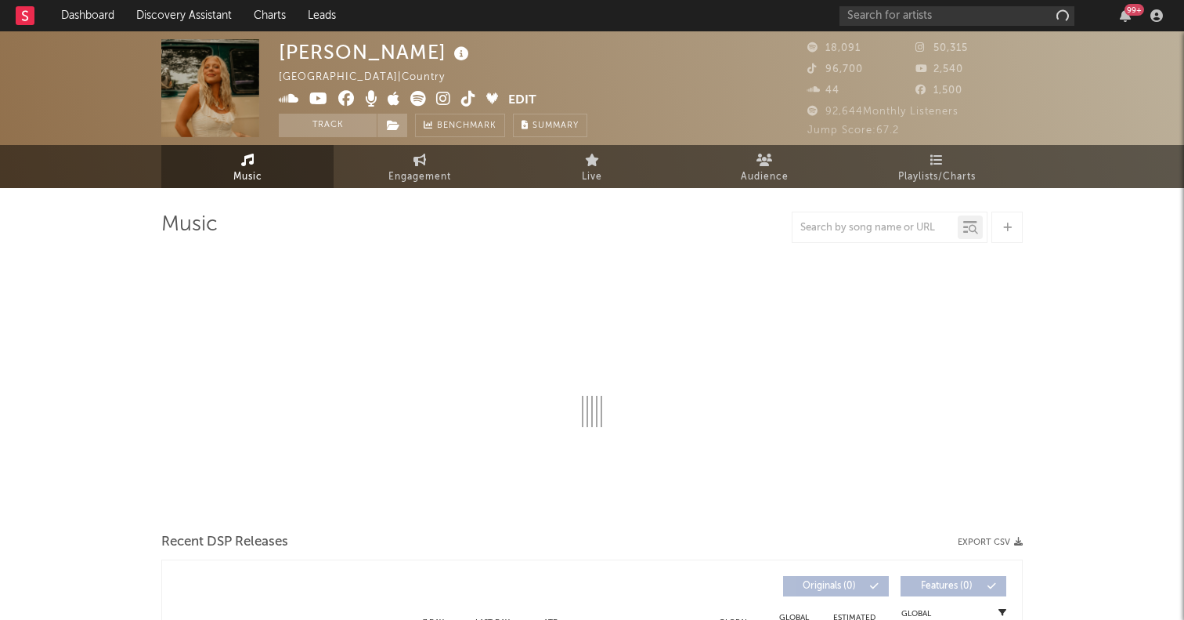
select select "6m"
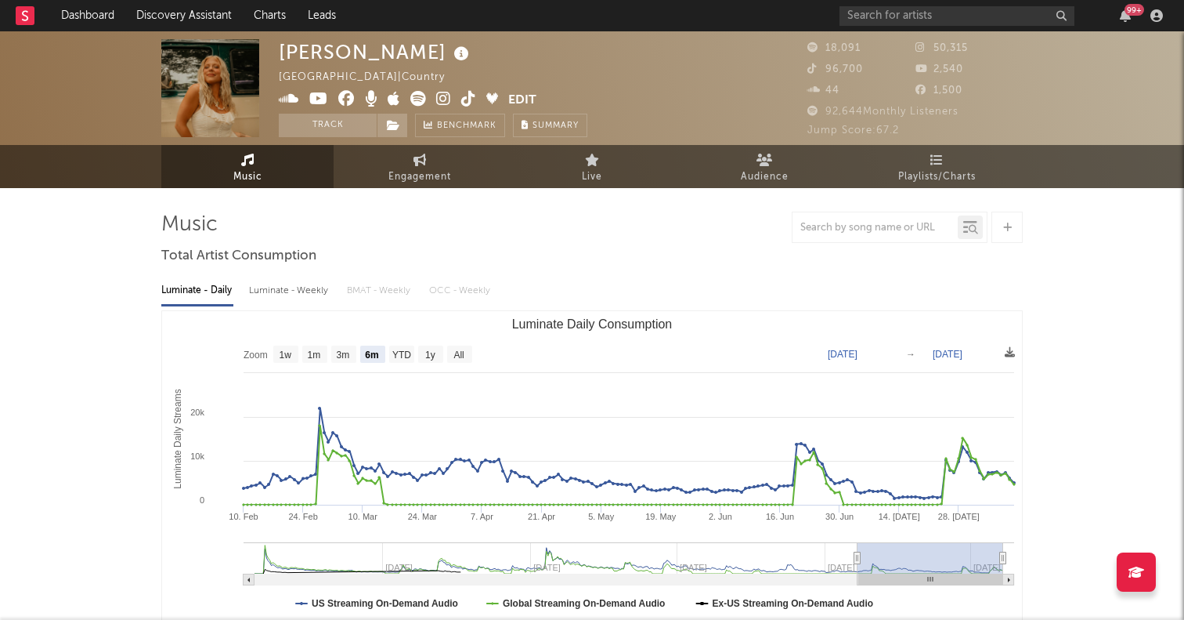
click at [467, 98] on icon at bounding box center [468, 99] width 15 height 16
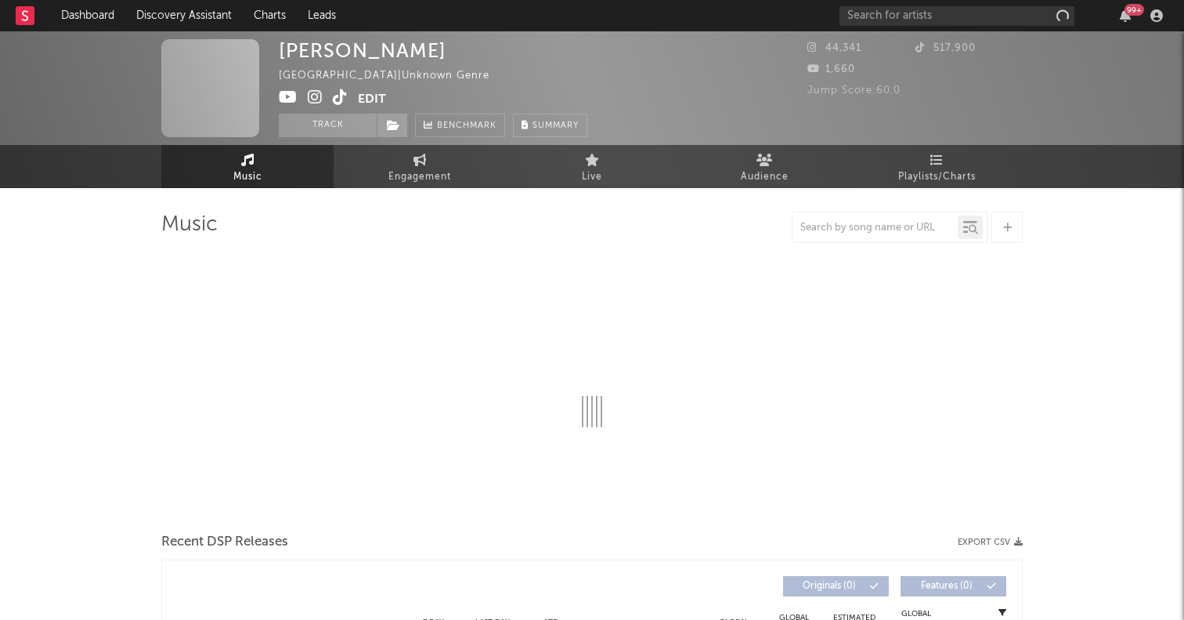
select select "1w"
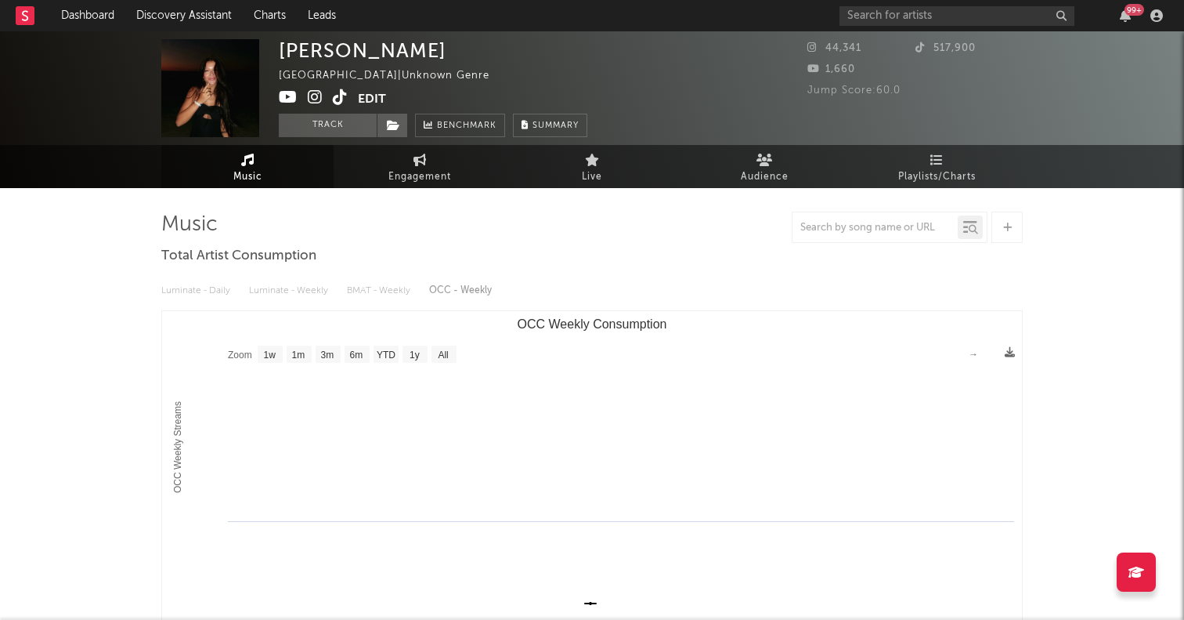
click at [335, 96] on icon at bounding box center [340, 97] width 15 height 16
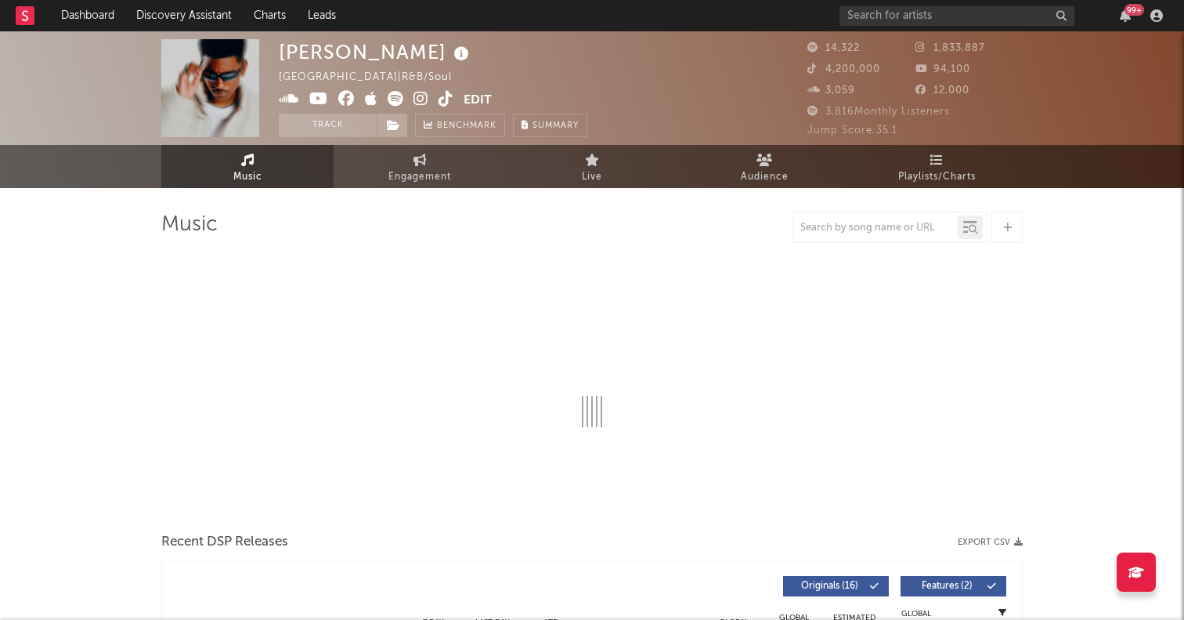
select select "6m"
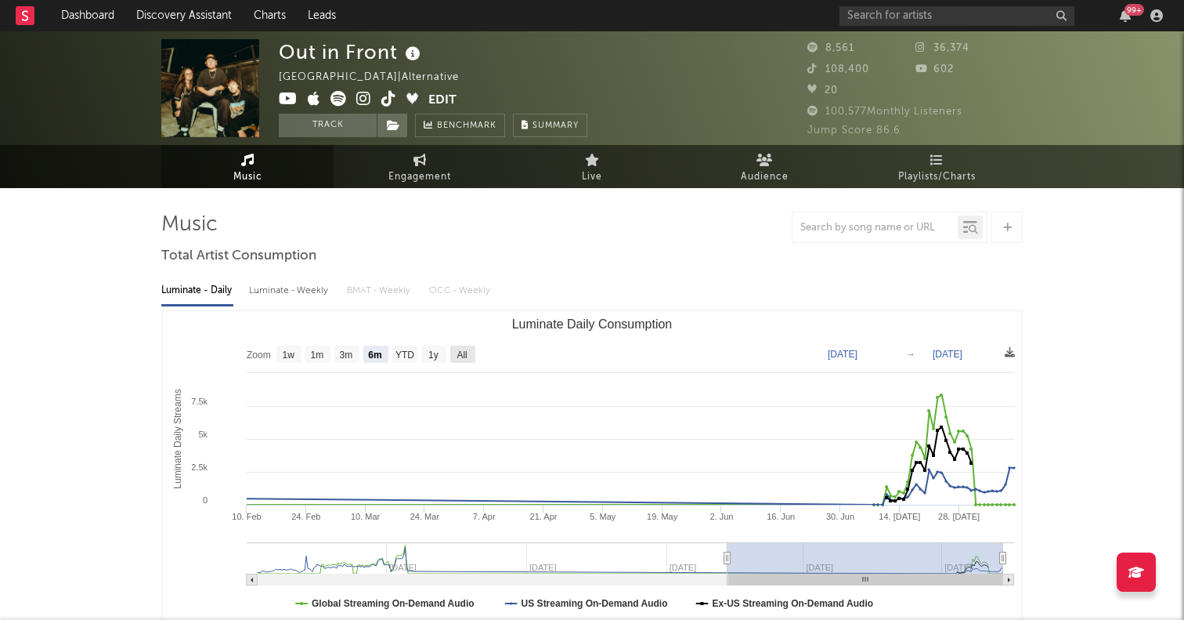
click at [461, 356] on text "All" at bounding box center [462, 354] width 10 height 11
select select "All"
type input "[DATE]"
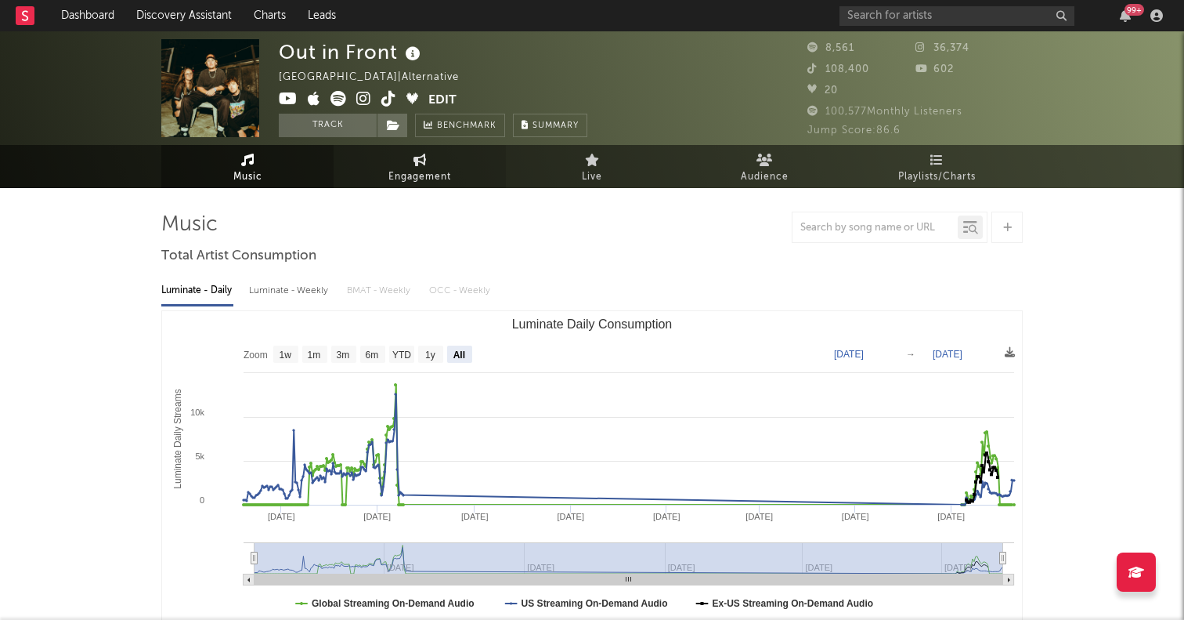
click at [425, 157] on icon at bounding box center [420, 160] width 13 height 13
select select "1w"
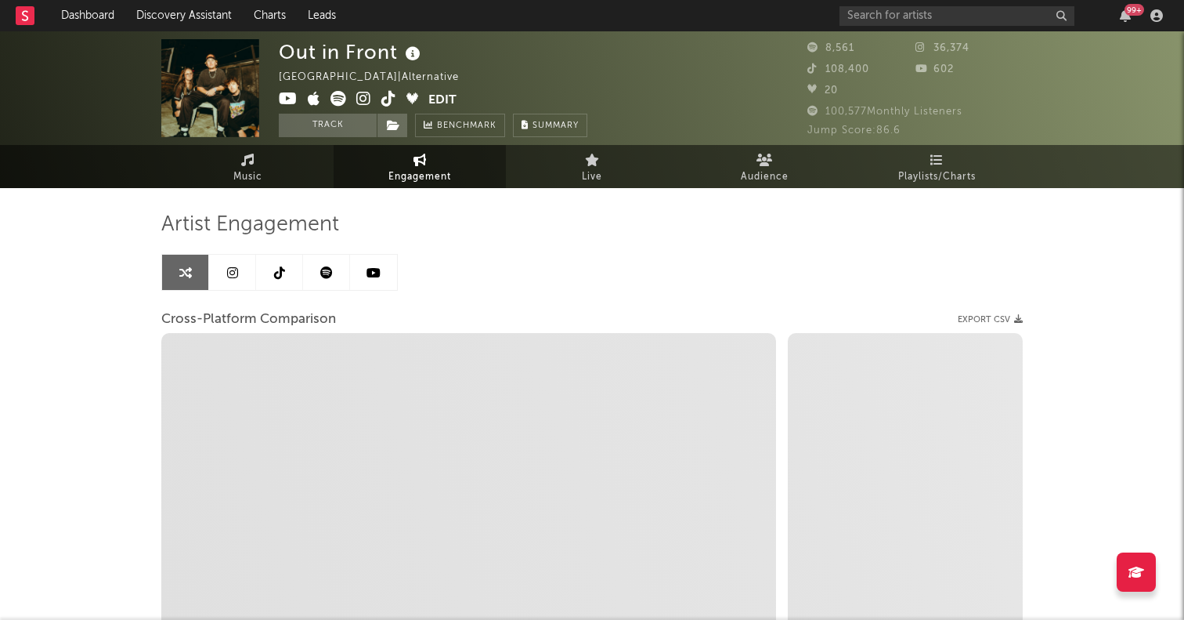
click at [274, 271] on icon at bounding box center [279, 272] width 11 height 13
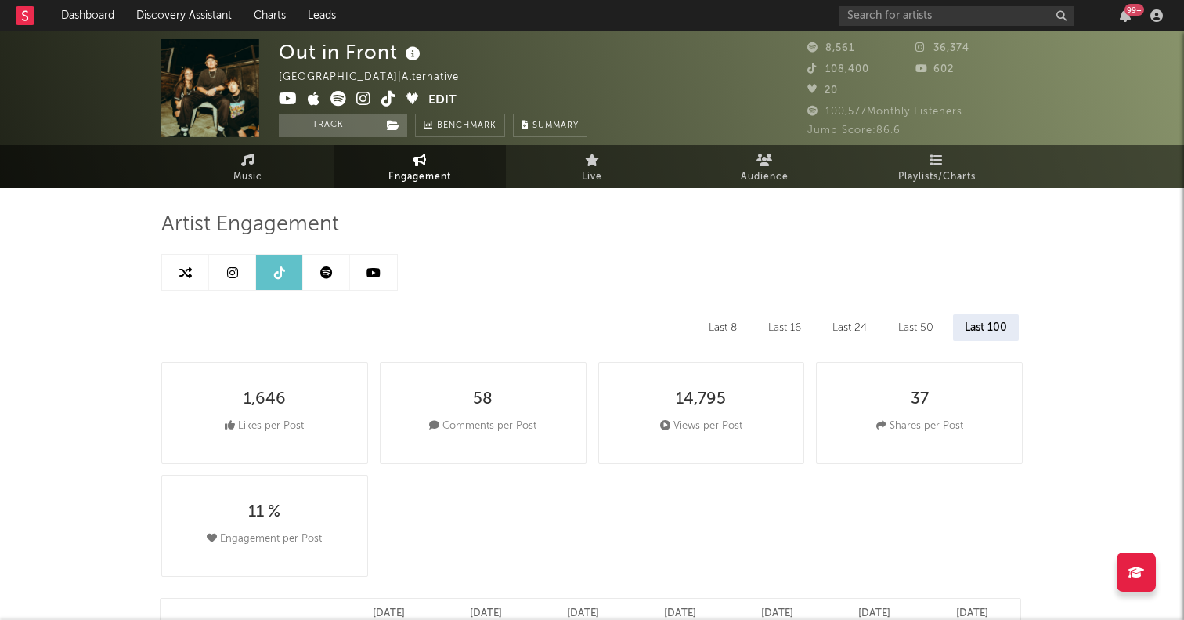
select select "6m"
click at [233, 273] on icon at bounding box center [232, 272] width 11 height 13
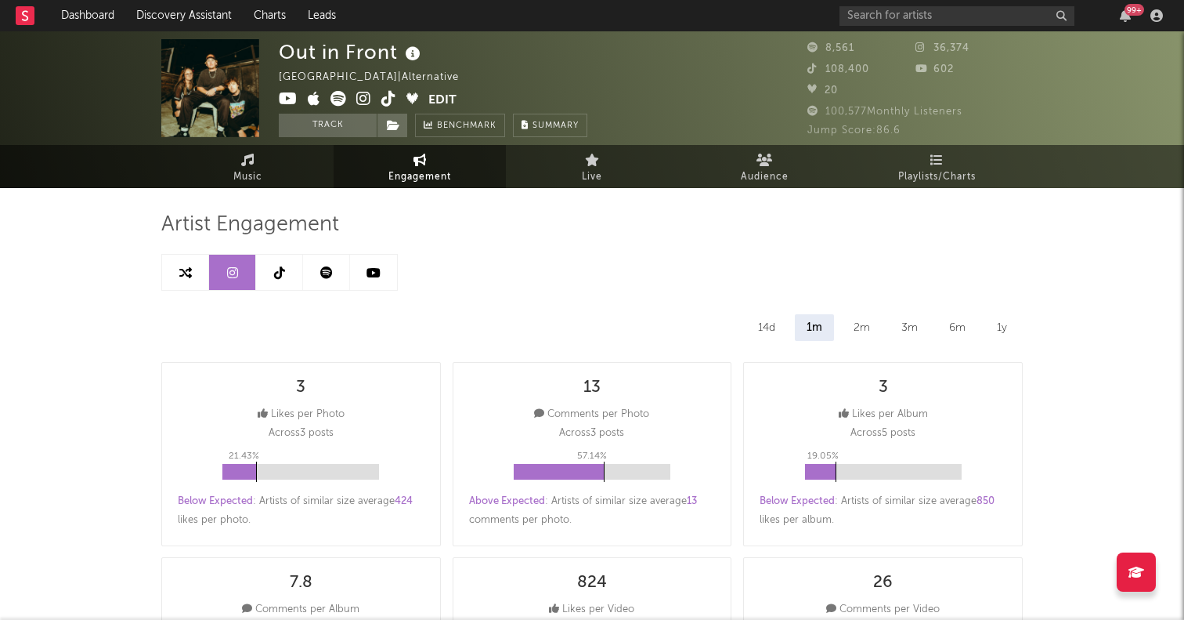
select select "6m"
click at [186, 269] on icon at bounding box center [185, 272] width 13 height 13
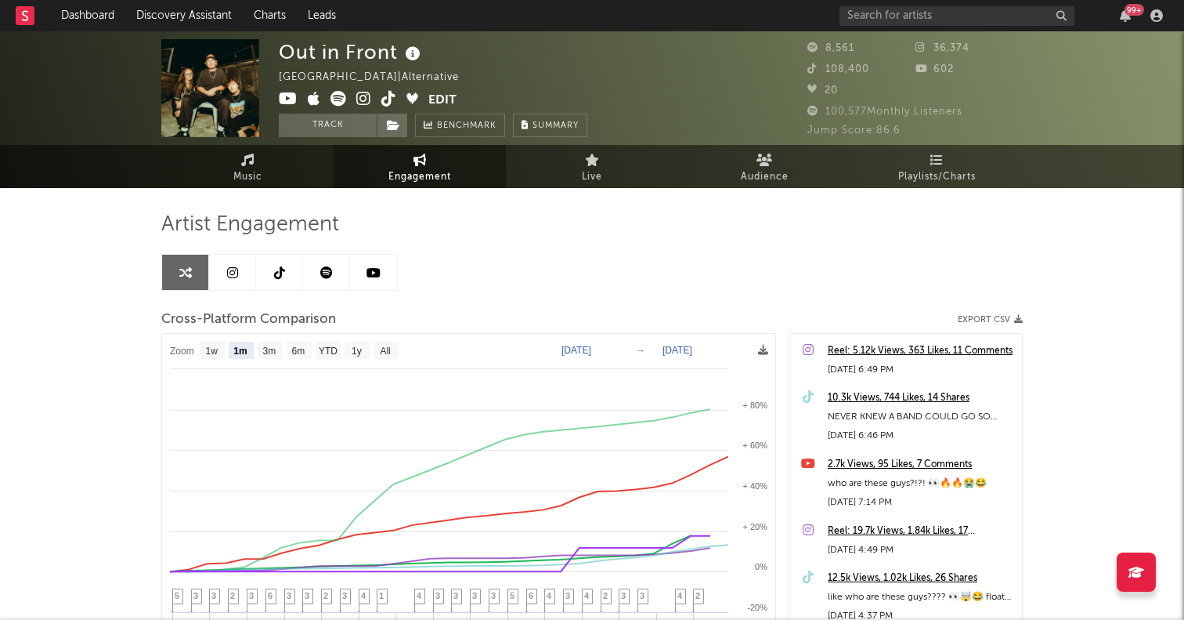
select select "1m"
click at [334, 95] on icon at bounding box center [339, 99] width 16 height 16
click at [388, 96] on icon at bounding box center [388, 99] width 15 height 16
click at [364, 97] on icon at bounding box center [363, 99] width 15 height 16
